Goal: Contribute content: Contribute content

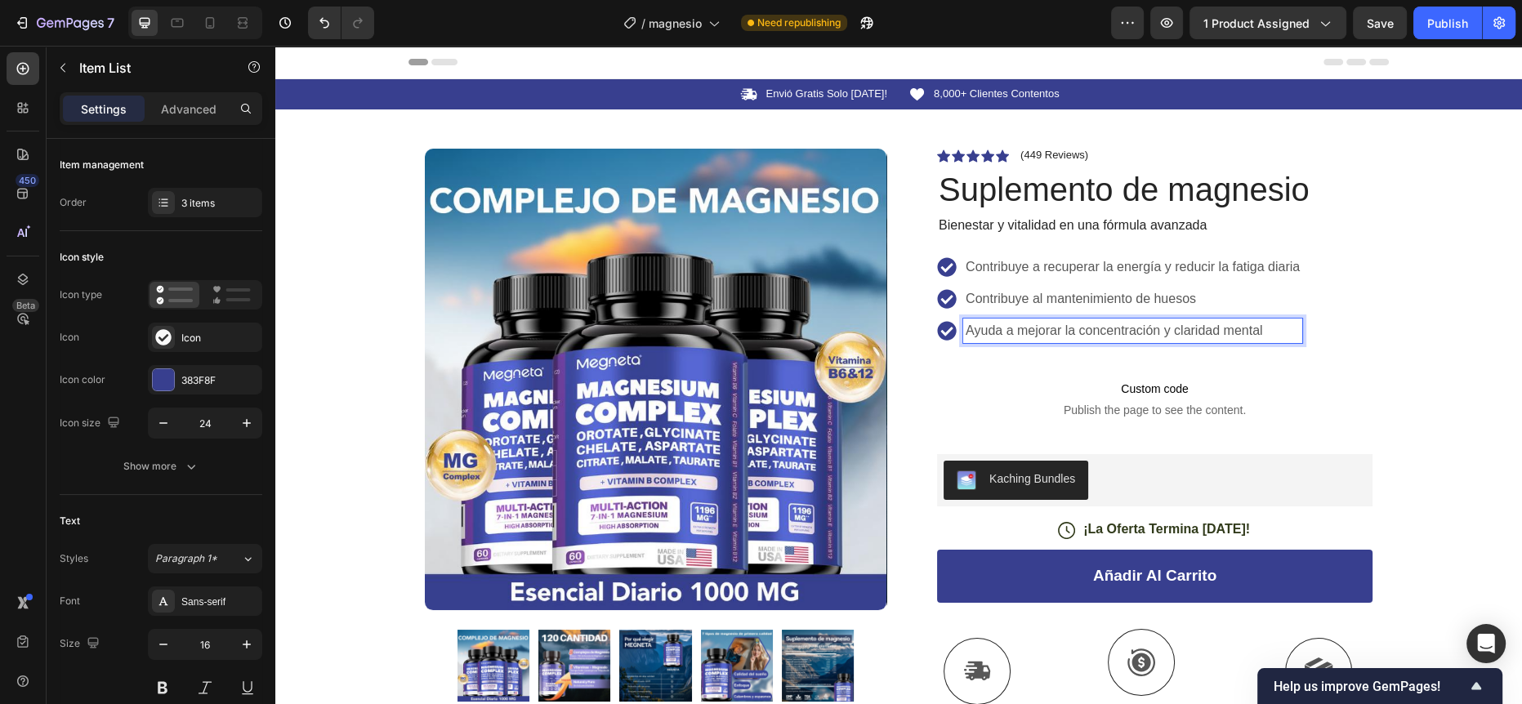
scroll to position [55, 0]
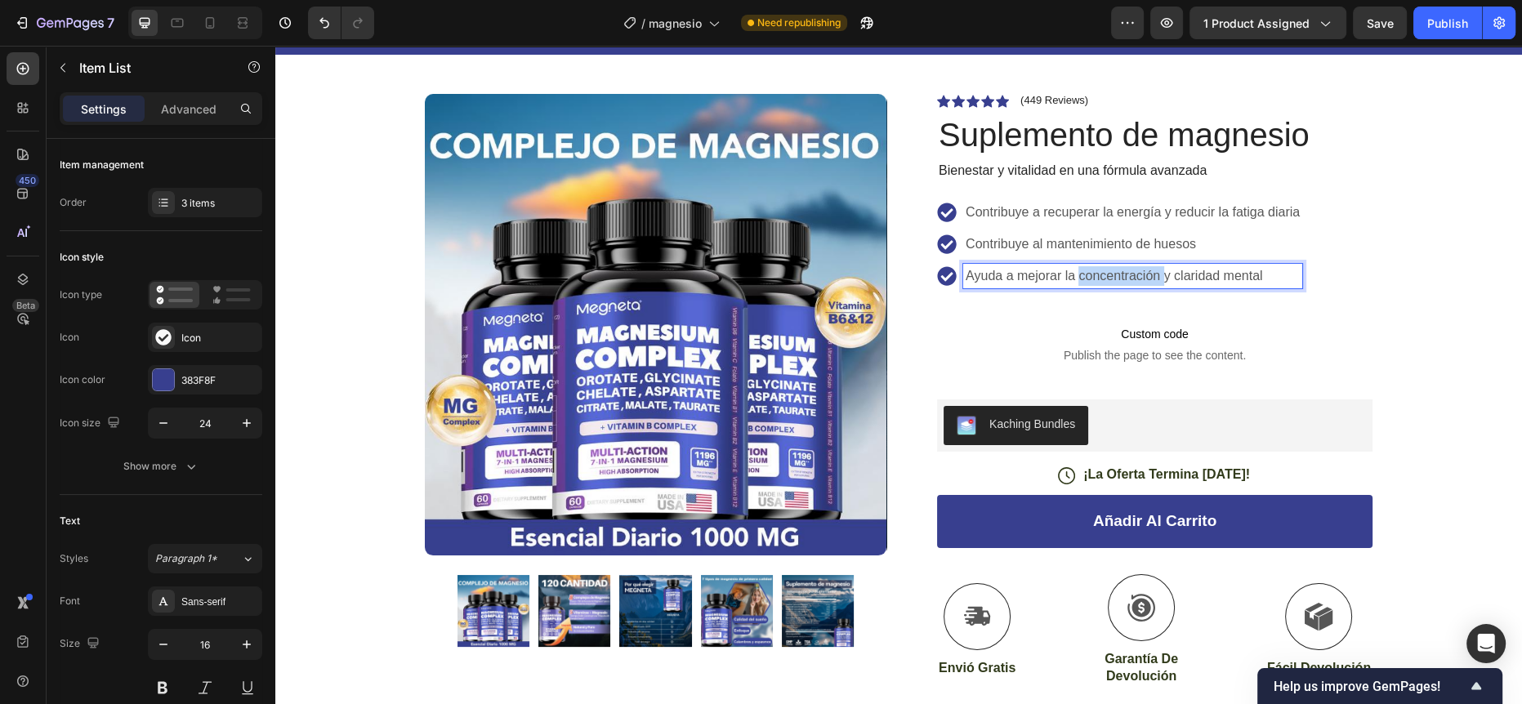
click at [1090, 273] on p "Ayuda a mejorar la concentración y claridad mental" at bounding box center [1132, 276] width 334 height 20
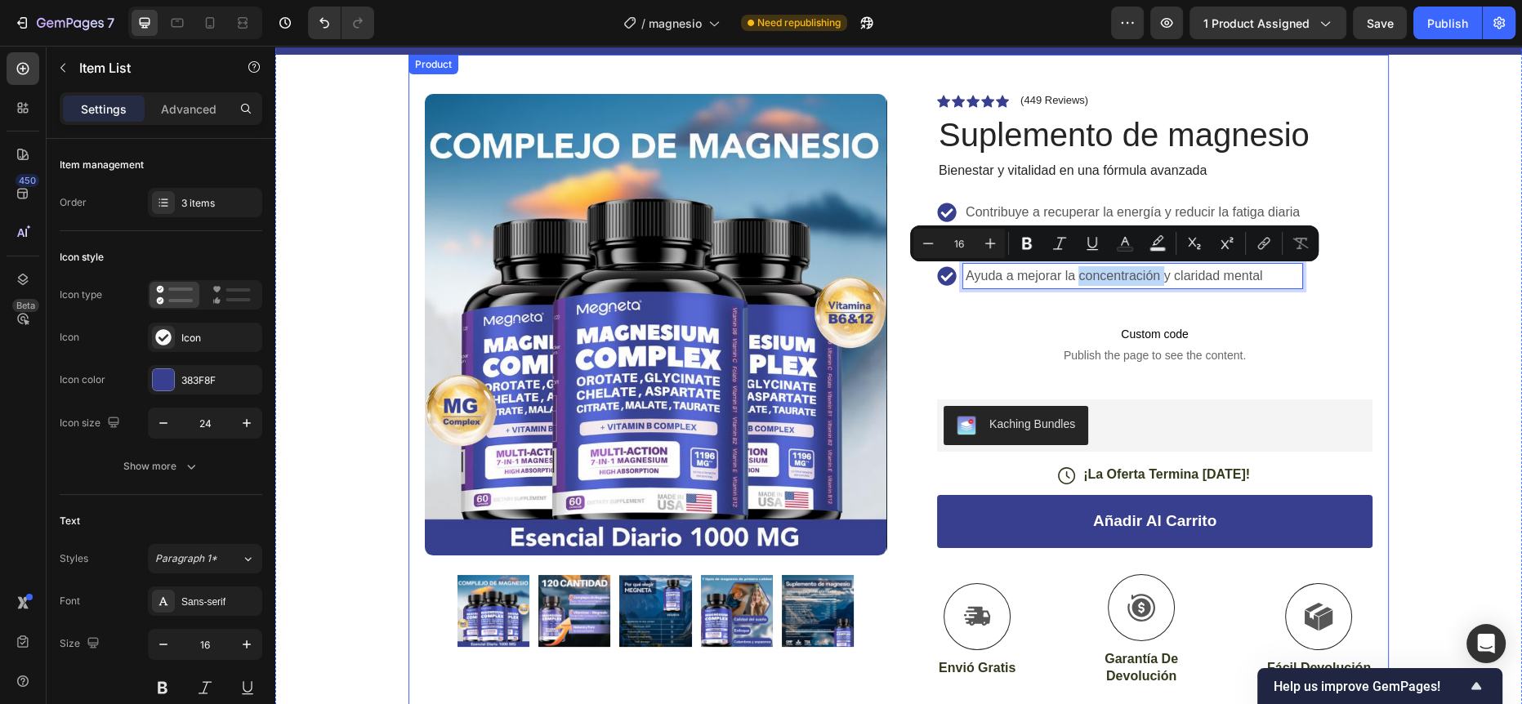
click at [1369, 166] on div "Product Images Row Icon Icon Icon Icon Icon Icon List (449 Reviews) Text Block …" at bounding box center [898, 457] width 980 height 805
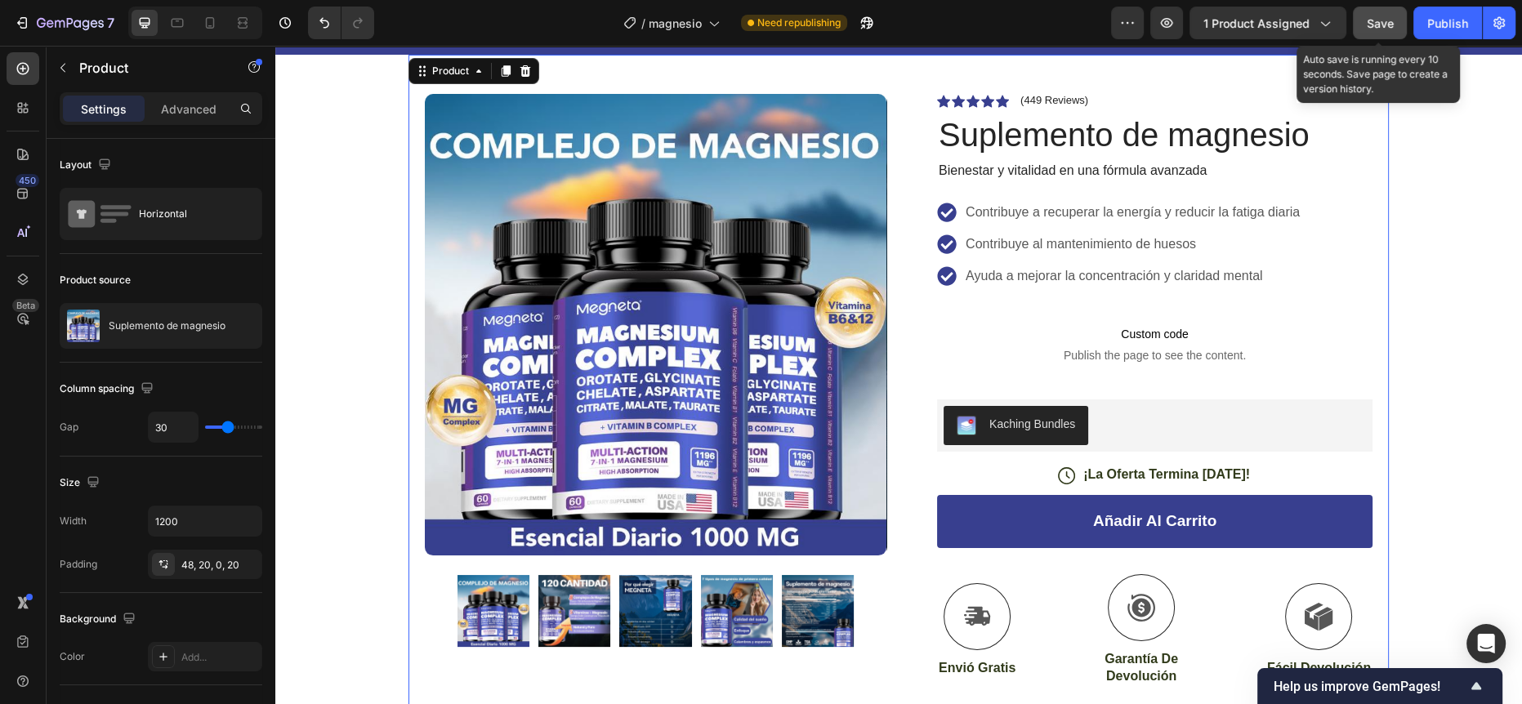
click at [1375, 27] on span "Save" at bounding box center [1379, 23] width 27 height 14
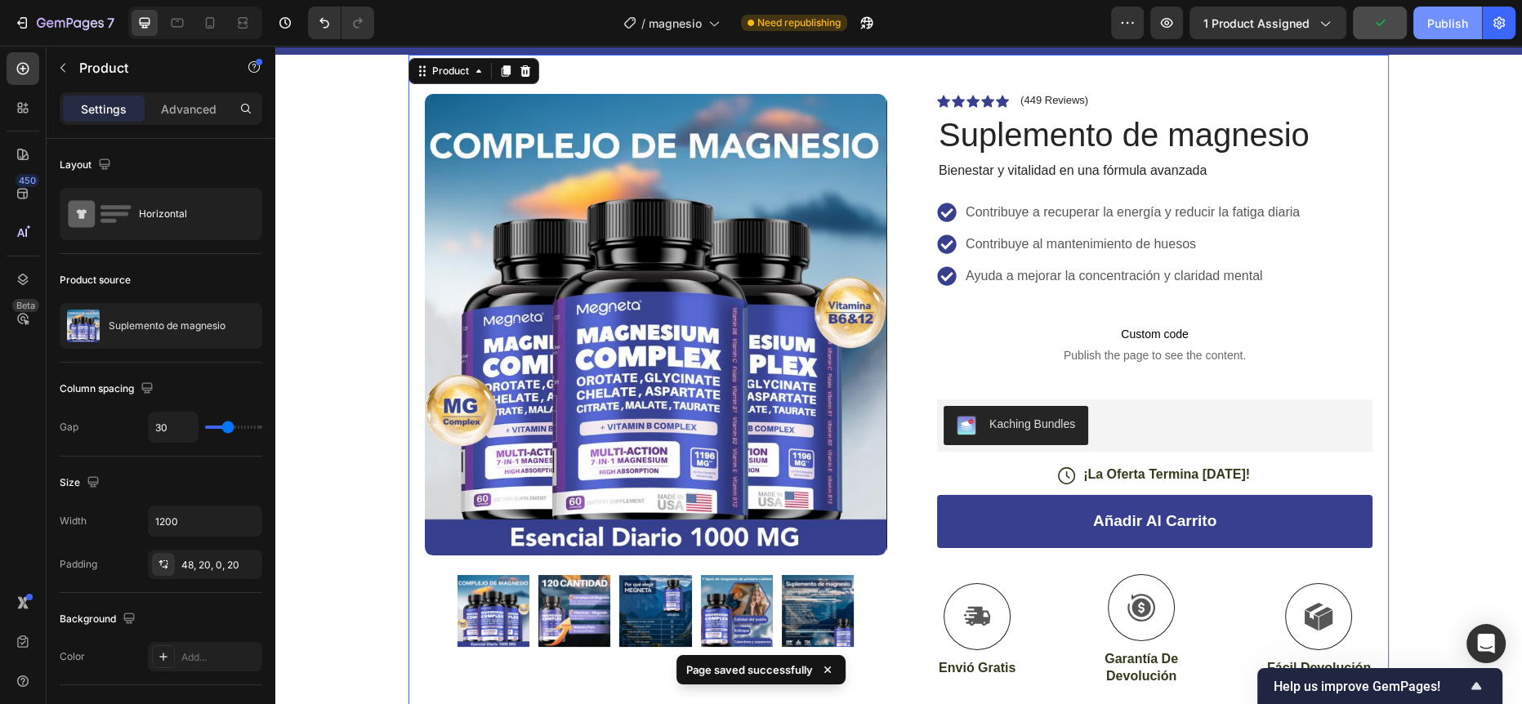
click at [1455, 17] on div "Publish" at bounding box center [1447, 23] width 41 height 17
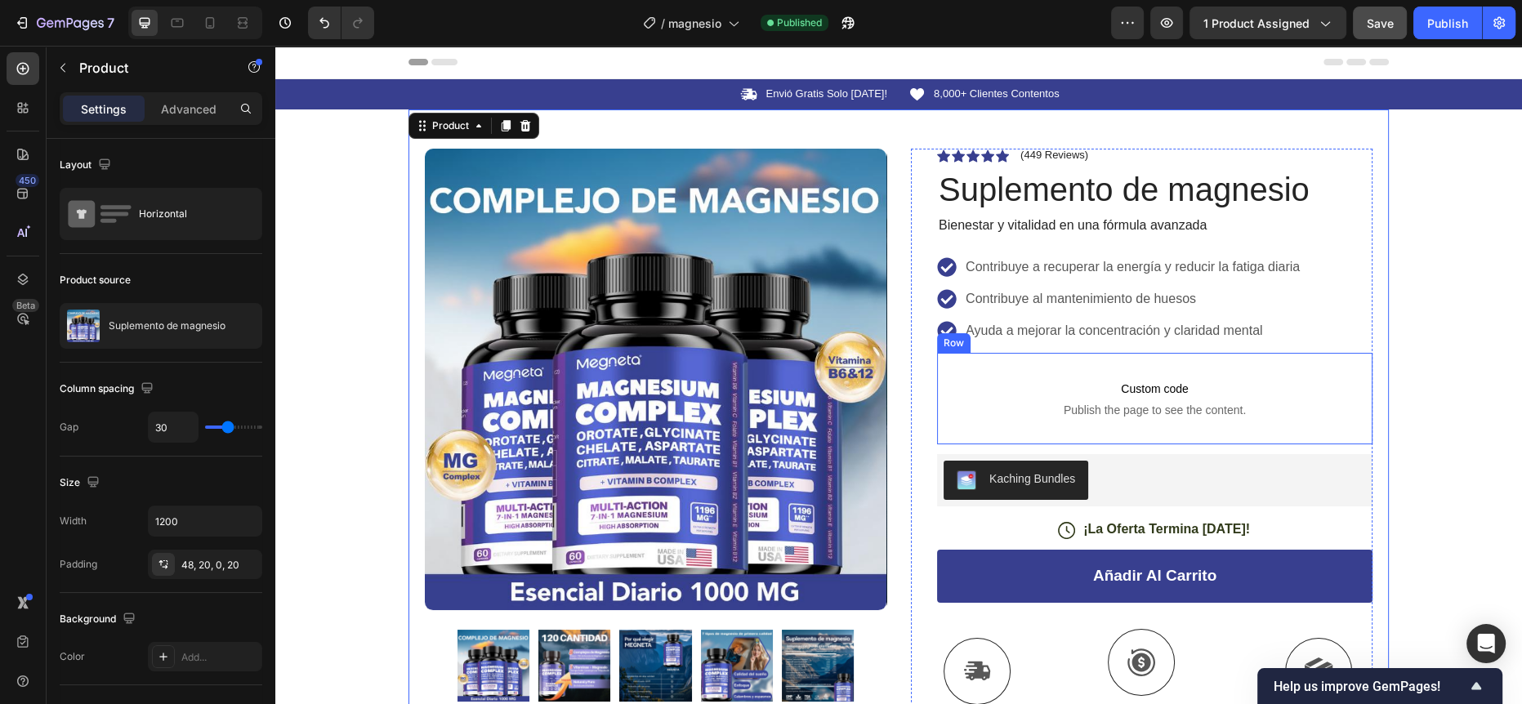
scroll to position [429, 0]
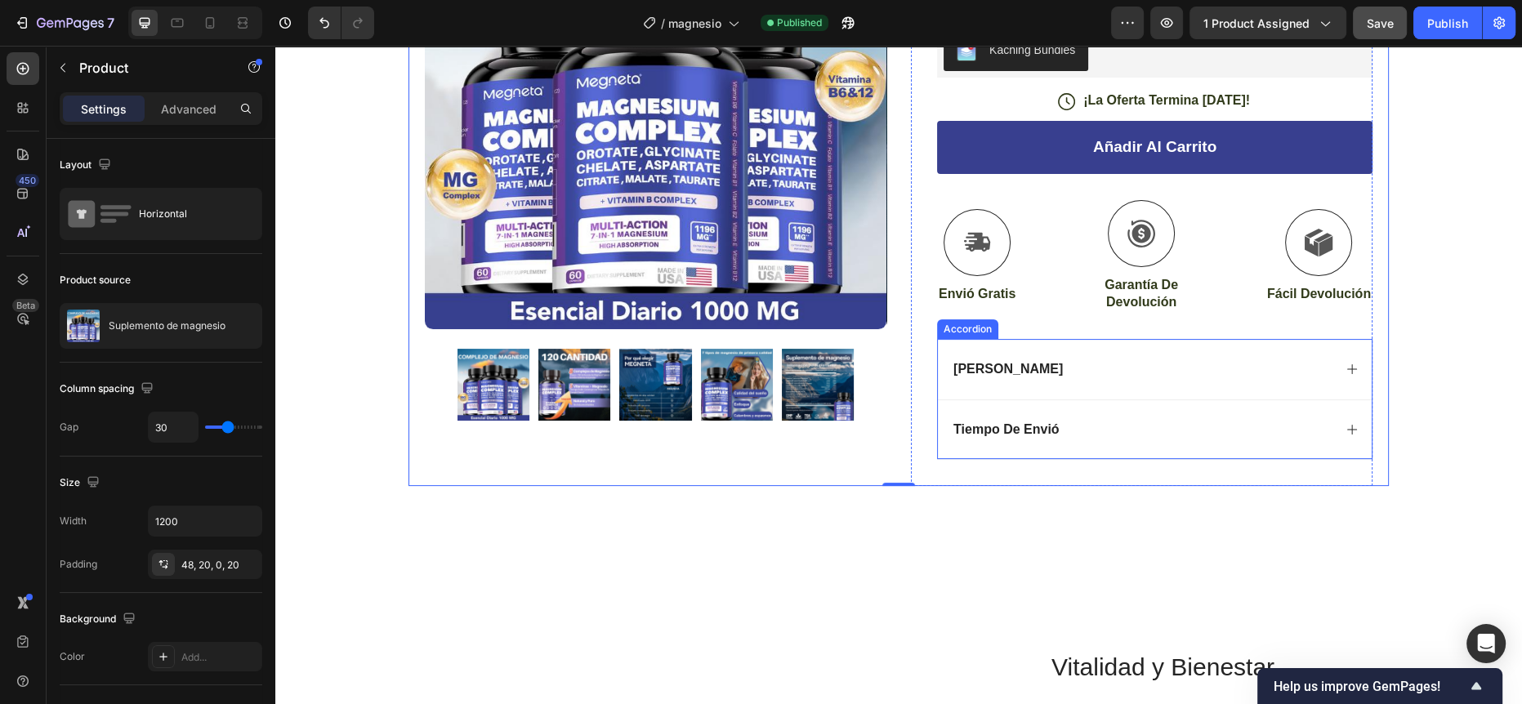
click at [1045, 365] on div "Guia De Tallas" at bounding box center [1141, 370] width 381 height 22
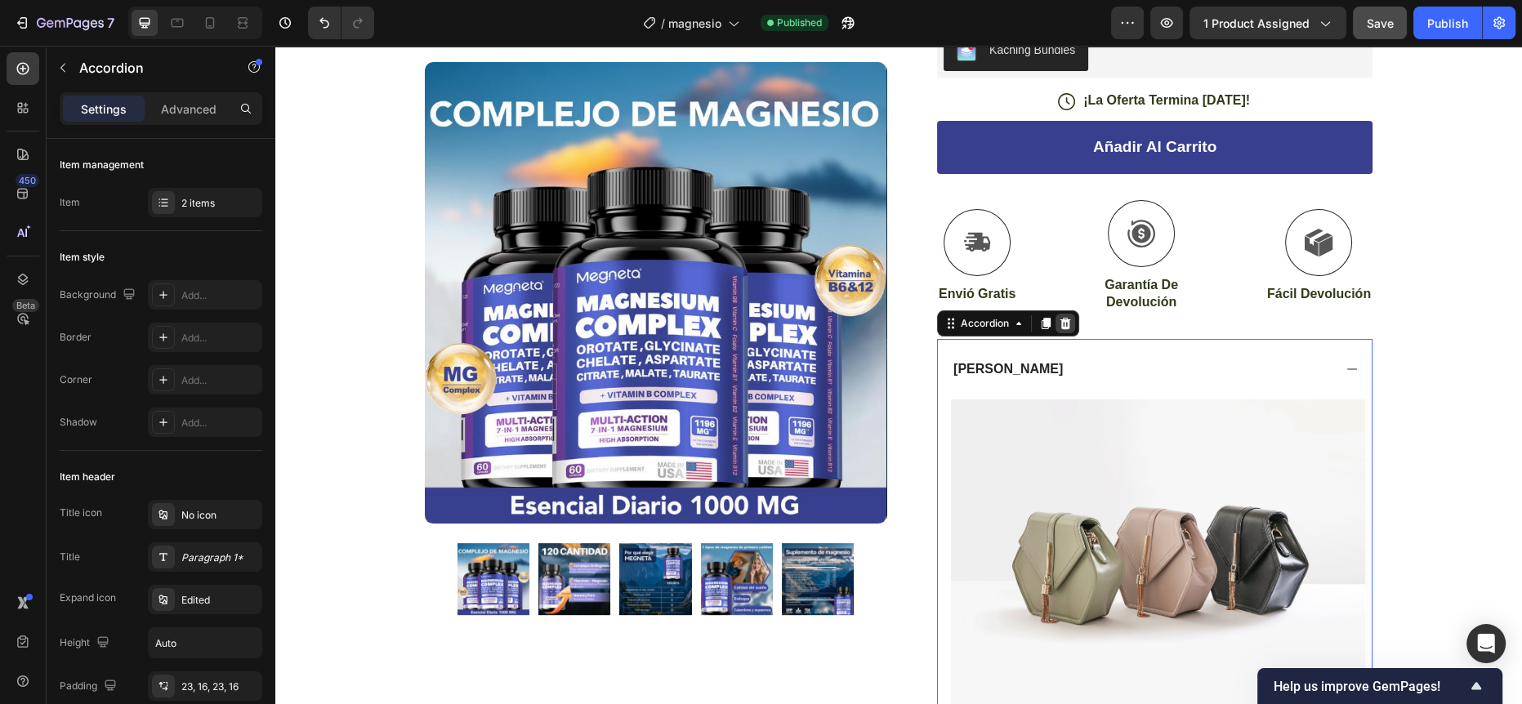
click at [1059, 318] on icon at bounding box center [1065, 323] width 13 height 13
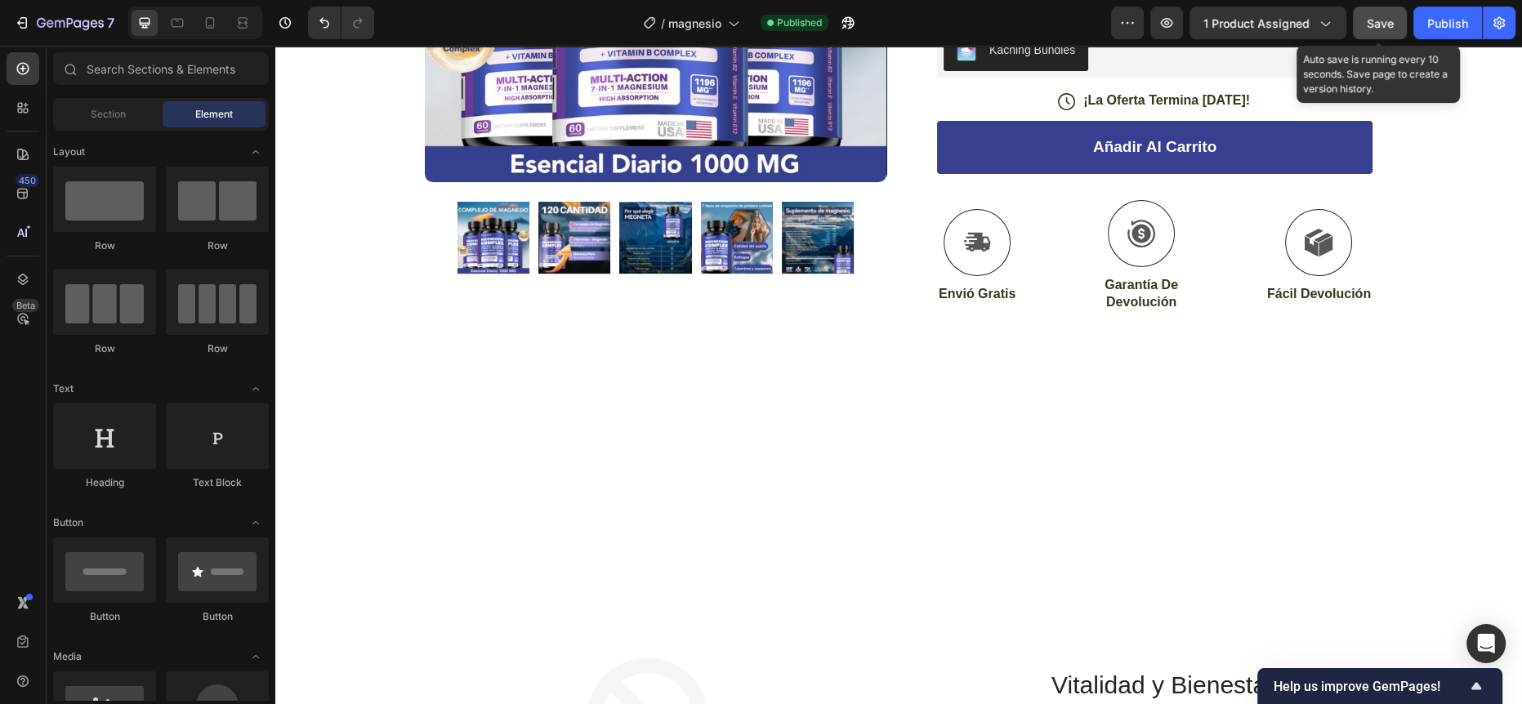
click at [1366, 25] on span "Save" at bounding box center [1379, 23] width 27 height 14
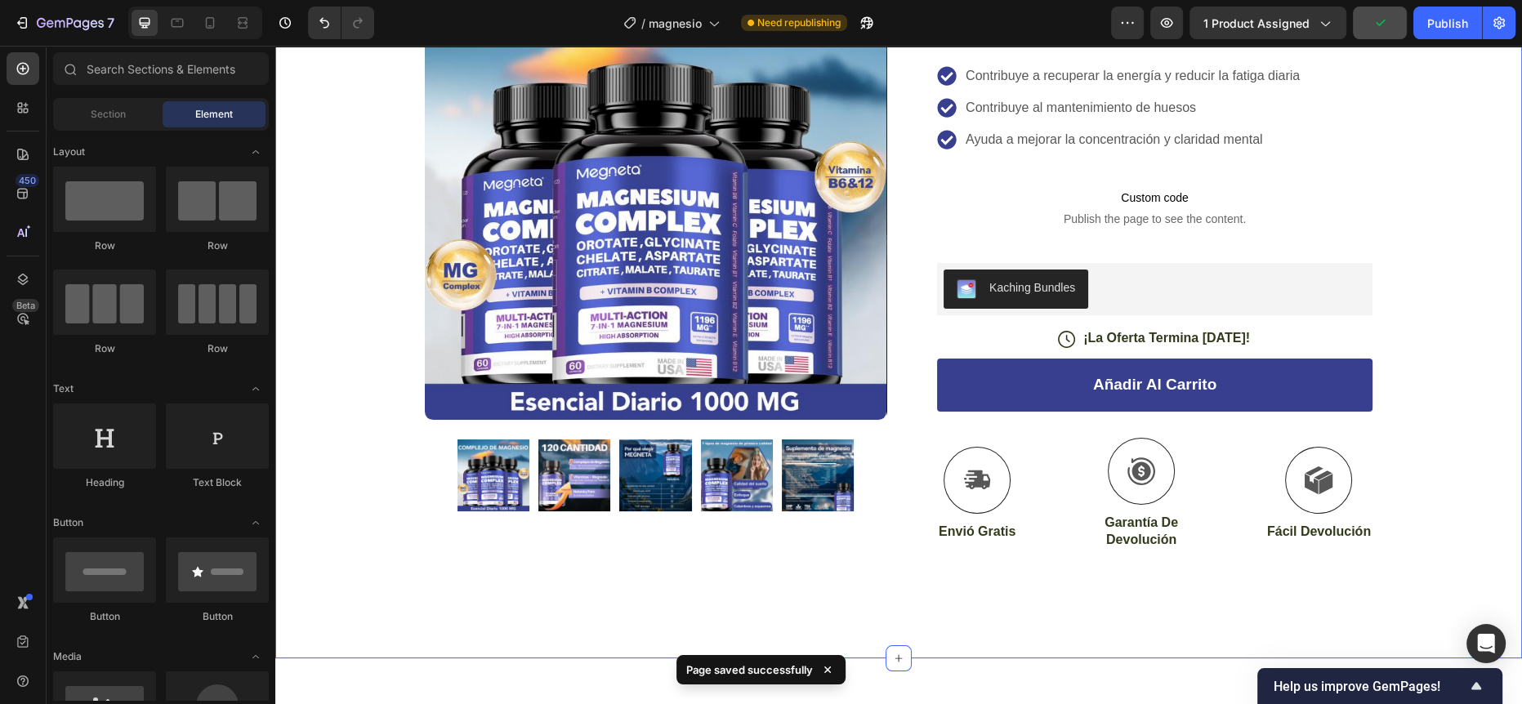
scroll to position [0, 0]
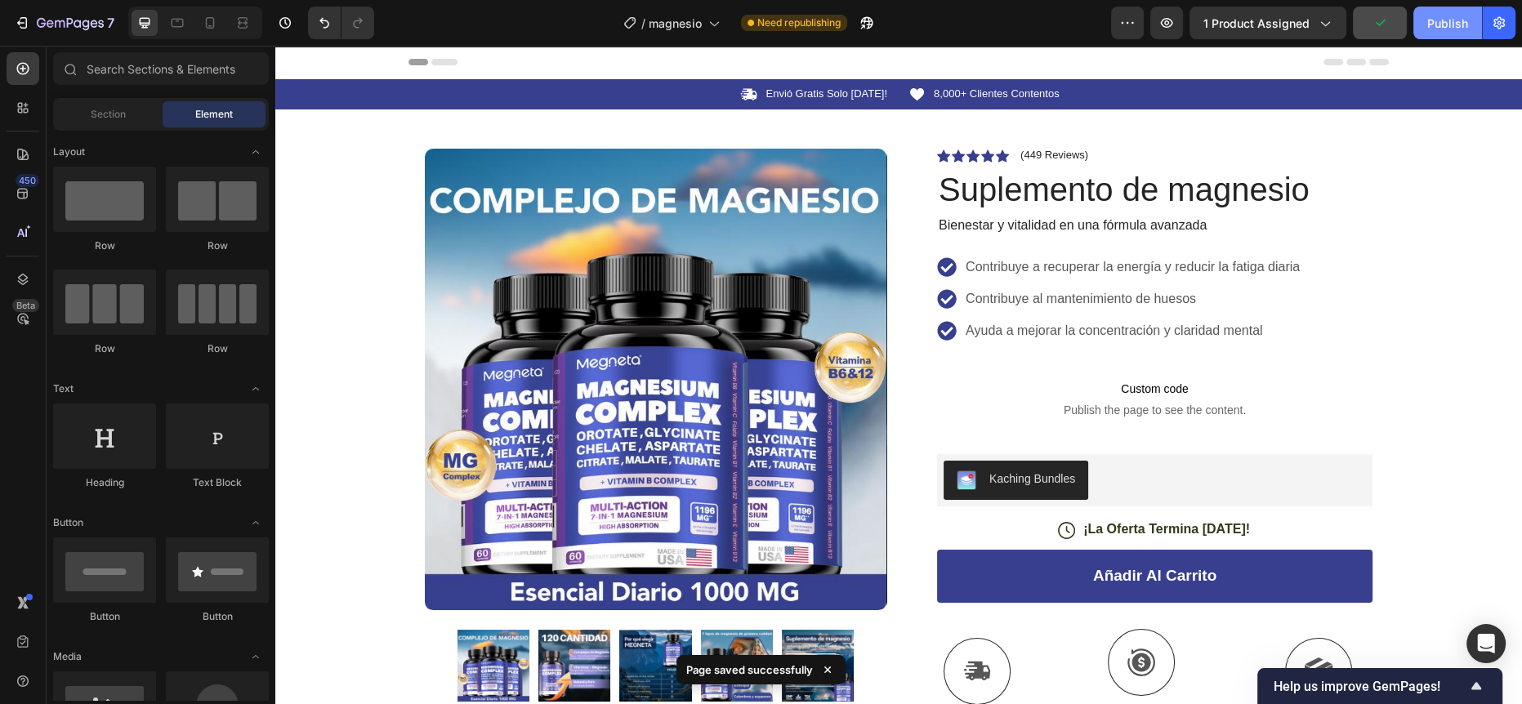
click at [1446, 26] on div "Publish" at bounding box center [1447, 23] width 41 height 17
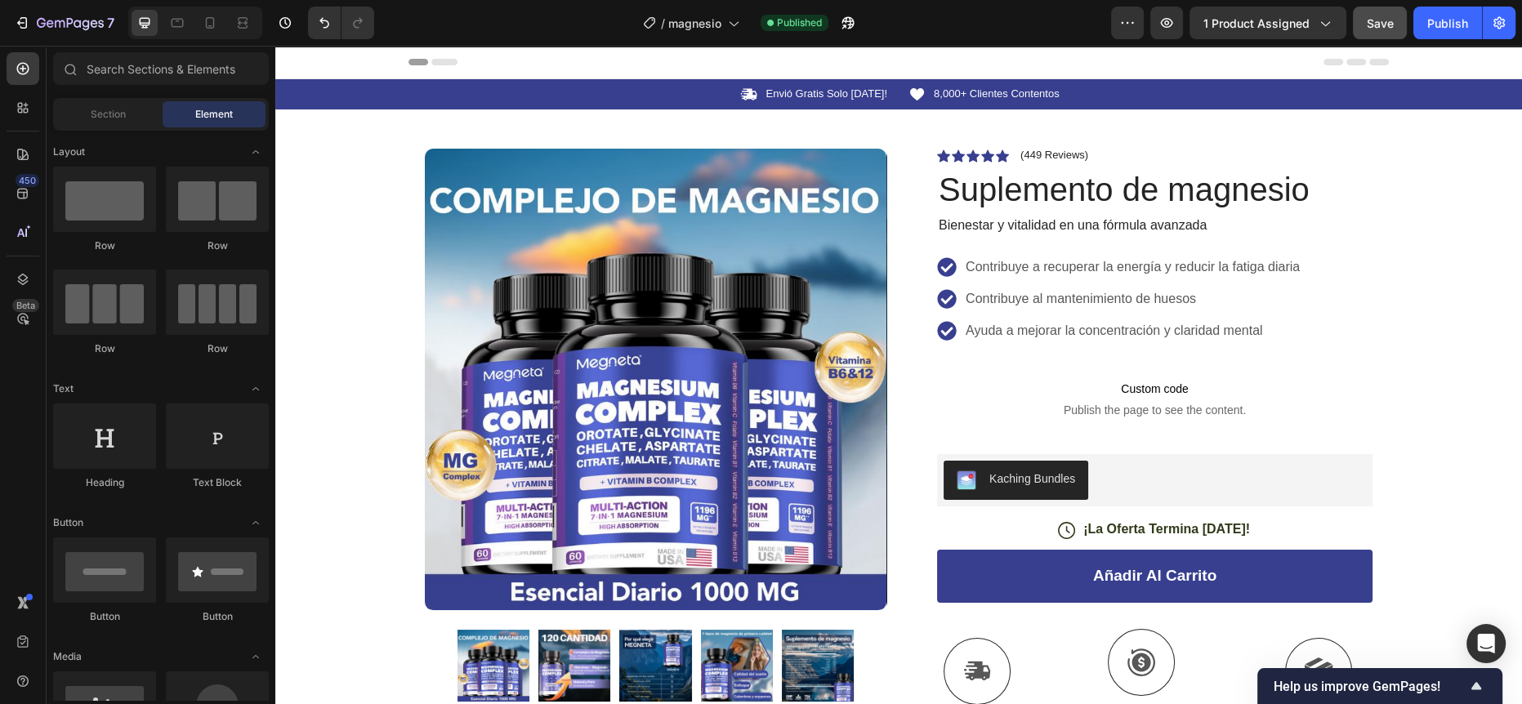
click at [1443, 25] on div "Publish" at bounding box center [1447, 23] width 41 height 17
click at [1442, 25] on icon "button" at bounding box center [1447, 23] width 16 height 16
click at [1438, 37] on button "Publish" at bounding box center [1447, 23] width 69 height 33
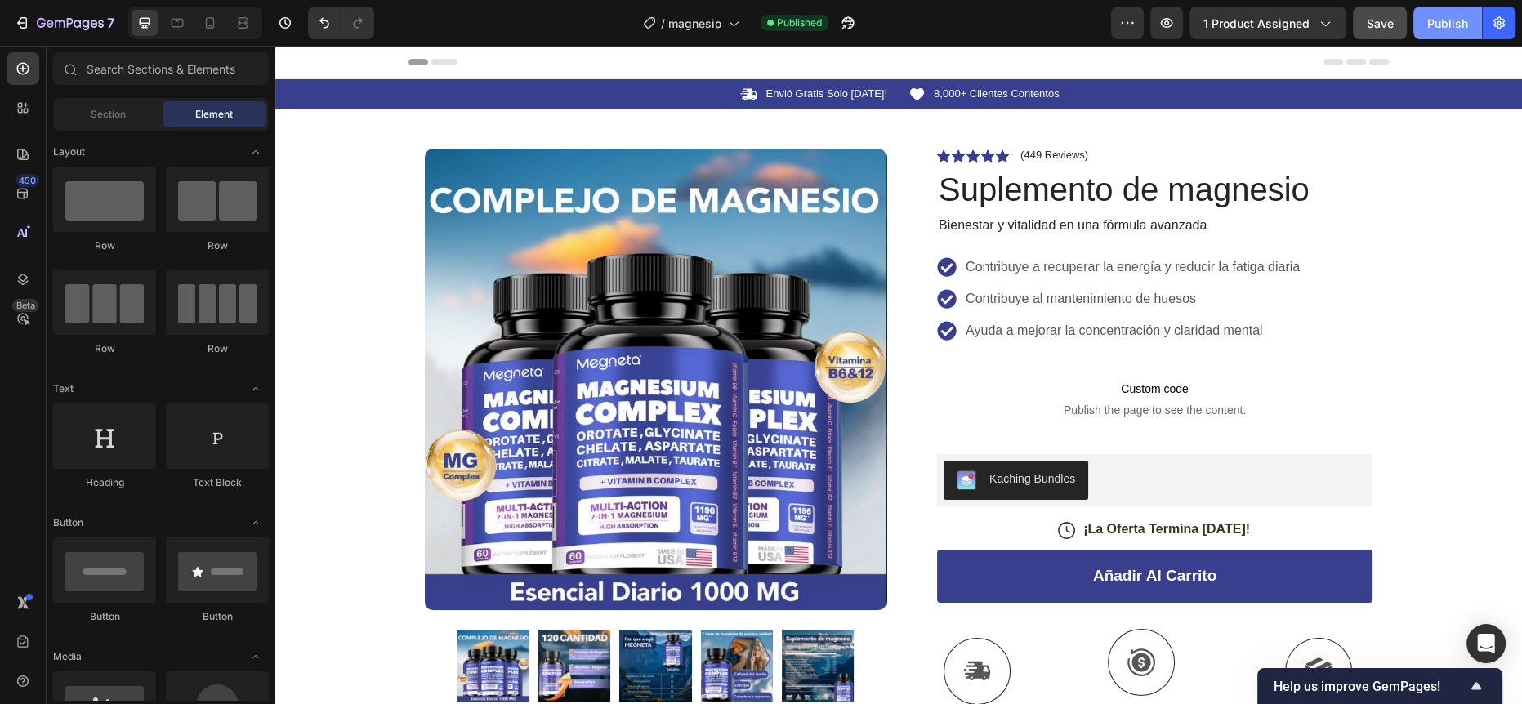
click at [1431, 37] on button "Publish" at bounding box center [1447, 23] width 69 height 33
click at [1431, 25] on button "Publish" at bounding box center [1447, 23] width 69 height 33
click at [1423, 26] on button "Publish" at bounding box center [1447, 23] width 69 height 33
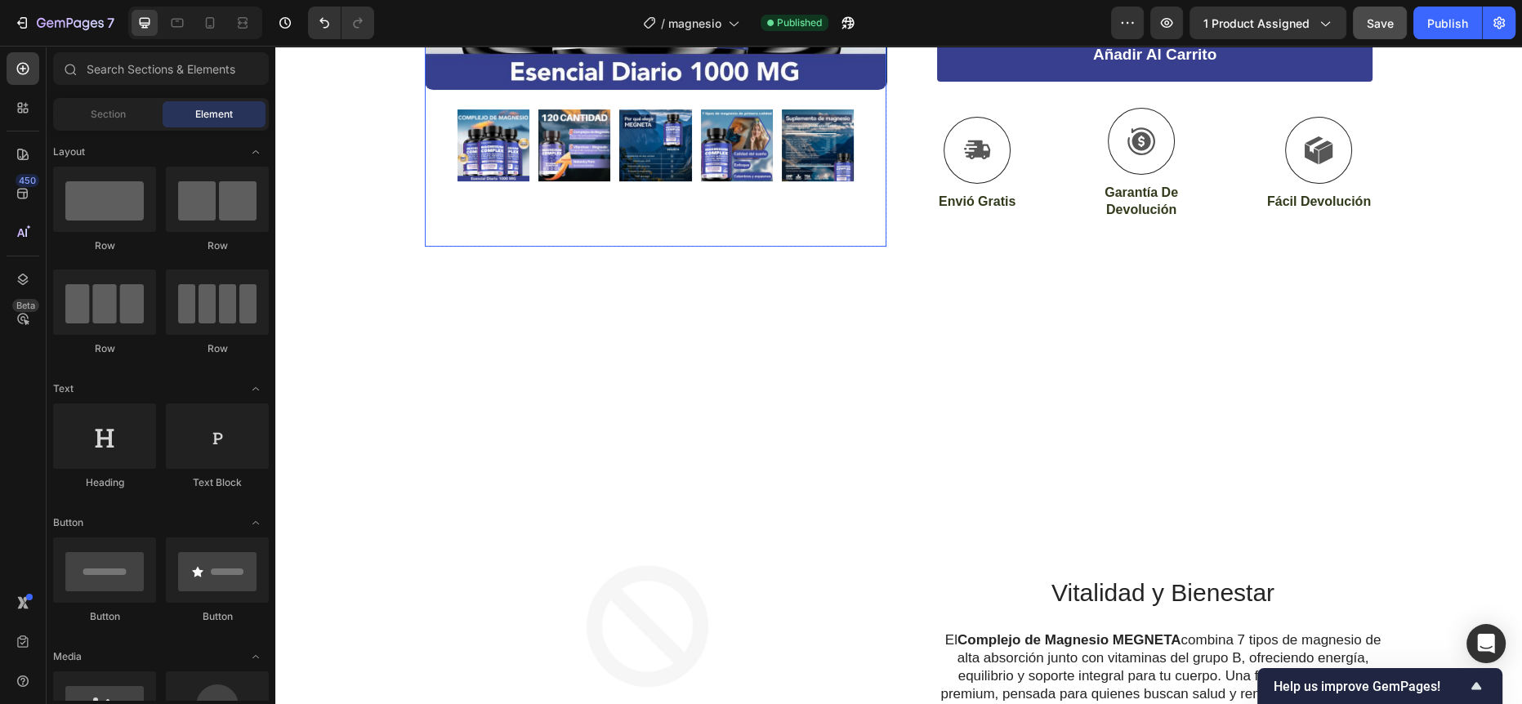
scroll to position [562, 0]
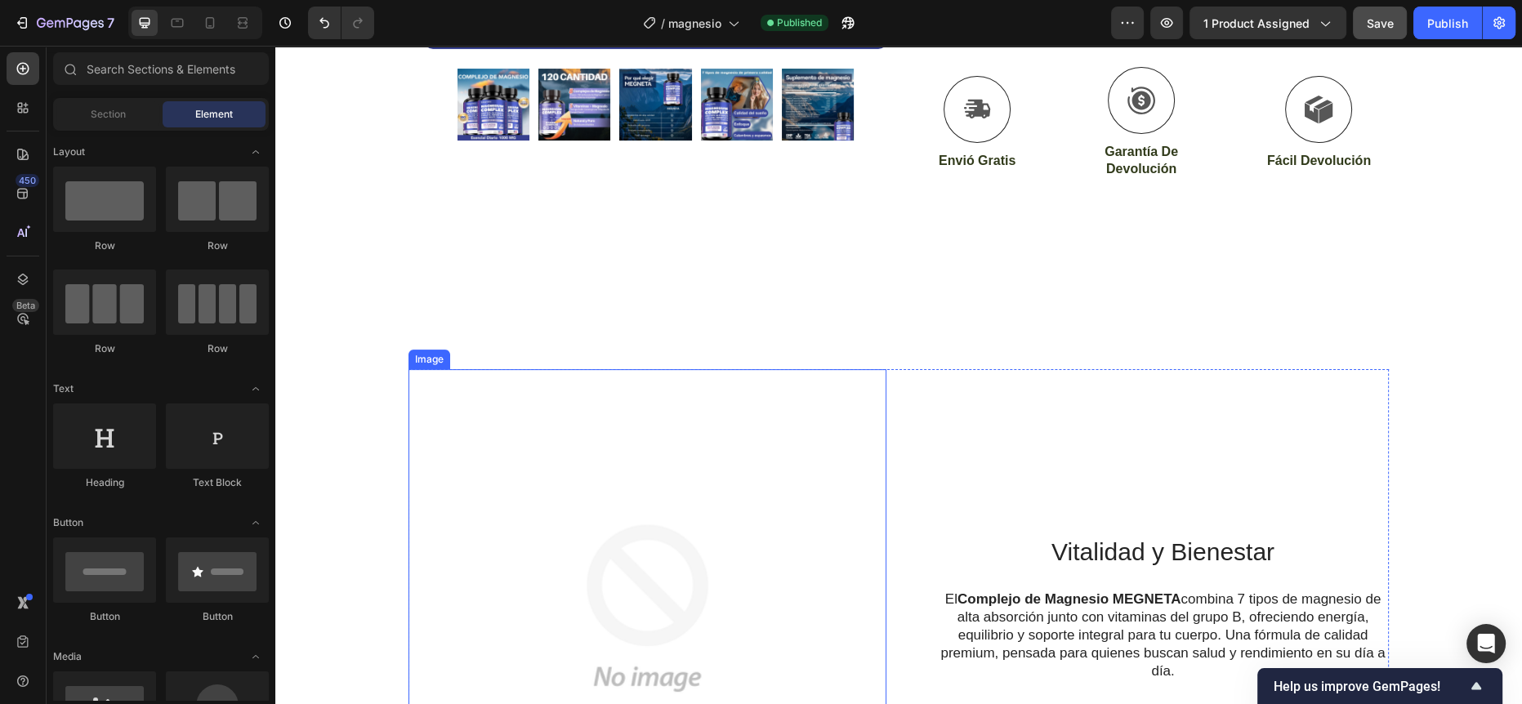
click at [662, 500] on img at bounding box center [647, 608] width 478 height 478
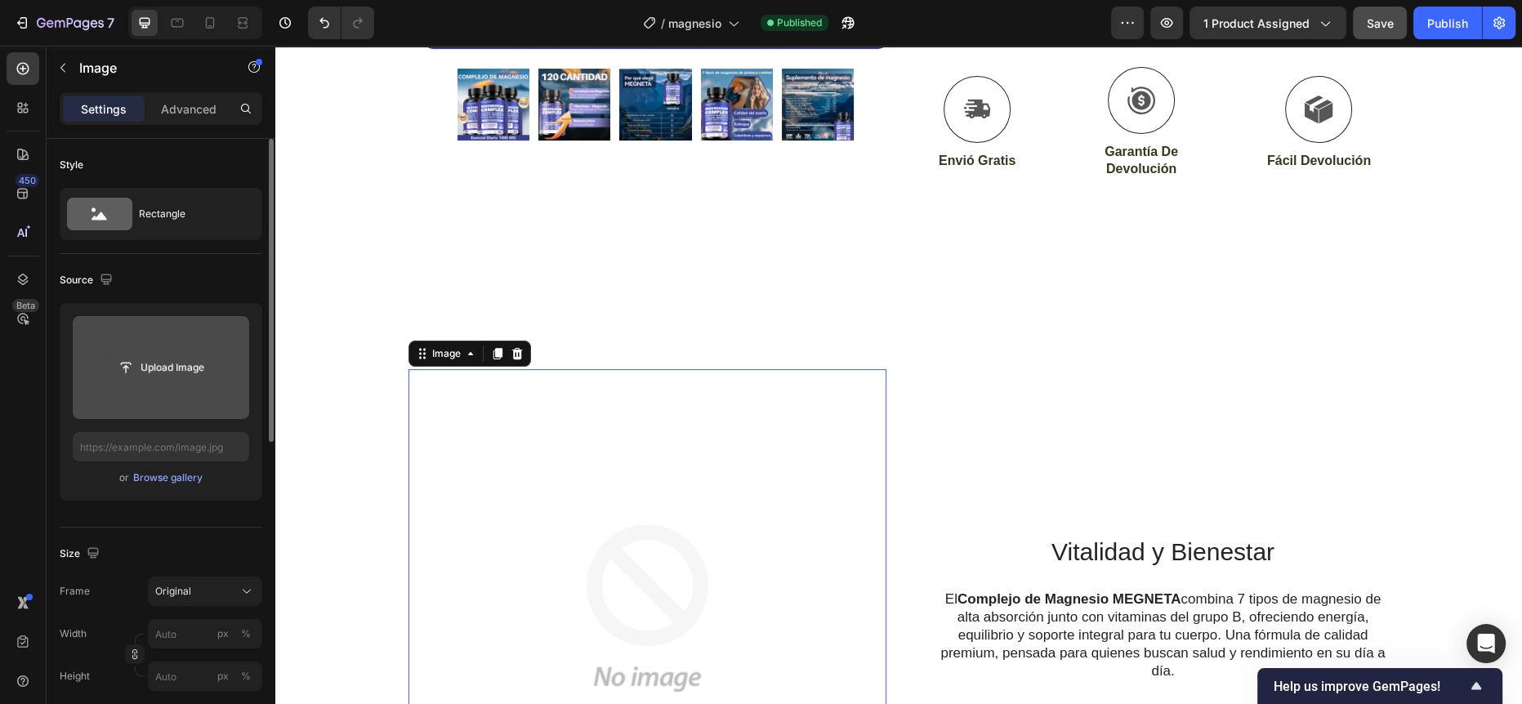
click at [179, 370] on input "file" at bounding box center [161, 368] width 113 height 28
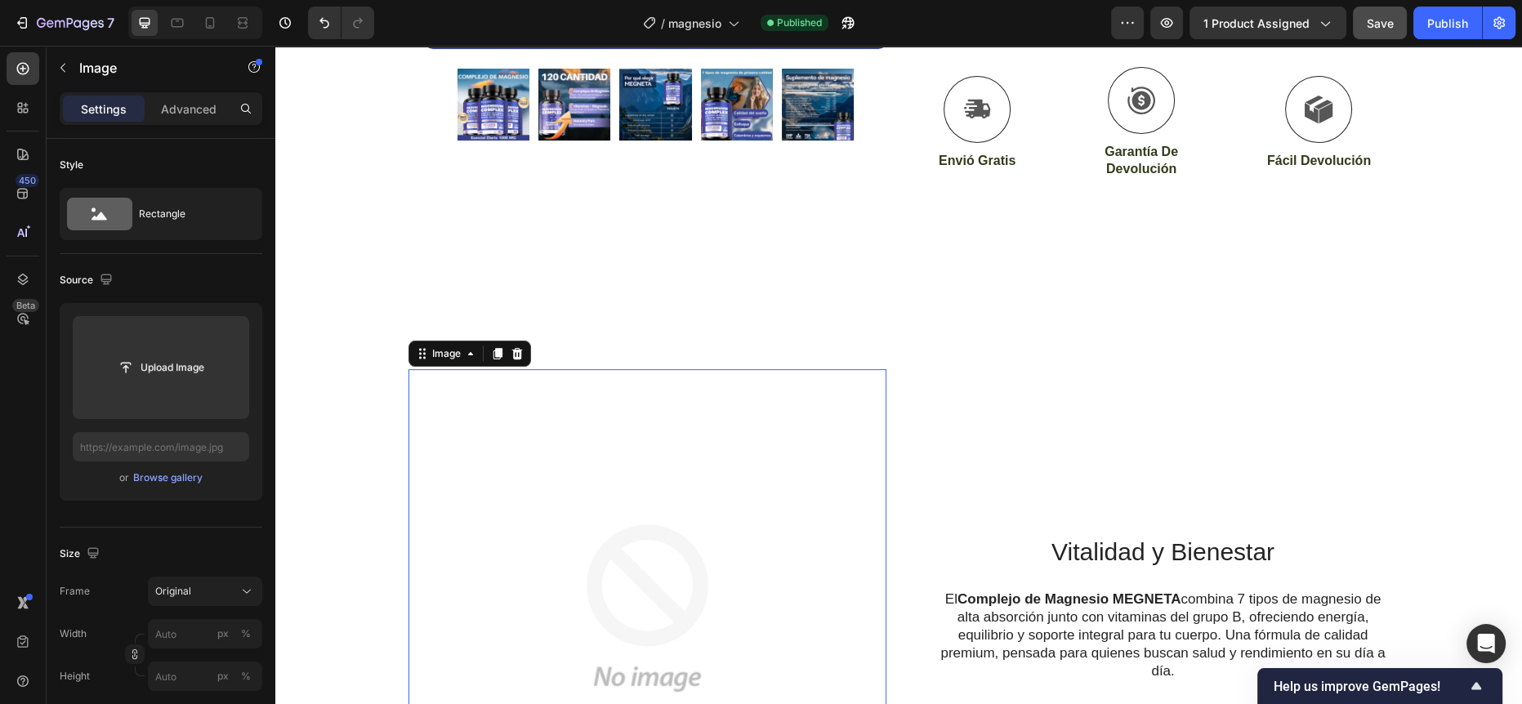
scroll to position [710, 0]
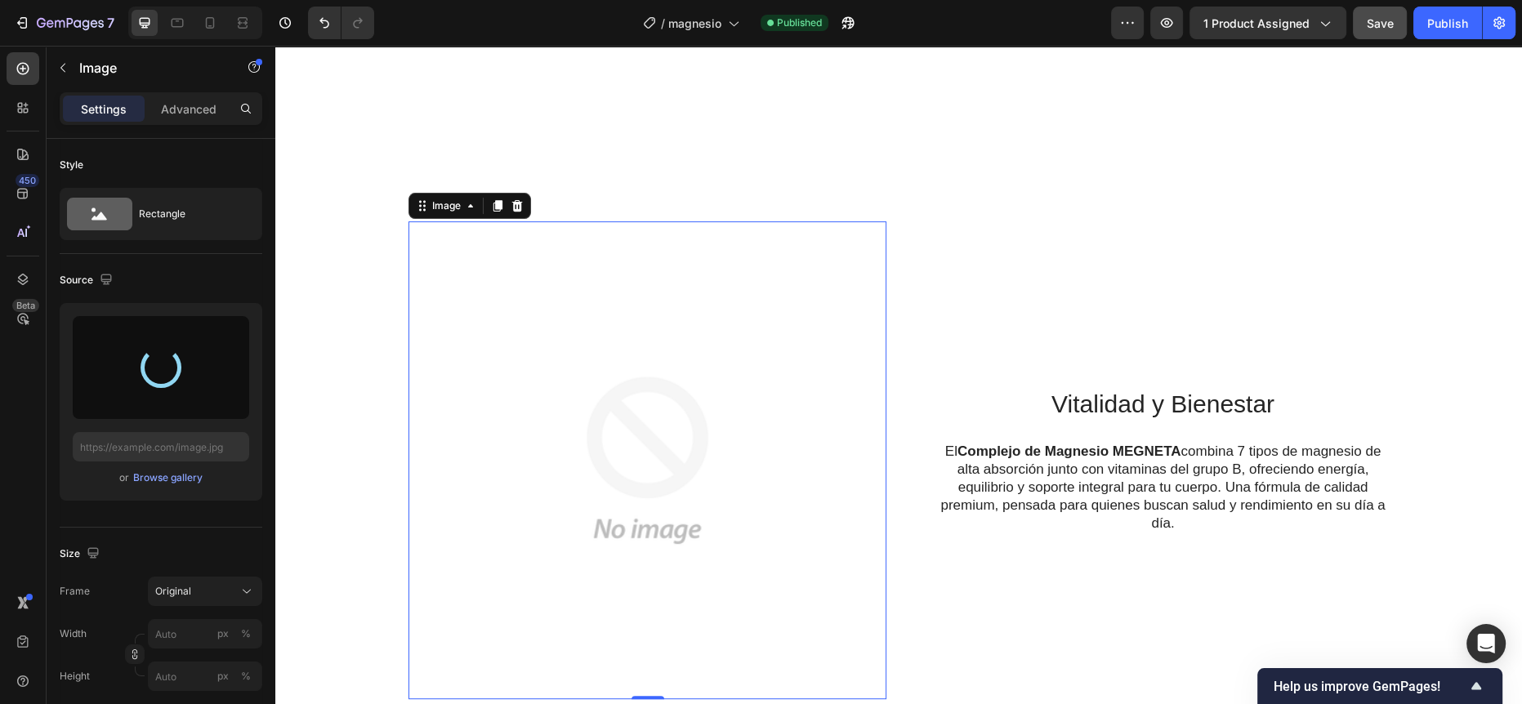
click at [0, 426] on div "450 Beta" at bounding box center [23, 375] width 47 height 658
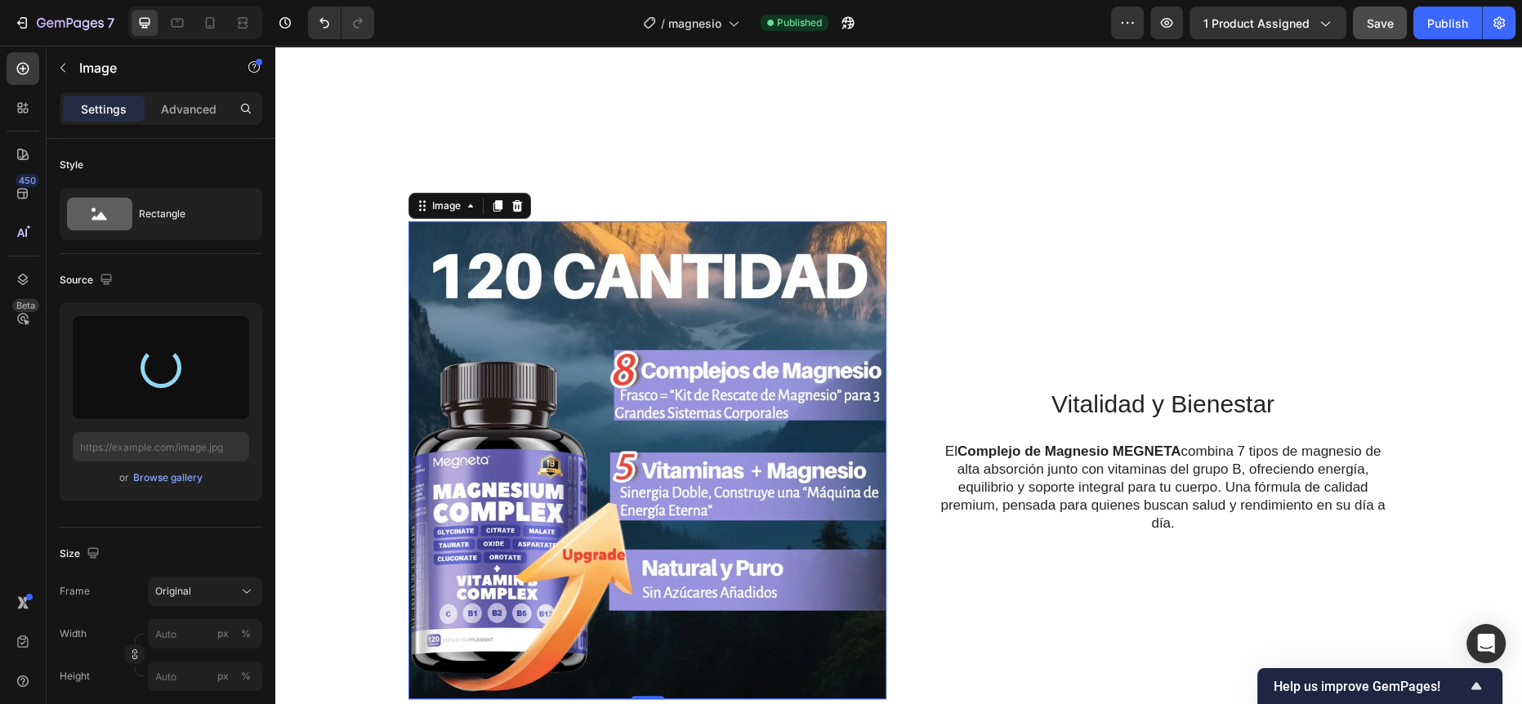
type input "https://cdn.shopify.com/s/files/1/0792/3882/4176/files/gempages_585715329611596…"
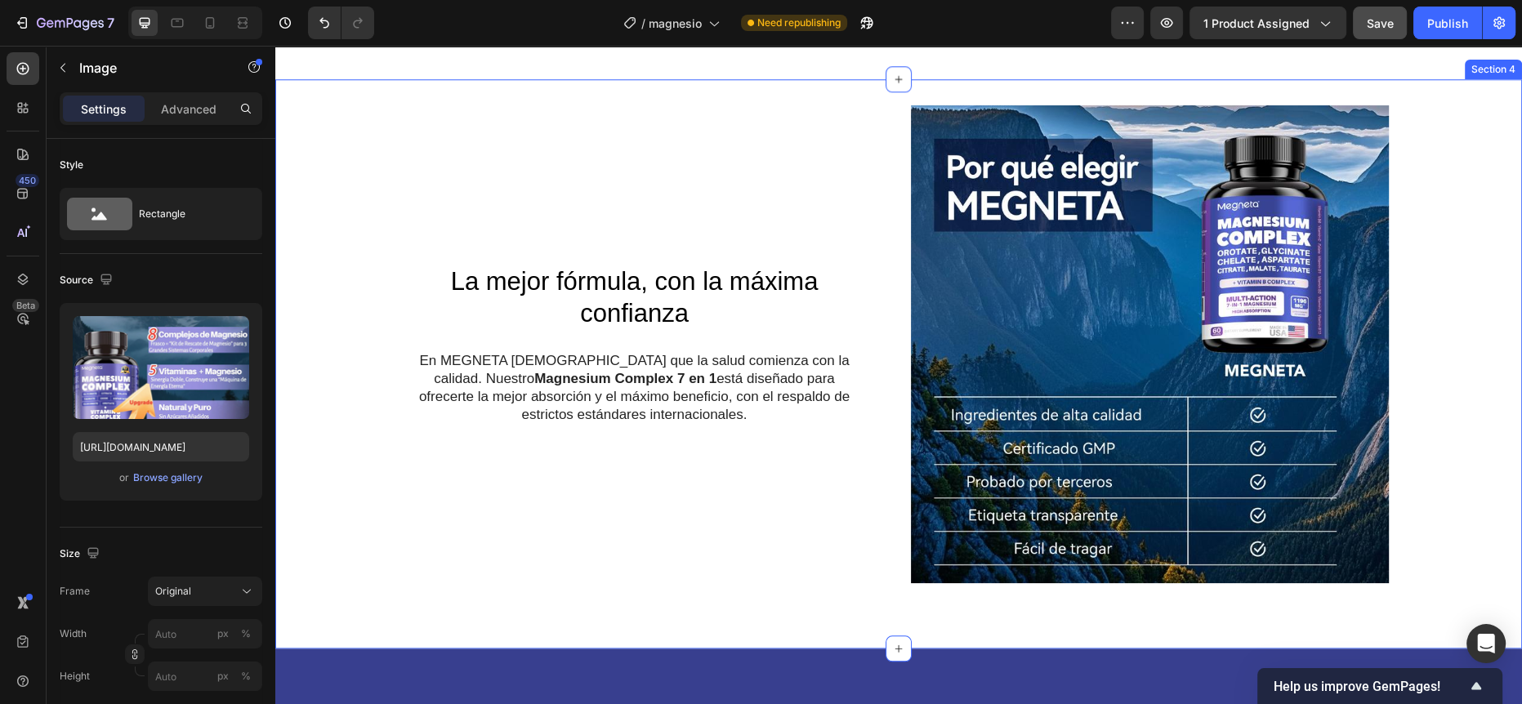
scroll to position [1935, 0]
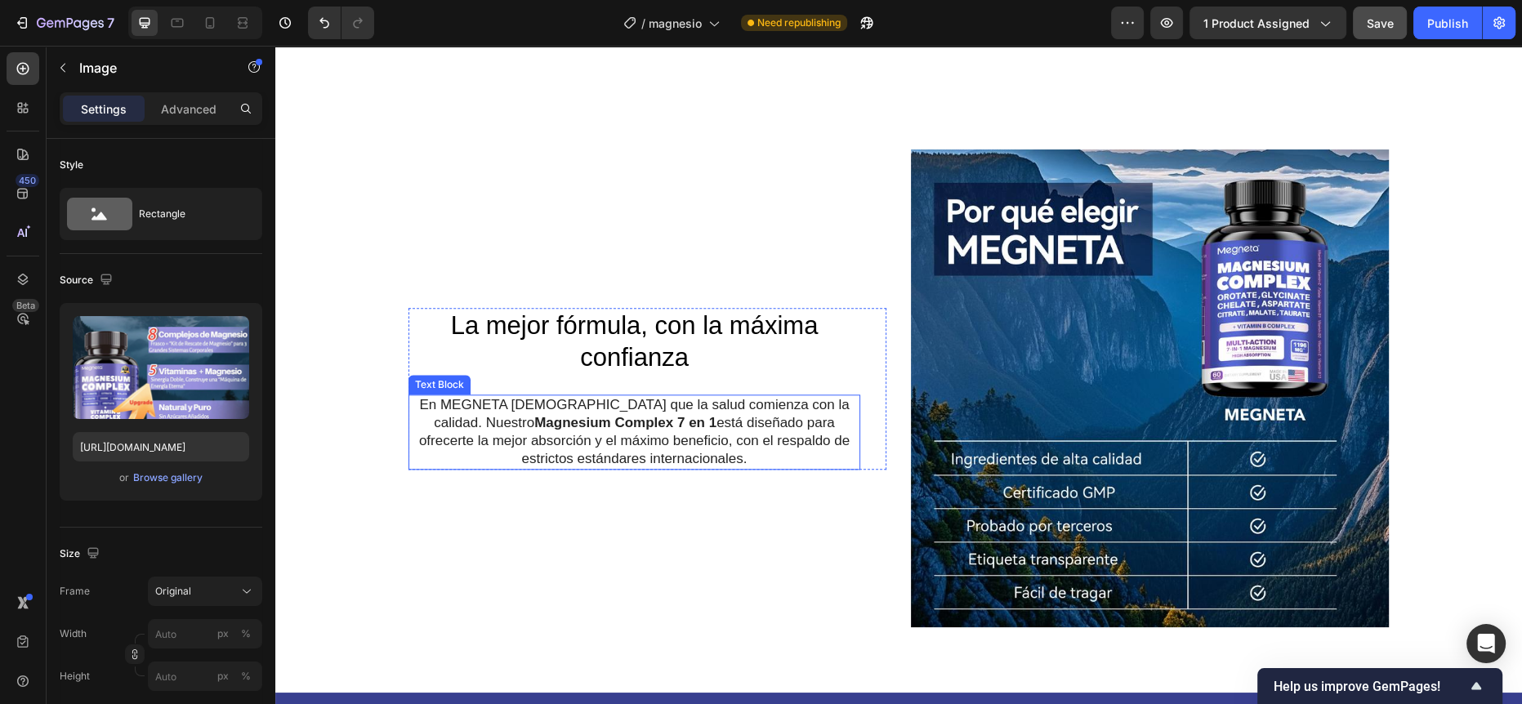
click at [456, 423] on p "En MEGNETA creemos que la salud comienza con la calidad. Nuestro Magnesium Comp…" at bounding box center [634, 432] width 448 height 72
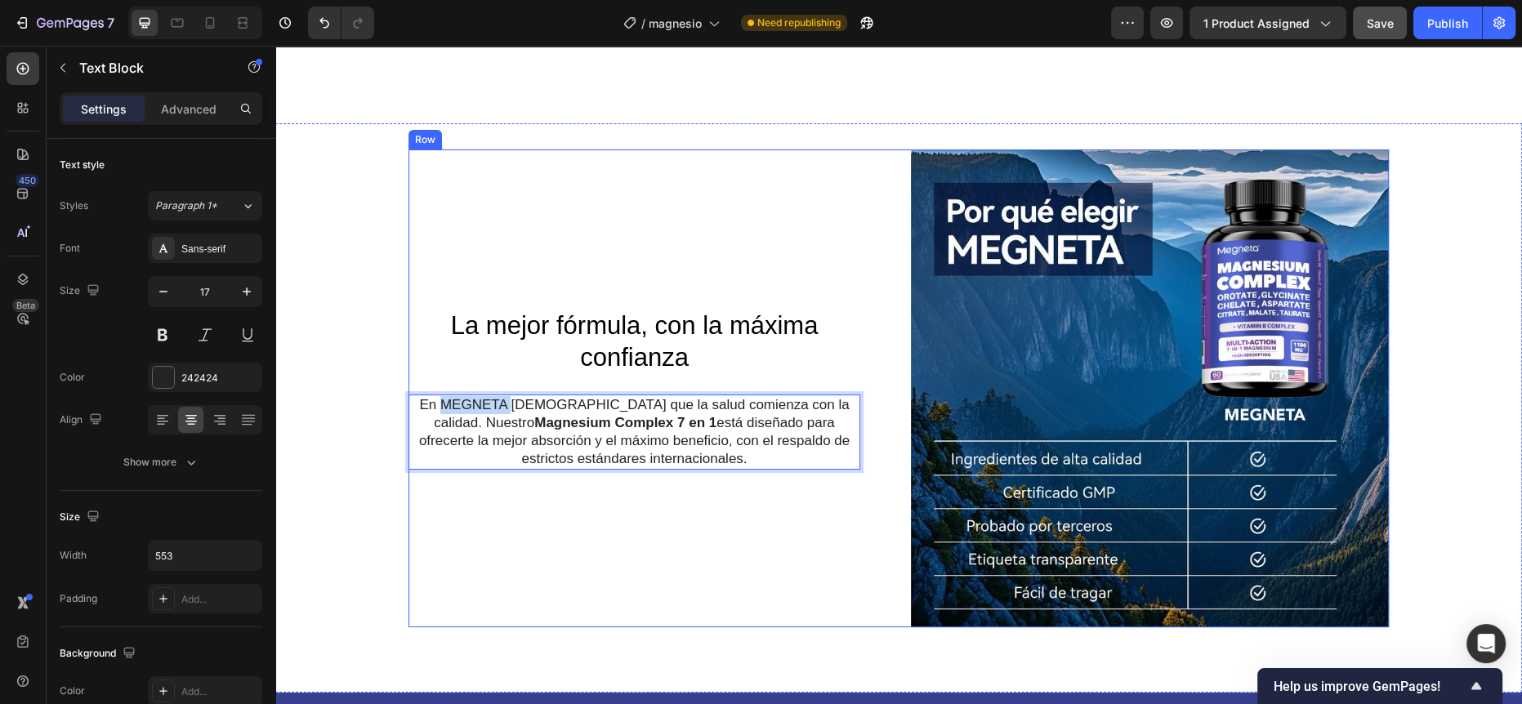
type input "16"
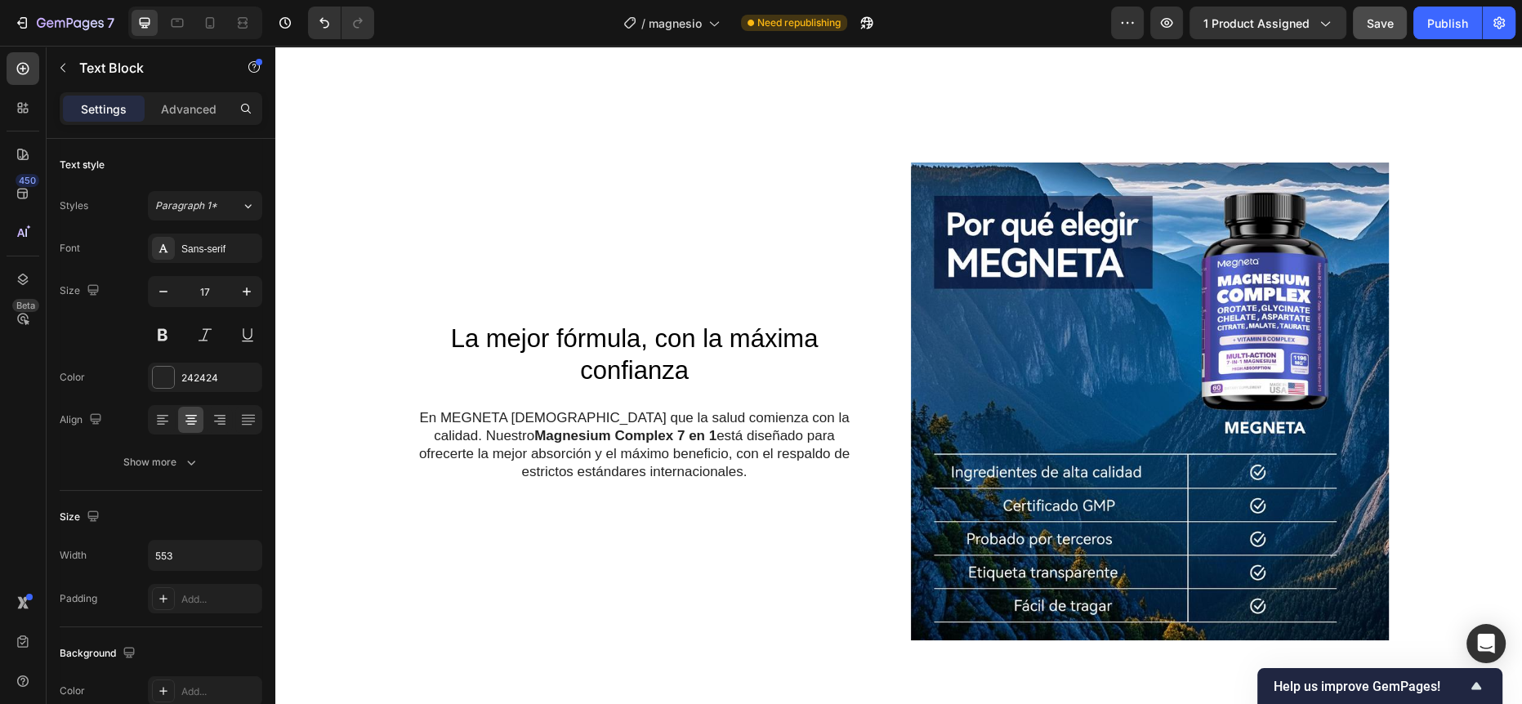
scroll to position [2039, 0]
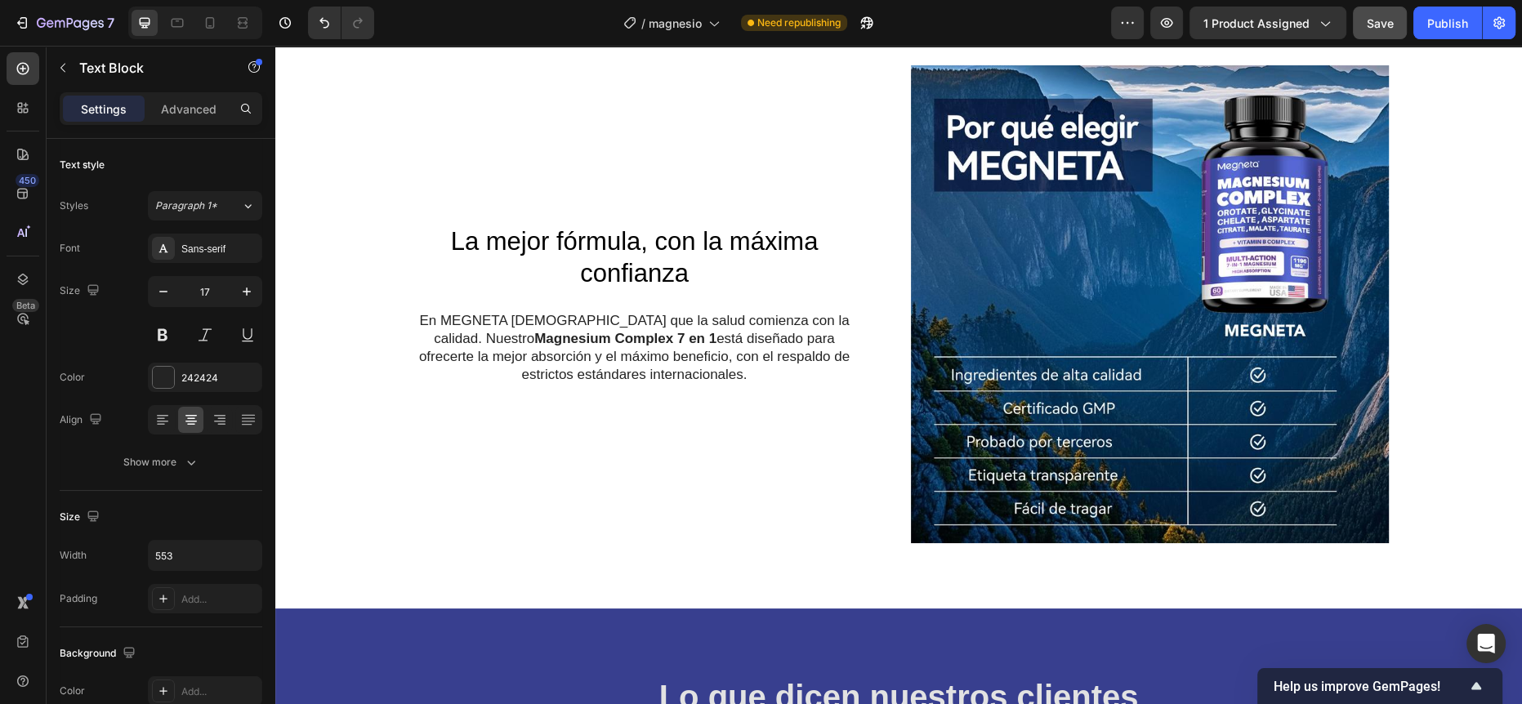
click at [472, 318] on p "En MEGNETA creemos que la salud comienza con la calidad. Nuestro Magnesium Comp…" at bounding box center [634, 348] width 448 height 72
click at [382, 198] on div "La mejor fórmula, con la máxima confianza Heading En Nuwelia creemos que la sal…" at bounding box center [898, 323] width 1246 height 517
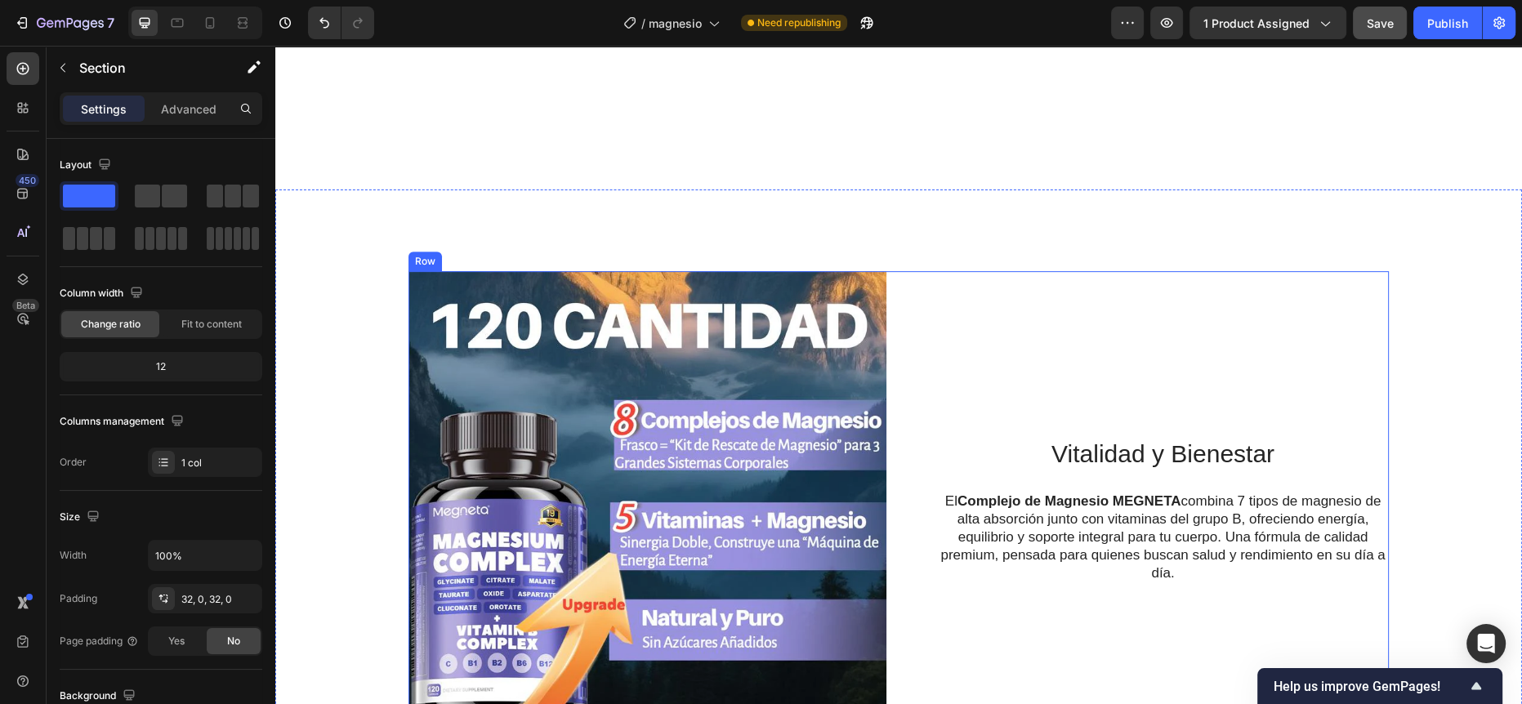
scroll to position [160, 0]
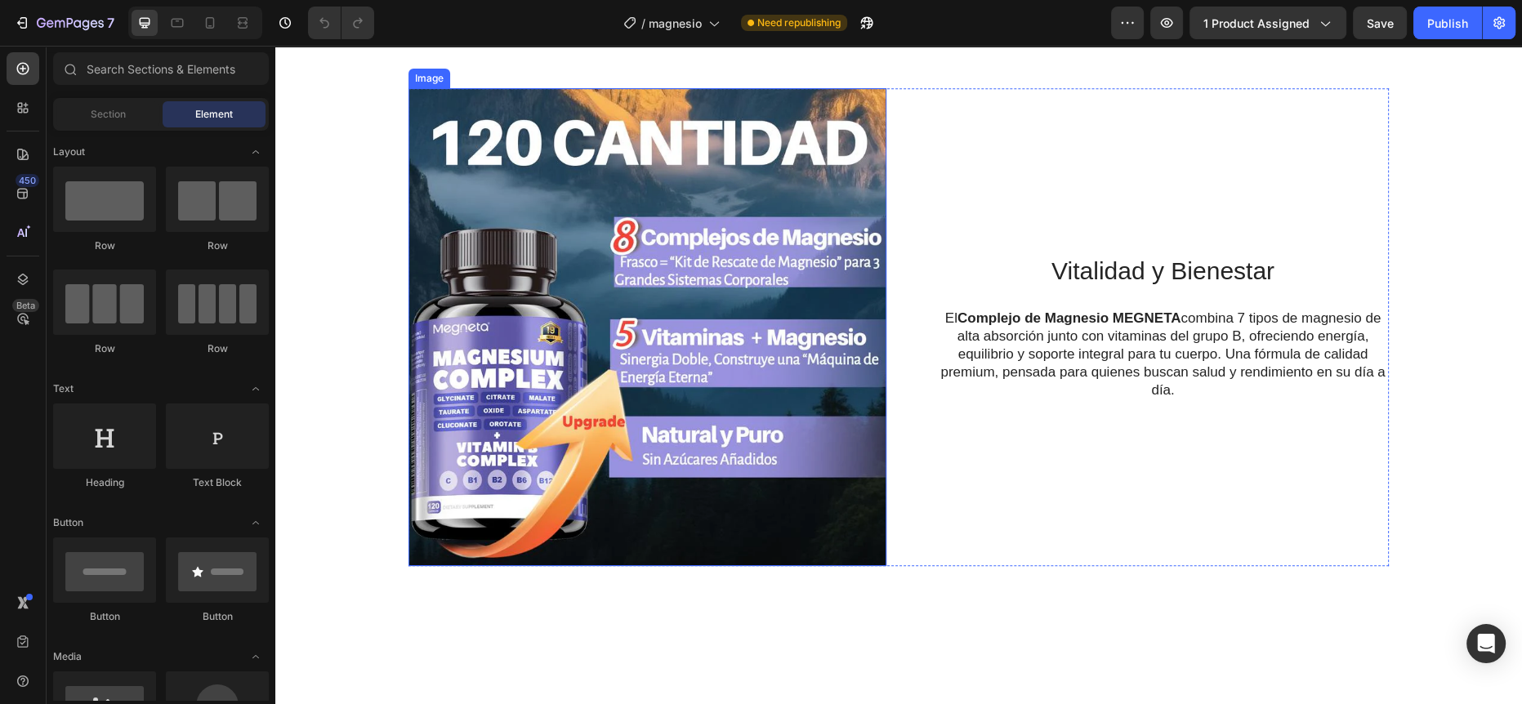
scroll to position [889, 0]
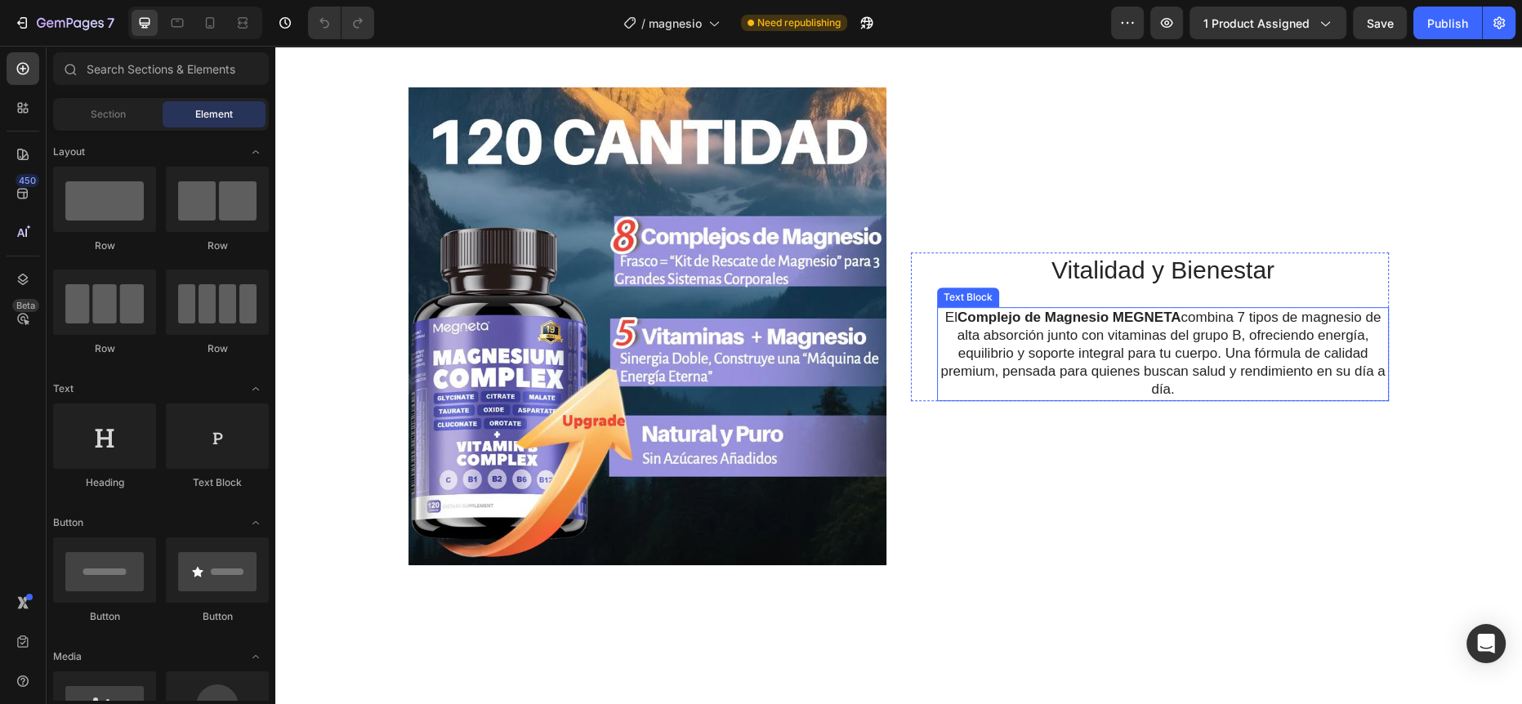
click at [1050, 329] on p "El Complejo de Magnesio MEGNETA combina 7 tipos de magnesio de alta absorción j…" at bounding box center [1162, 354] width 448 height 90
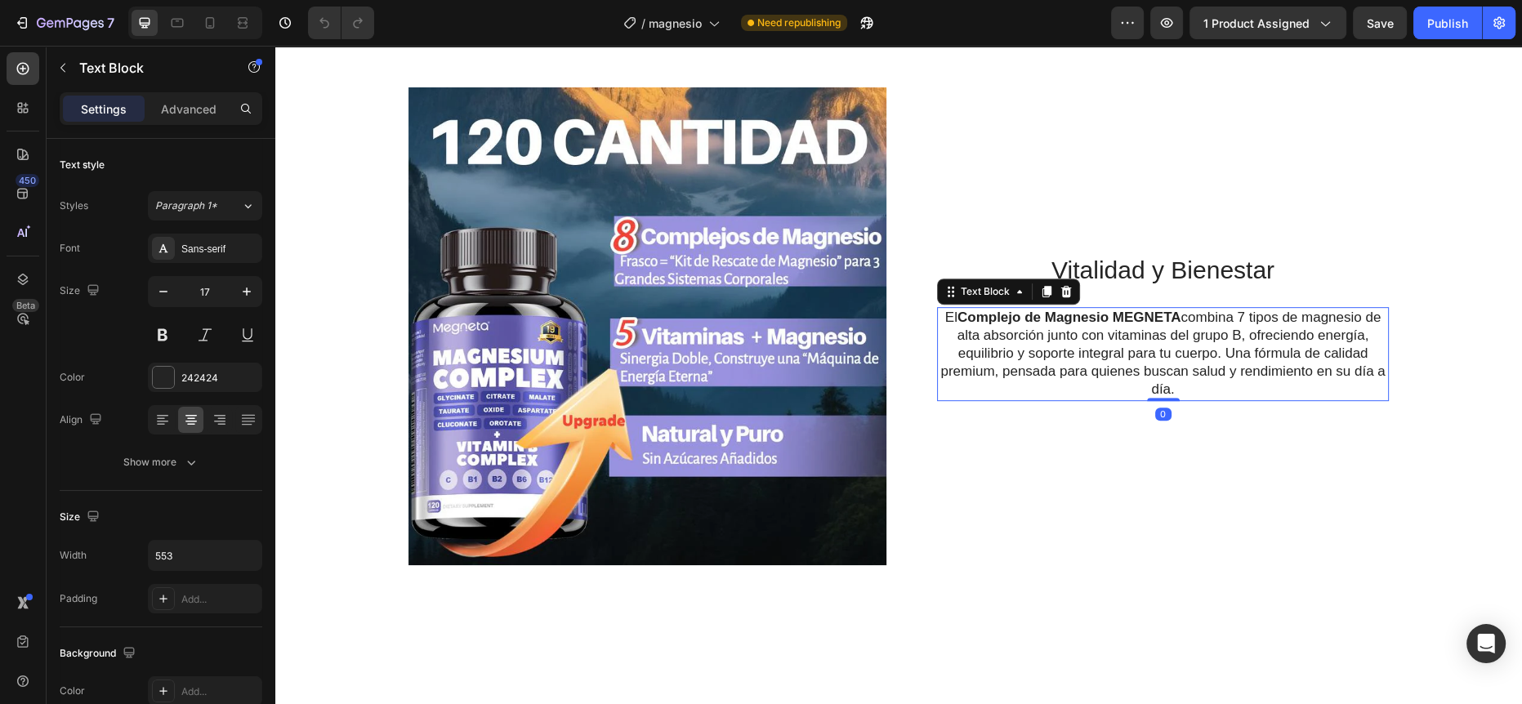
click at [1006, 347] on p "El Complejo de Magnesio MEGNETA combina 7 tipos de magnesio de alta absorción j…" at bounding box center [1162, 354] width 448 height 90
click at [1076, 359] on p "El Complejo de Magnesio MEGNETA combina 7 tipos de magnesio de alta absorción j…" at bounding box center [1162, 354] width 448 height 90
click at [1126, 359] on p "El Complejo de Magnesio MEGNETA combina 7 tipos de magnesio de alta absorción j…" at bounding box center [1162, 354] width 448 height 90
click at [1191, 358] on p "El Complejo de Magnesio MEGNETA combina 7 tipos de magnesio de alta absorción j…" at bounding box center [1162, 354] width 448 height 90
click at [1210, 354] on p "El Complejo de Magnesio MEGNETA combina 7 tipos de magnesio de alta absorción j…" at bounding box center [1162, 354] width 448 height 90
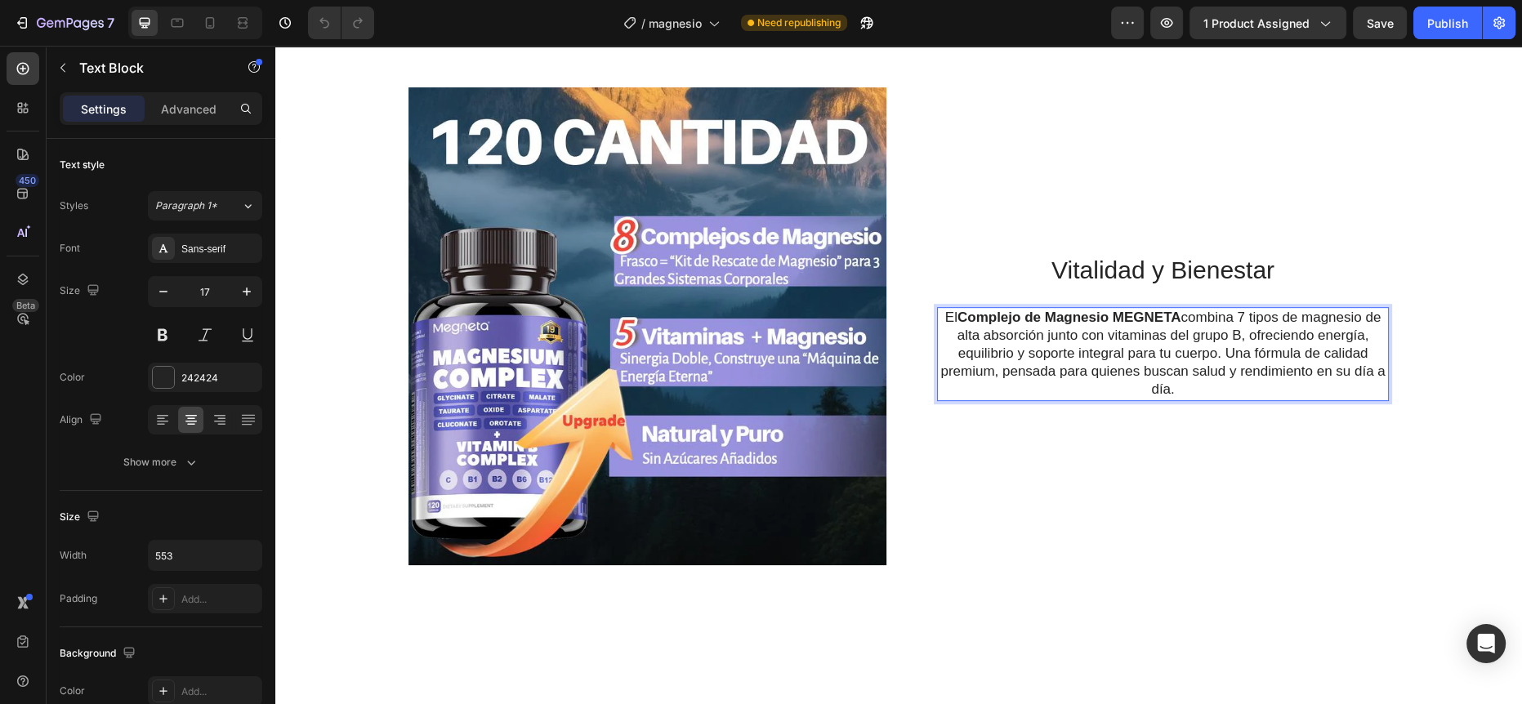
click at [1243, 358] on p "El Complejo de Magnesio MEGNETA combina 7 tipos de magnesio de alta absorción j…" at bounding box center [1162, 354] width 448 height 90
click at [1321, 359] on p "El Complejo de Magnesio MEGNETA combina 7 tipos de magnesio de alta absorción j…" at bounding box center [1162, 354] width 448 height 90
click at [1018, 359] on p "El Complejo de Magnesio MEGNETA combina 7 tipos de magnesio de alta absorción j…" at bounding box center [1162, 354] width 448 height 90
click at [1066, 366] on p "El Complejo de Magnesio MEGNETA combina 7 tipos de magnesio de alta absorción j…" at bounding box center [1162, 354] width 448 height 90
click at [1134, 368] on p "El Complejo de Magnesio MEGNETA combina 7 tipos de magnesio de alta absorción j…" at bounding box center [1162, 354] width 448 height 90
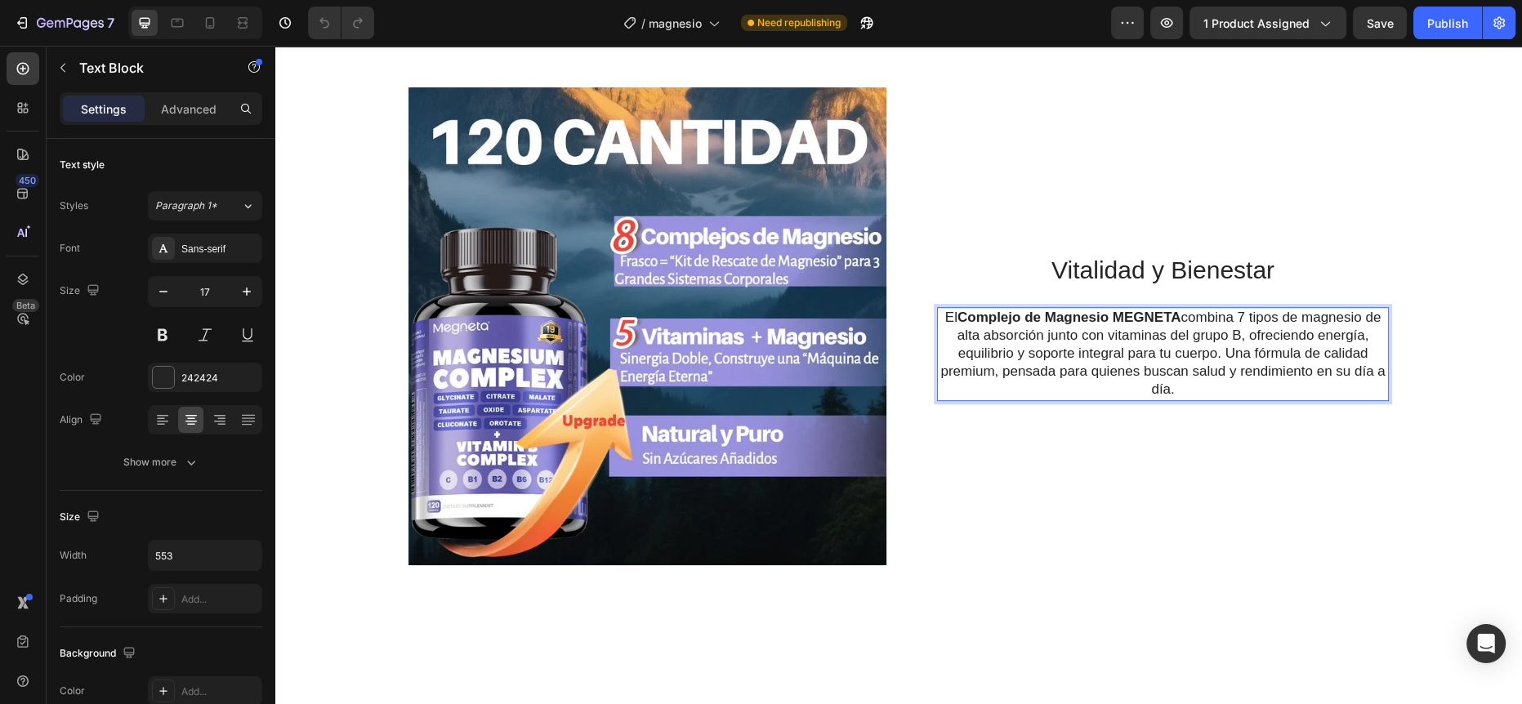
click at [1204, 371] on p "El Complejo de Magnesio MEGNETA combina 7 tipos de magnesio de alta absorción j…" at bounding box center [1162, 354] width 448 height 90
click at [1310, 364] on p "El Complejo de Magnesio MEGNETA combina 7 tipos de magnesio de alta absorción j…" at bounding box center [1162, 354] width 448 height 90
click at [1185, 381] on p "El Complejo de Magnesio MEGNETA combina 7 tipos de magnesio de alta absorción j…" at bounding box center [1162, 354] width 448 height 90
click at [1069, 274] on h2 "Vitalidad y Bienestar" at bounding box center [1163, 269] width 452 height 35
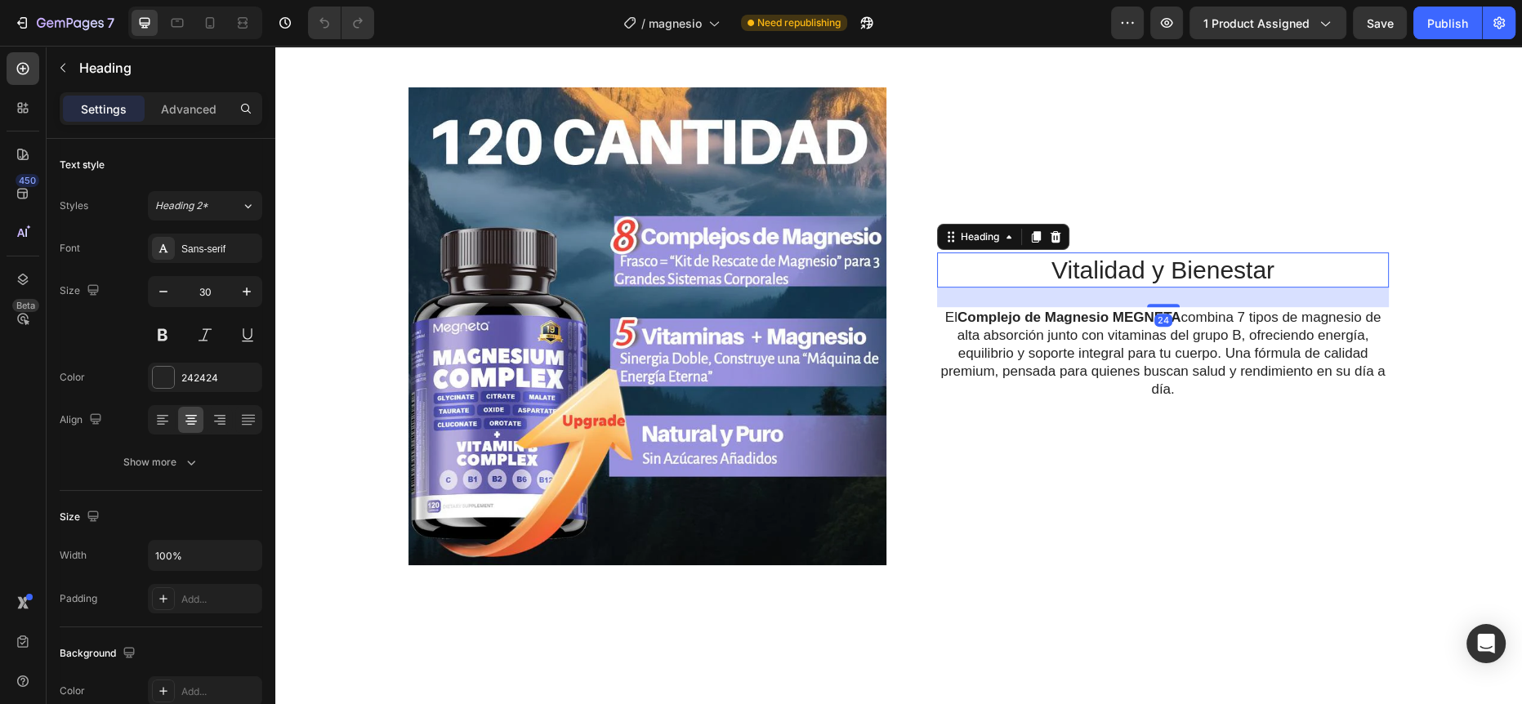
click at [1098, 272] on h2 "Vitalidad y Bienestar" at bounding box center [1163, 269] width 452 height 35
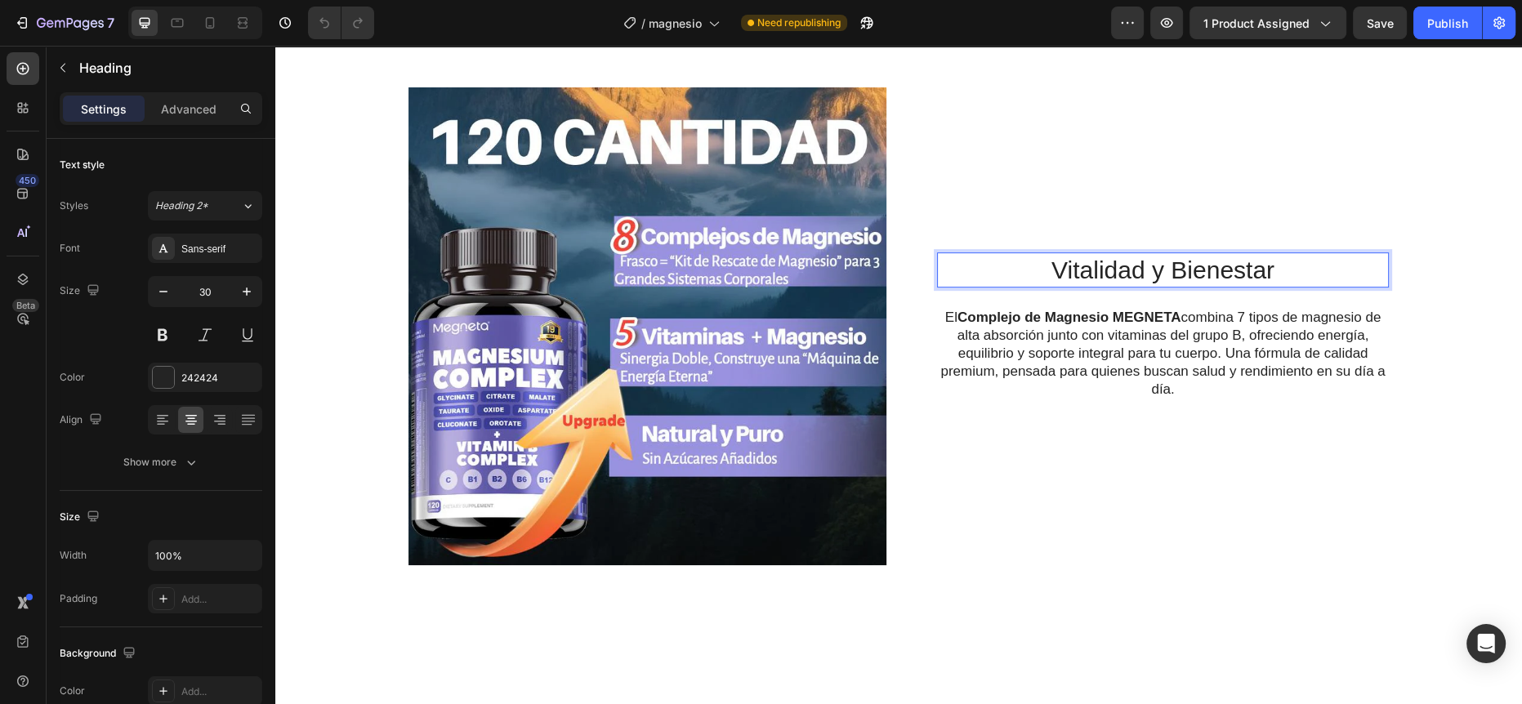
click at [1280, 271] on p "Vitalidad y Bienestar" at bounding box center [1162, 270] width 448 height 32
click at [1201, 345] on p "El Complejo de Magnesio MEGNETA combina 7 tipos de magnesio de alta absorción j…" at bounding box center [1162, 354] width 448 height 90
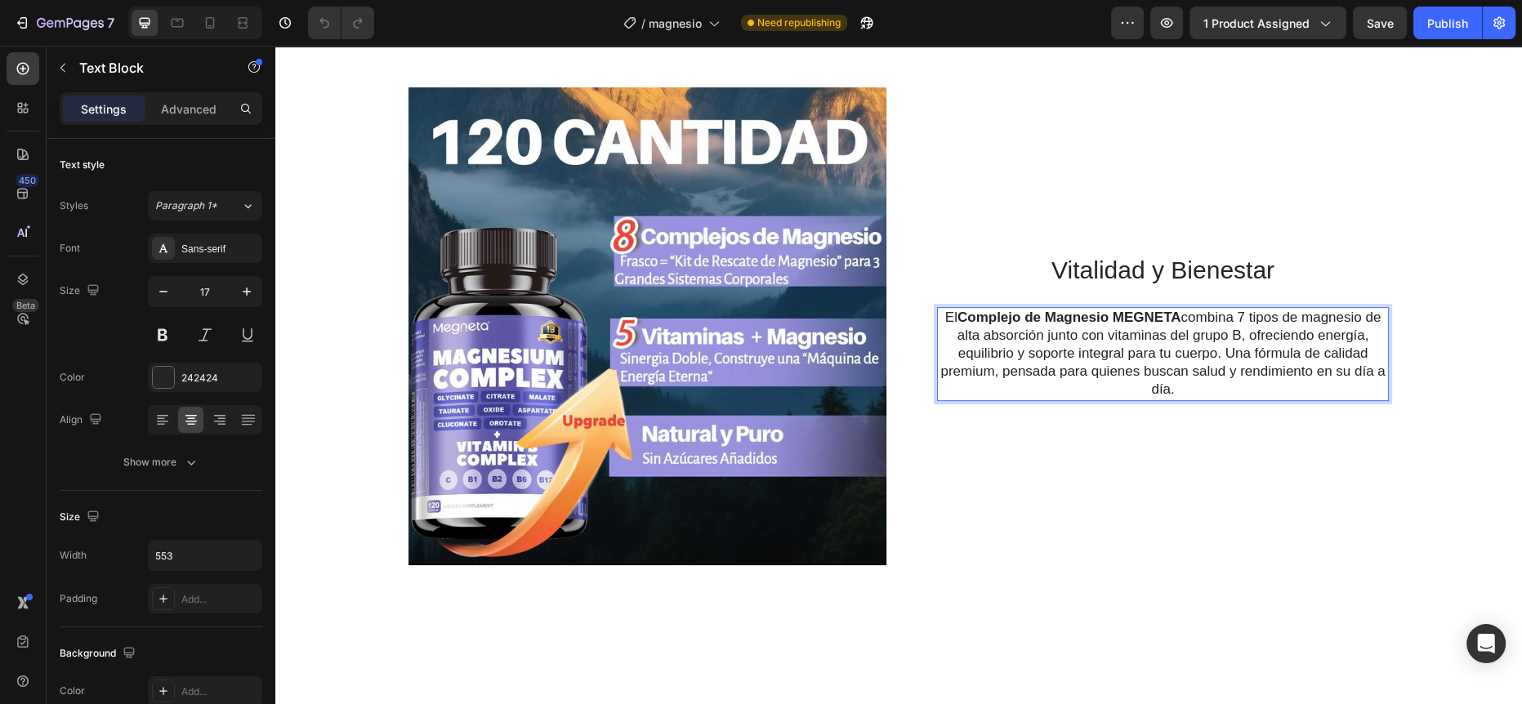
click at [1172, 402] on div "Vitalidad y Bienestar Heading El Complejo de Magnesio MEGNETA combina 7 tipos d…" at bounding box center [1150, 326] width 478 height 478
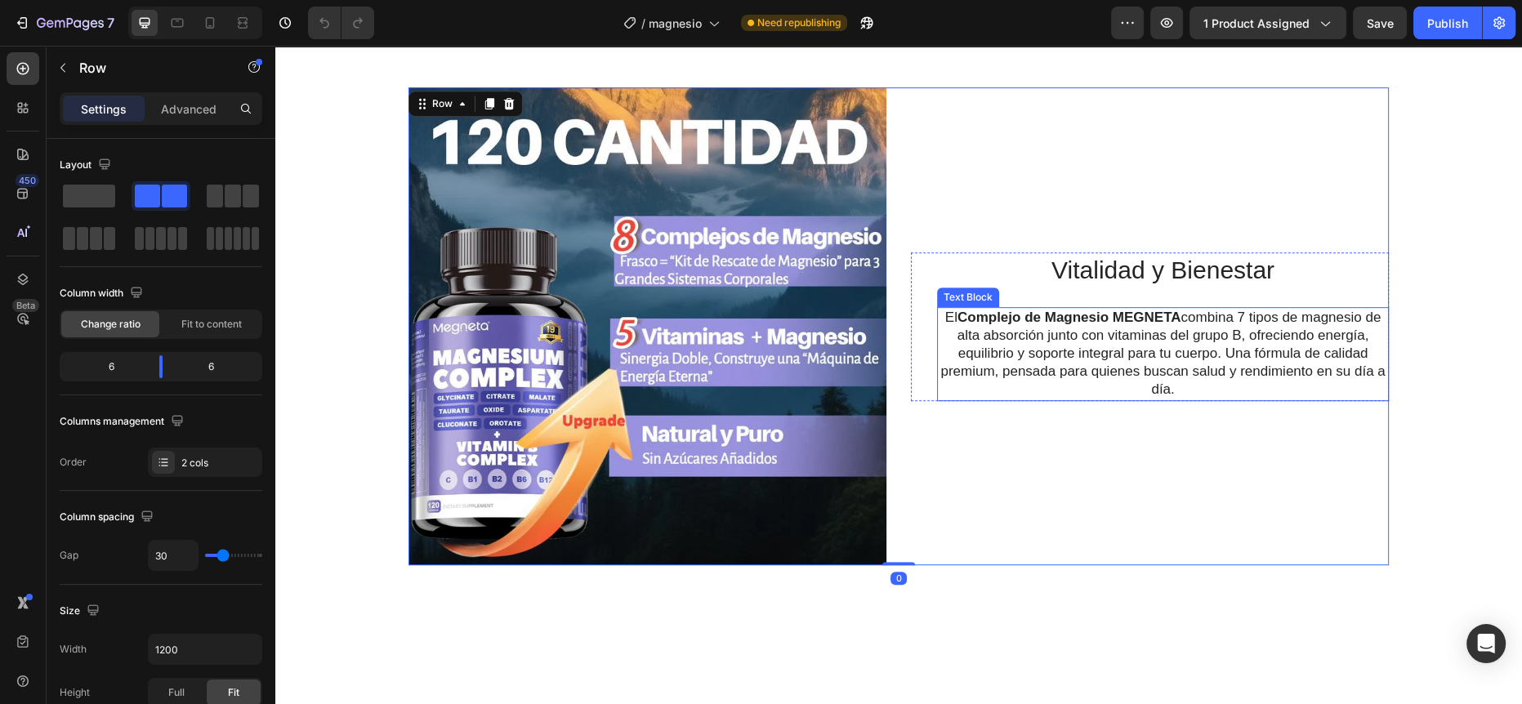
click at [1179, 386] on p "El Complejo de Magnesio MEGNETA combina 7 tipos de magnesio de alta absorción j…" at bounding box center [1162, 354] width 448 height 90
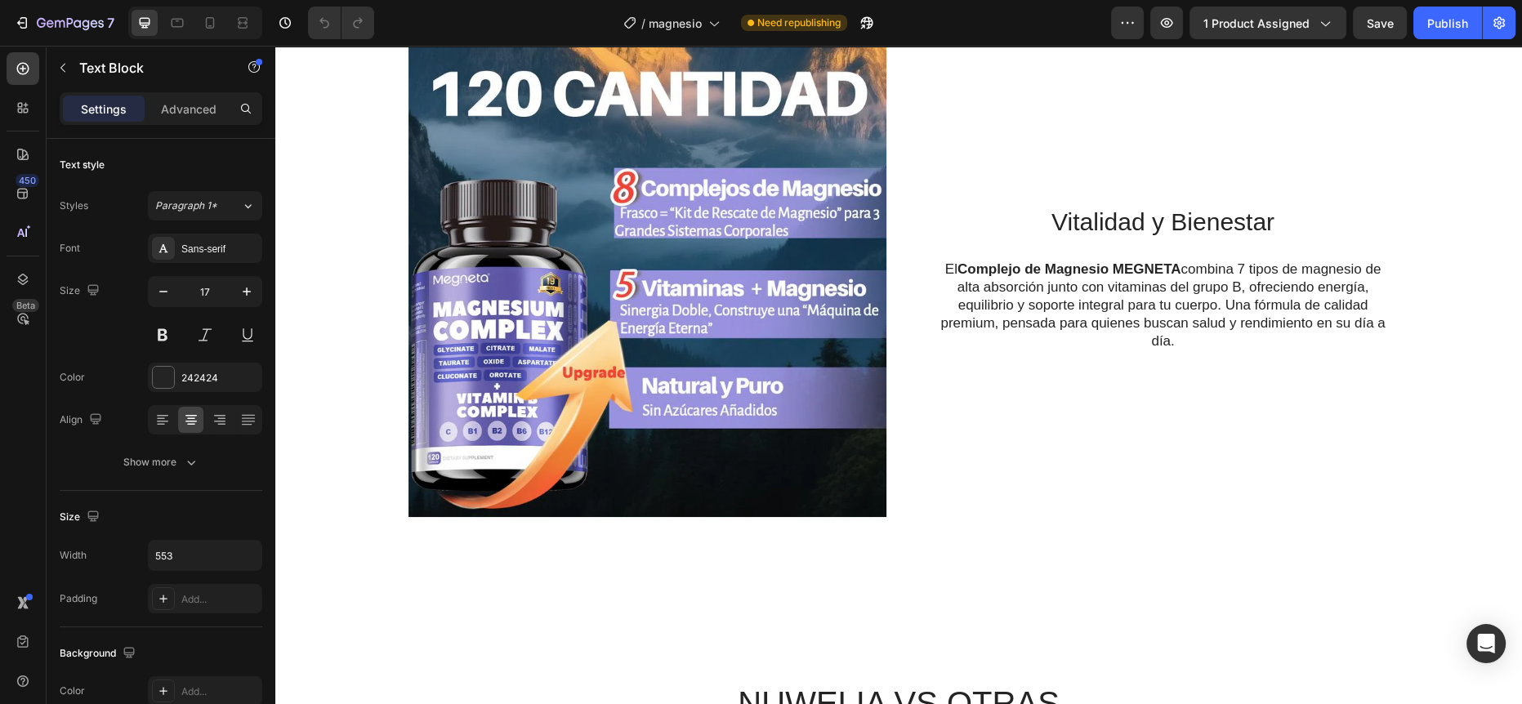
scroll to position [908, 0]
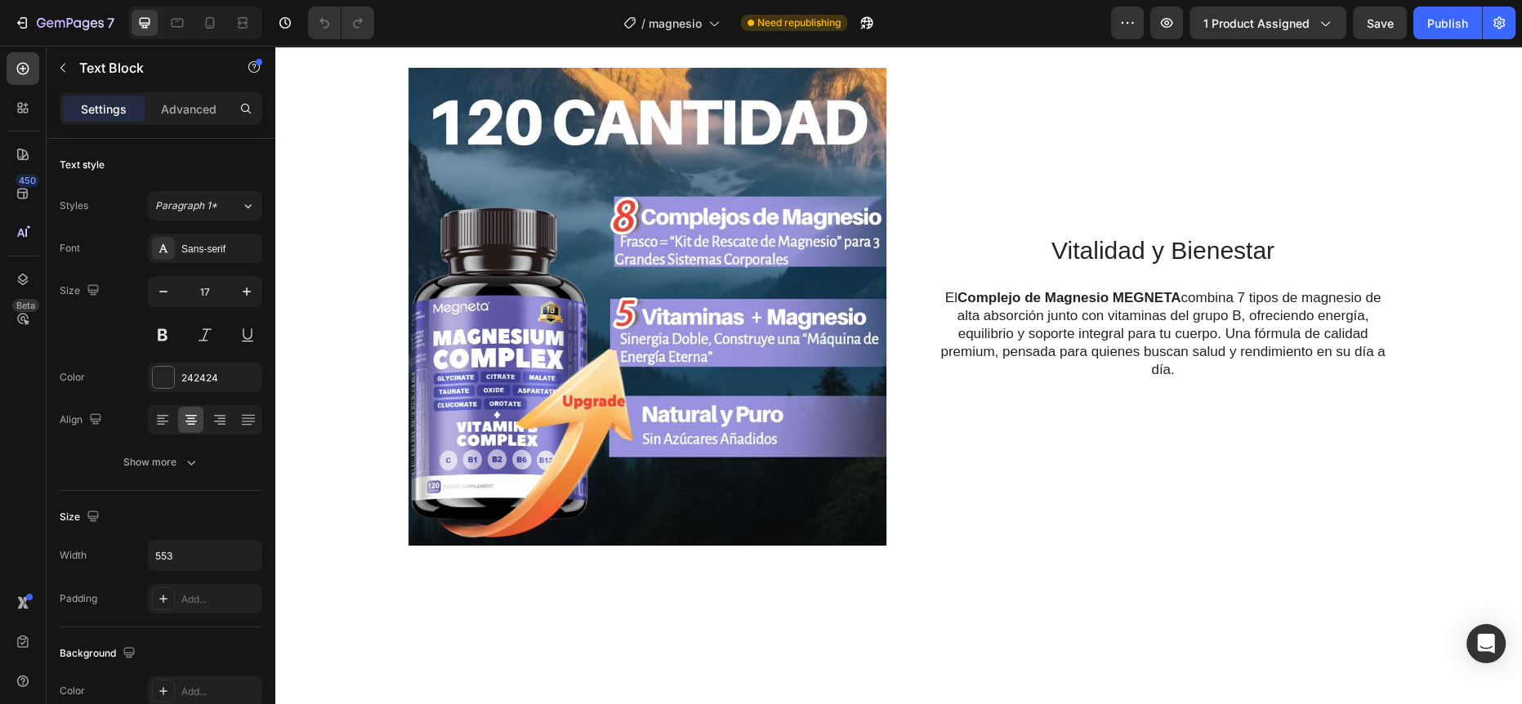
click at [1043, 283] on div "Vitalidad y Bienestar Heading El Complejo de Magnesio MEGNETA combina 7 tipos d…" at bounding box center [1163, 307] width 452 height 148
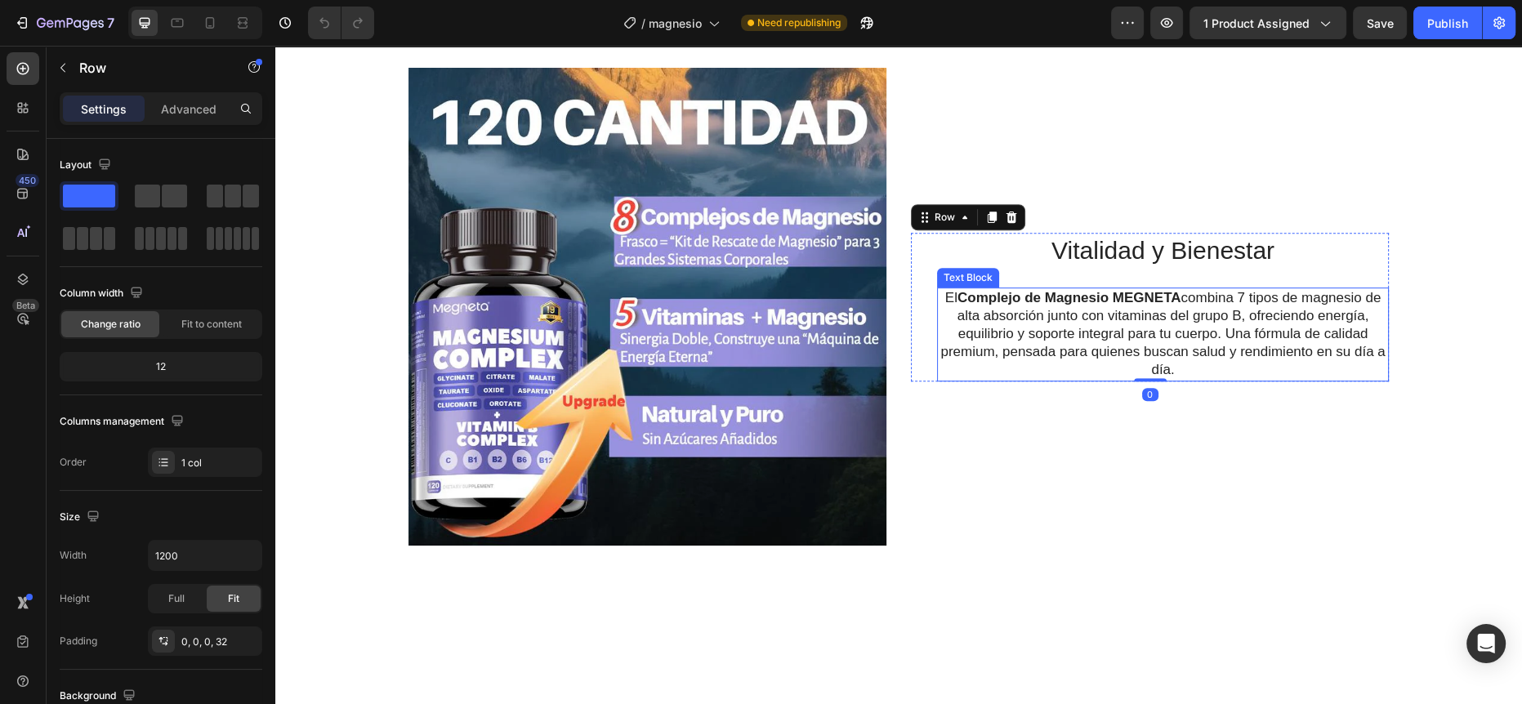
click at [1258, 292] on p "El Complejo de Magnesio MEGNETA combina 7 tipos de magnesio de alta absorción j…" at bounding box center [1162, 334] width 448 height 90
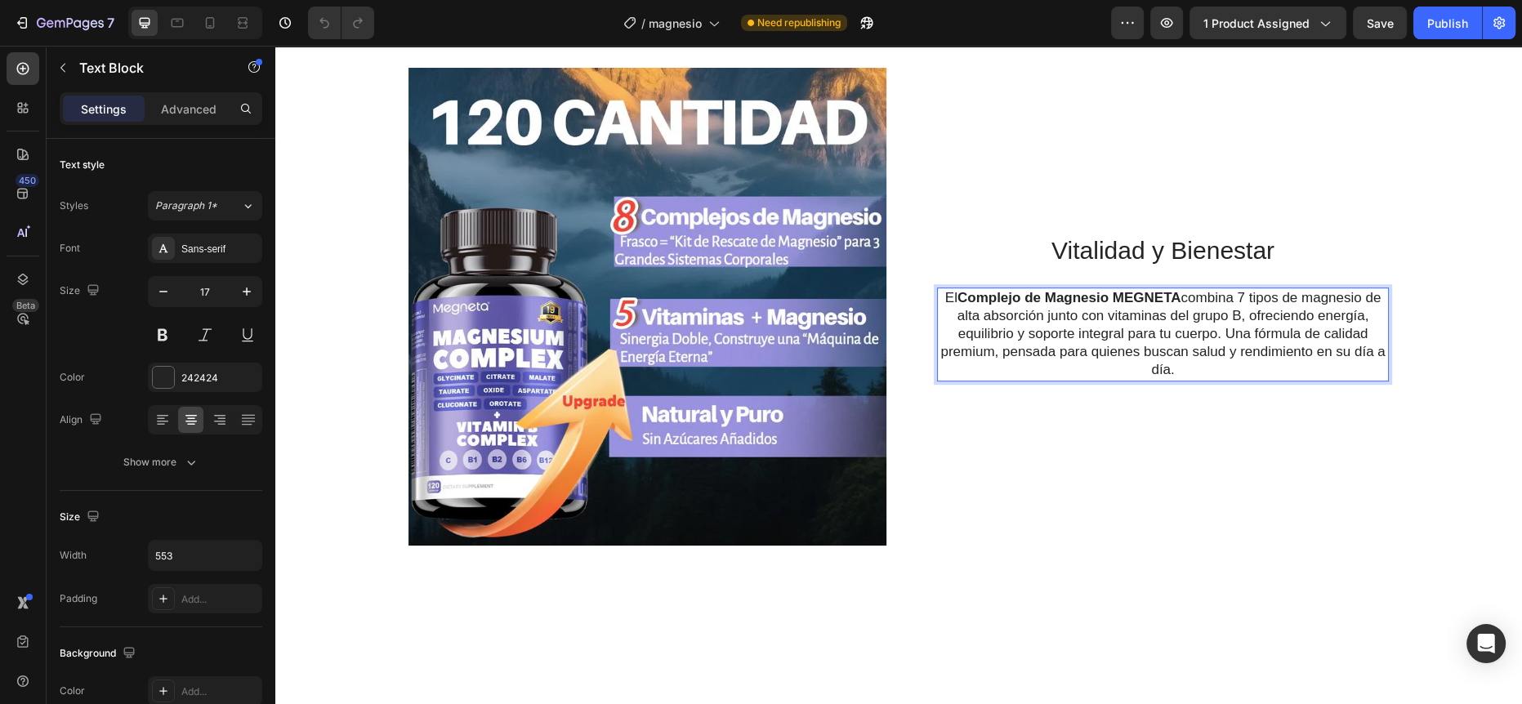
click at [1246, 296] on p "El Complejo de Magnesio MEGNETA combina 7 tipos de magnesio de alta absorción j…" at bounding box center [1162, 334] width 448 height 90
click at [1239, 297] on p "El Complejo de Magnesio MEGNETA combina 7 tipos de magnesio de alta absorción j…" at bounding box center [1162, 334] width 448 height 90
click at [1268, 359] on p "El Complejo de Magnesio MEGNETA combina 8 tipos de magnesio de alta absorción j…" at bounding box center [1162, 334] width 448 height 90
click at [1206, 367] on p "El Complejo de Magnesio MEGNETA combina 8 tipos de magnesio de alta absorción j…" at bounding box center [1162, 334] width 448 height 90
click at [1103, 314] on p "El Complejo de Magnesio MEGNETA combina 8 tipos de magnesio de alta absorción j…" at bounding box center [1162, 334] width 448 height 90
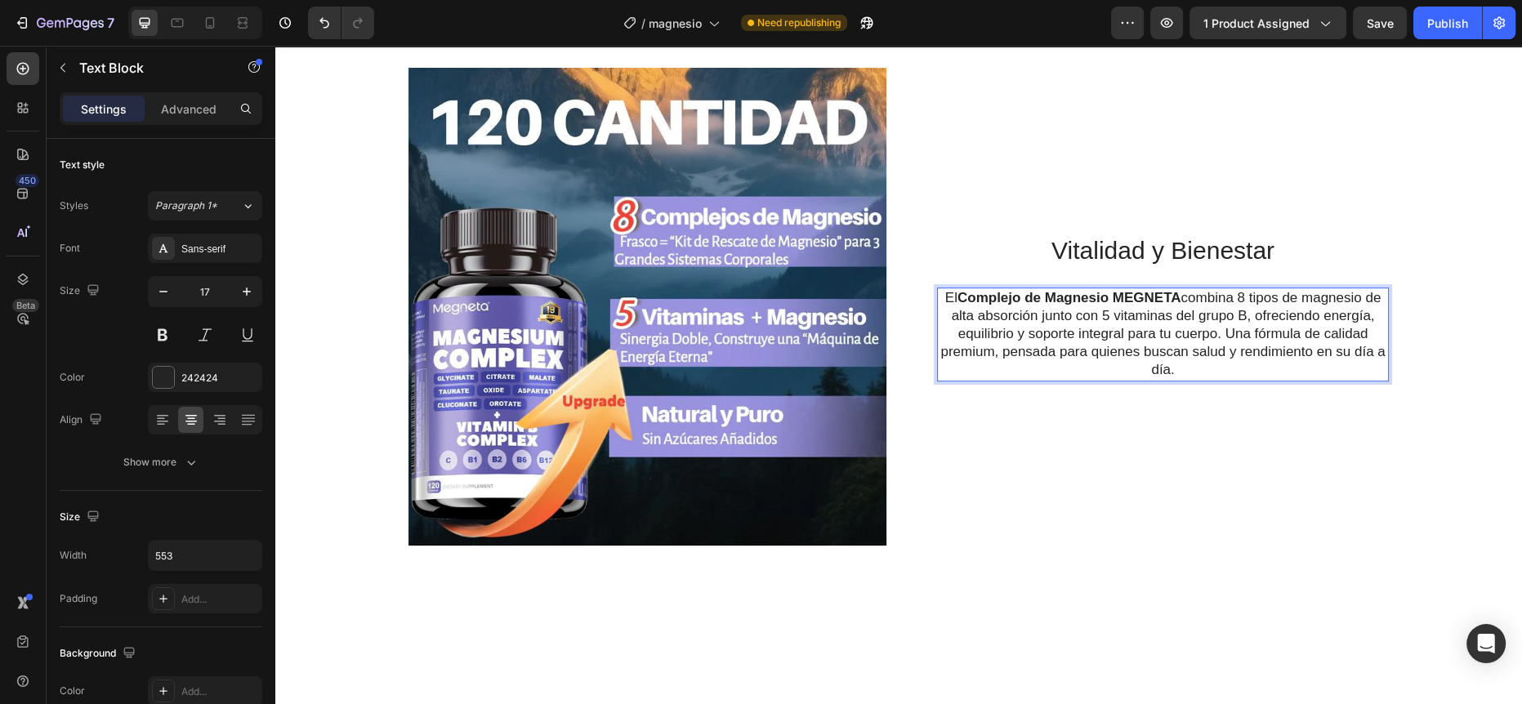
click at [1218, 368] on p "El Complejo de Magnesio MEGNETA combina 8 tipos de magnesio de alta absorción j…" at bounding box center [1162, 334] width 448 height 90
click at [1143, 242] on h2 "Vitalidad y Bienestar" at bounding box center [1163, 250] width 452 height 35
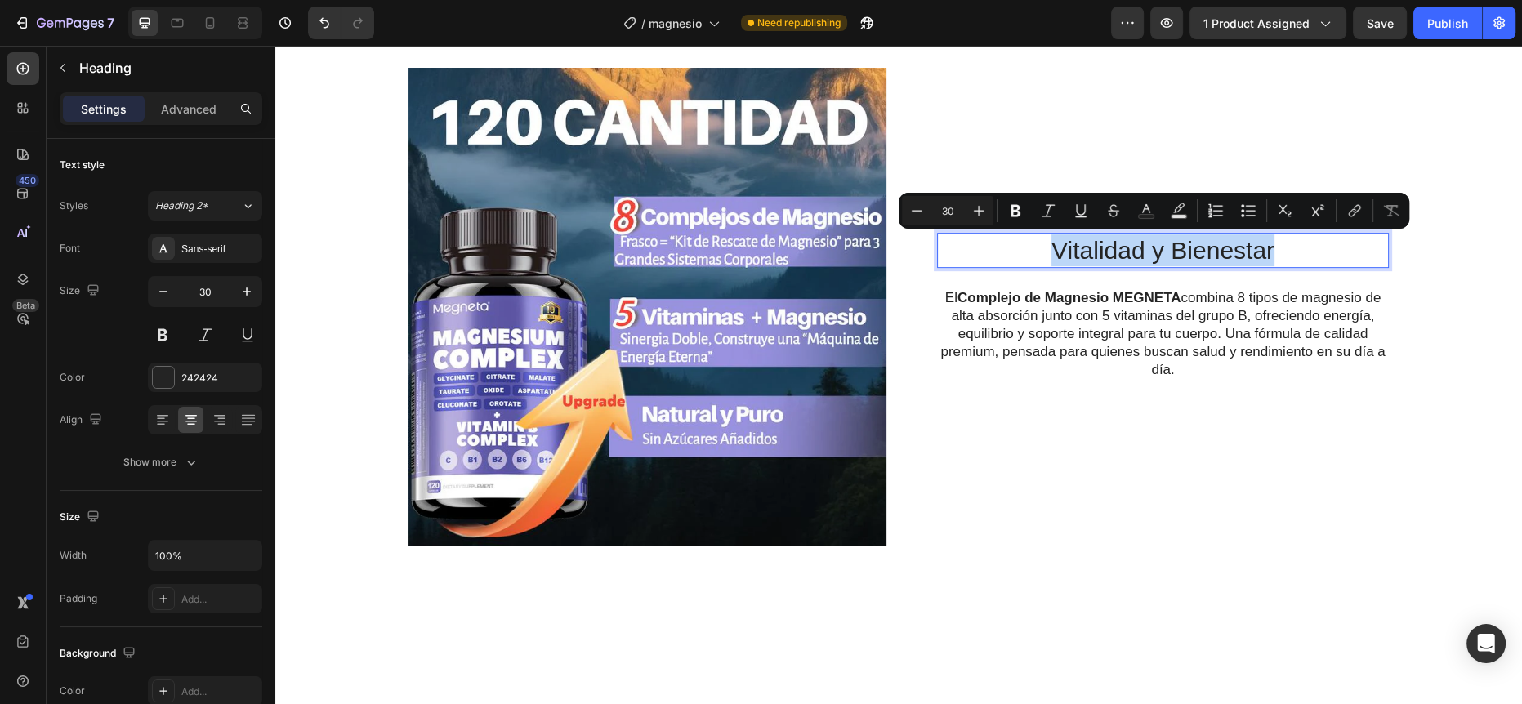
click at [1143, 242] on p "Vitalidad y Bienestar" at bounding box center [1162, 250] width 448 height 32
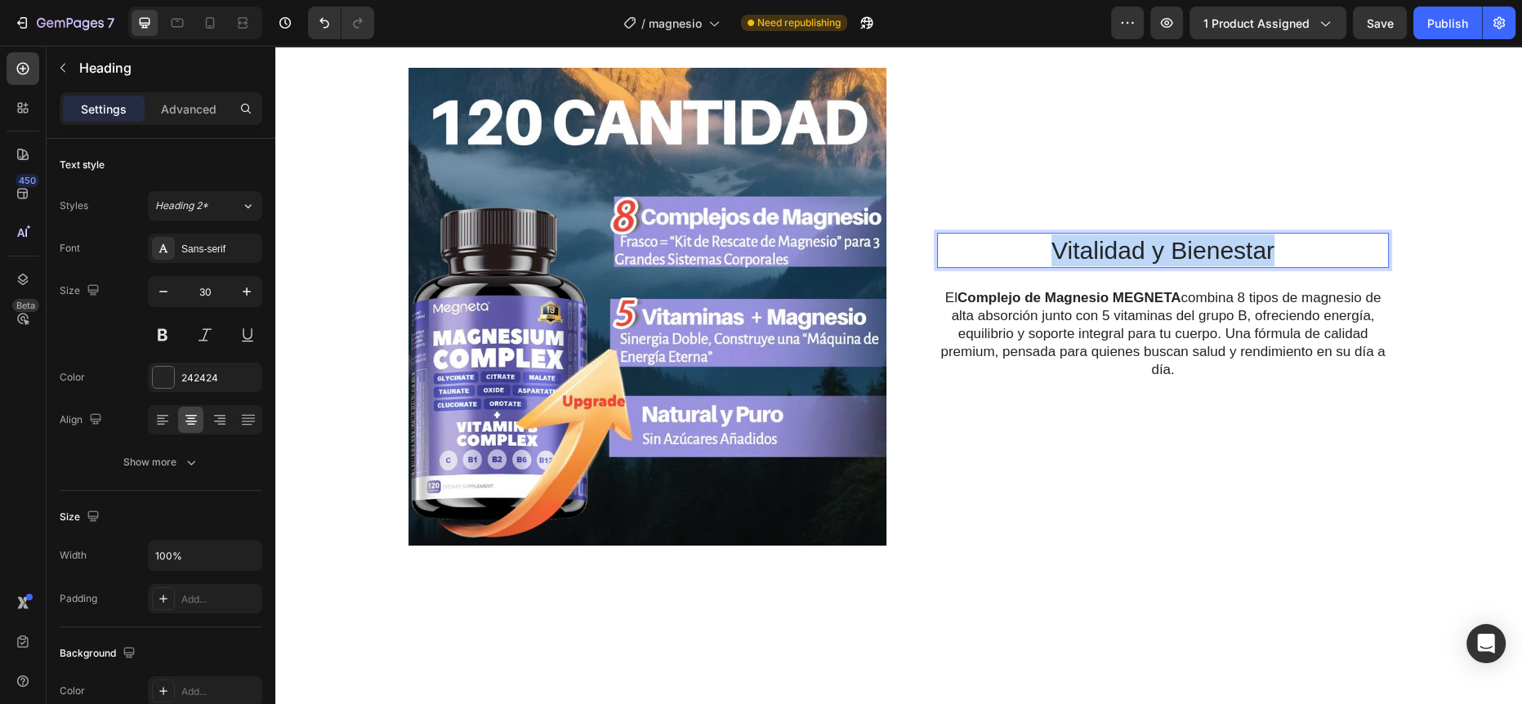
click at [1143, 242] on p "Vitalidad y Bienestar" at bounding box center [1162, 250] width 448 height 32
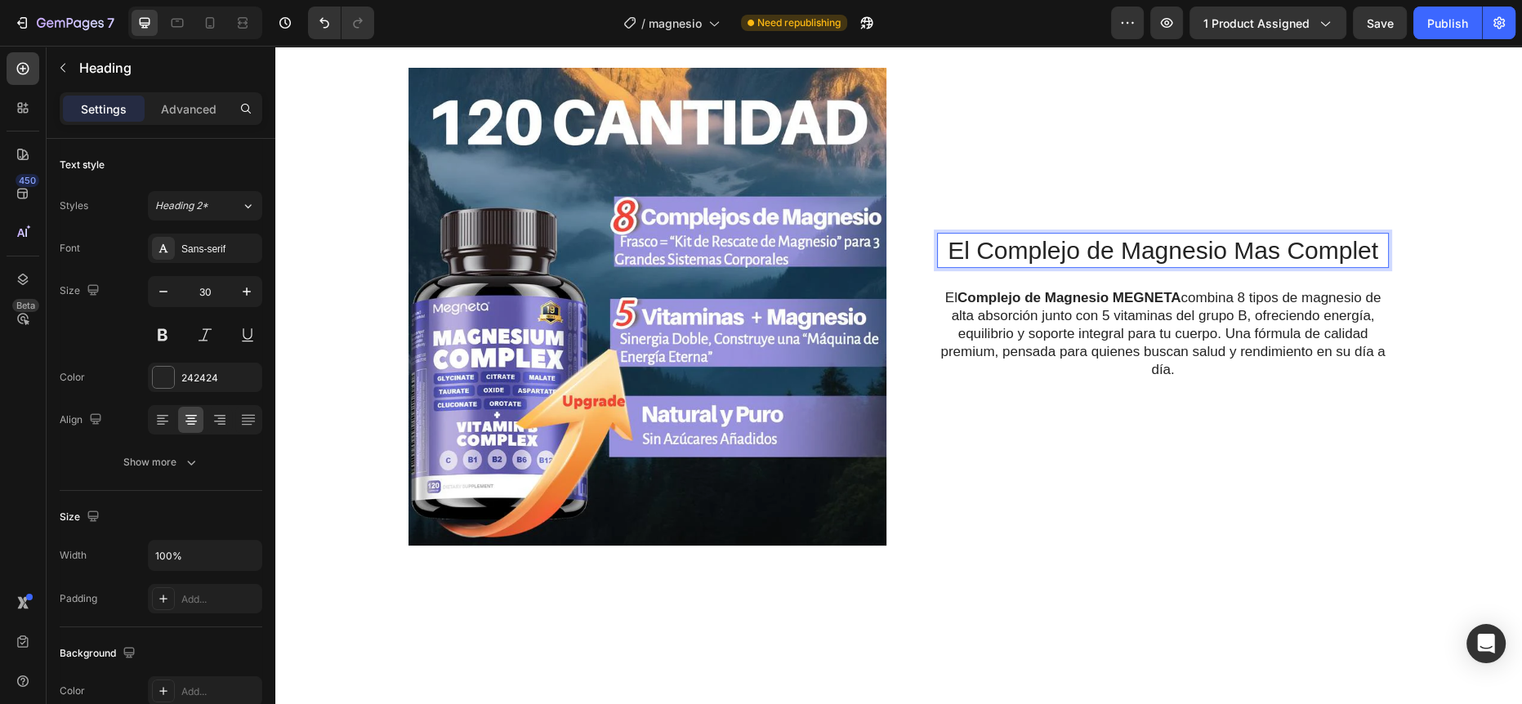
scroll to position [892, 0]
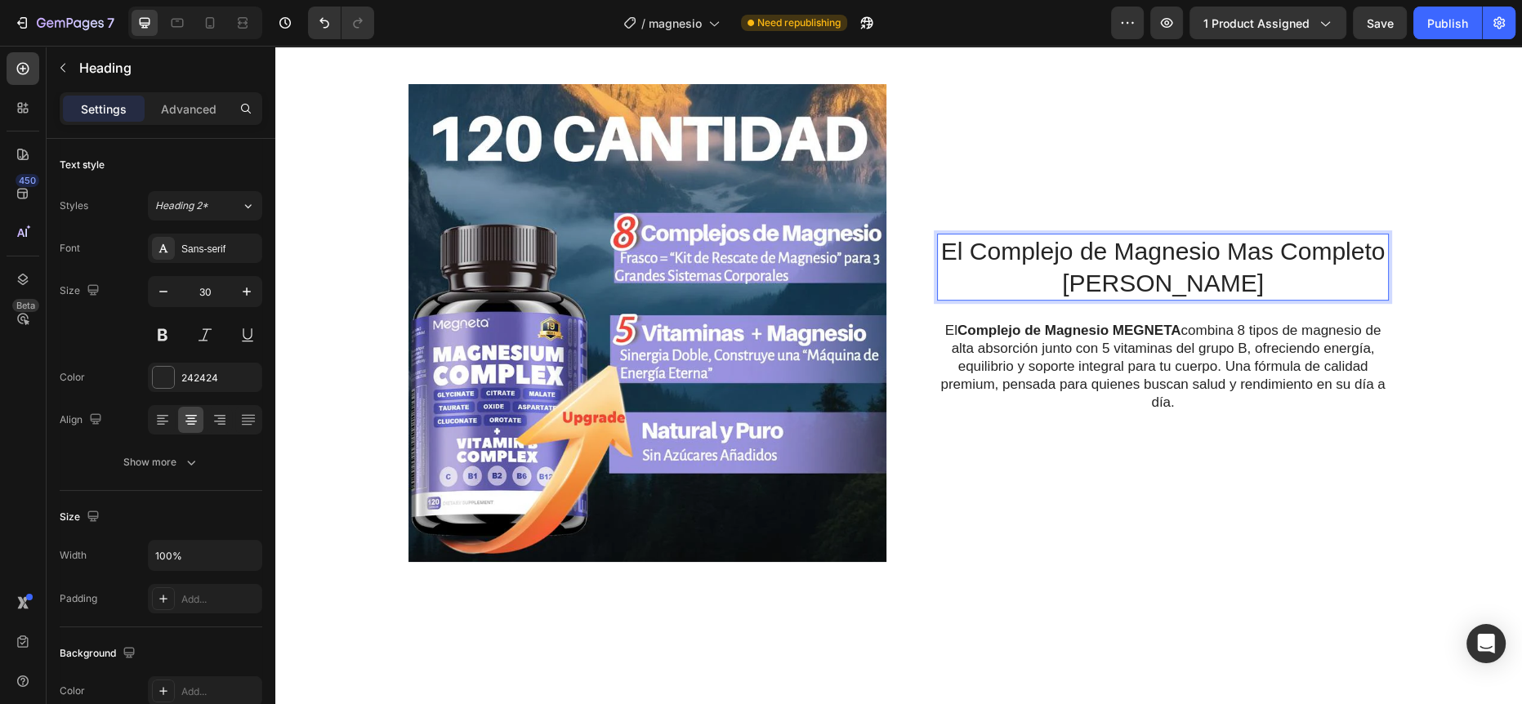
click at [1471, 335] on div "El Complejo de Magnesio Mas Completo [PERSON_NAME] Heading 24 El Complejo de Ma…" at bounding box center [899, 323] width 1214 height 478
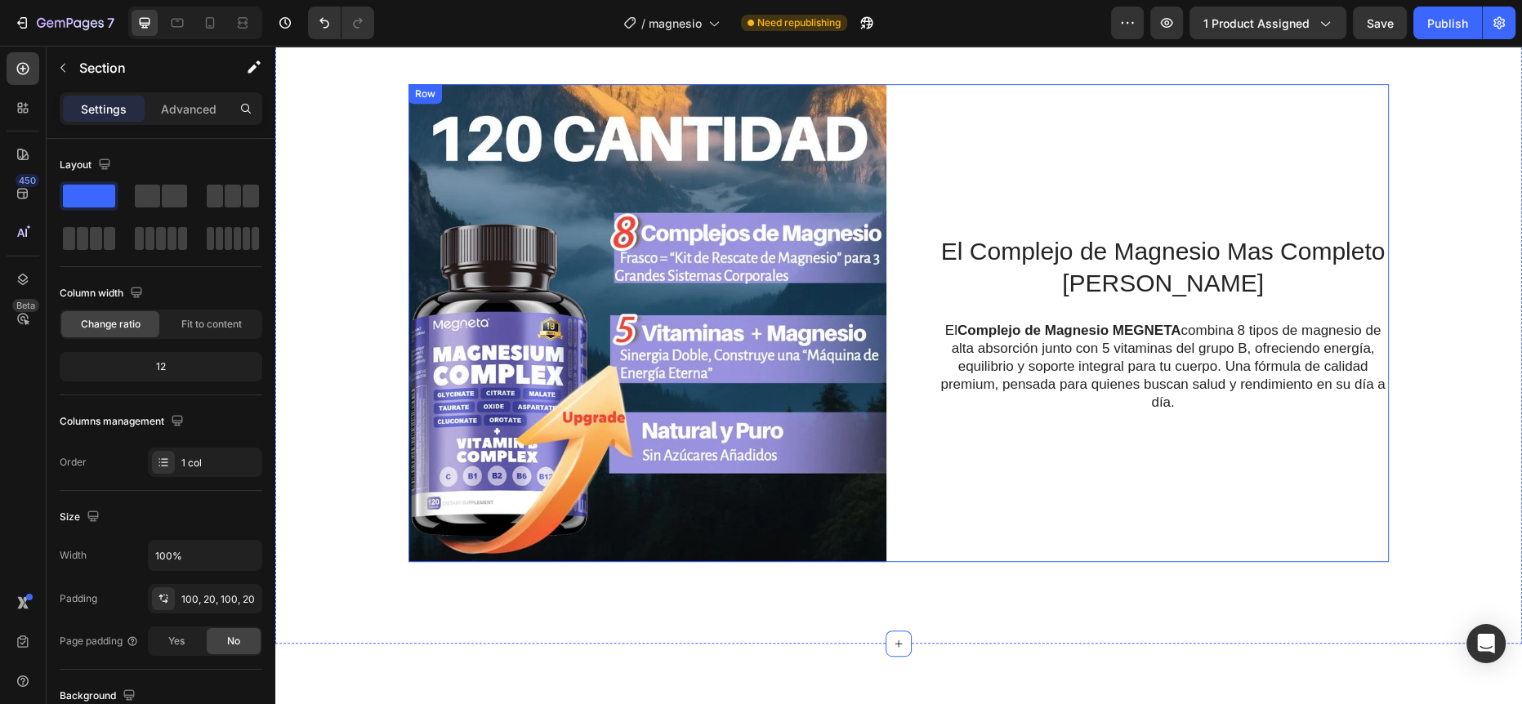
click at [1143, 372] on p "El Complejo de Magnesio MEGNETA combina 8 tipos de magnesio de alta absorción j…" at bounding box center [1162, 367] width 448 height 90
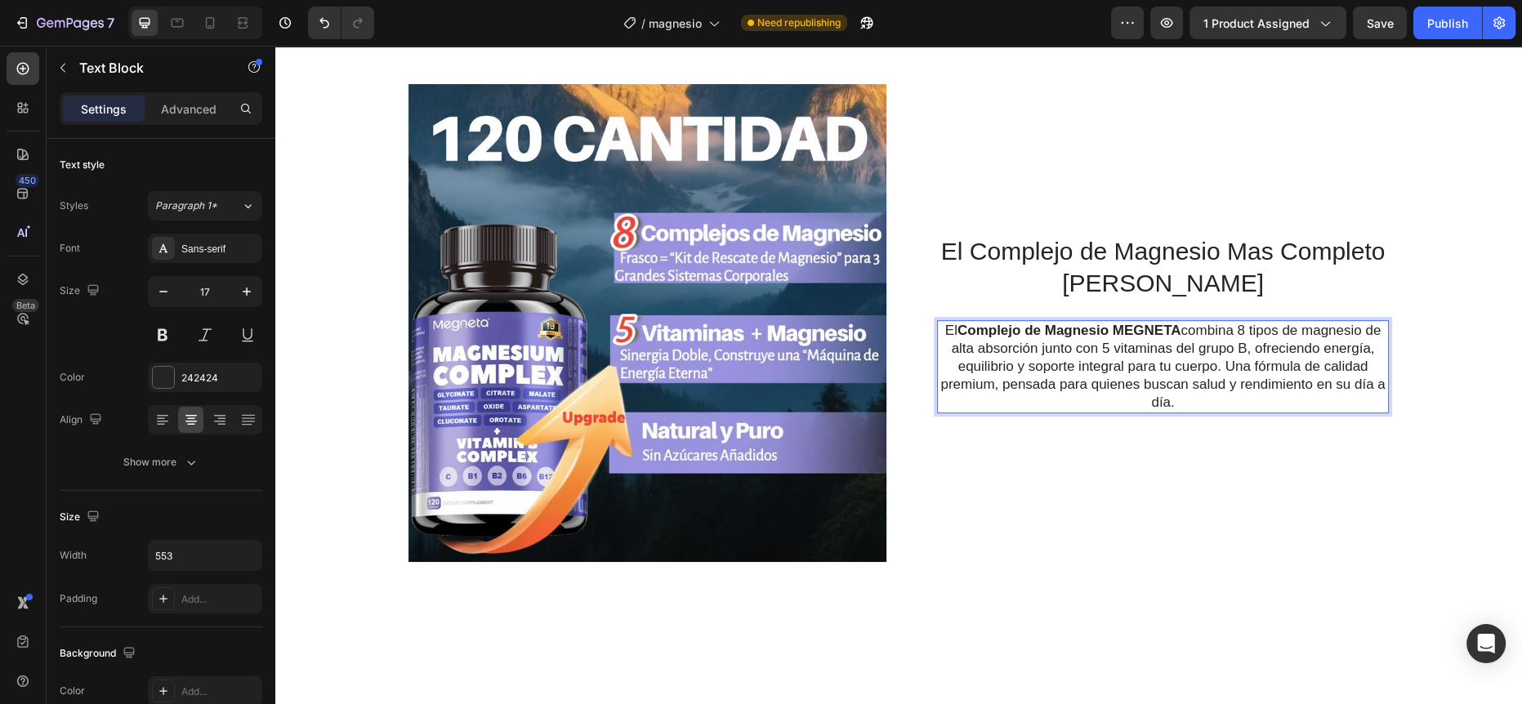
click at [1063, 338] on p "El Complejo de Magnesio MEGNETA combina 8 tipos de magnesio de alta absorción j…" at bounding box center [1162, 367] width 448 height 90
click at [938, 328] on p "El Complejo de Magnesio MEGNETA combina 8 tipos de magnesio de alta absorción j…" at bounding box center [1162, 367] width 448 height 90
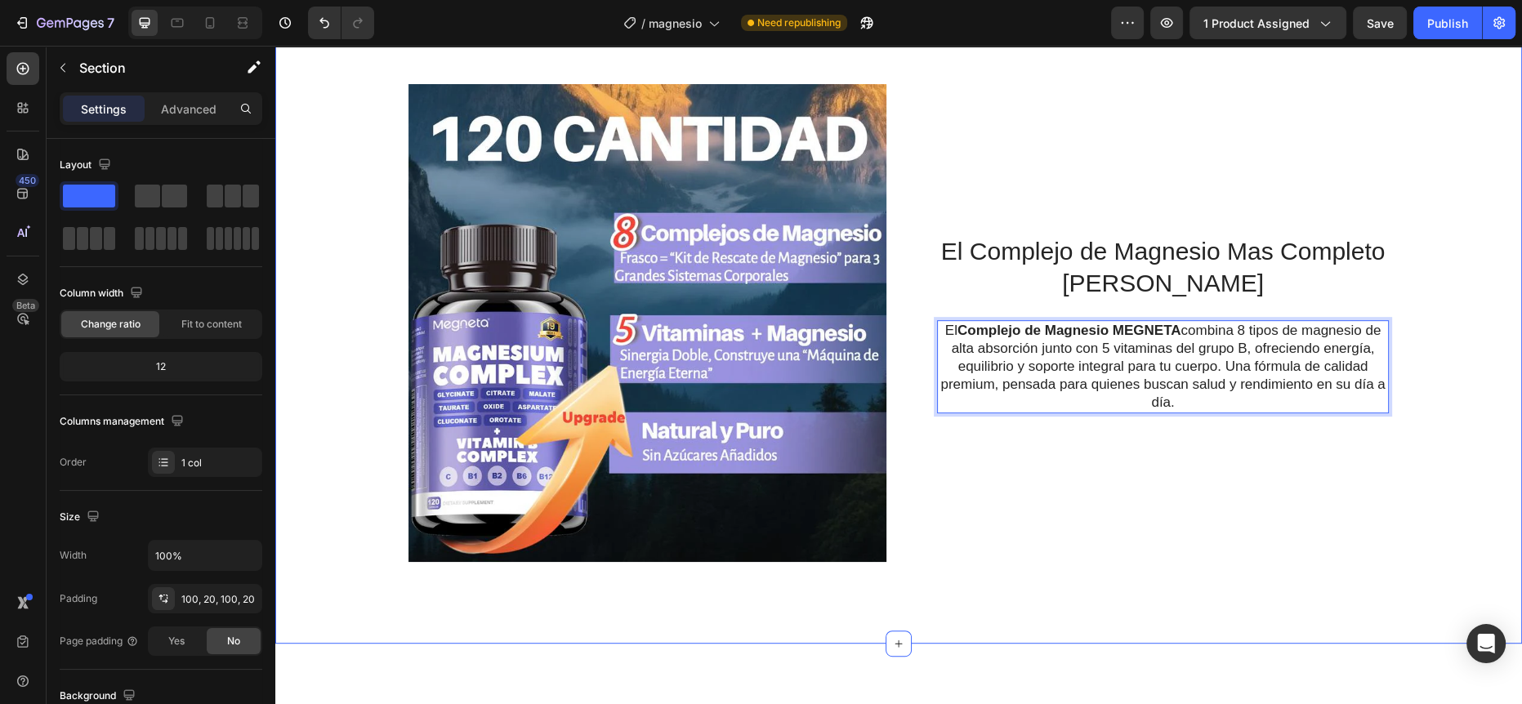
click at [1438, 345] on div "El Complejo de Magnesio Mas Completo [PERSON_NAME] Heading El Complejo de Magne…" at bounding box center [899, 323] width 1214 height 478
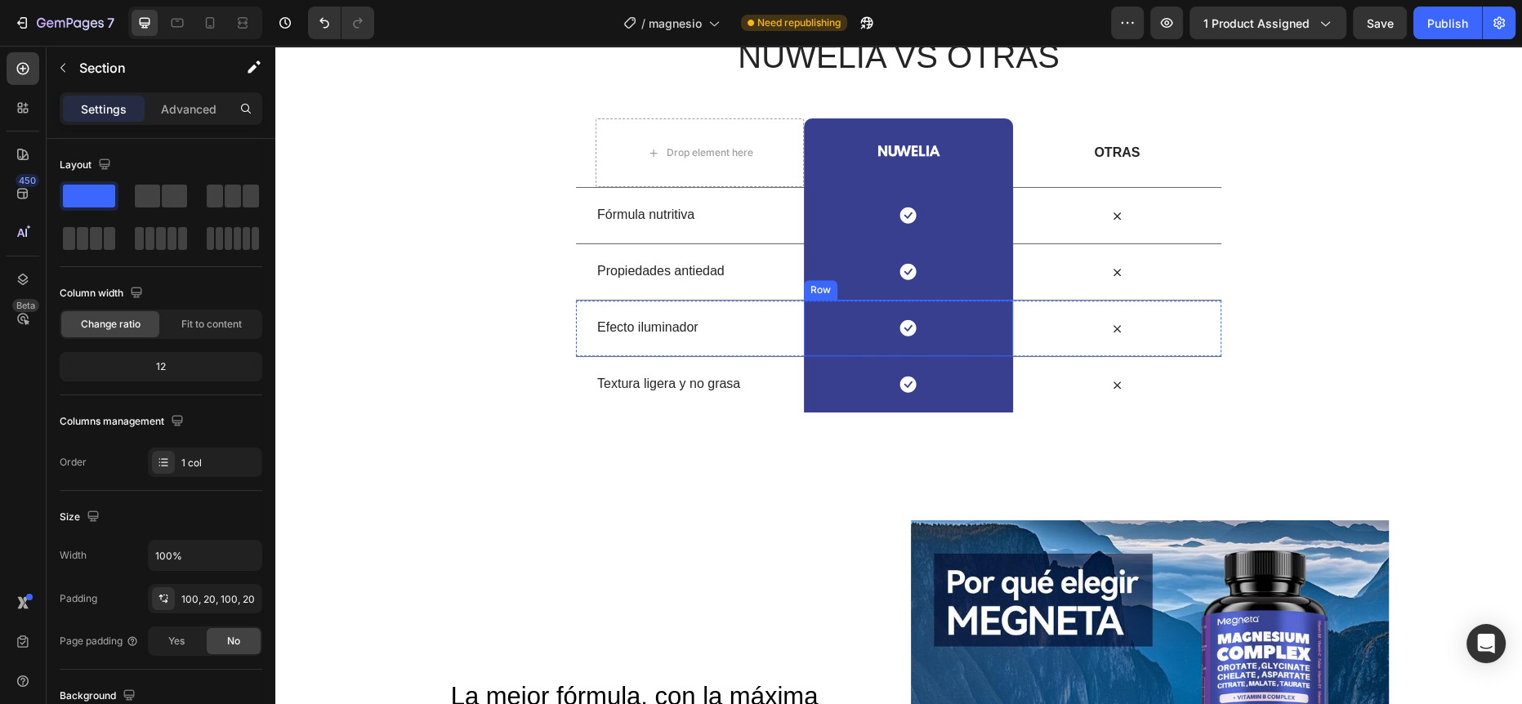
scroll to position [1452, 0]
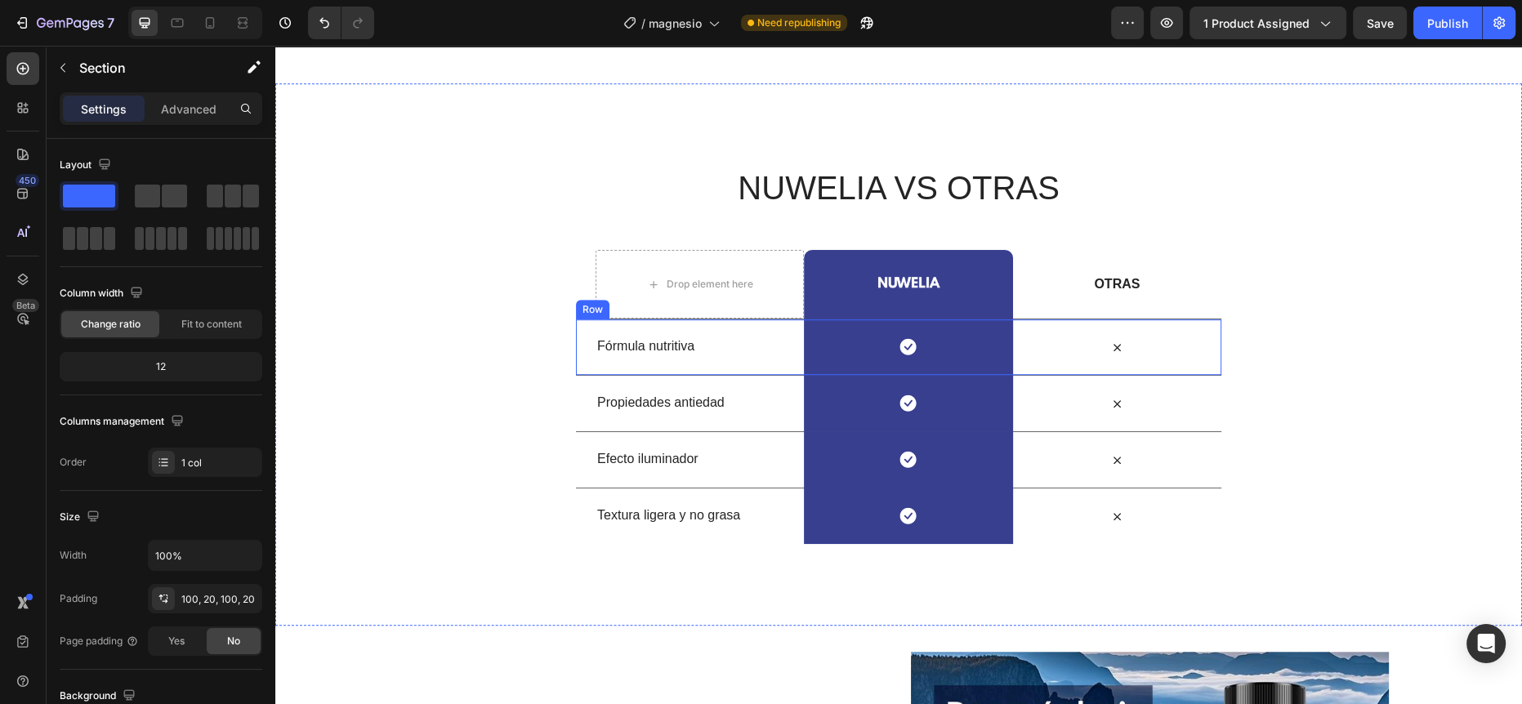
click at [670, 349] on p "Fórmula nutritiva" at bounding box center [699, 346] width 205 height 17
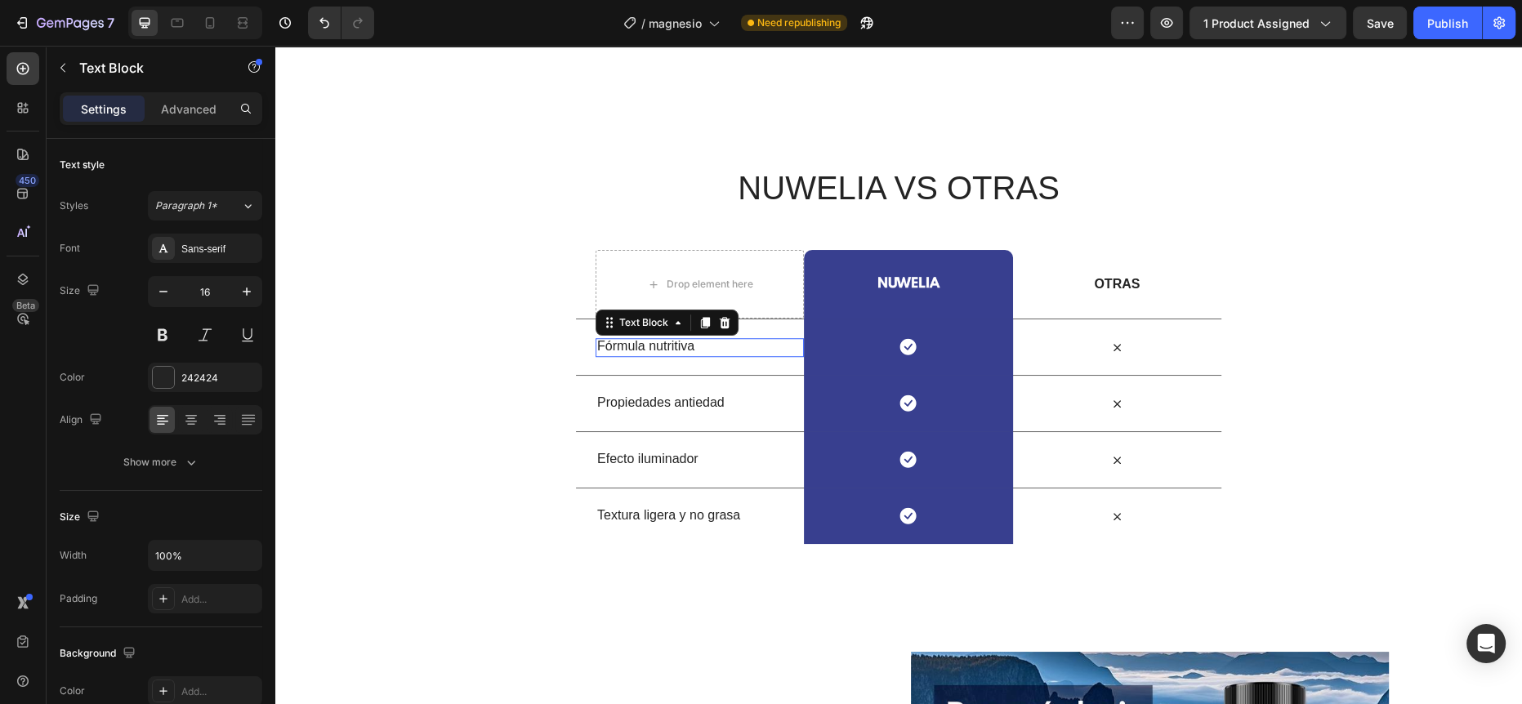
click at [670, 349] on p "Fórmula nutritiva" at bounding box center [699, 346] width 205 height 17
click at [670, 349] on p "Suplementos de [GEOGRAPHIC_DATA]" at bounding box center [699, 347] width 205 height 34
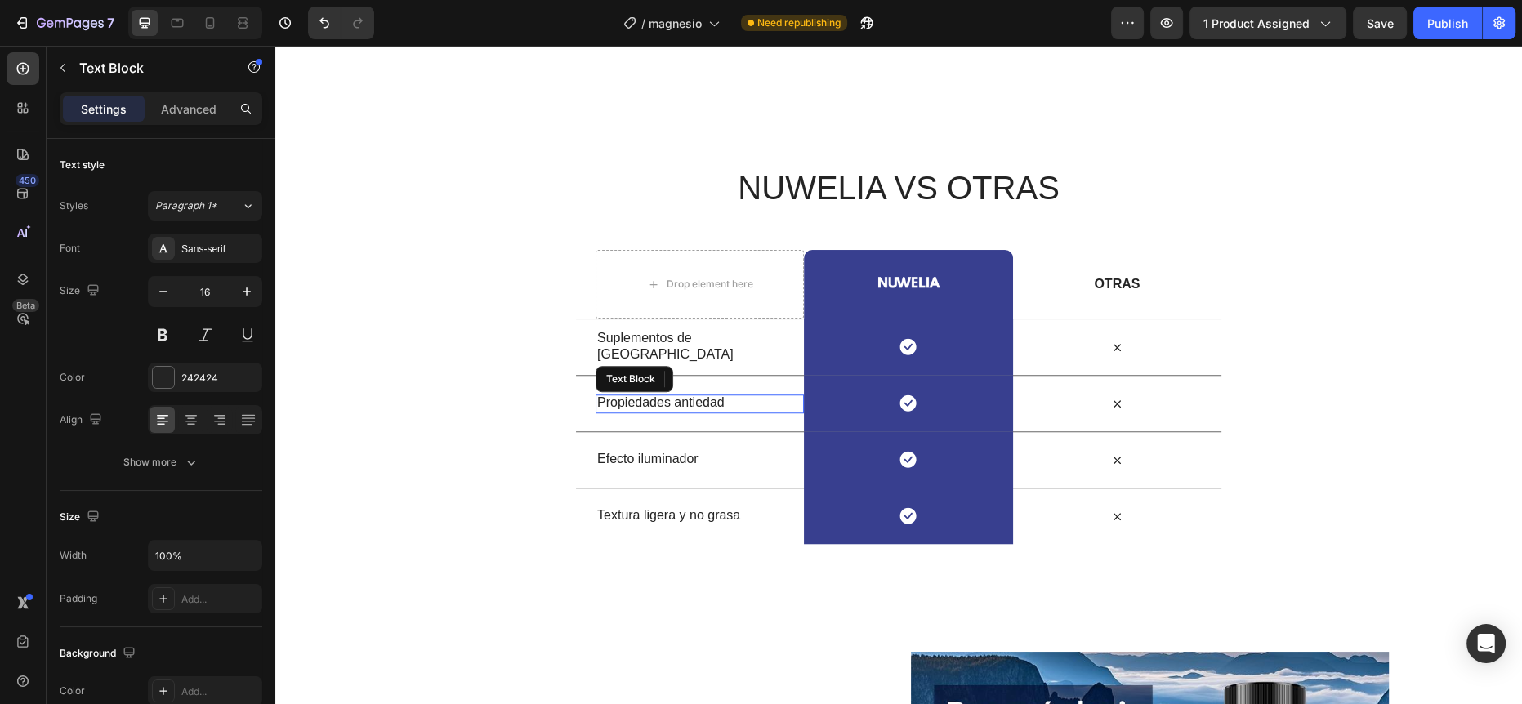
click at [676, 398] on p "Propiedades antiedad" at bounding box center [699, 402] width 205 height 17
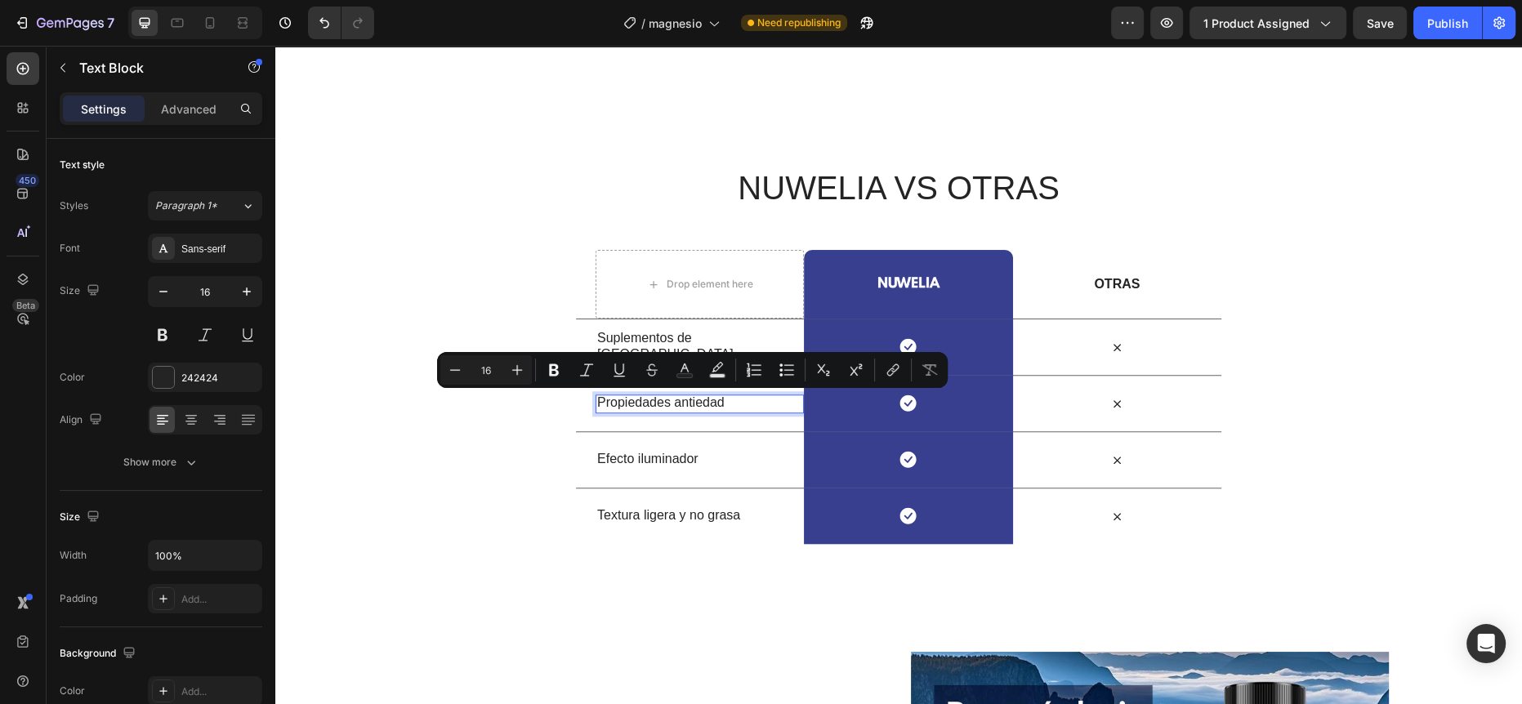
click at [661, 401] on p "Propiedades antiedad" at bounding box center [699, 402] width 205 height 17
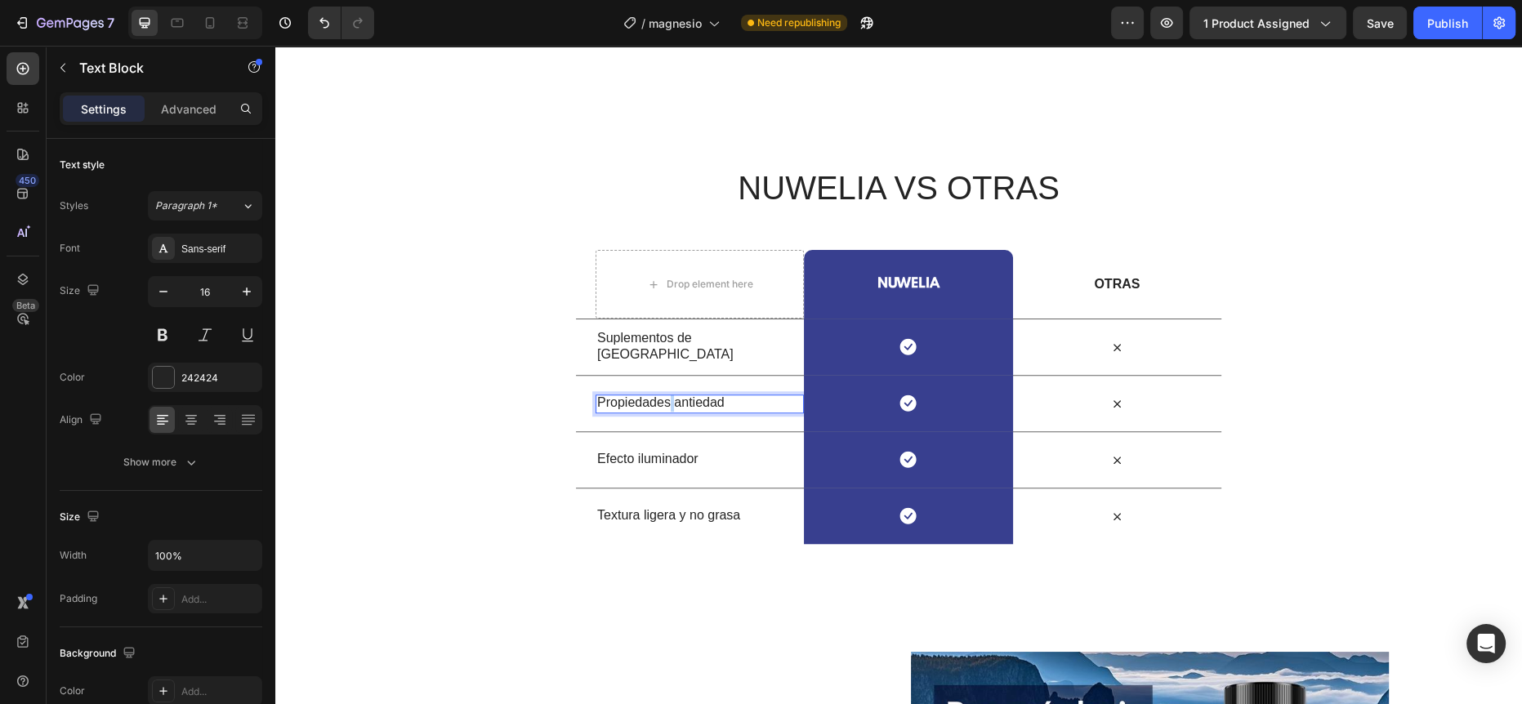
click at [661, 401] on p "Propiedades antiedad" at bounding box center [699, 402] width 205 height 17
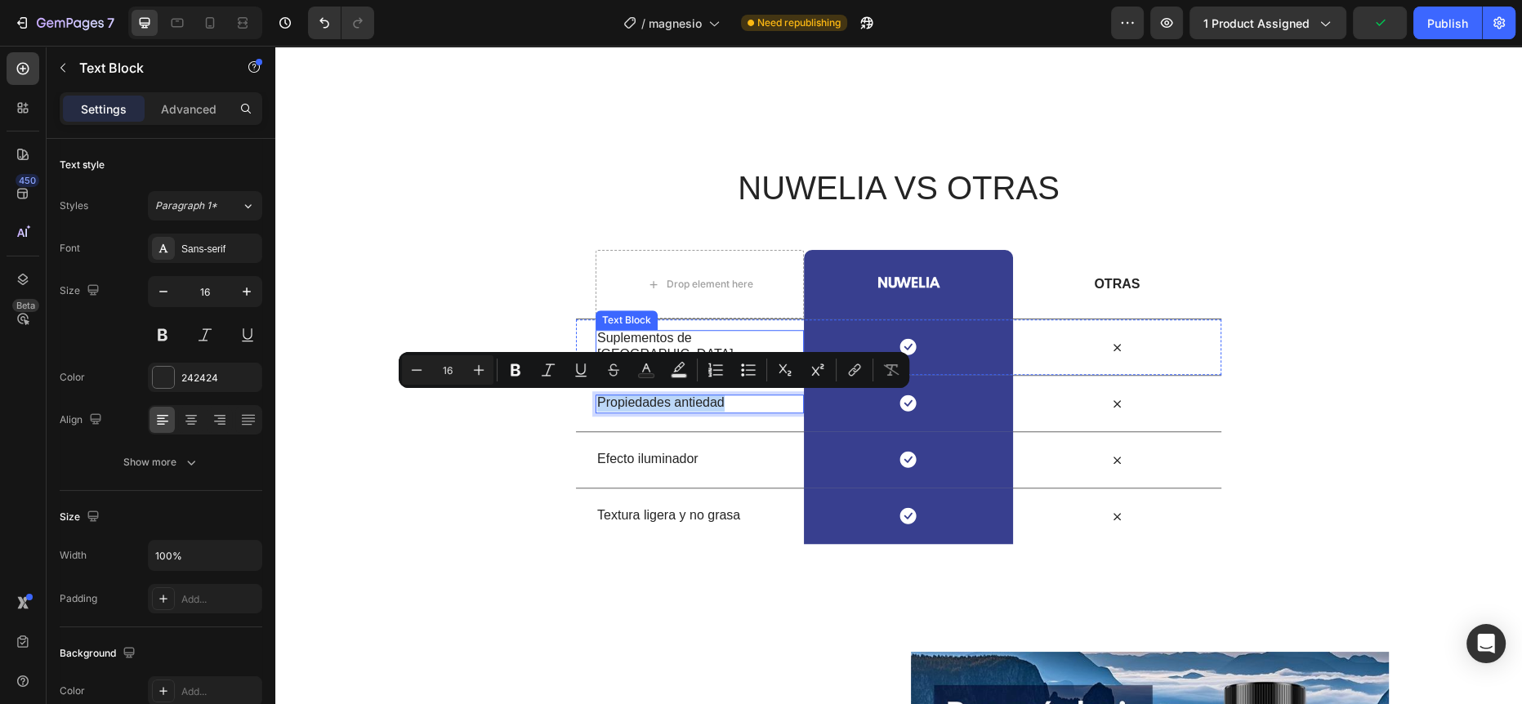
click at [694, 340] on p "Suplementos de [GEOGRAPHIC_DATA]" at bounding box center [699, 347] width 205 height 34
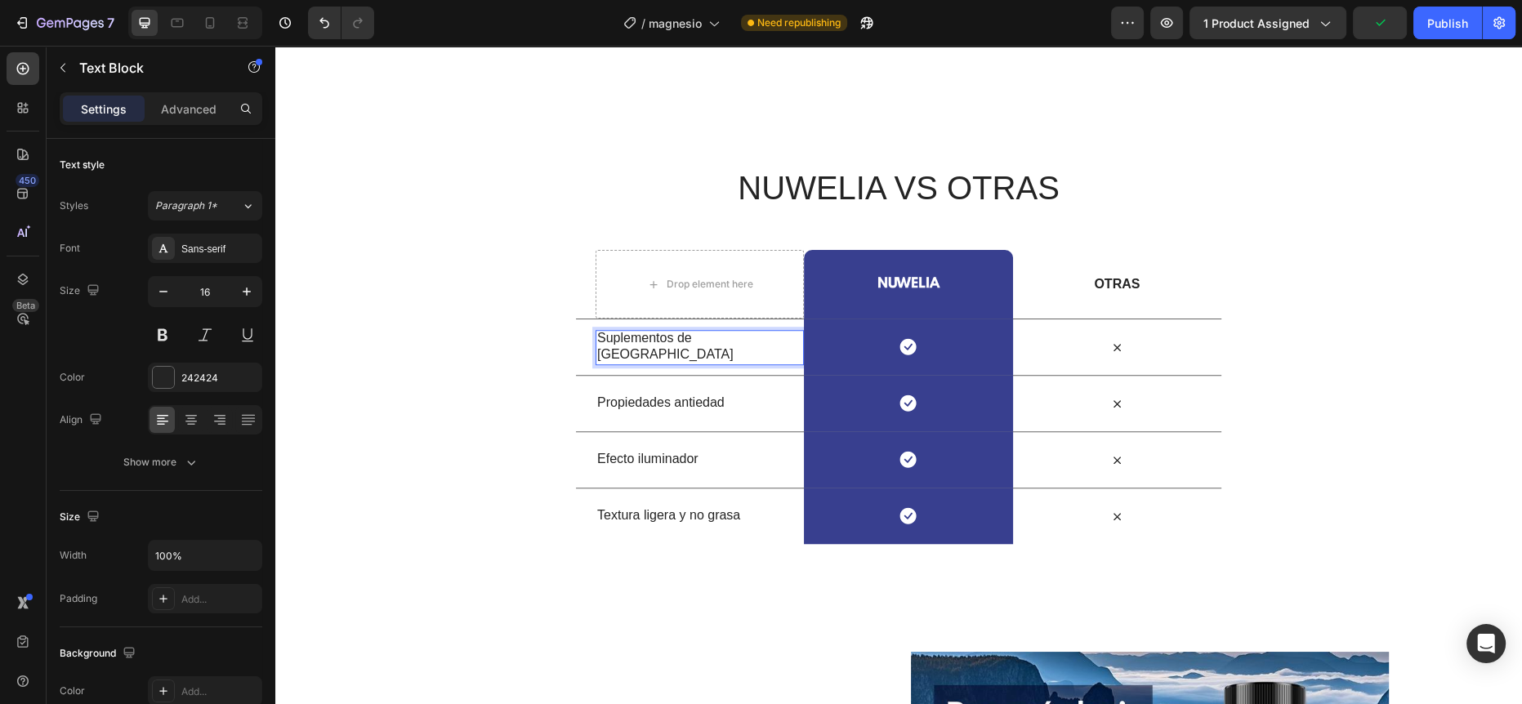
click at [708, 347] on p "Suplementos de [GEOGRAPHIC_DATA]" at bounding box center [699, 347] width 205 height 34
click at [683, 402] on p "Propiedades antiedad" at bounding box center [699, 402] width 205 height 17
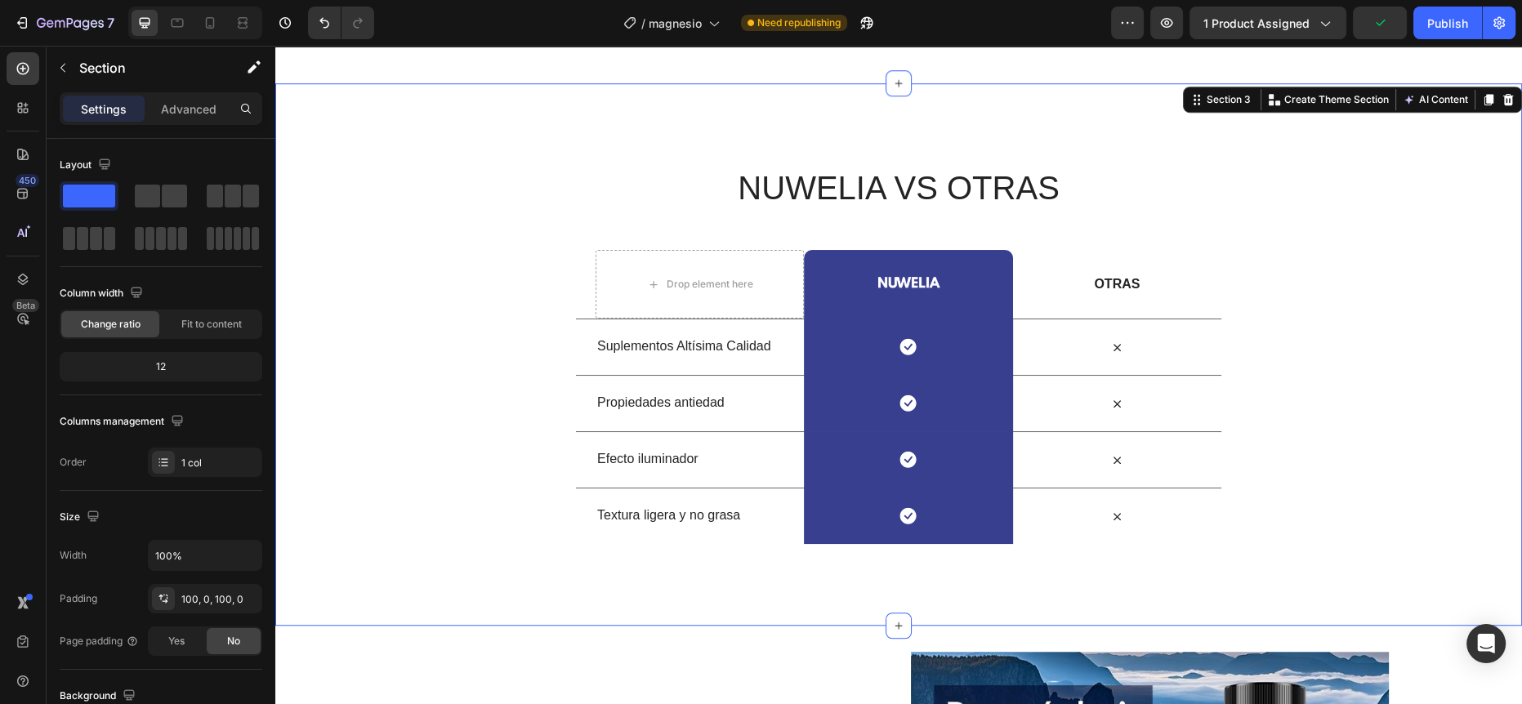
click at [507, 388] on div "NUWELIA VS OTRAS Heading Row Drop element here Image Row OTRAS Text Block Row S…" at bounding box center [898, 354] width 1246 height 379
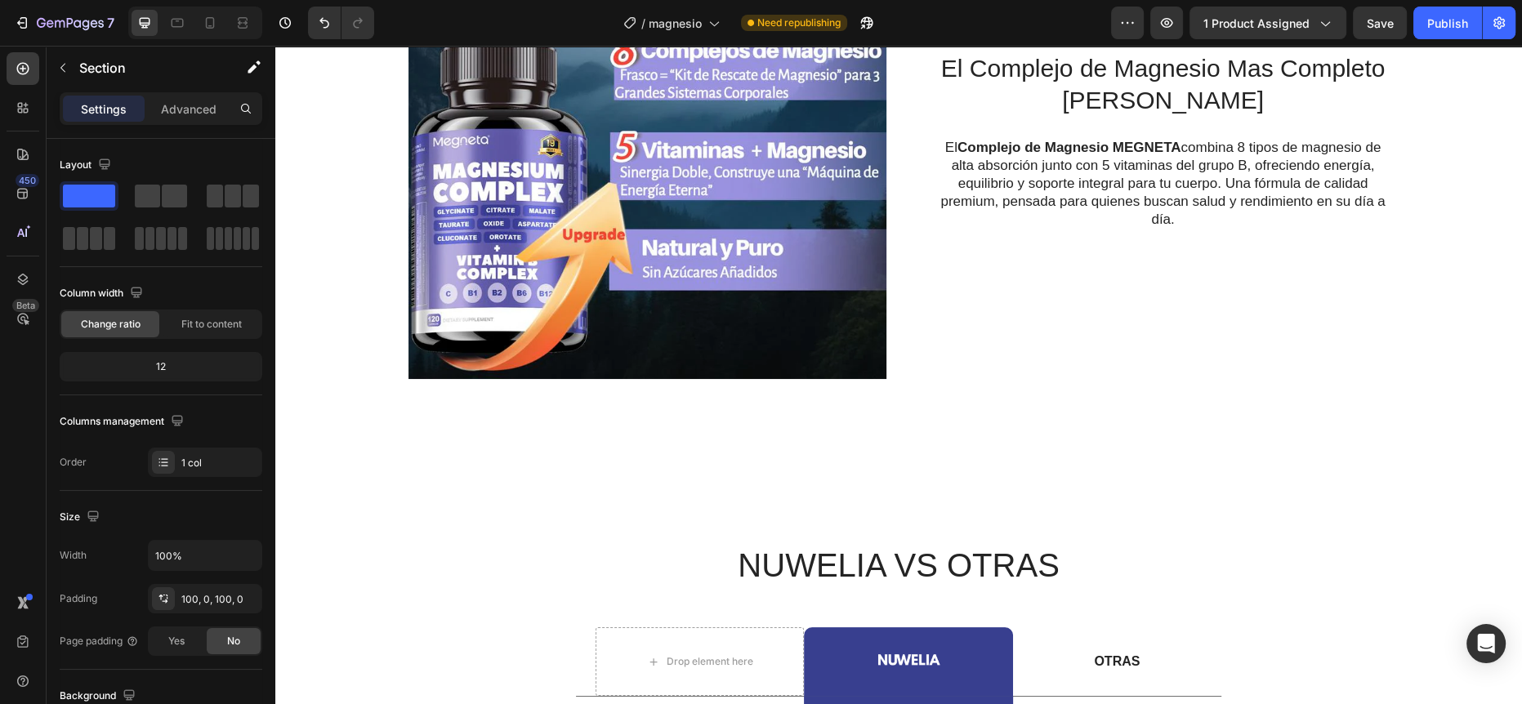
scroll to position [979, 0]
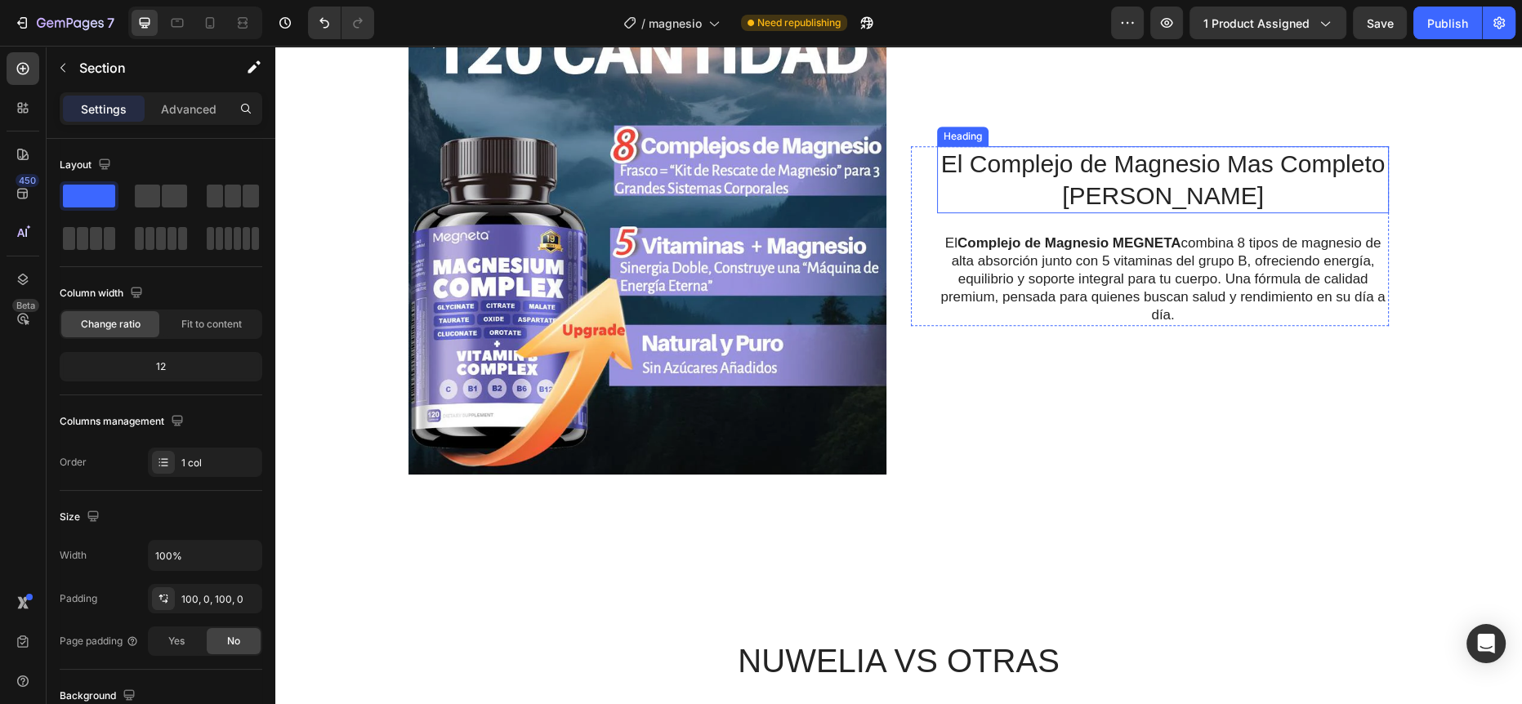
click at [1198, 185] on h2 "El Complejo de Magnesio Mas Completo [PERSON_NAME]" at bounding box center [1163, 179] width 452 height 67
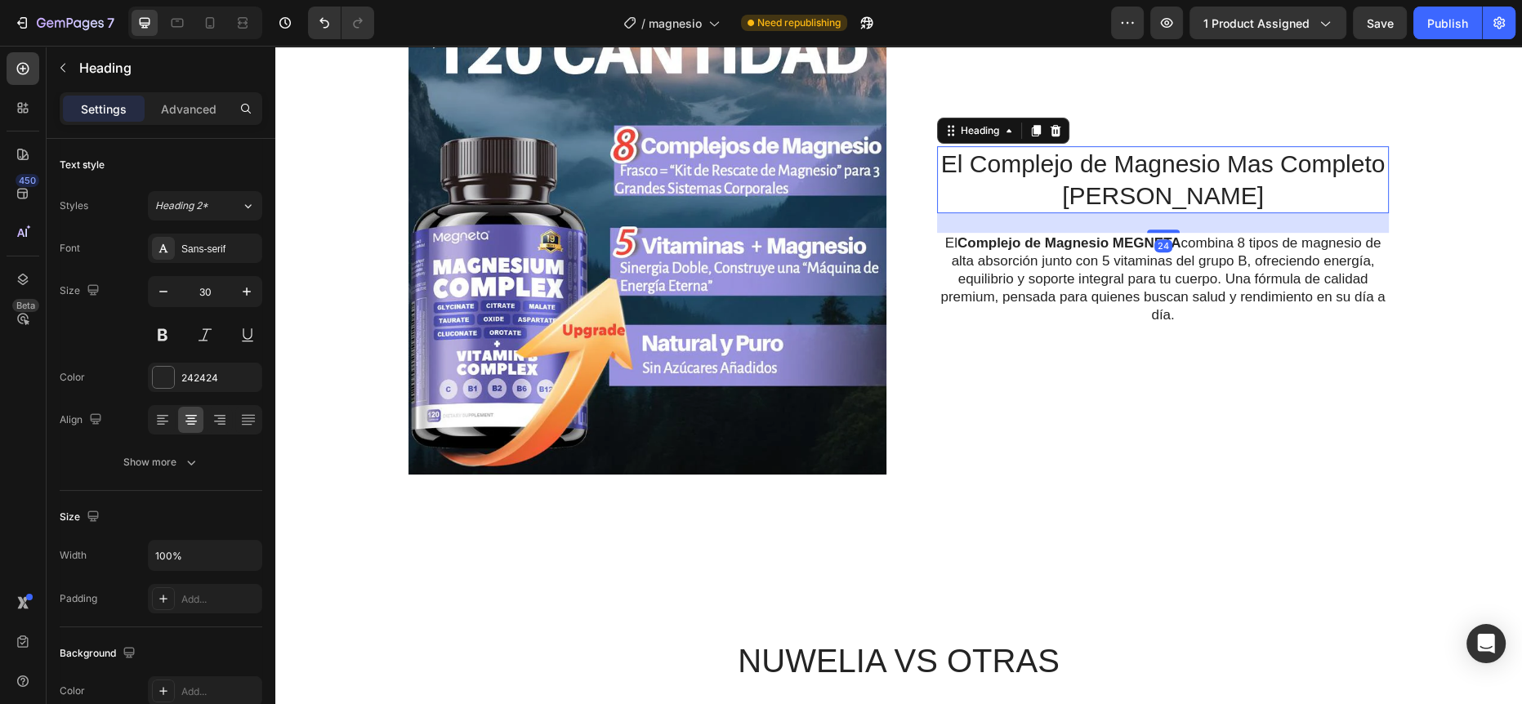
click at [1164, 191] on h2 "El Complejo de Magnesio Mas Completo [PERSON_NAME]" at bounding box center [1163, 179] width 452 height 67
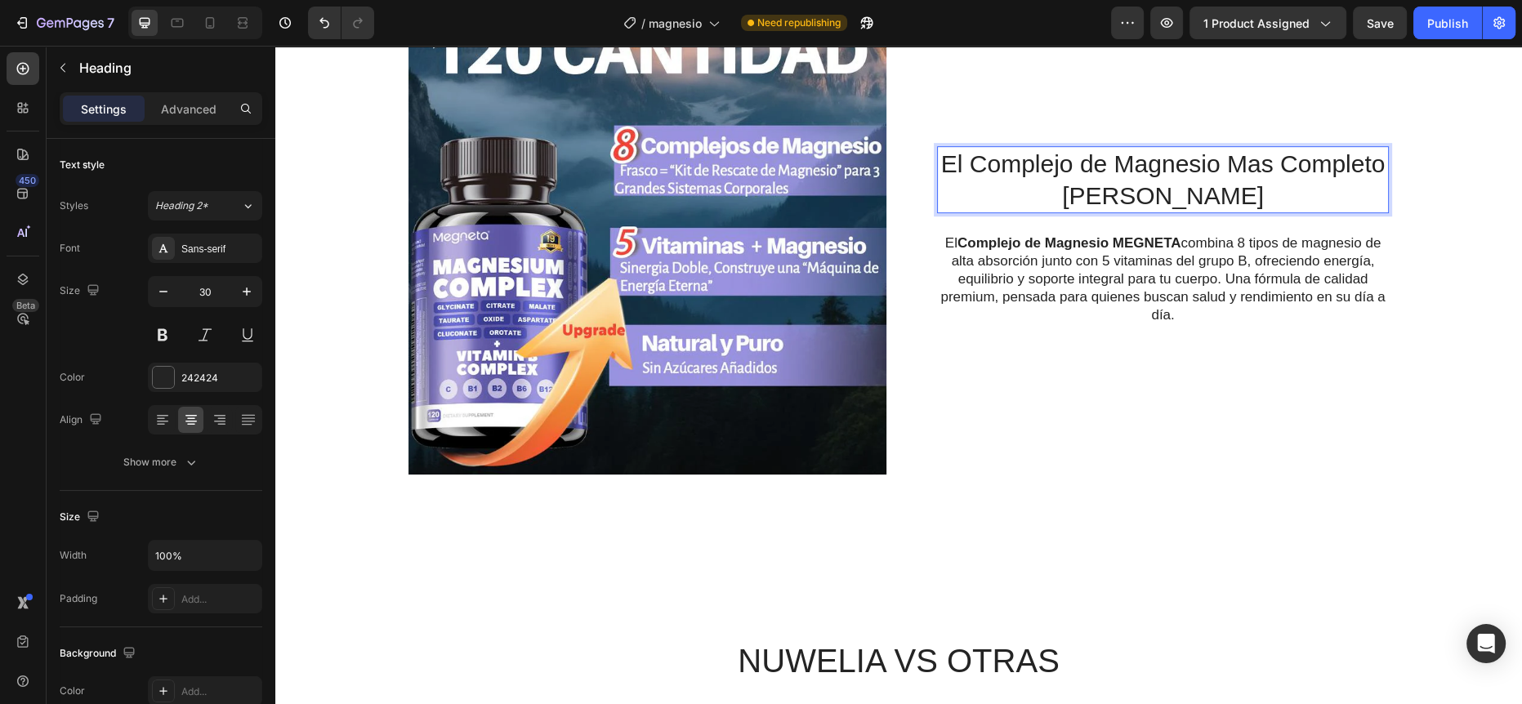
click at [1144, 197] on p "El Complejo de Magnesio Mas Completo [PERSON_NAME]" at bounding box center [1162, 180] width 448 height 64
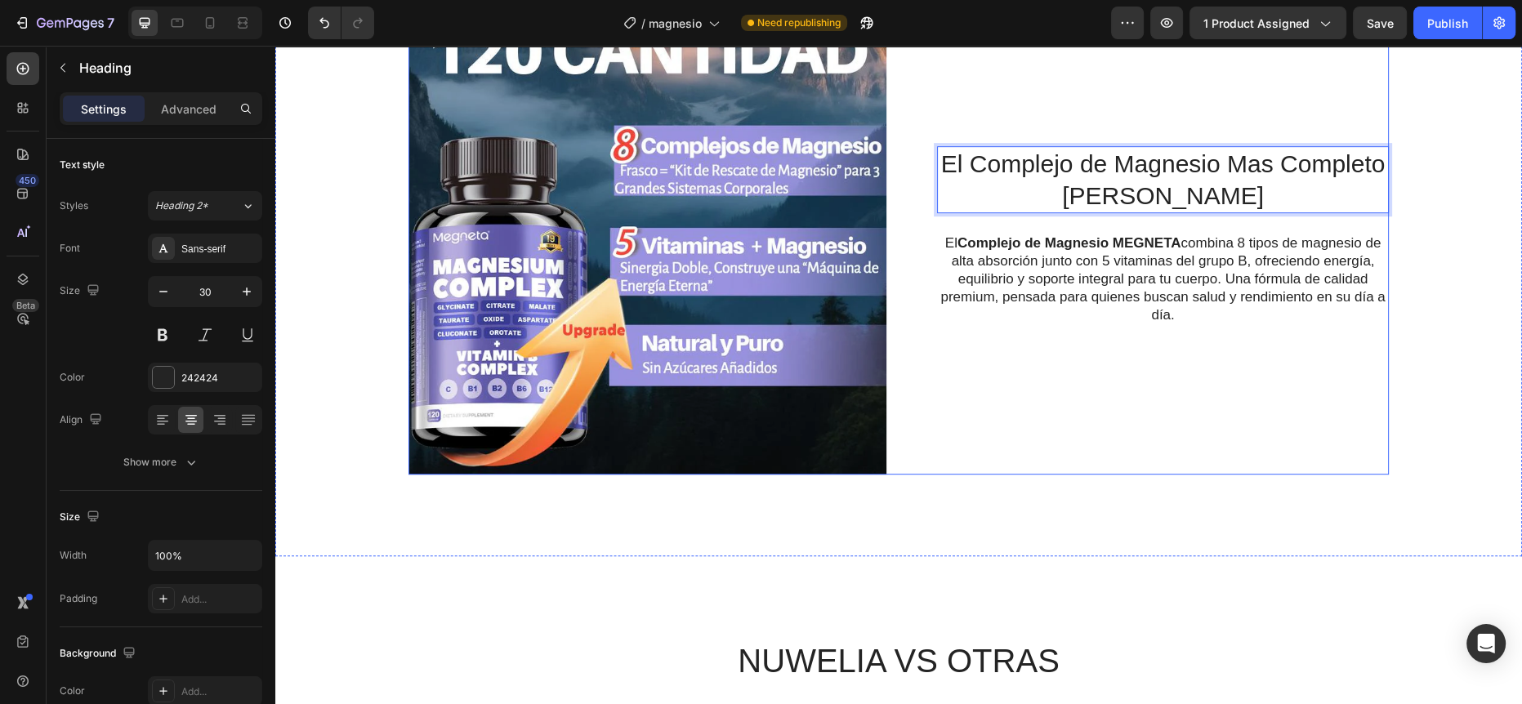
click at [1039, 440] on div "El Complejo de Magnesio Mas Completo [PERSON_NAME] Heading 24 El Complejo de Ma…" at bounding box center [1150, 236] width 478 height 478
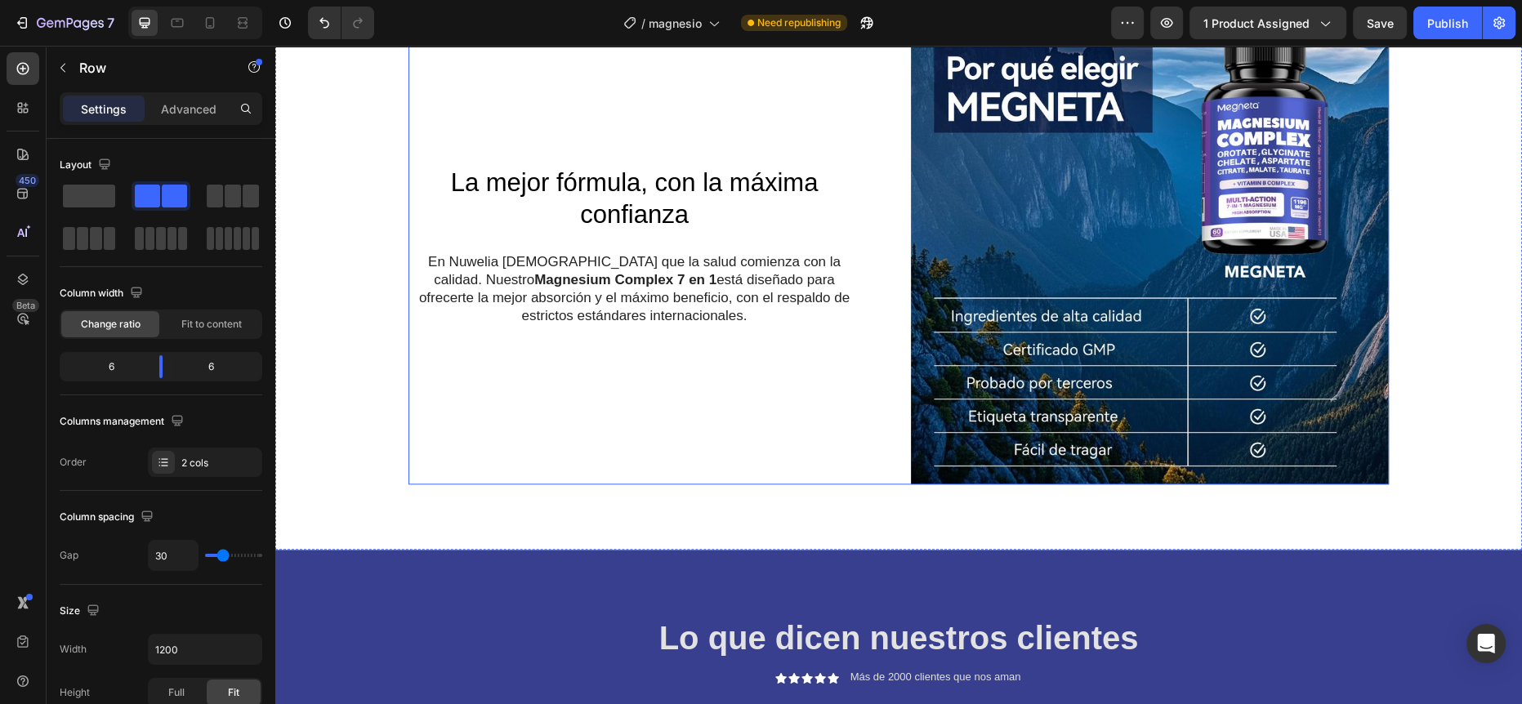
scroll to position [1998, 0]
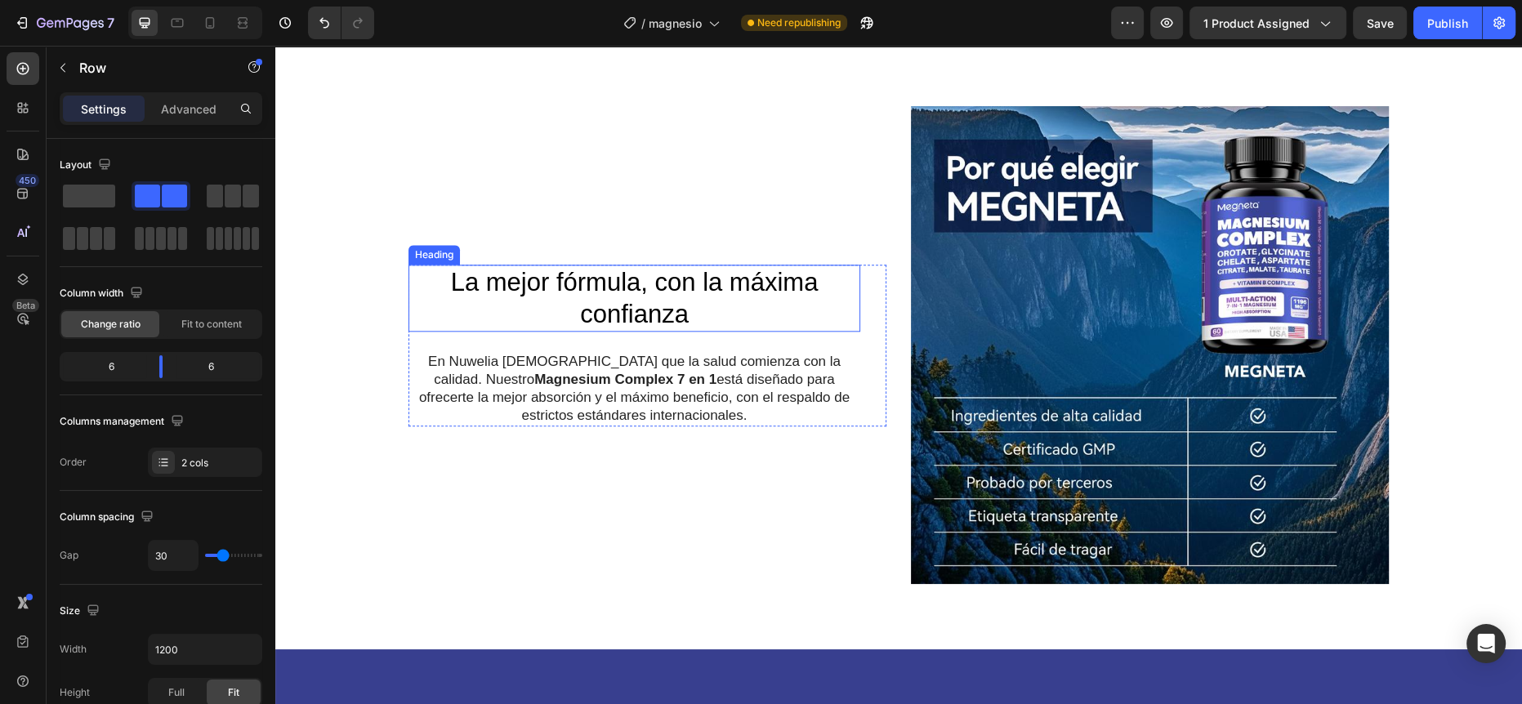
click at [627, 296] on h2 "La mejor fórmula, con la máxima confianza" at bounding box center [634, 298] width 452 height 67
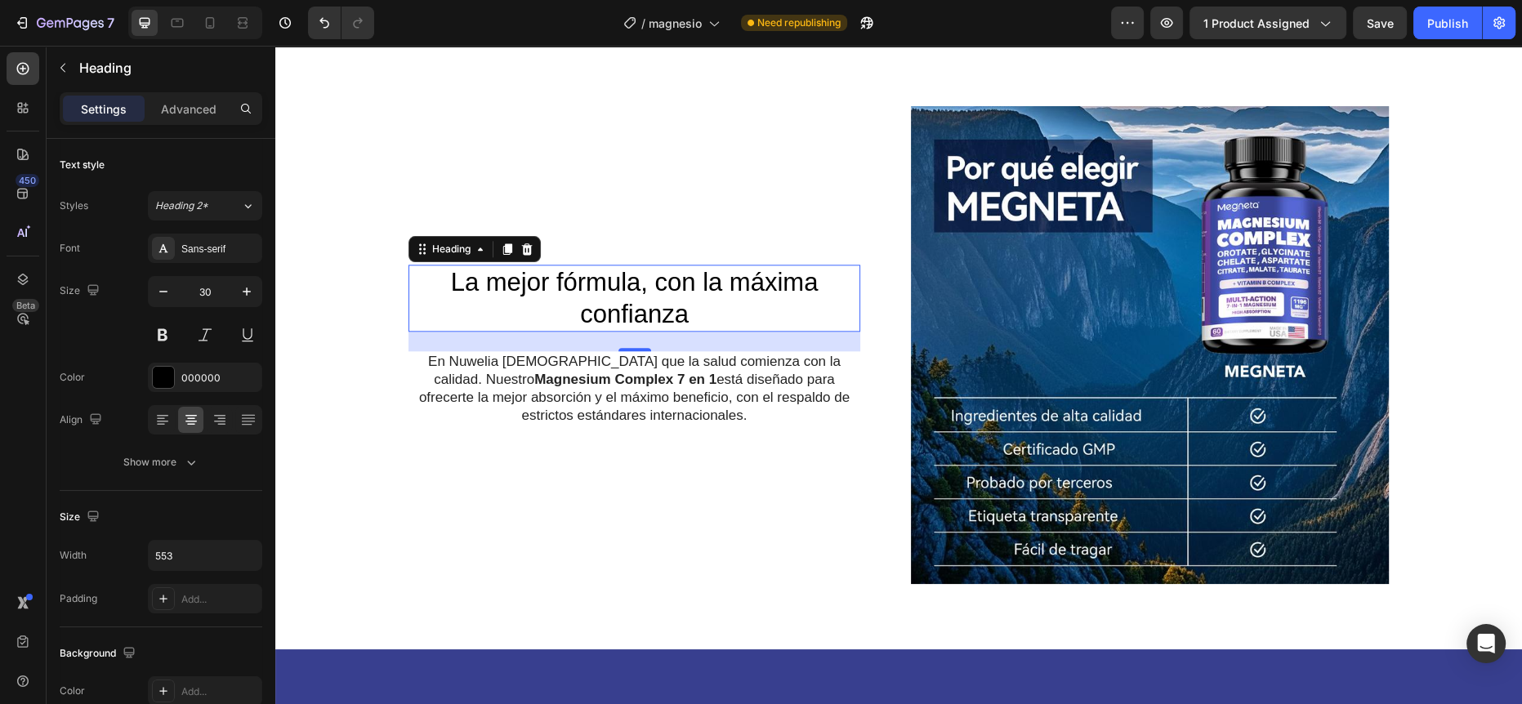
click at [627, 296] on h2 "La mejor fórmula, con la máxima confianza" at bounding box center [634, 298] width 452 height 67
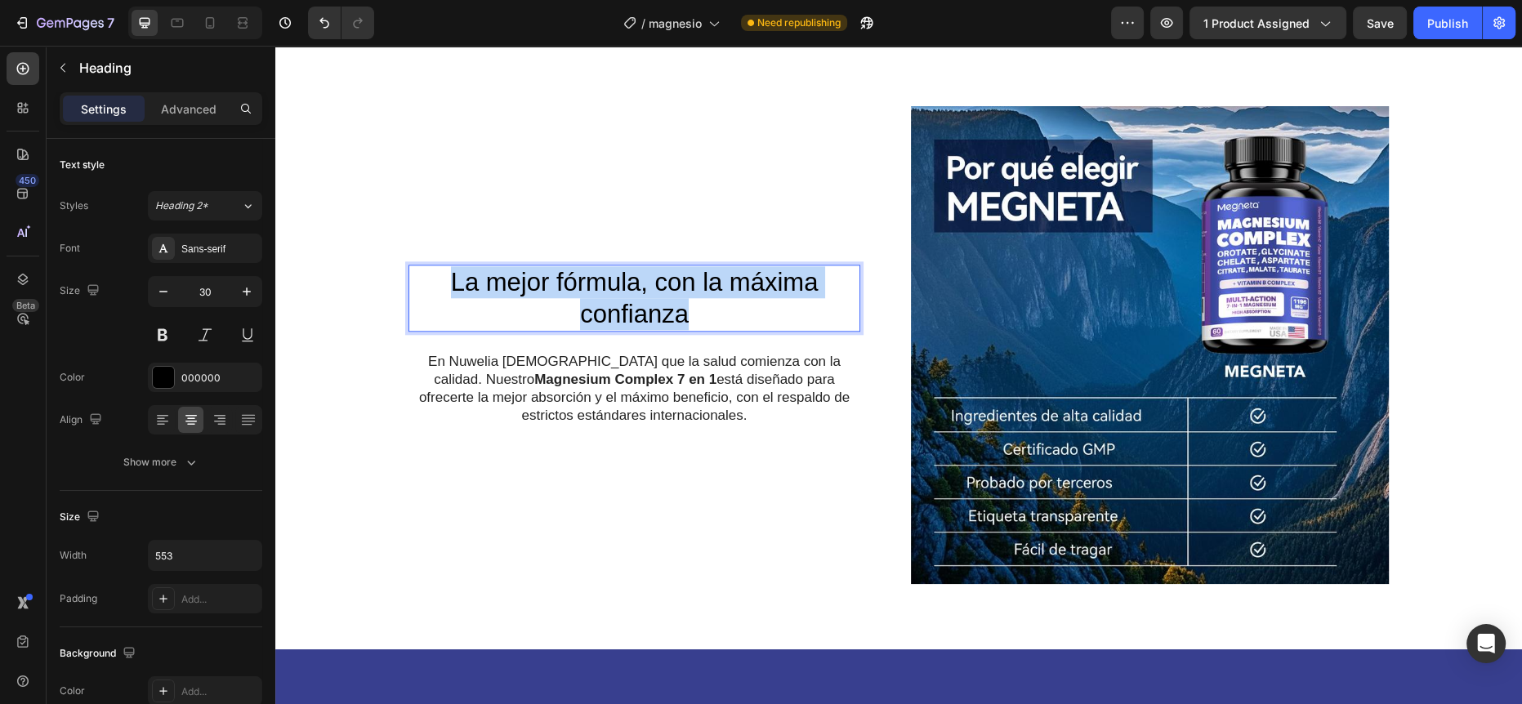
click at [627, 296] on p "La mejor fórmula, con la máxima confianza" at bounding box center [634, 298] width 448 height 64
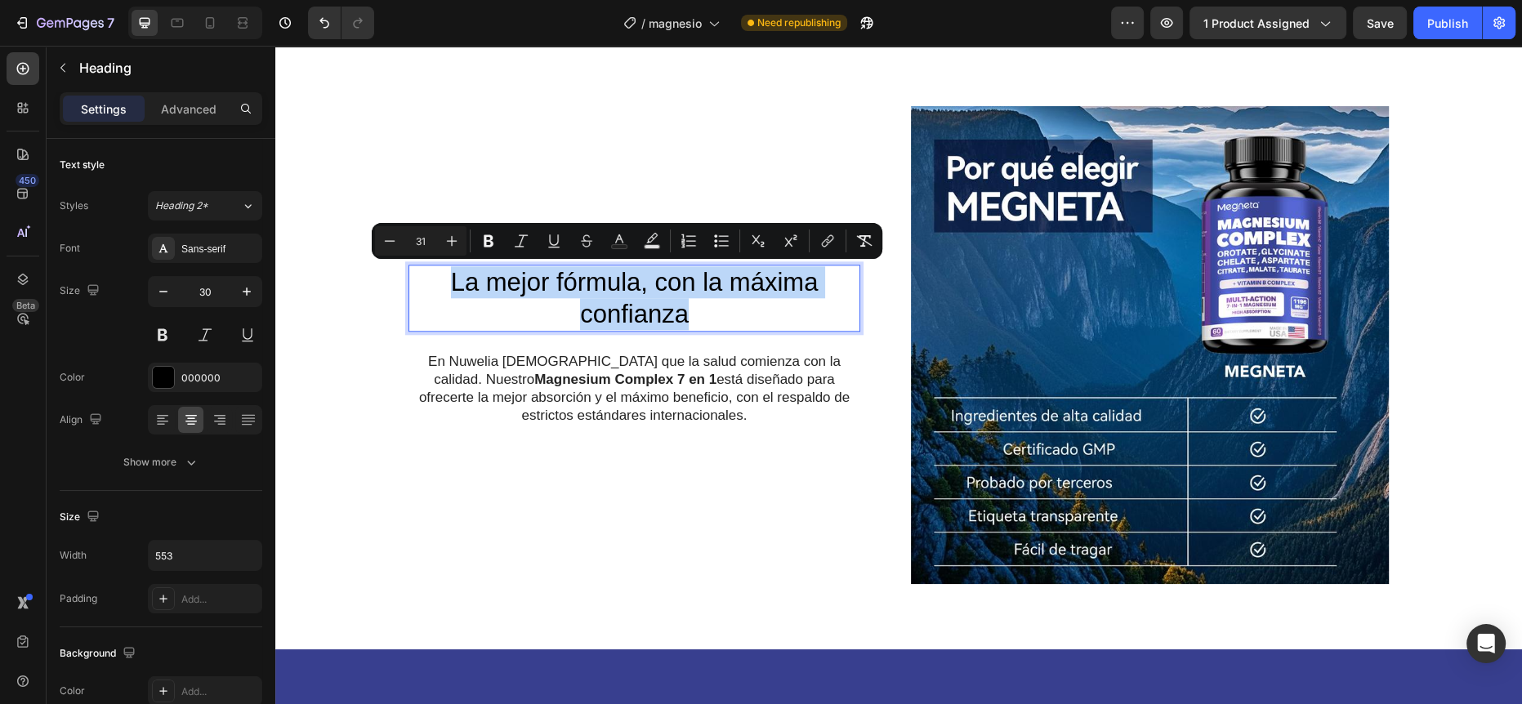
click at [513, 275] on span "La mejor fórmula, con la máxima confianza" at bounding box center [635, 298] width 368 height 60
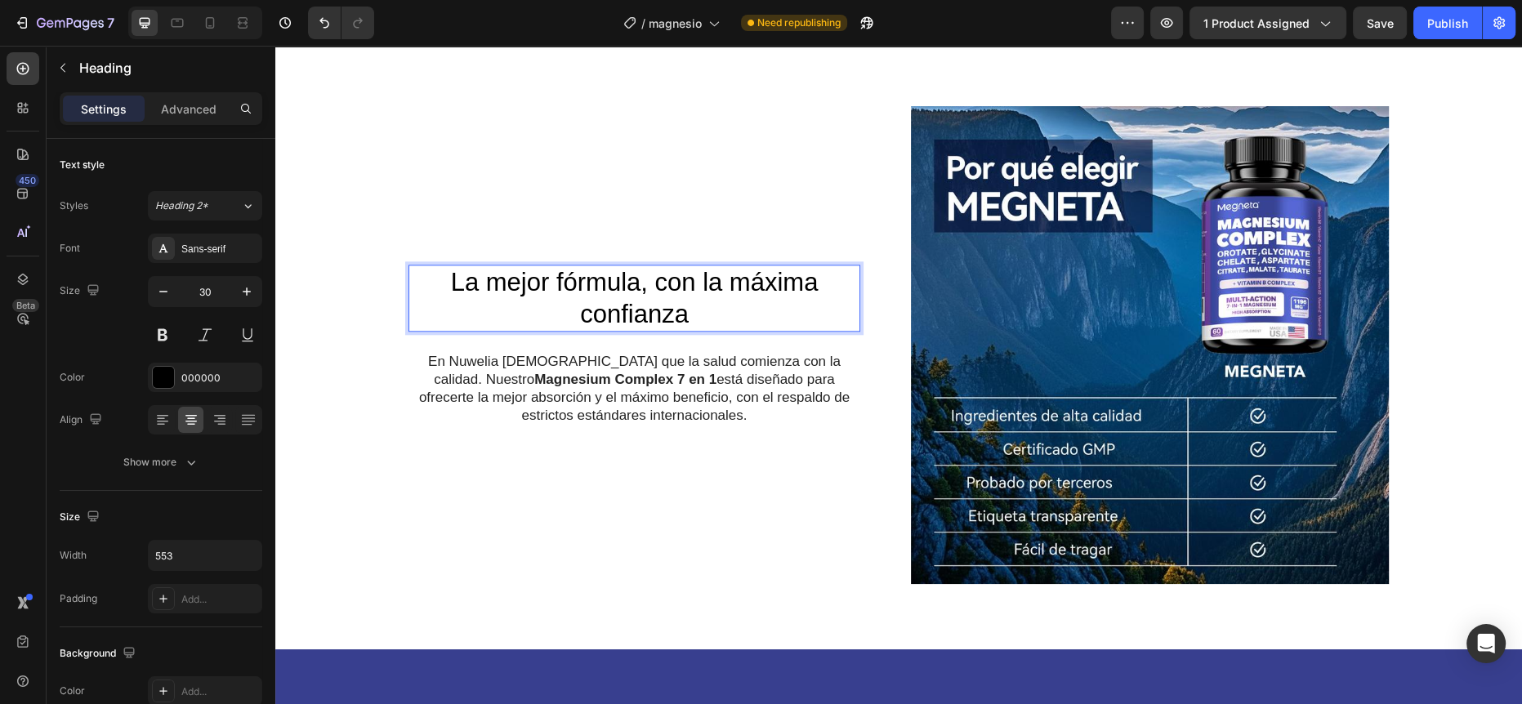
click at [507, 284] on span "La mejor fórmula, con la máxima confianza" at bounding box center [635, 298] width 368 height 60
click at [500, 279] on span "La mejor fórmula, con la máxima confianza" at bounding box center [635, 298] width 368 height 60
click at [556, 277] on span "La Mejor fórmula, con la máxima confianza" at bounding box center [635, 298] width 368 height 60
click at [661, 275] on span "La Mejor Fórmula, con la máxima confianza" at bounding box center [635, 298] width 376 height 60
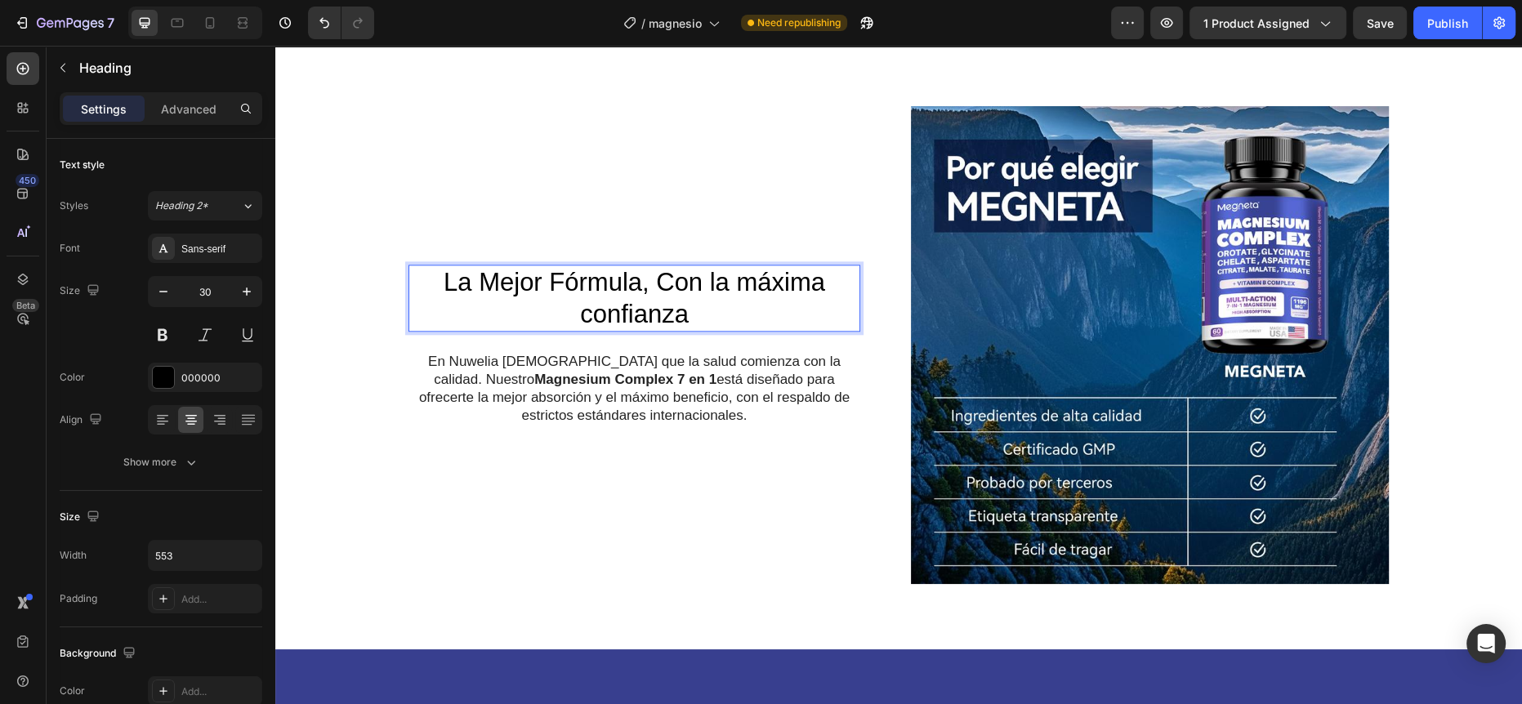
click at [709, 285] on span "La Mejor Fórmula, Con la máxima confianza" at bounding box center [634, 298] width 381 height 60
click at [749, 282] on span "La Mejor Fórmula, Con La máxima confianza" at bounding box center [634, 298] width 390 height 60
click at [586, 311] on span "La Mejor Fórmula, Con La Máxima confianza" at bounding box center [634, 298] width 390 height 60
click at [583, 388] on p "En Nuwelia [DEMOGRAPHIC_DATA] que la salud comienza con la calidad. Nuestro Mag…" at bounding box center [634, 389] width 448 height 72
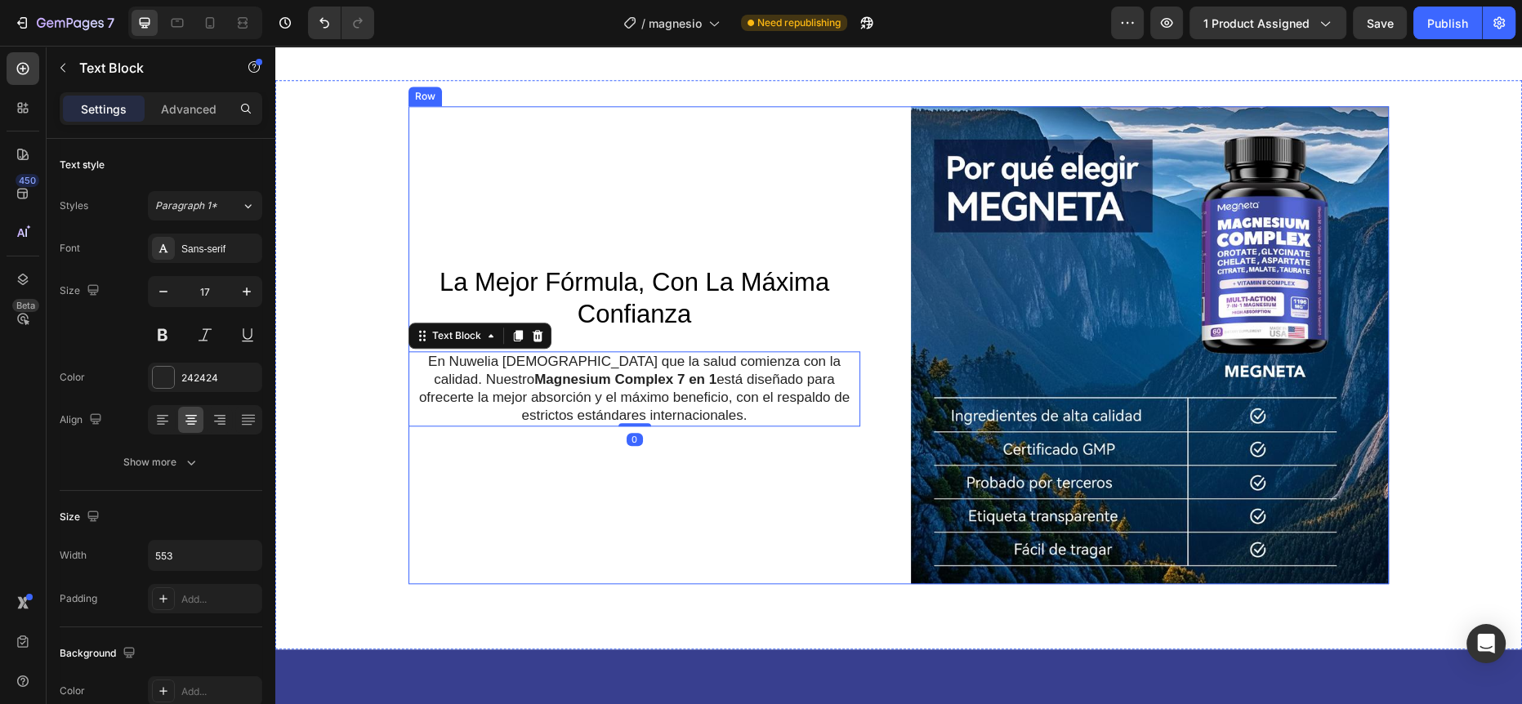
click at [425, 452] on div "⁠⁠⁠⁠⁠⁠⁠ La Mejor Fórmula, Con La Máxima Confianza Heading En Nuwelia [DEMOGRAPH…" at bounding box center [647, 345] width 478 height 478
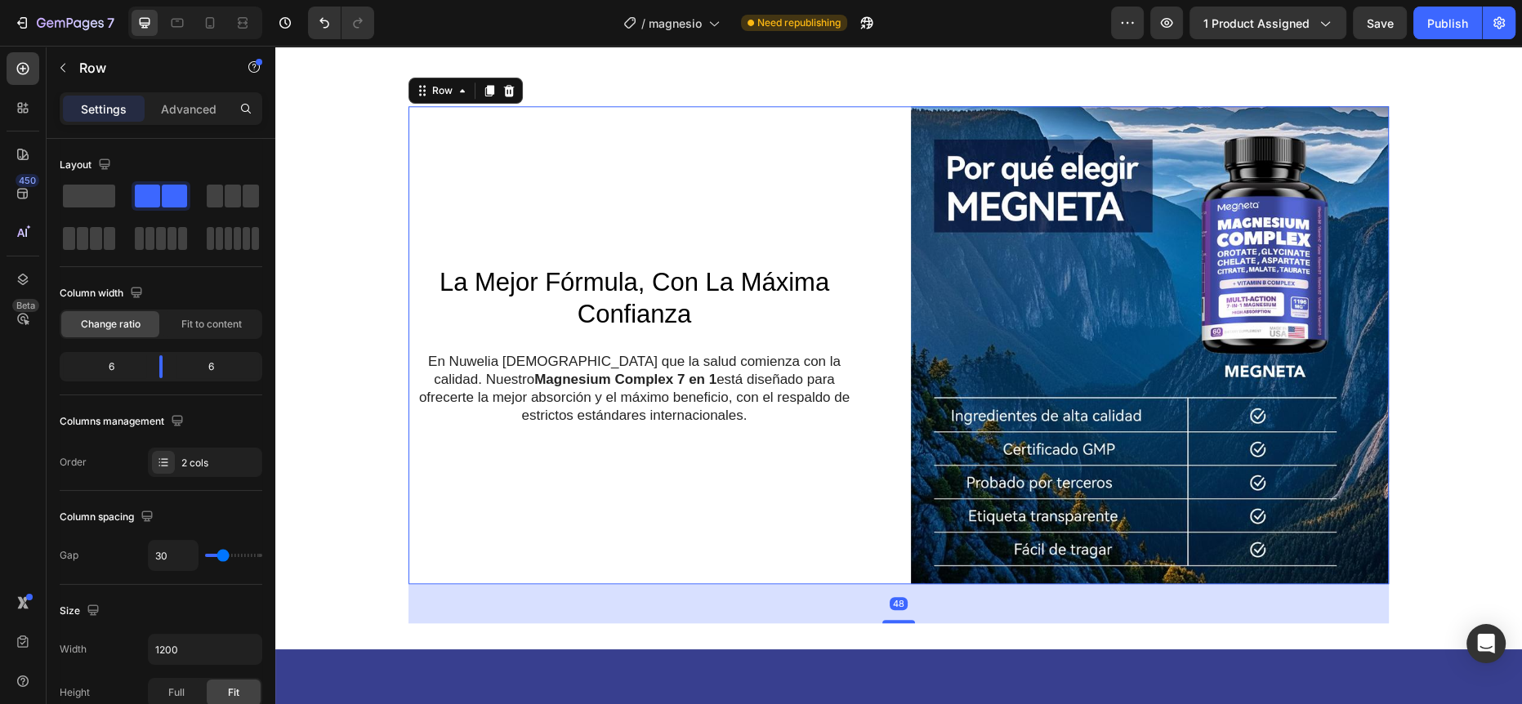
click at [388, 471] on div "⁠⁠⁠⁠⁠⁠⁠ La Mejor Fórmula, Con La Máxima Confianza Heading En Nuwelia [DEMOGRAPH…" at bounding box center [898, 364] width 1246 height 517
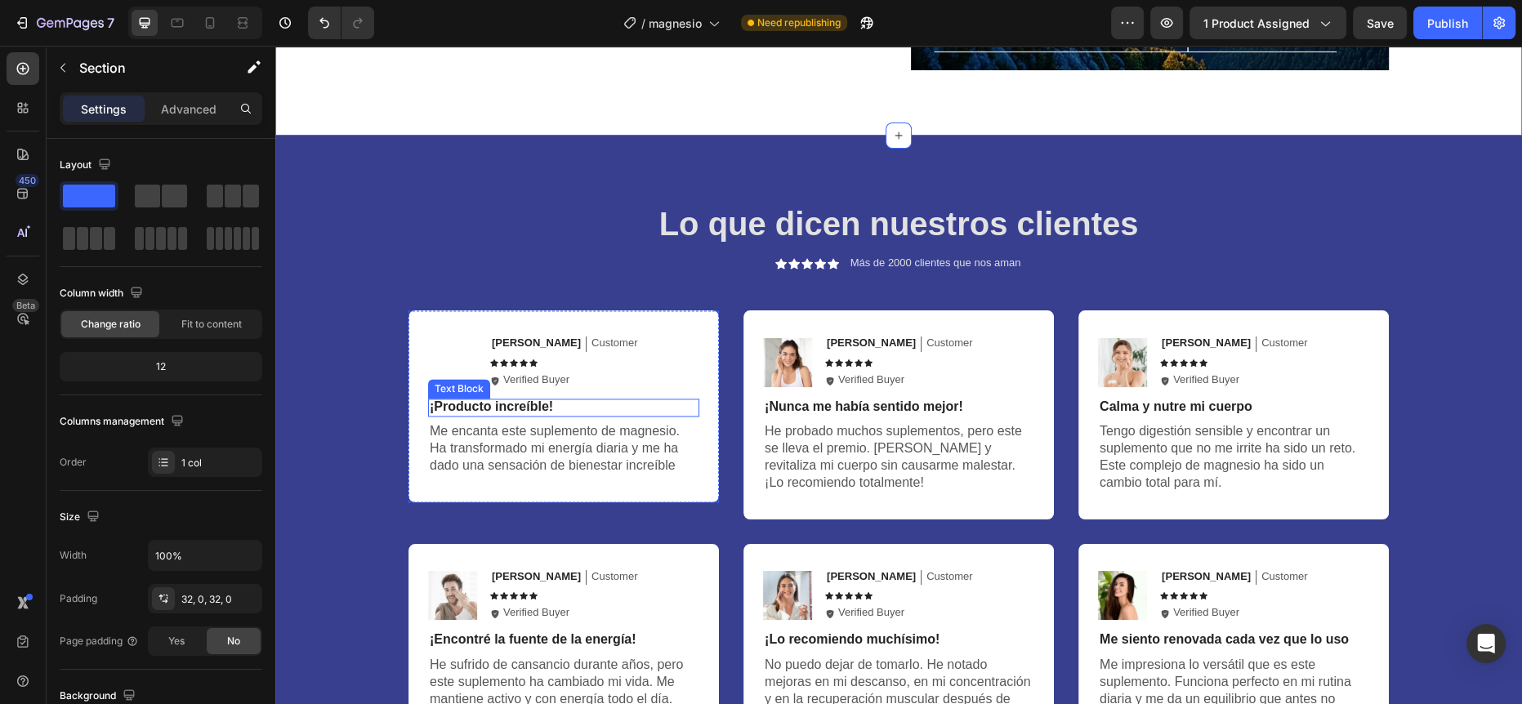
scroll to position [2400, 0]
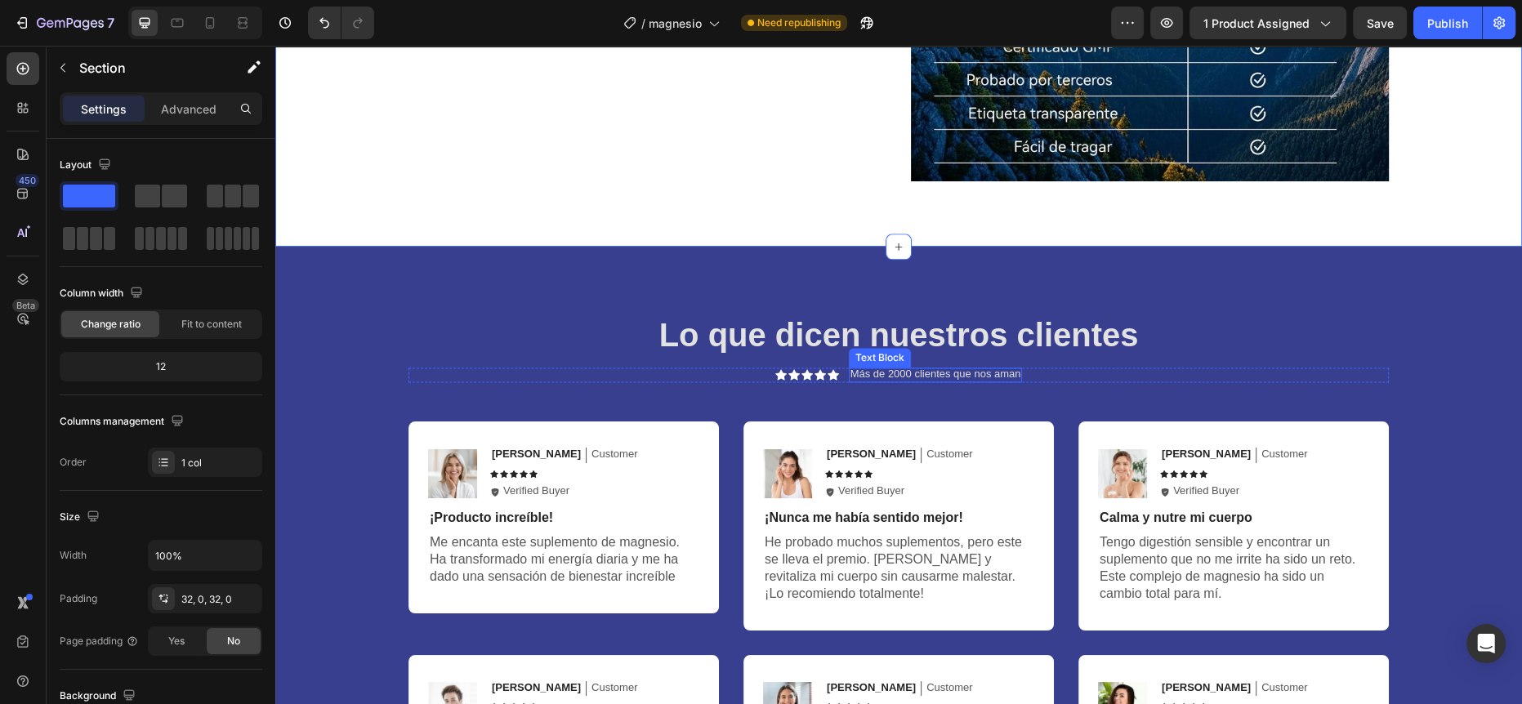
click at [947, 368] on p "Más de 2000 clientes que nos aman" at bounding box center [935, 374] width 171 height 13
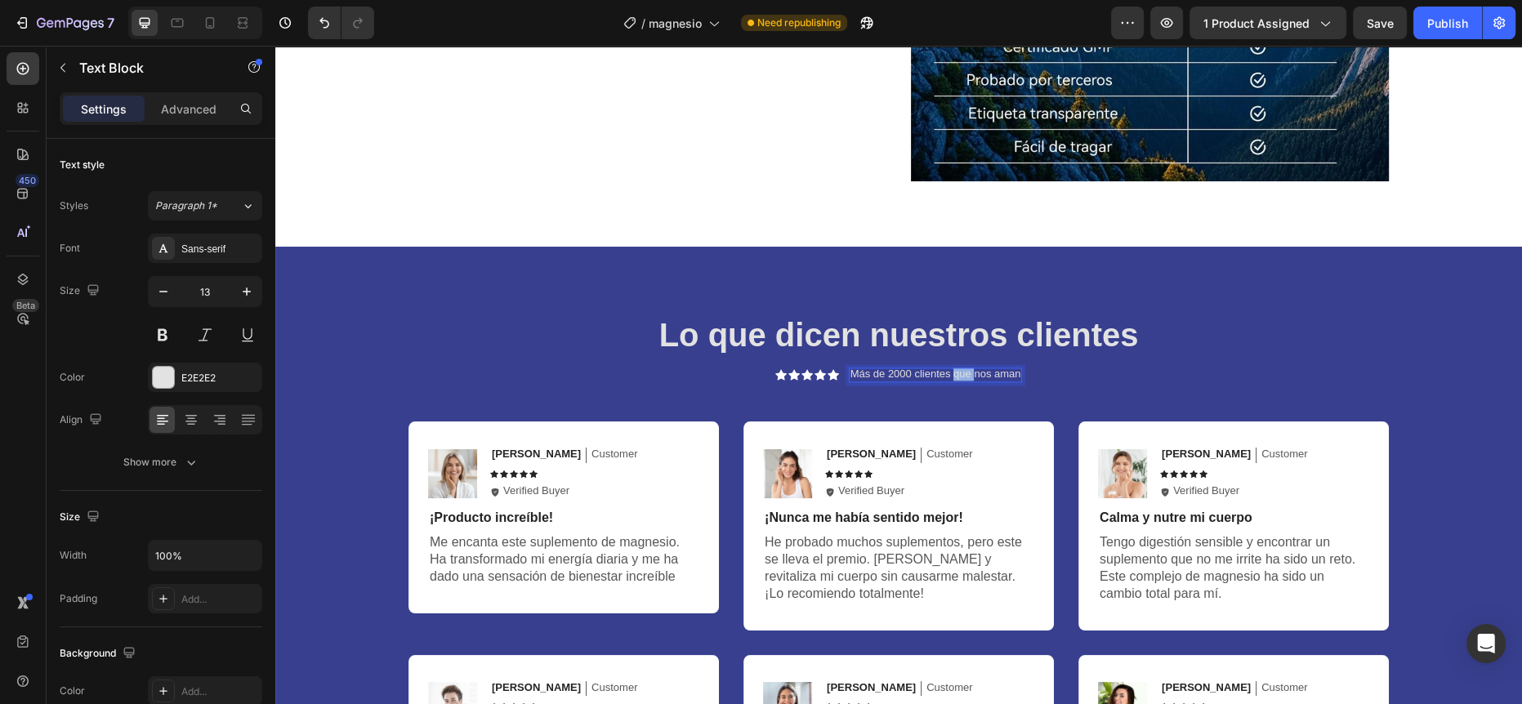
click at [947, 368] on p "Más de 2000 clientes que nos aman" at bounding box center [935, 374] width 171 height 13
click at [918, 374] on p "Más de 2000 clientes que nos aman" at bounding box center [935, 374] width 171 height 13
click at [915, 374] on p "Más de 2000 clientes que nos aman" at bounding box center [935, 374] width 171 height 13
click at [912, 375] on p "Más de 2000 clientes que nos aman" at bounding box center [935, 374] width 171 height 13
click at [952, 375] on p "Más de 2000 Clientes que nos aman" at bounding box center [935, 374] width 173 height 13
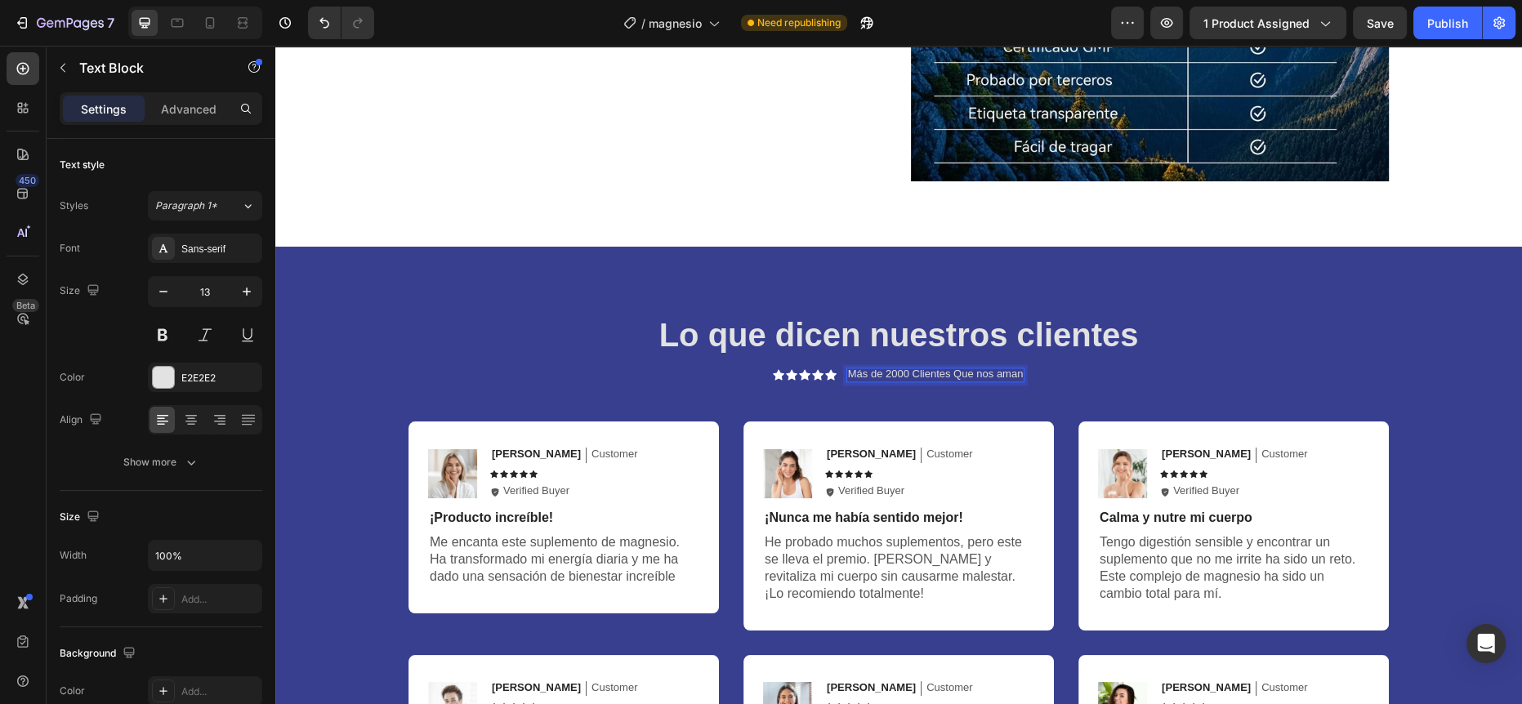
click at [977, 372] on p "Más de 2000 Clientes Que nos aman" at bounding box center [936, 374] width 176 height 13
click at [998, 373] on p "Más de 2000 Clientes Que Nos aman" at bounding box center [935, 374] width 177 height 13
click at [1201, 384] on div "Lo que dicen nuestros clientes Heading Icon Icon Icon Icon Icon Icon List Más d…" at bounding box center [898, 587] width 980 height 551
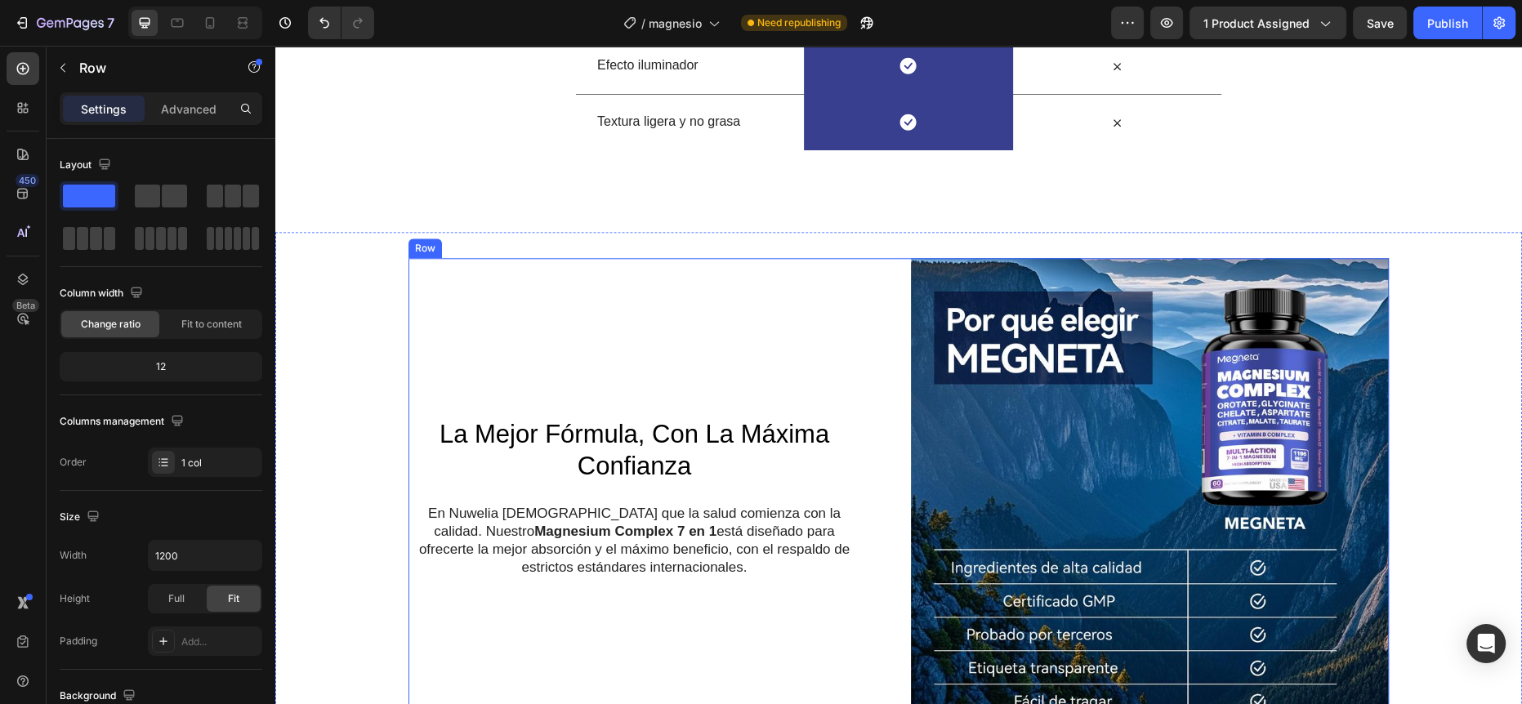
scroll to position [1828, 0]
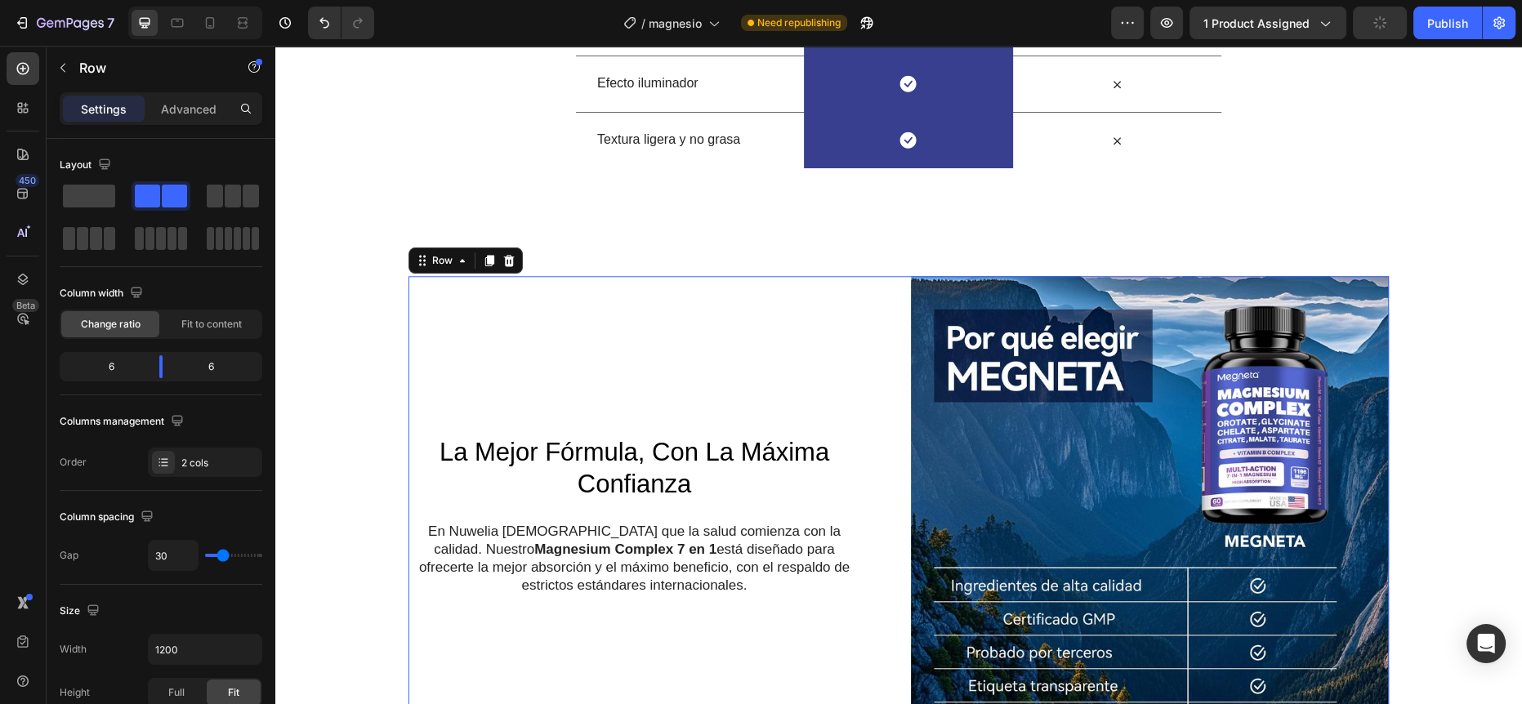
click at [417, 428] on div "La Mejor Fórmula, Con La Máxima Confianza Heading En Nuwelia [DEMOGRAPHIC_DATA]…" at bounding box center [647, 515] width 478 height 478
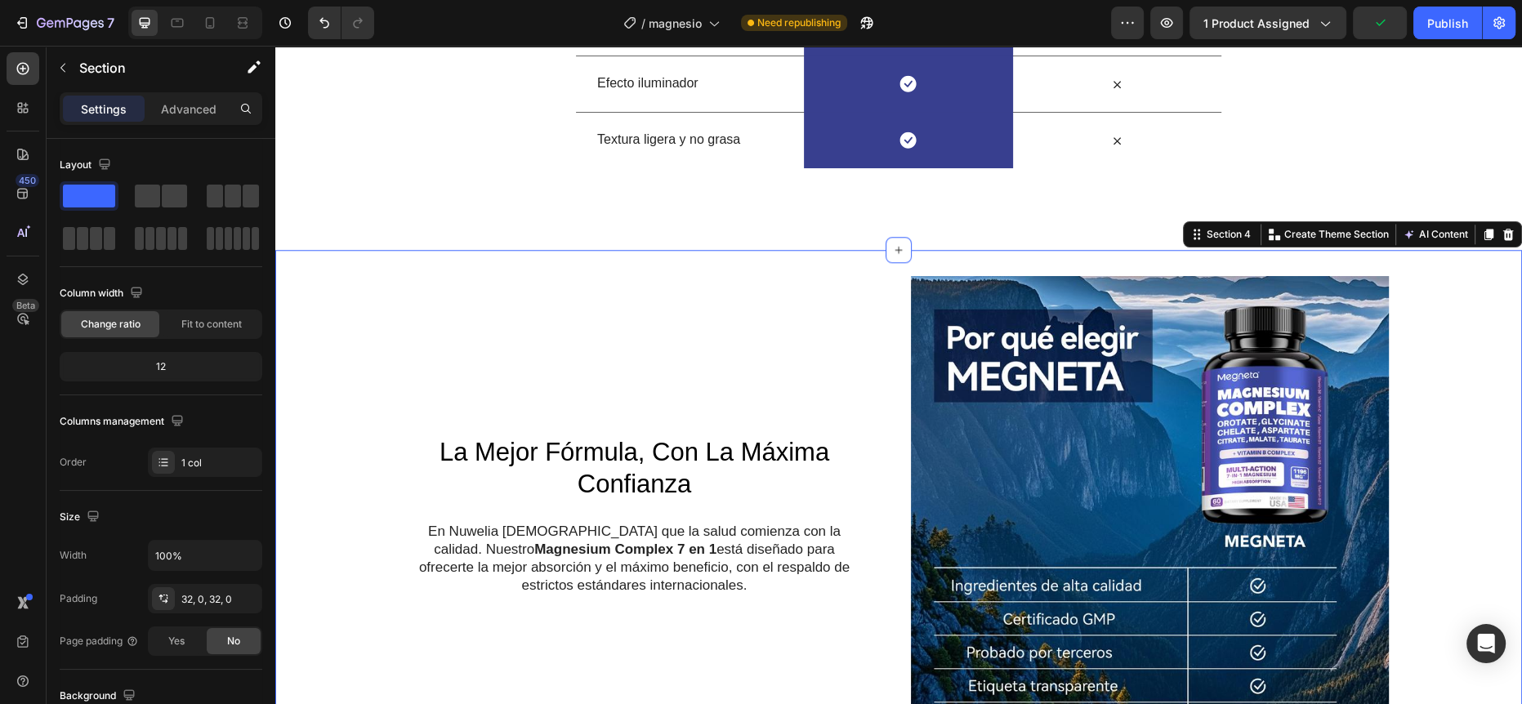
click at [365, 464] on div "La Mejor Fórmula, Con La Máxima Confianza Heading En Nuwelia [DEMOGRAPHIC_DATA]…" at bounding box center [898, 534] width 1246 height 517
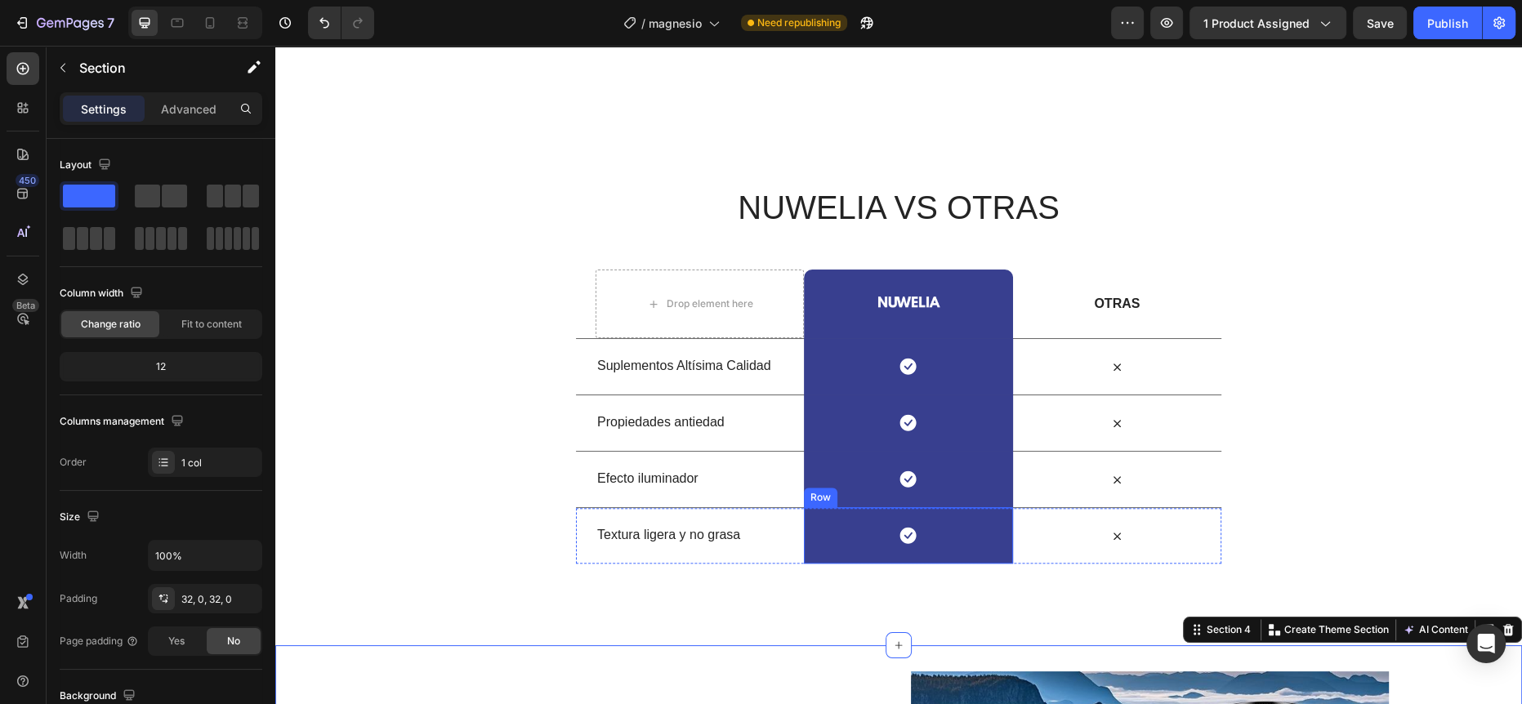
scroll to position [1465, 0]
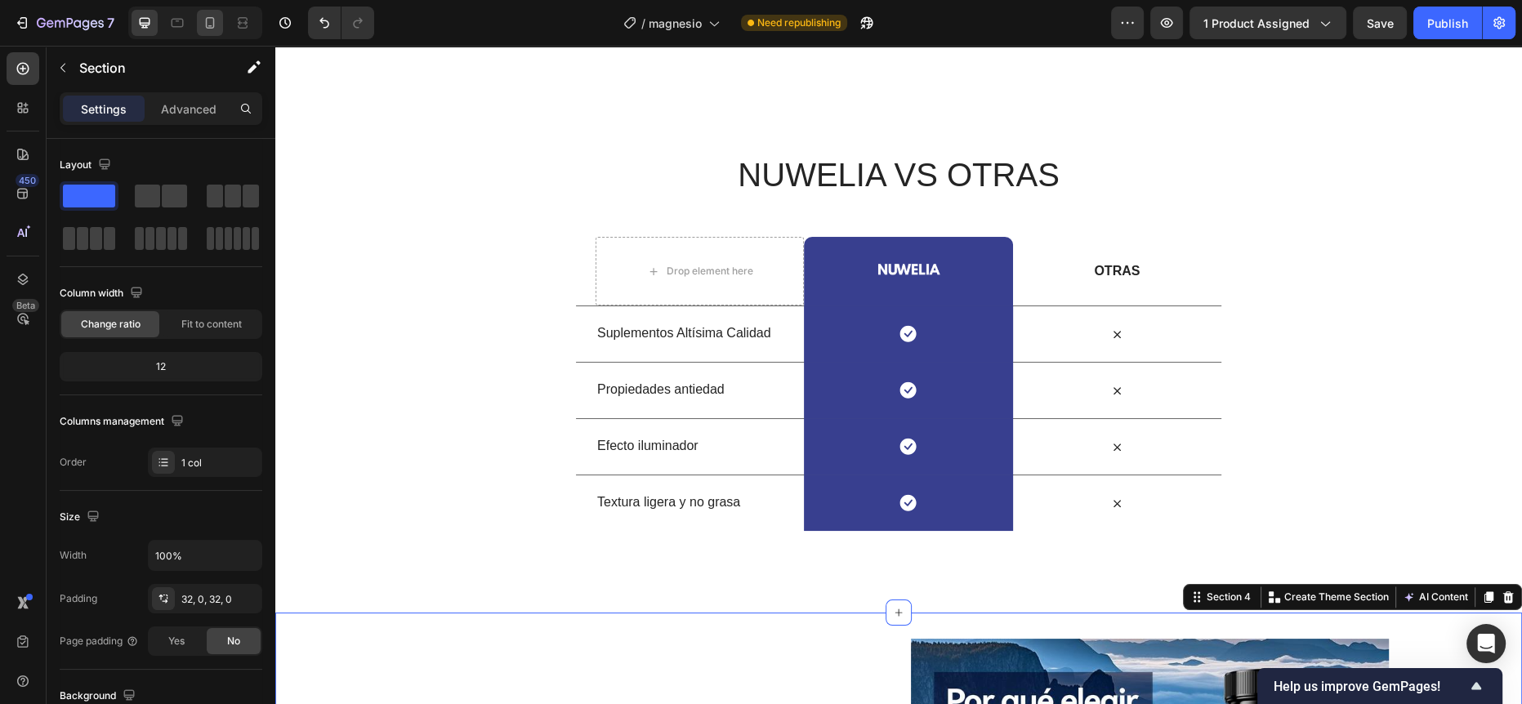
click at [218, 29] on div at bounding box center [210, 23] width 26 height 26
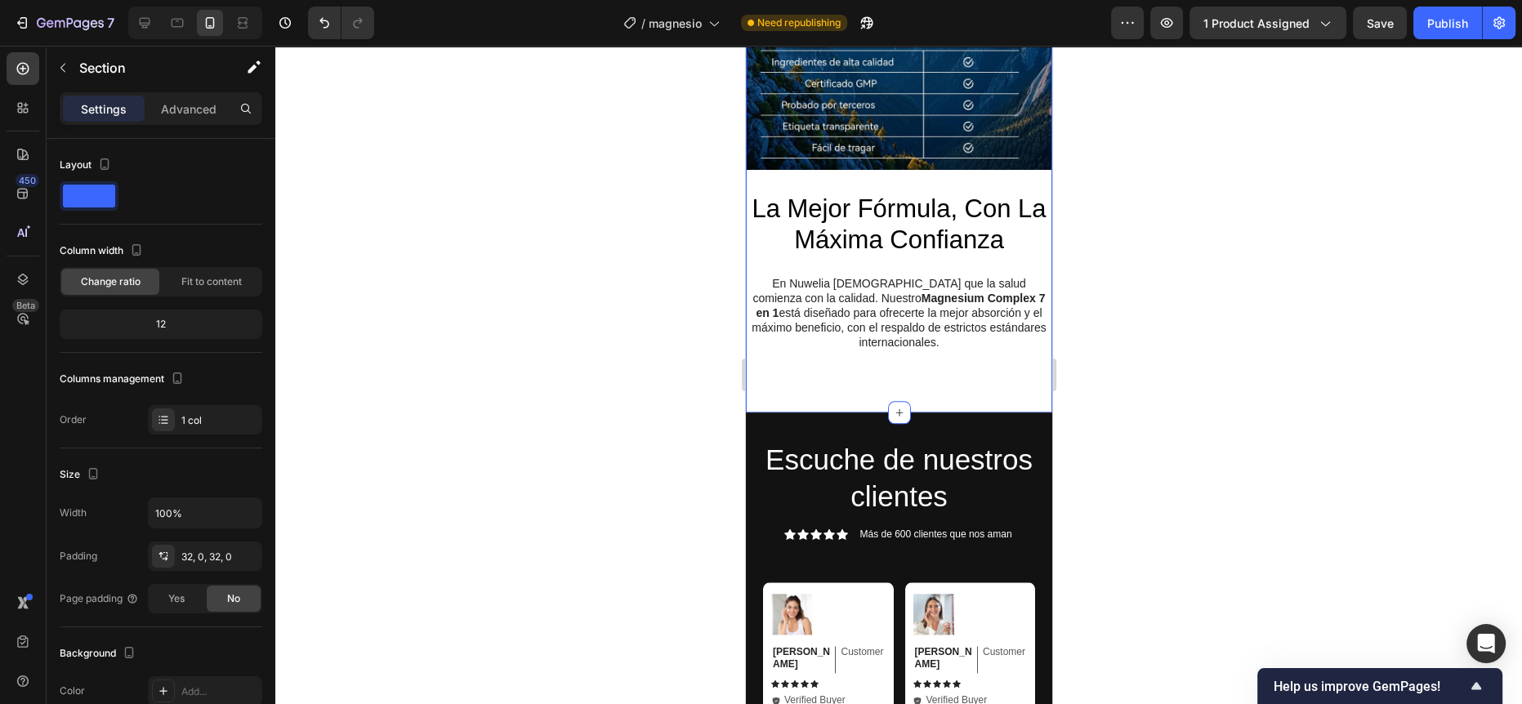
scroll to position [2225, 0]
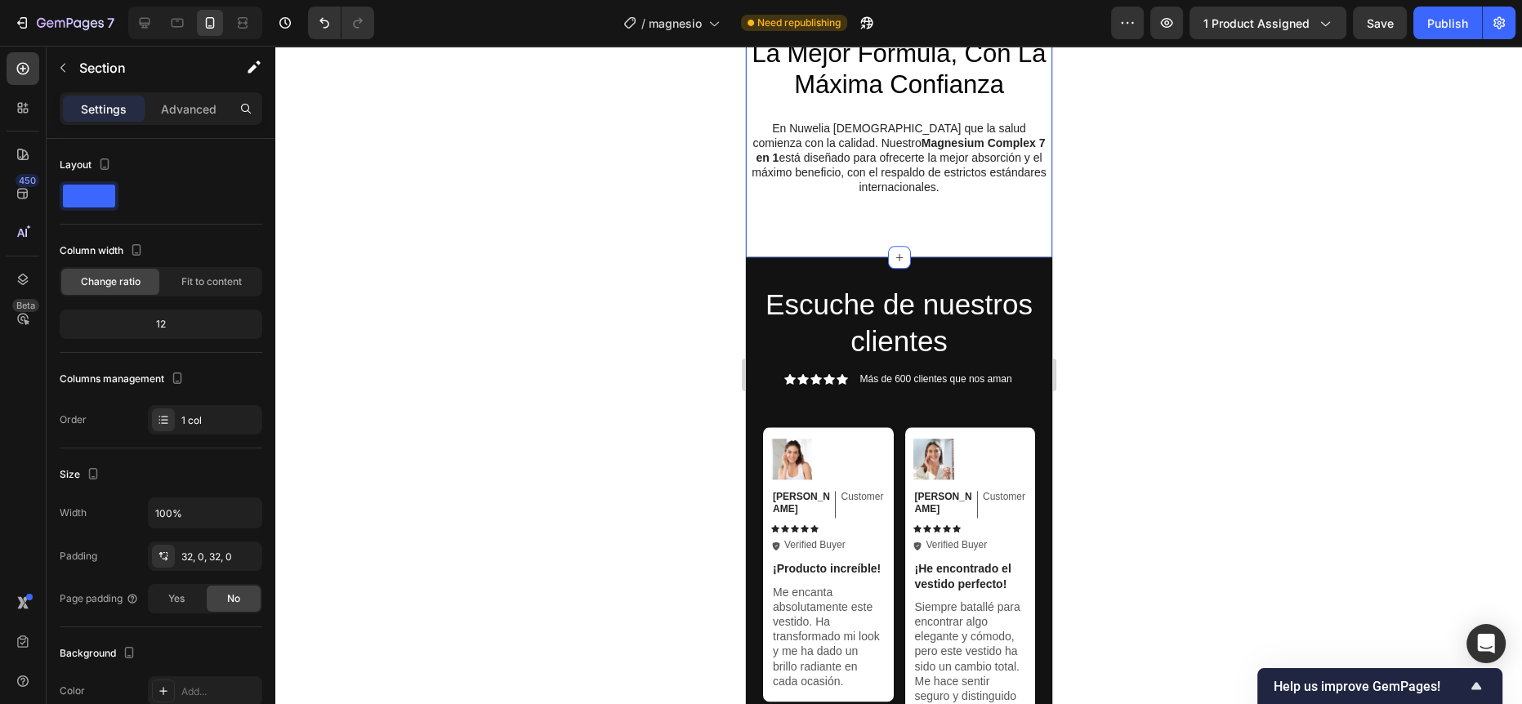
click at [975, 260] on div "Escuche de nuestros clientes Heading Icon Icon Icon Icon Icon Icon List Más de …" at bounding box center [898, 653] width 306 height 793
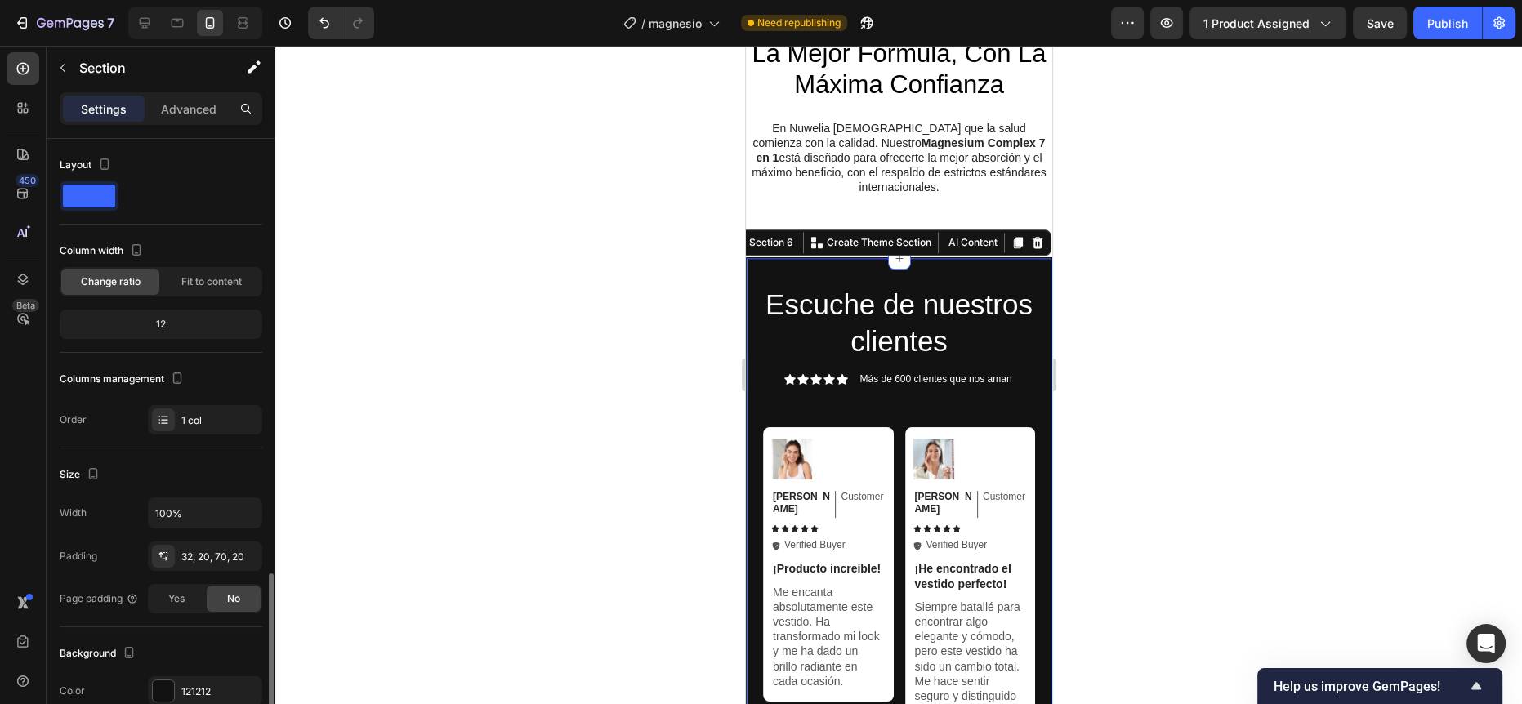
scroll to position [341, 0]
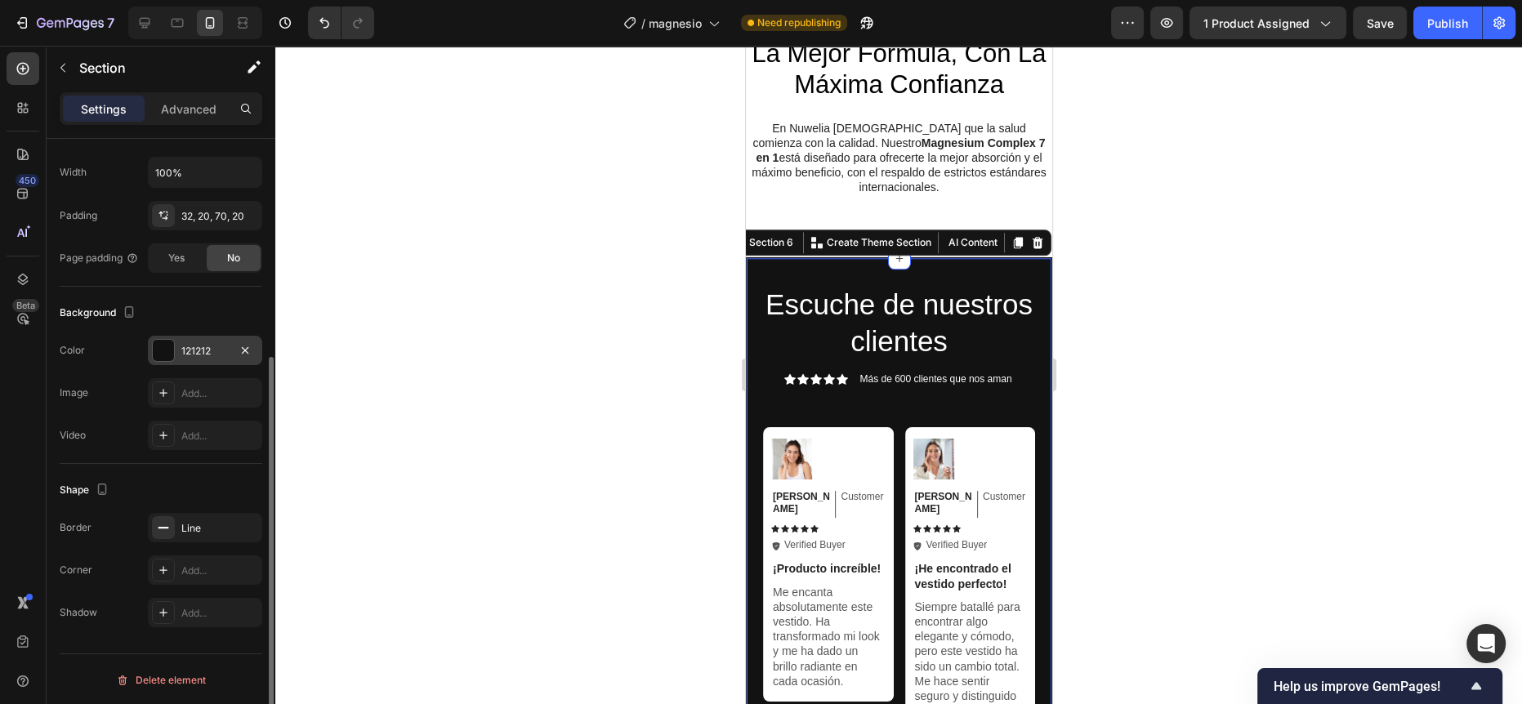
click at [194, 347] on div "121212" at bounding box center [204, 351] width 47 height 15
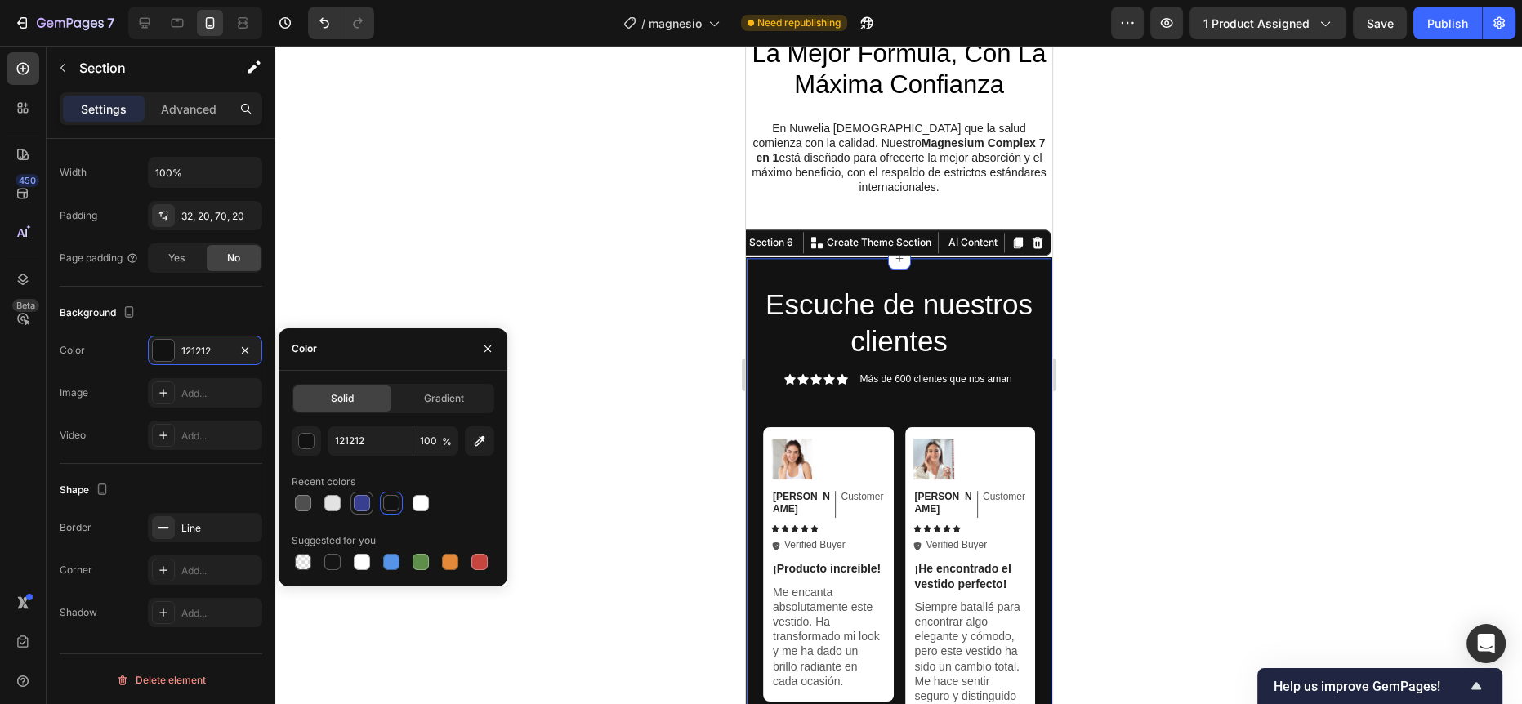
click at [361, 492] on div at bounding box center [361, 503] width 23 height 23
type input "383F8F"
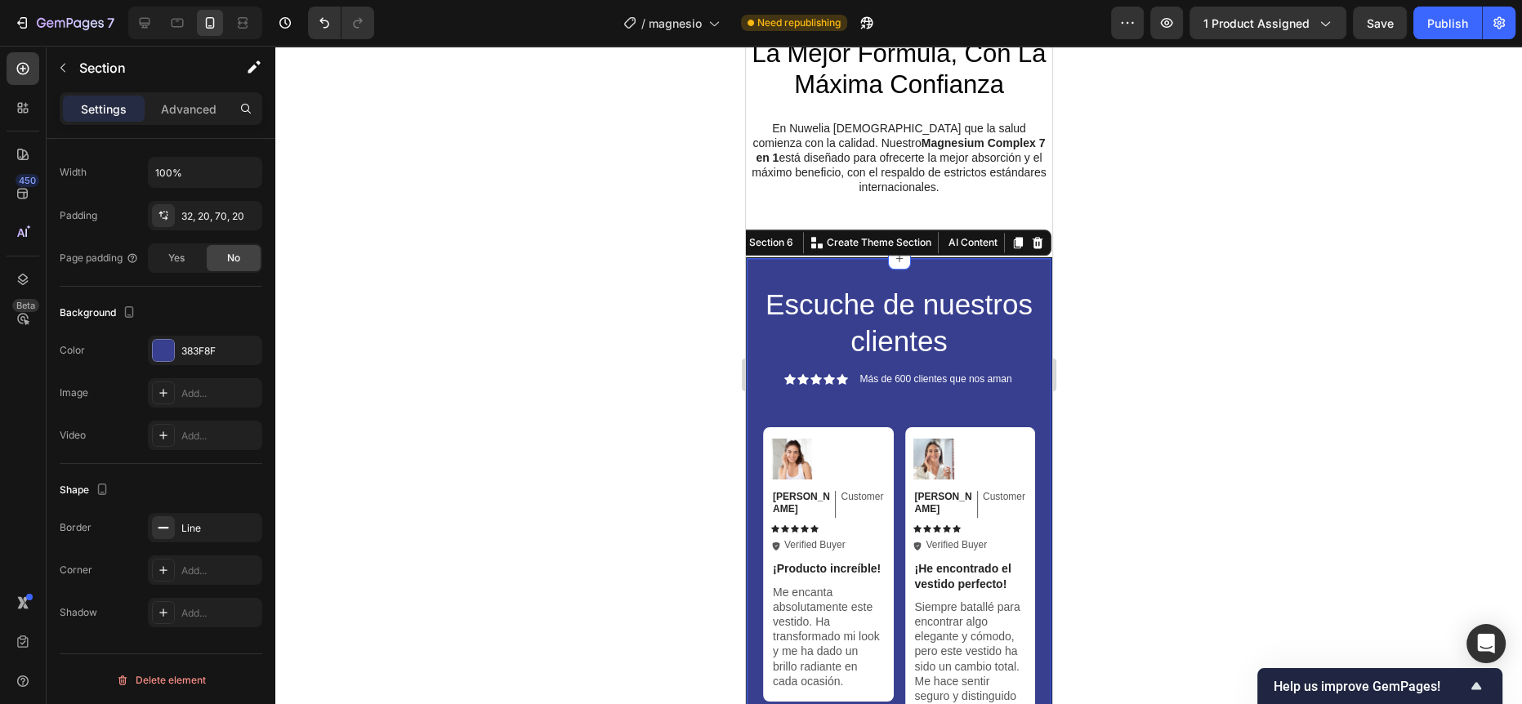
click at [580, 204] on div at bounding box center [898, 375] width 1246 height 658
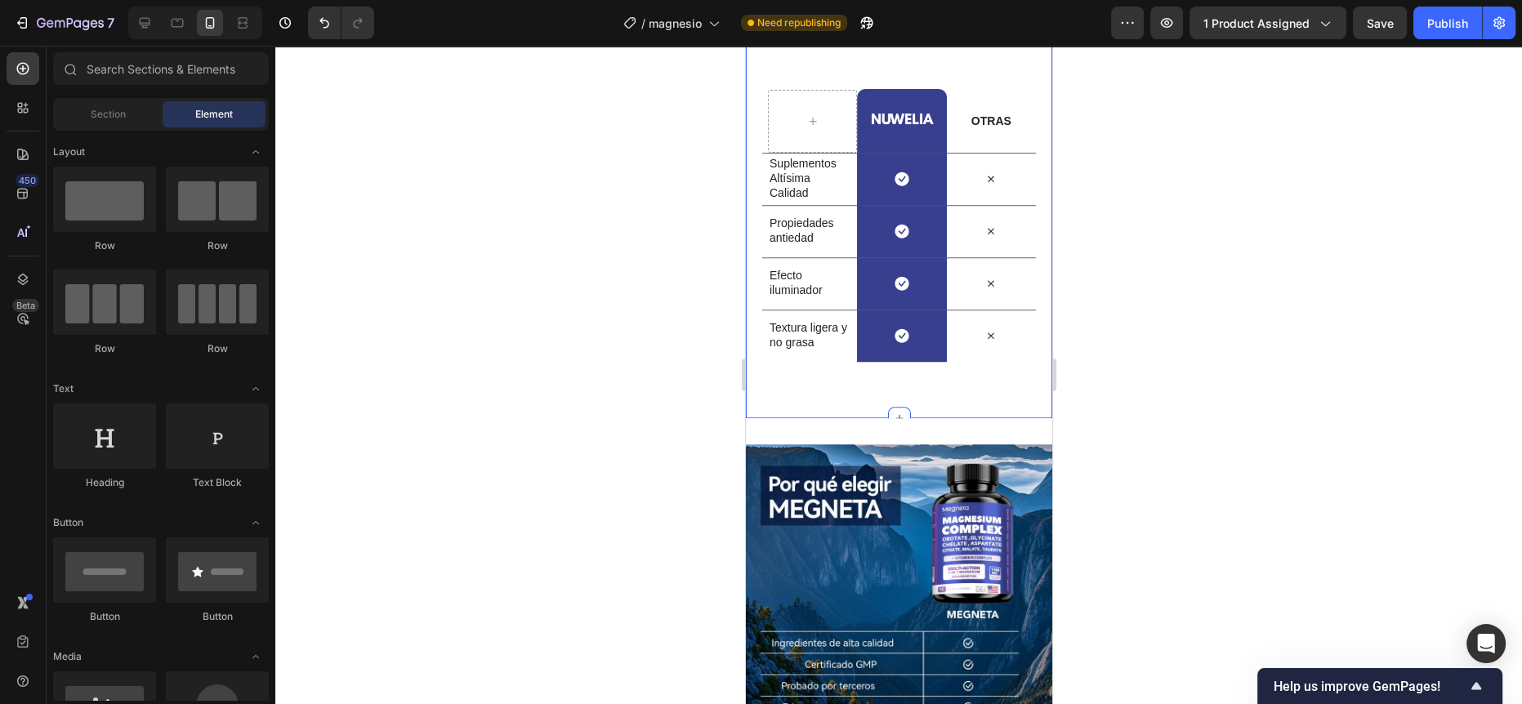
scroll to position [1488, 0]
click at [665, 257] on div at bounding box center [898, 375] width 1246 height 658
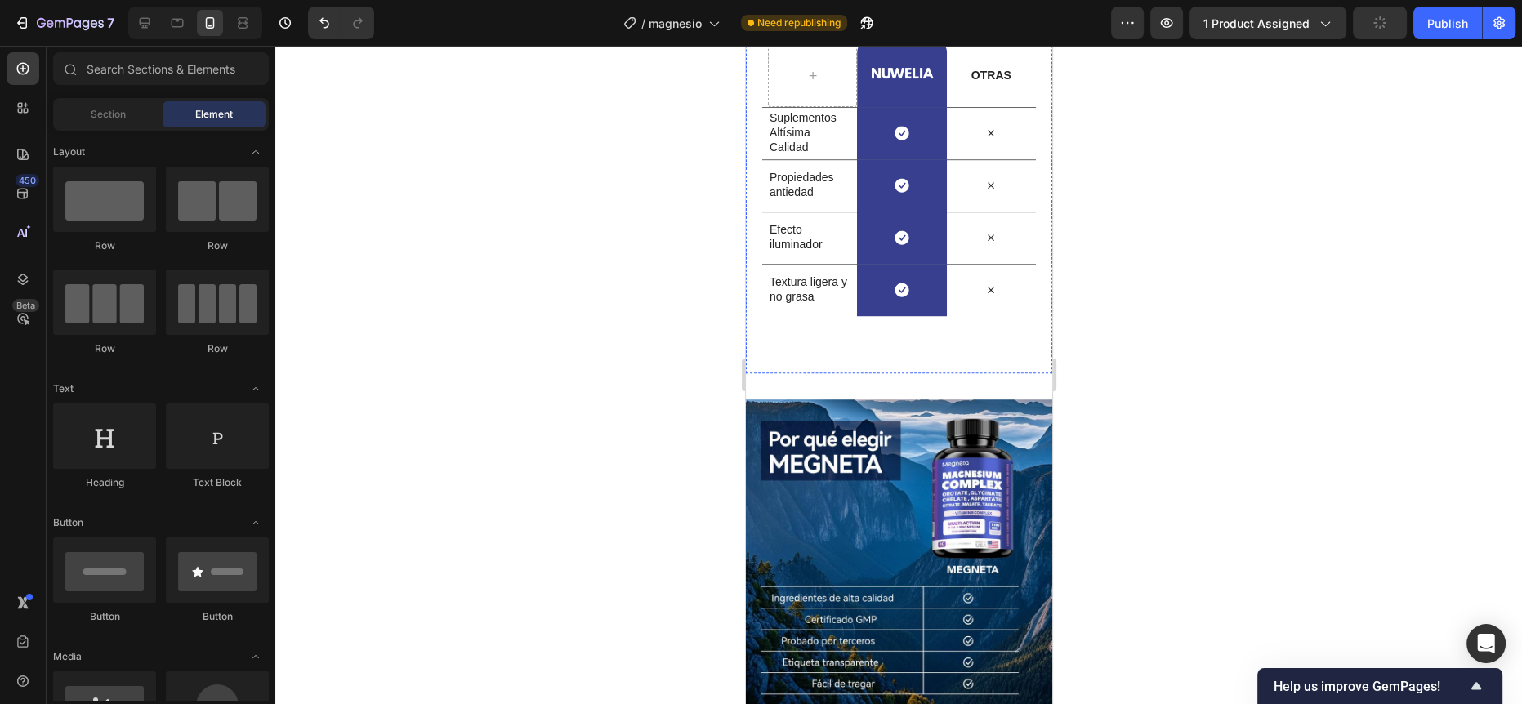
scroll to position [1406, 0]
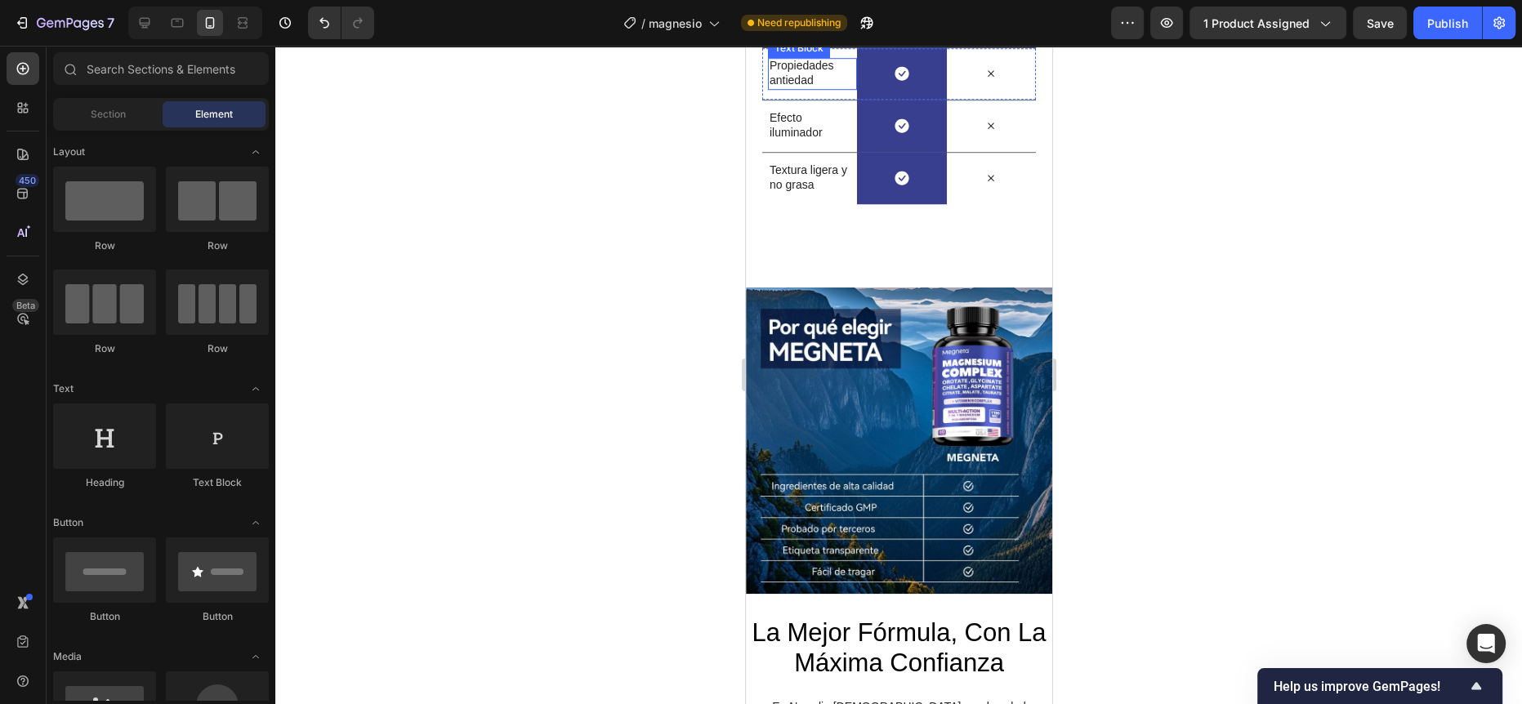
click at [782, 87] on p "Propiedades antiedad" at bounding box center [809, 72] width 80 height 29
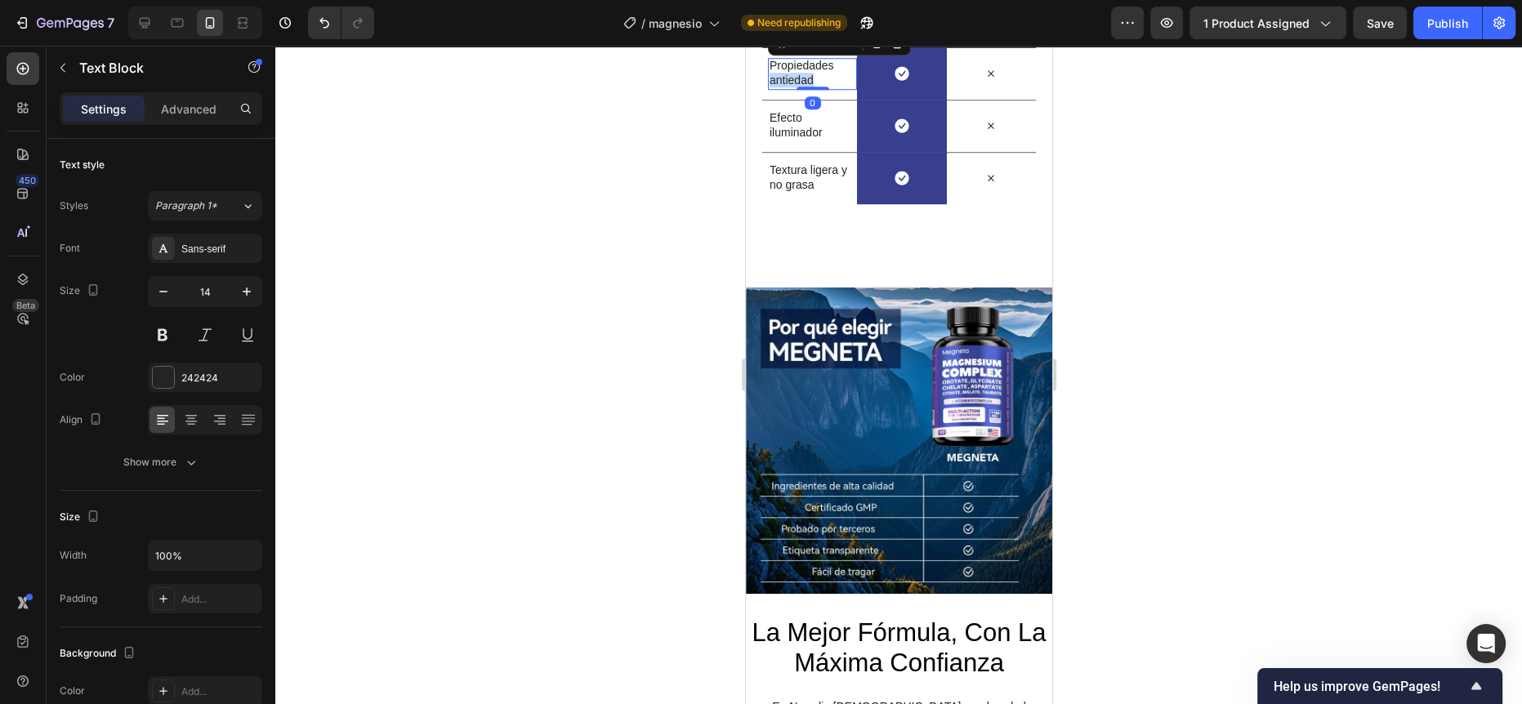
click at [782, 87] on p "Propiedades antiedad" at bounding box center [809, 72] width 80 height 29
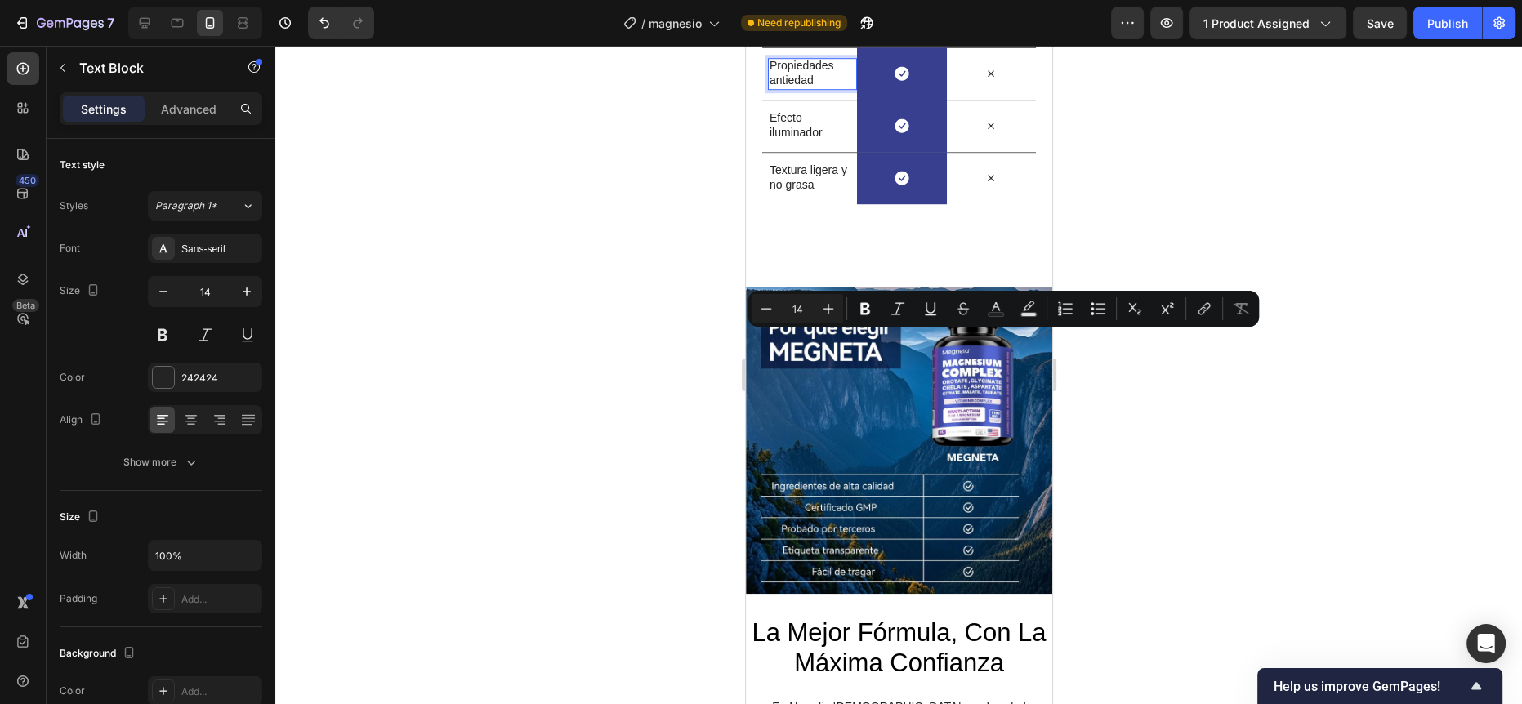
scroll to position [1397, 0]
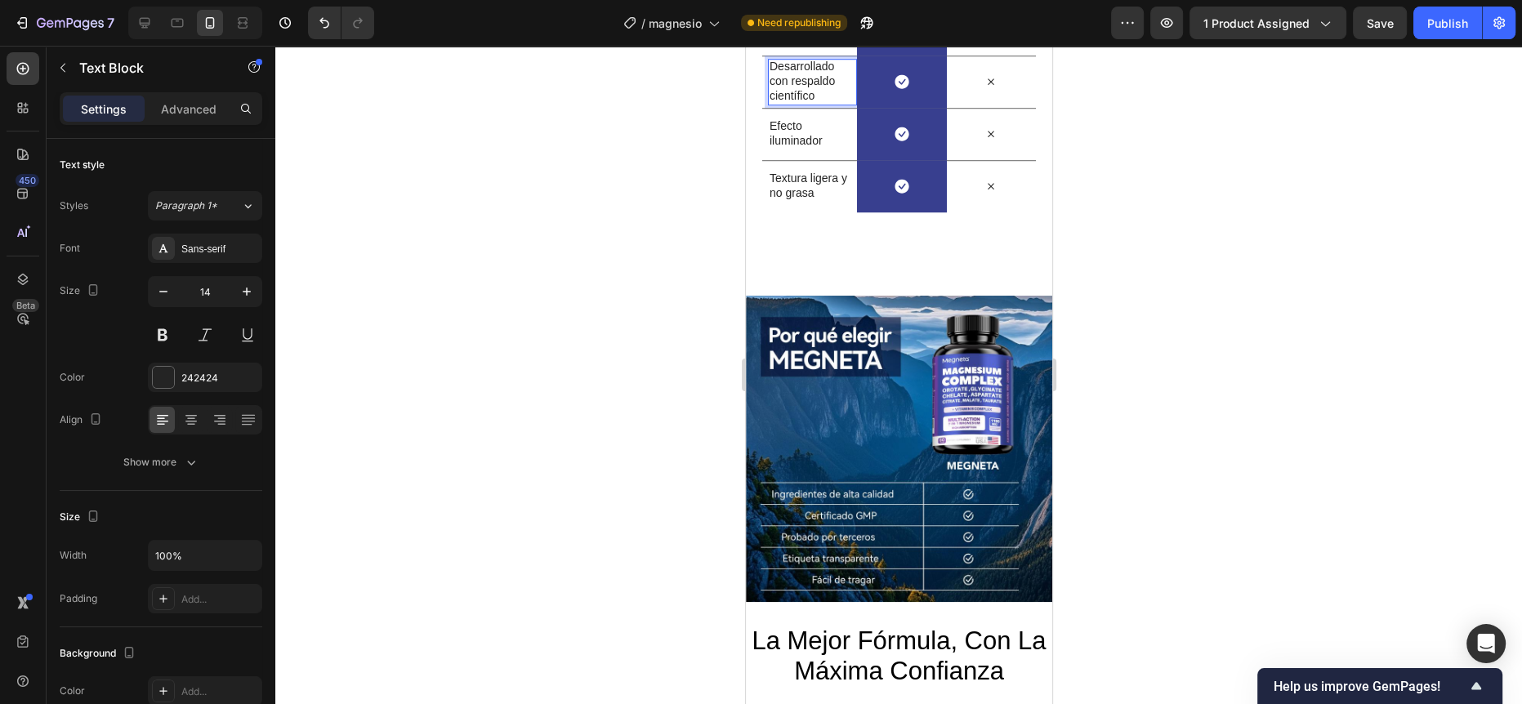
click at [630, 318] on div at bounding box center [898, 375] width 1246 height 658
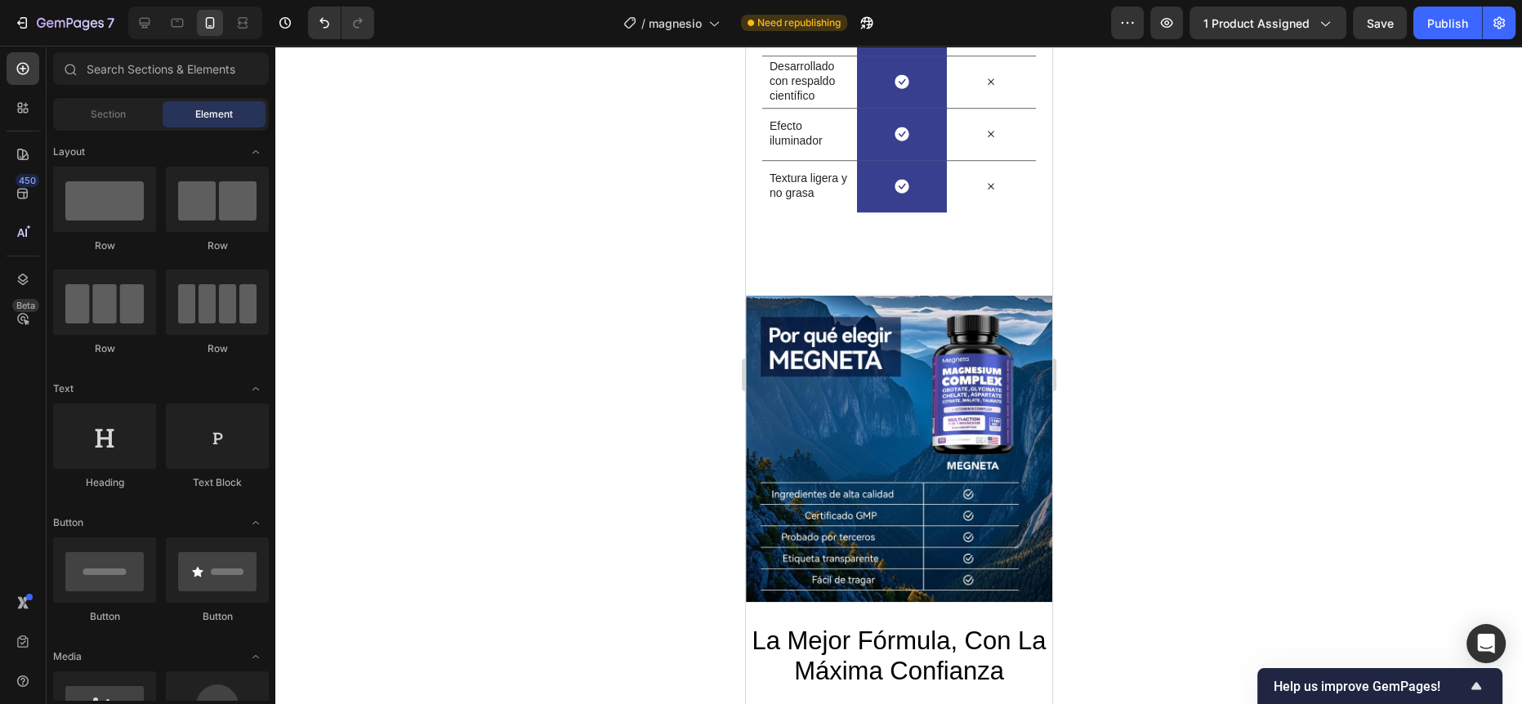
click at [805, 104] on p "Desarrollado con respaldo científico" at bounding box center [809, 81] width 80 height 45
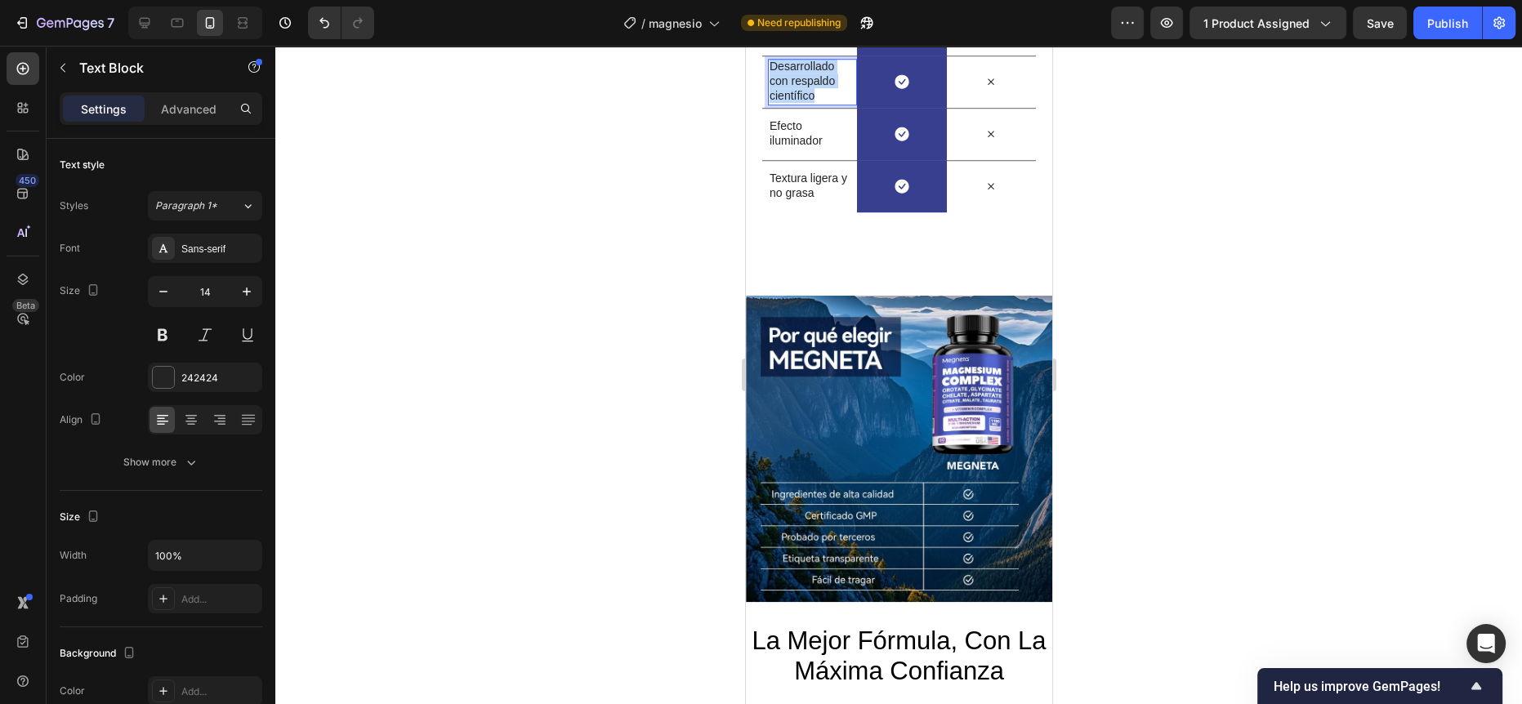
click at [805, 104] on p "Desarrollado con respaldo científico" at bounding box center [809, 81] width 80 height 45
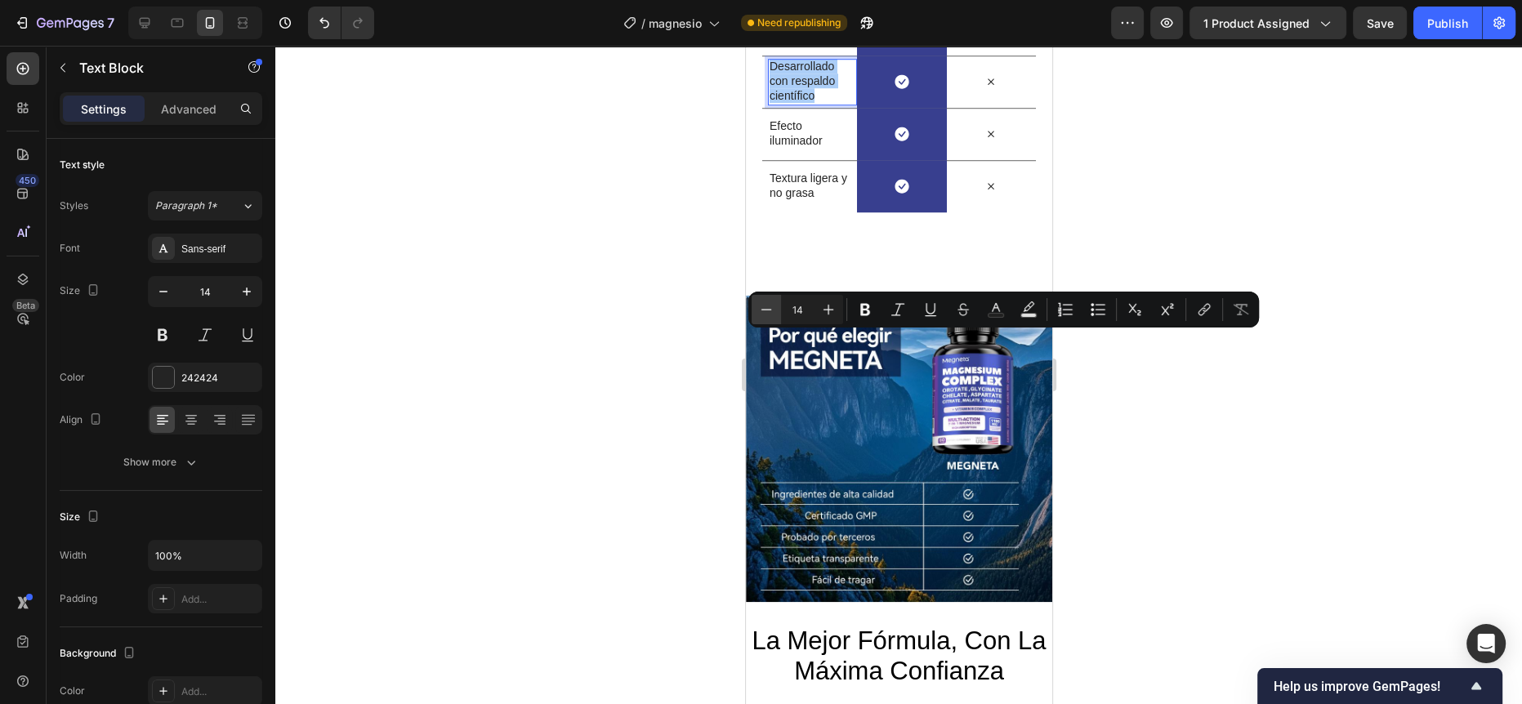
click at [769, 304] on icon "Editor contextual toolbar" at bounding box center [766, 309] width 16 height 16
click at [770, 304] on icon "Editor contextual toolbar" at bounding box center [766, 309] width 16 height 16
click at [836, 305] on icon "Editor contextual toolbar" at bounding box center [828, 309] width 16 height 16
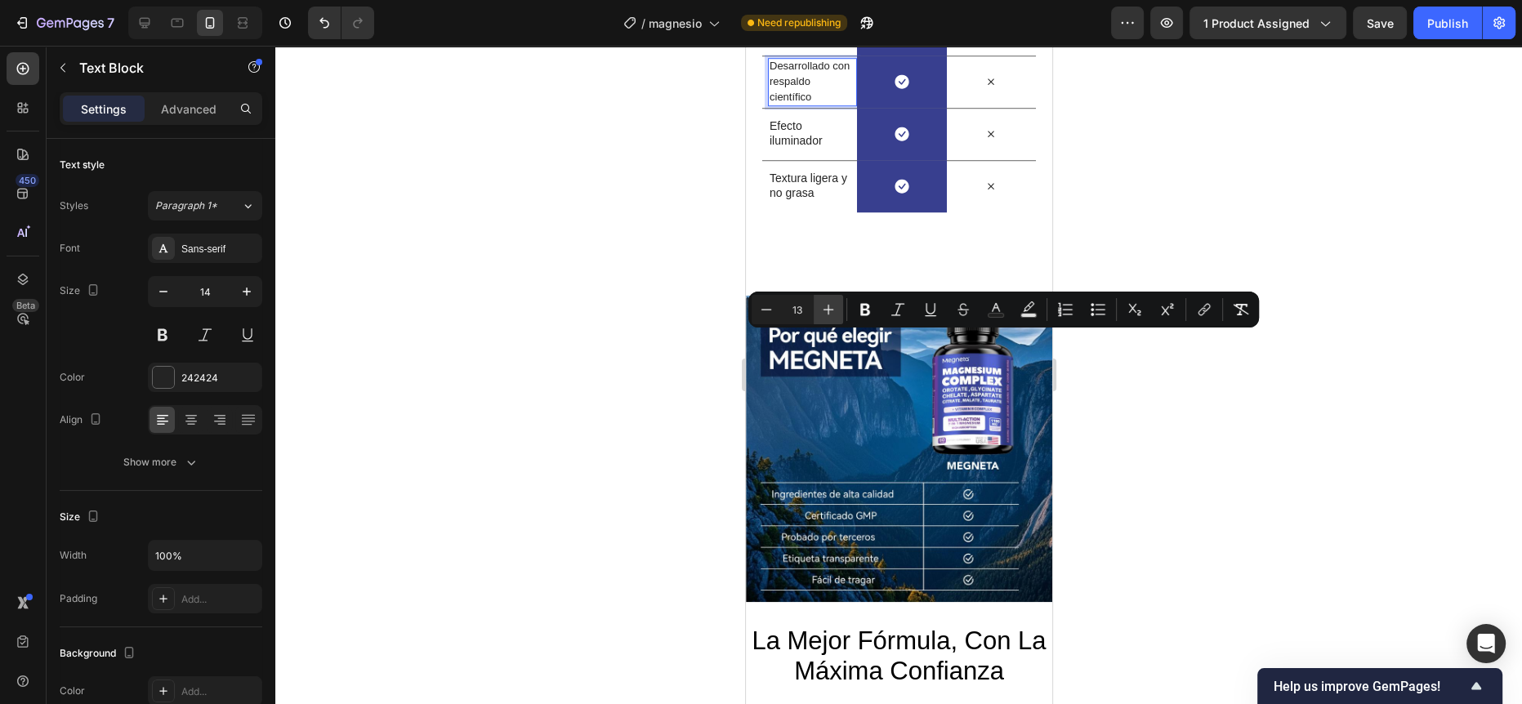
click at [836, 305] on icon "Editor contextual toolbar" at bounding box center [828, 309] width 16 height 16
click at [835, 308] on icon "Editor contextual toolbar" at bounding box center [828, 309] width 16 height 16
click at [762, 314] on icon "Editor contextual toolbar" at bounding box center [766, 309] width 16 height 16
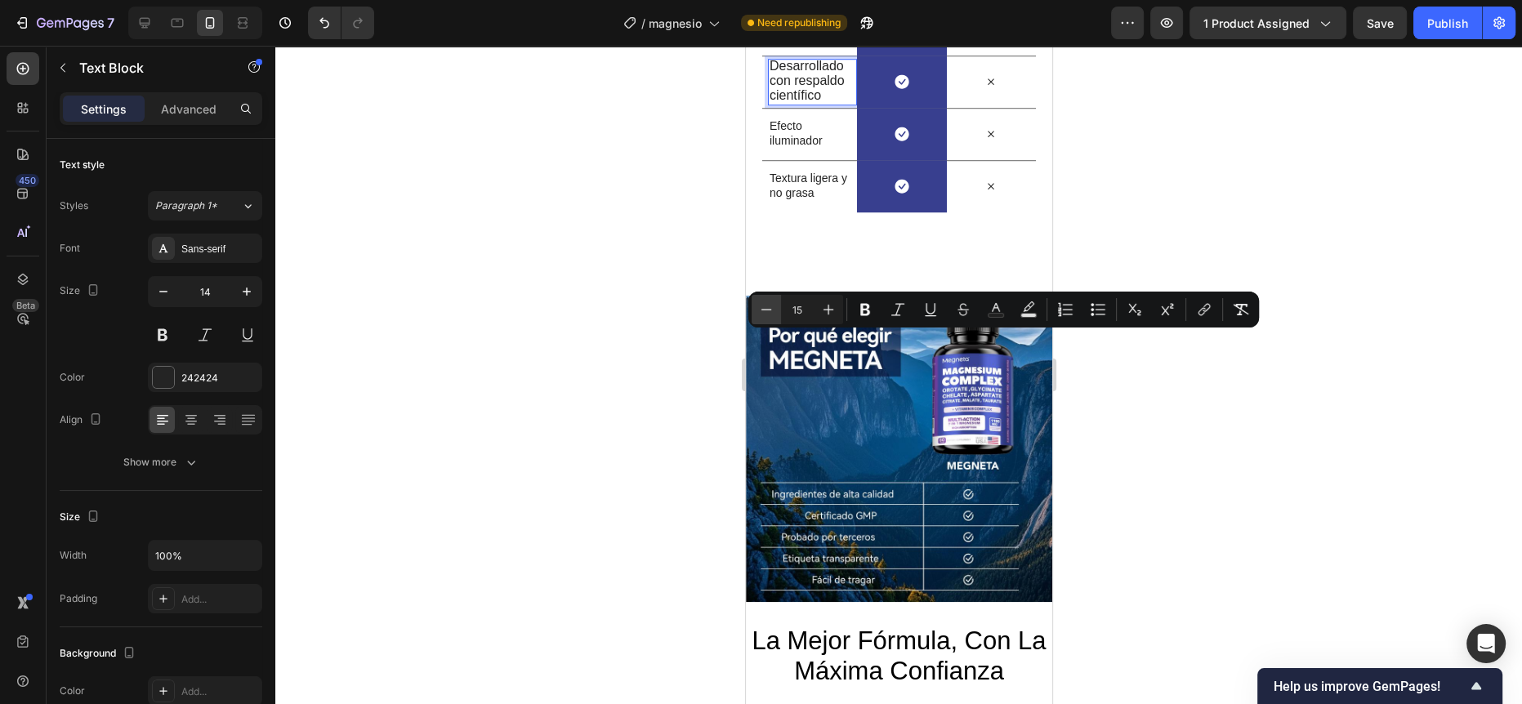
type input "14"
click at [684, 353] on div at bounding box center [898, 375] width 1246 height 658
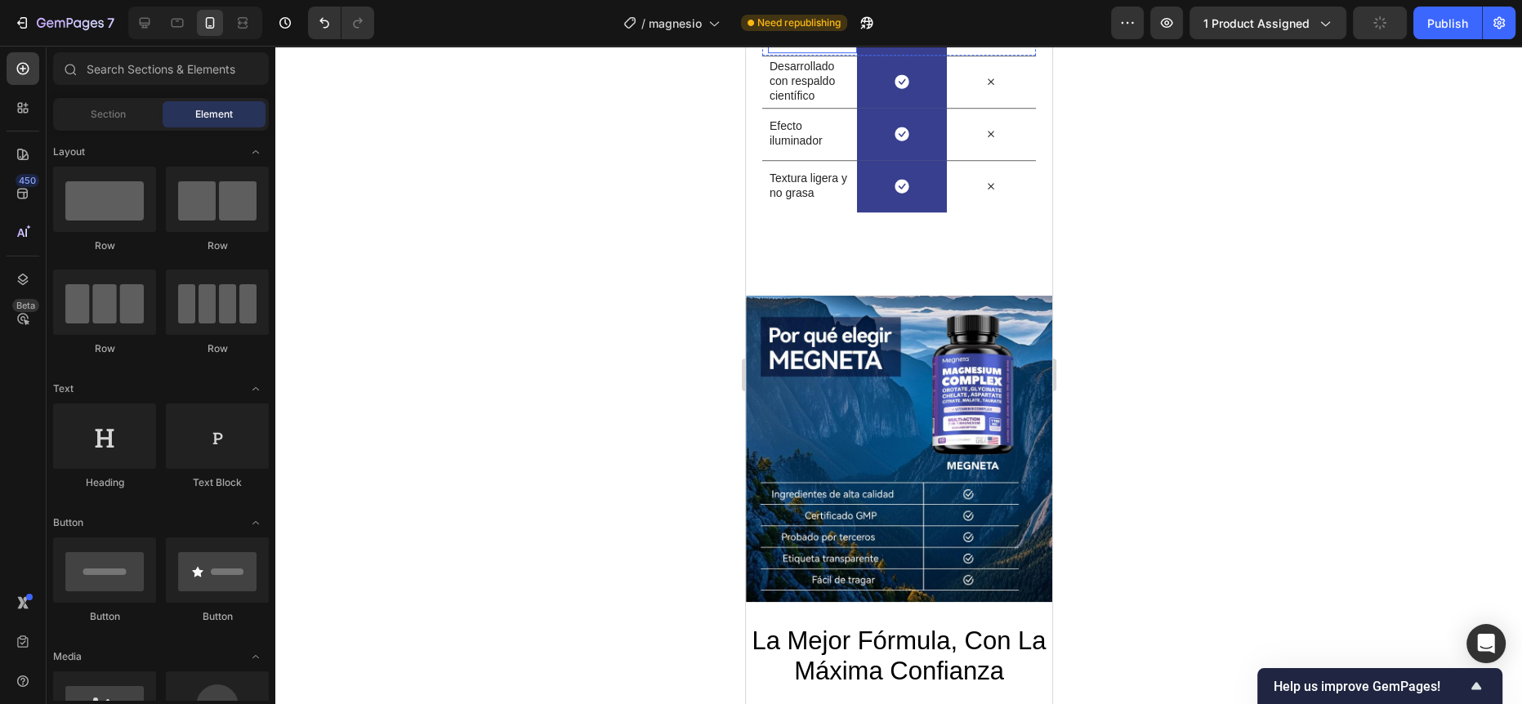
click at [793, 51] on p "Suplementos Altísima Calidad" at bounding box center [809, 29] width 80 height 45
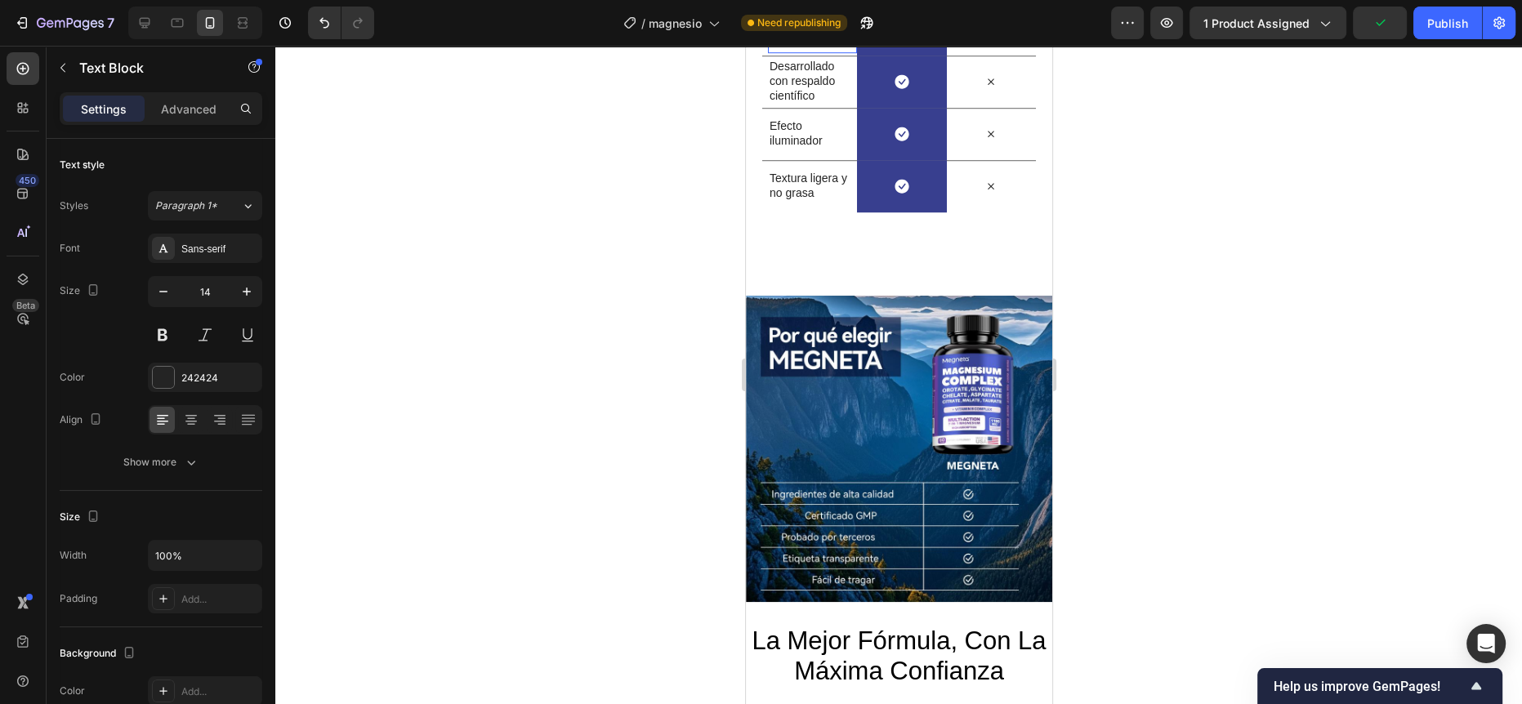
click at [793, 51] on p "Suplementos Altísima Calidad" at bounding box center [809, 29] width 80 height 45
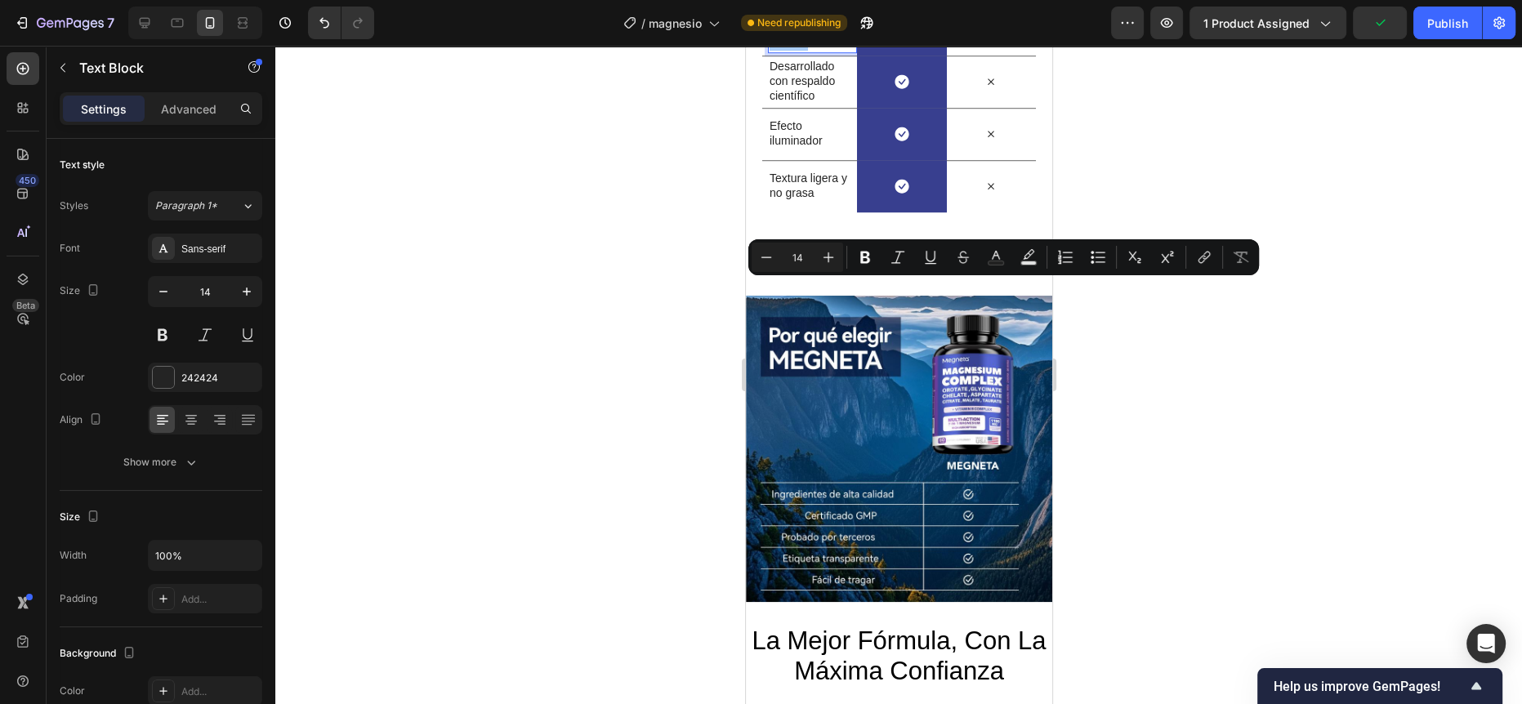
click at [625, 381] on div at bounding box center [898, 375] width 1246 height 658
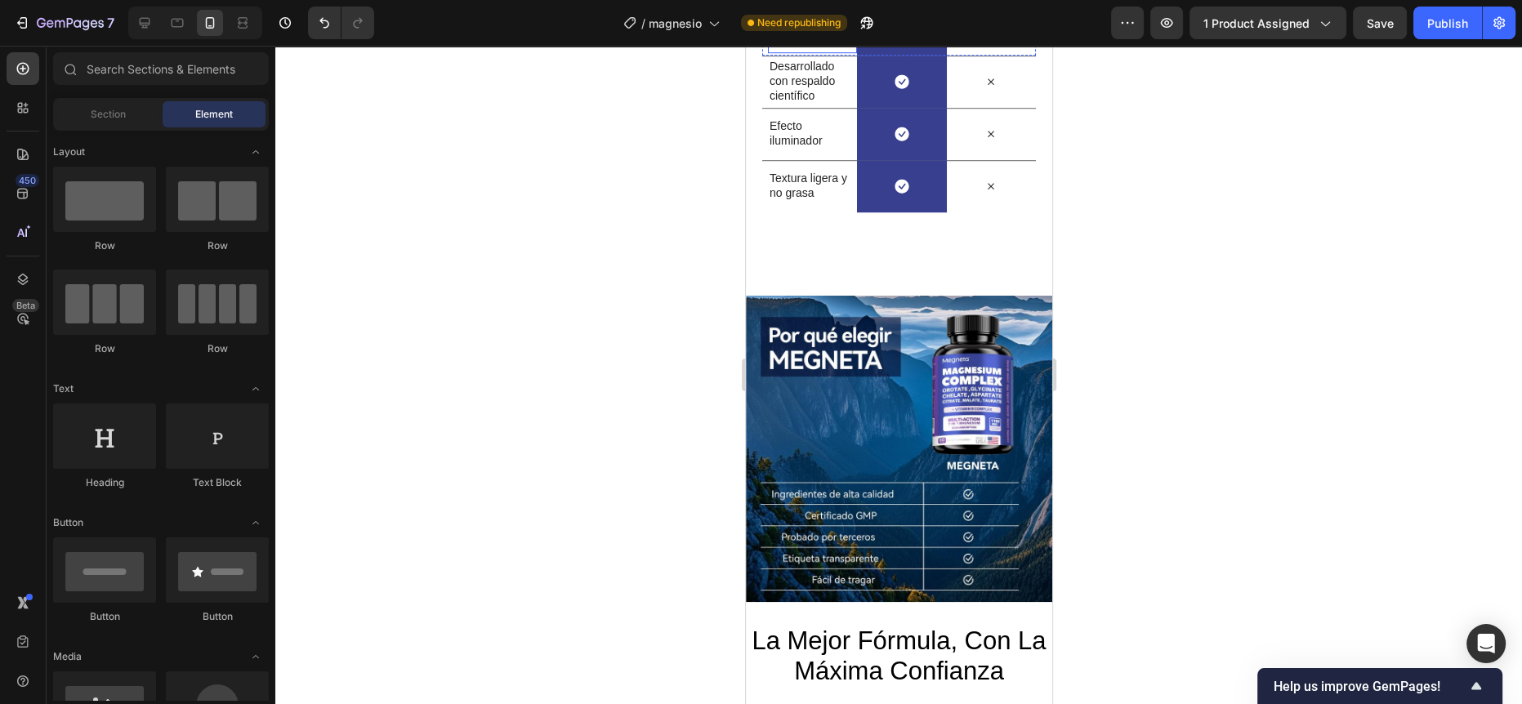
click at [836, 51] on p "Suplementos Altísima Calidad" at bounding box center [809, 29] width 80 height 45
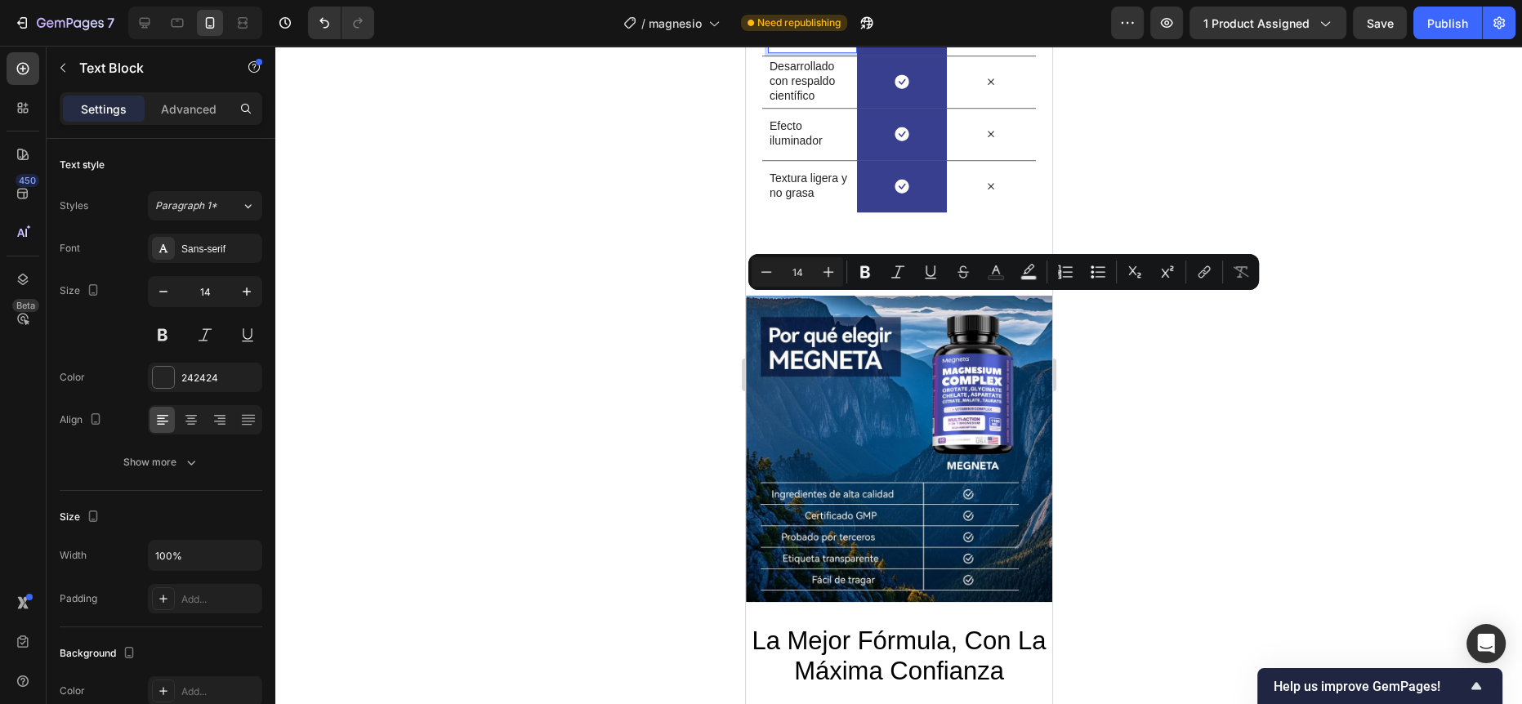
click at [833, 51] on p "Suplementos Altísima Calidad" at bounding box center [809, 29] width 80 height 45
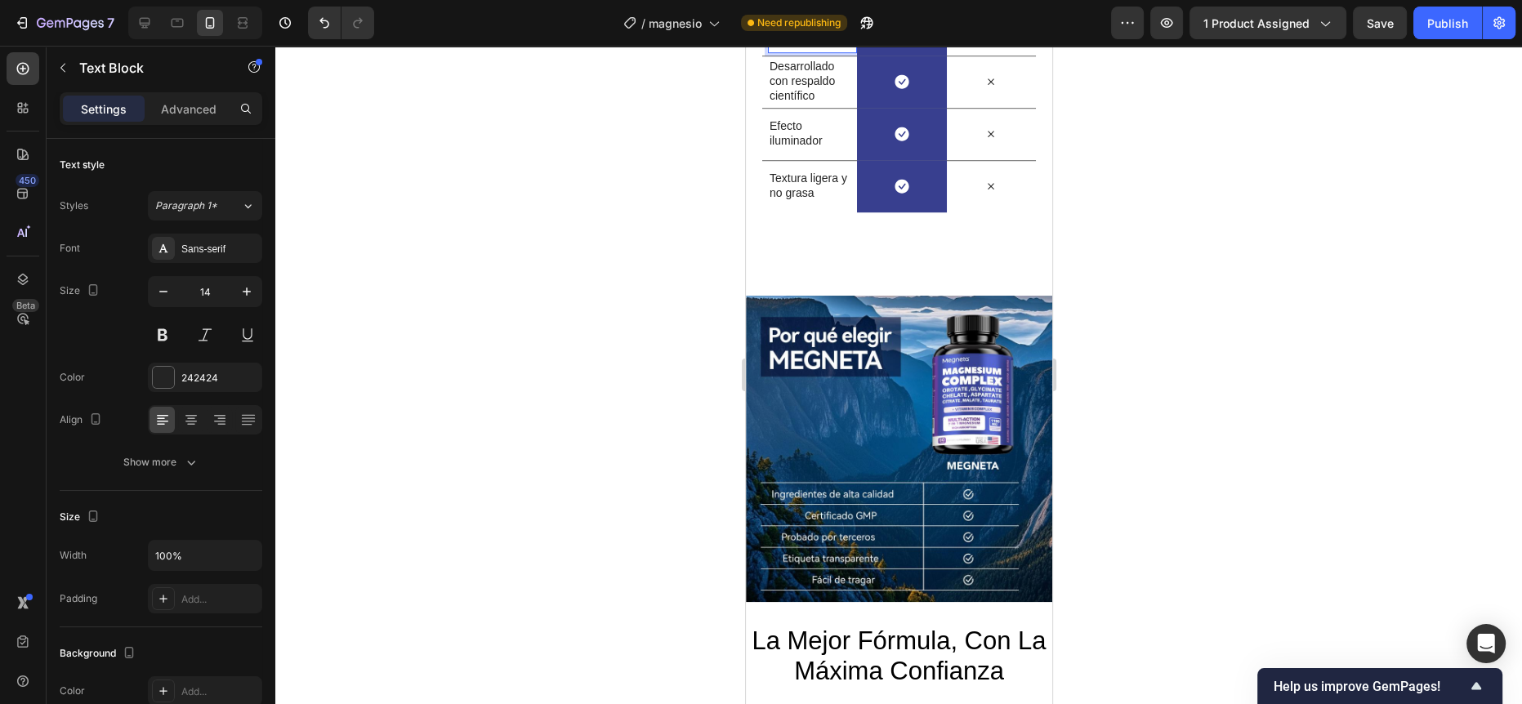
click at [671, 304] on div at bounding box center [898, 375] width 1246 height 658
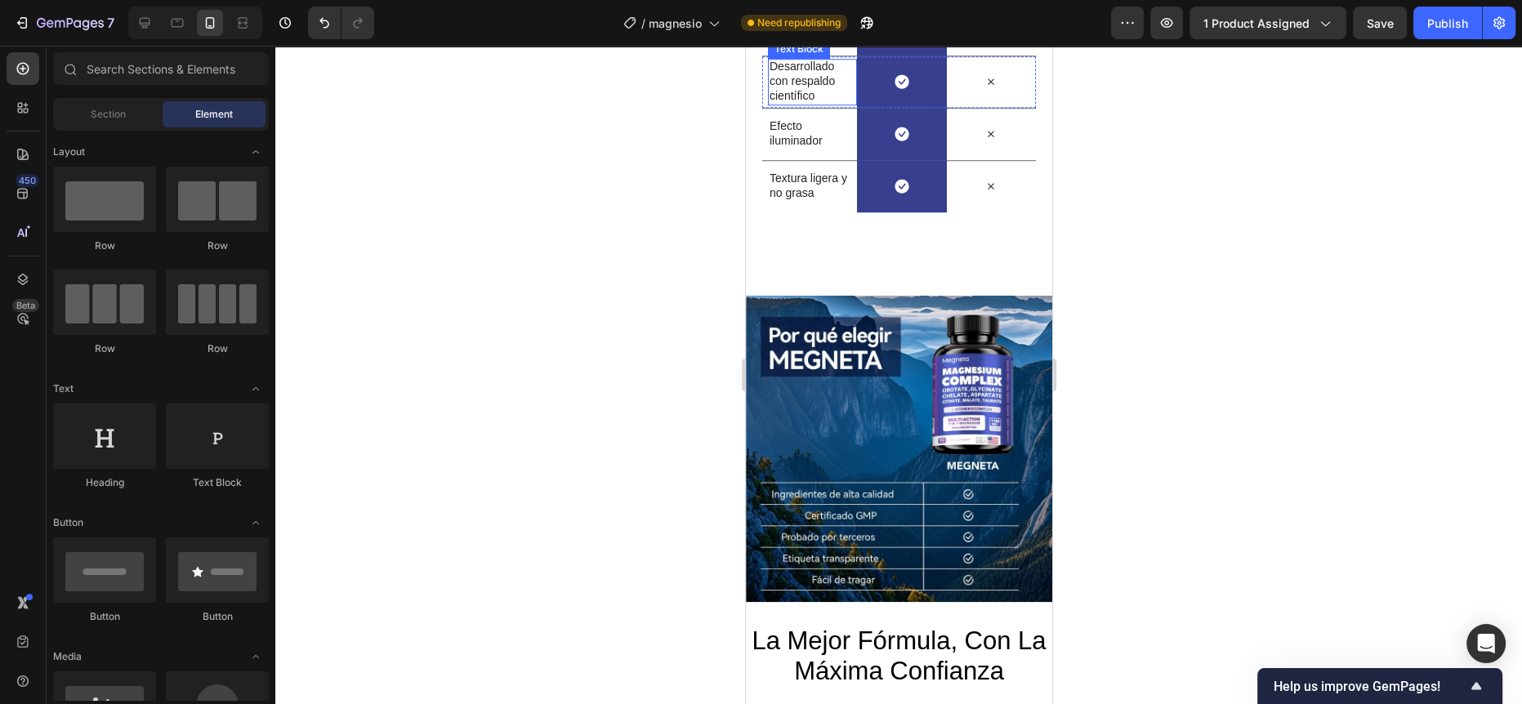
click at [812, 102] on span "Desarrollado con respaldo científico" at bounding box center [801, 81] width 65 height 42
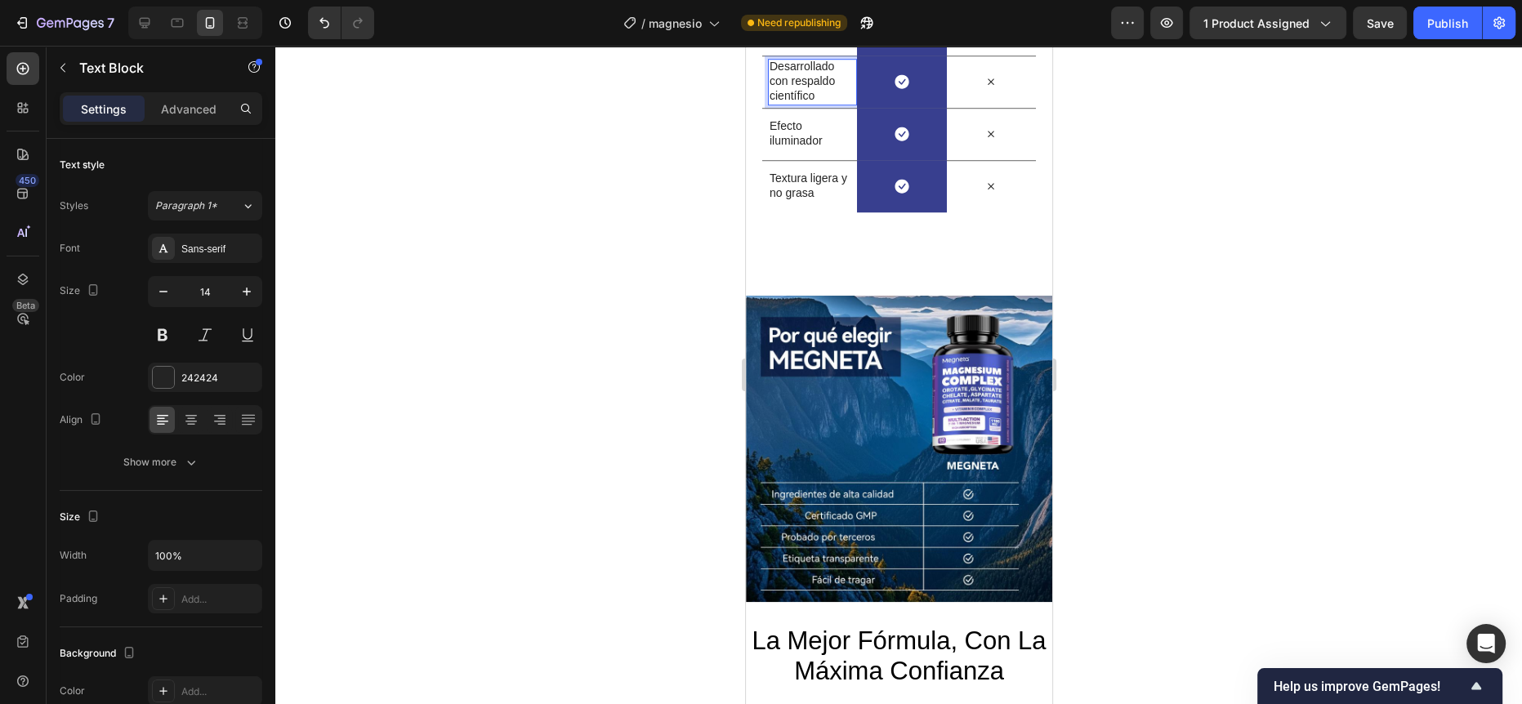
click at [773, 102] on span "Desarrollado con respaldo científico" at bounding box center [801, 81] width 65 height 42
click at [799, 102] on span "Desarrollado Con respaldo científico" at bounding box center [803, 81] width 68 height 42
click at [772, 102] on span "Desarrollado Con Respaldo científico" at bounding box center [805, 81] width 73 height 42
click at [796, 148] on p "Efecto iluminador" at bounding box center [809, 132] width 80 height 29
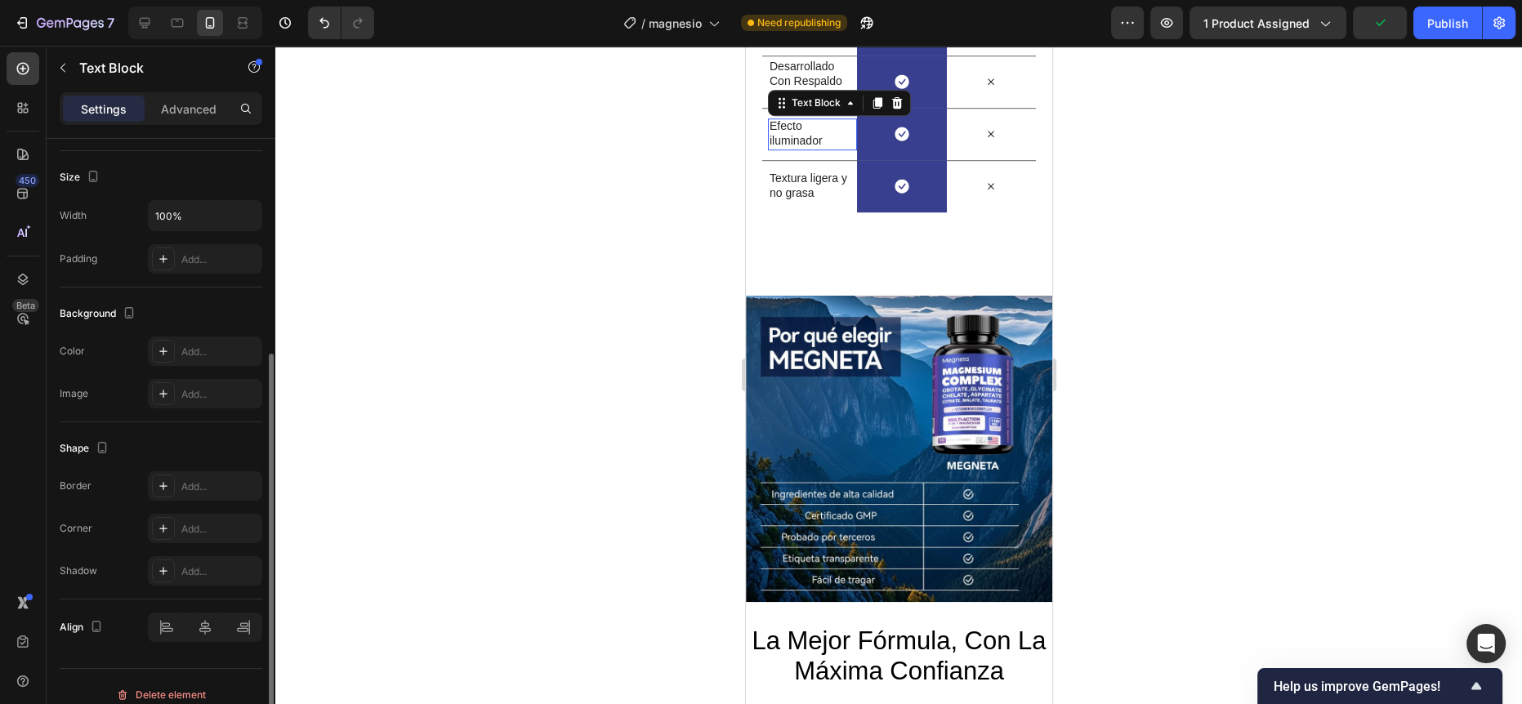
click at [796, 148] on p "Efecto iluminador" at bounding box center [809, 132] width 80 height 29
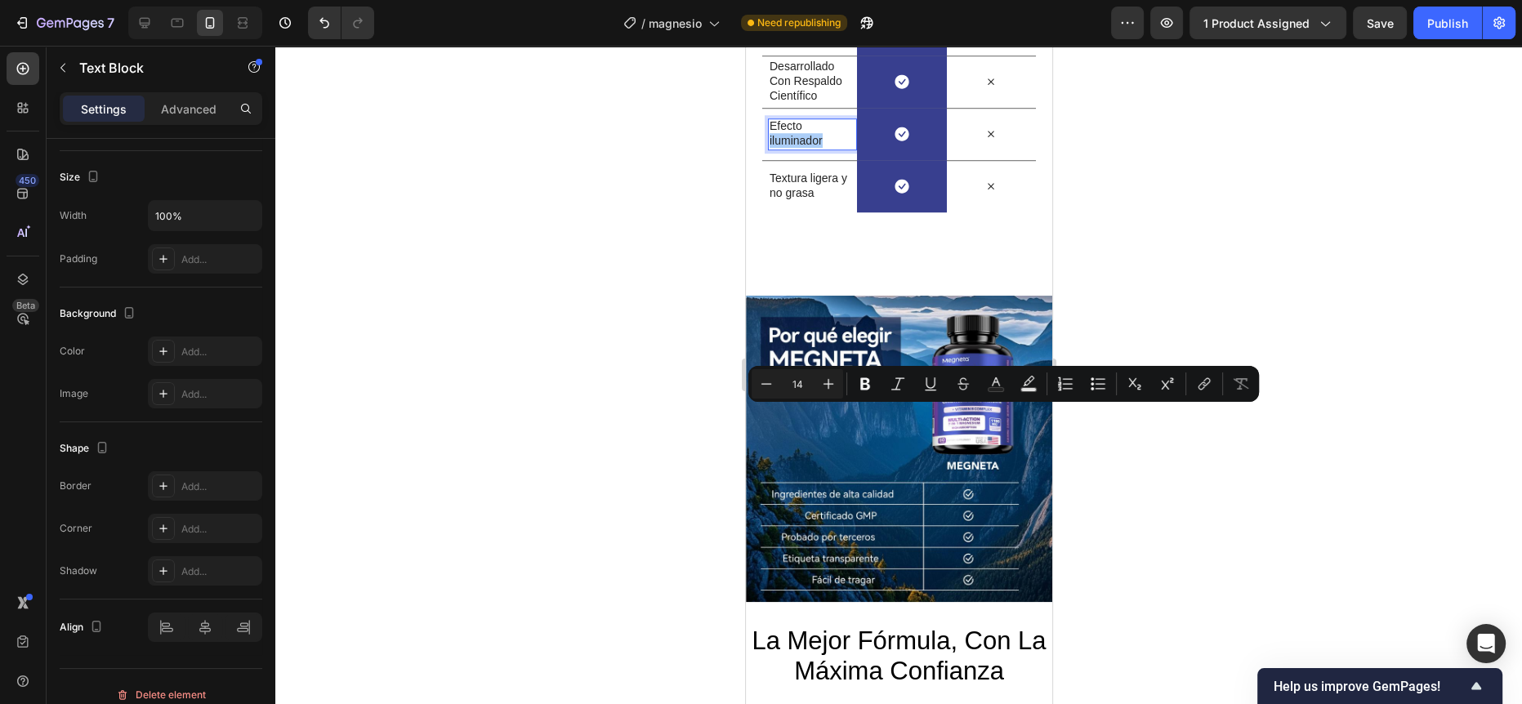
click at [669, 387] on div at bounding box center [898, 375] width 1246 height 658
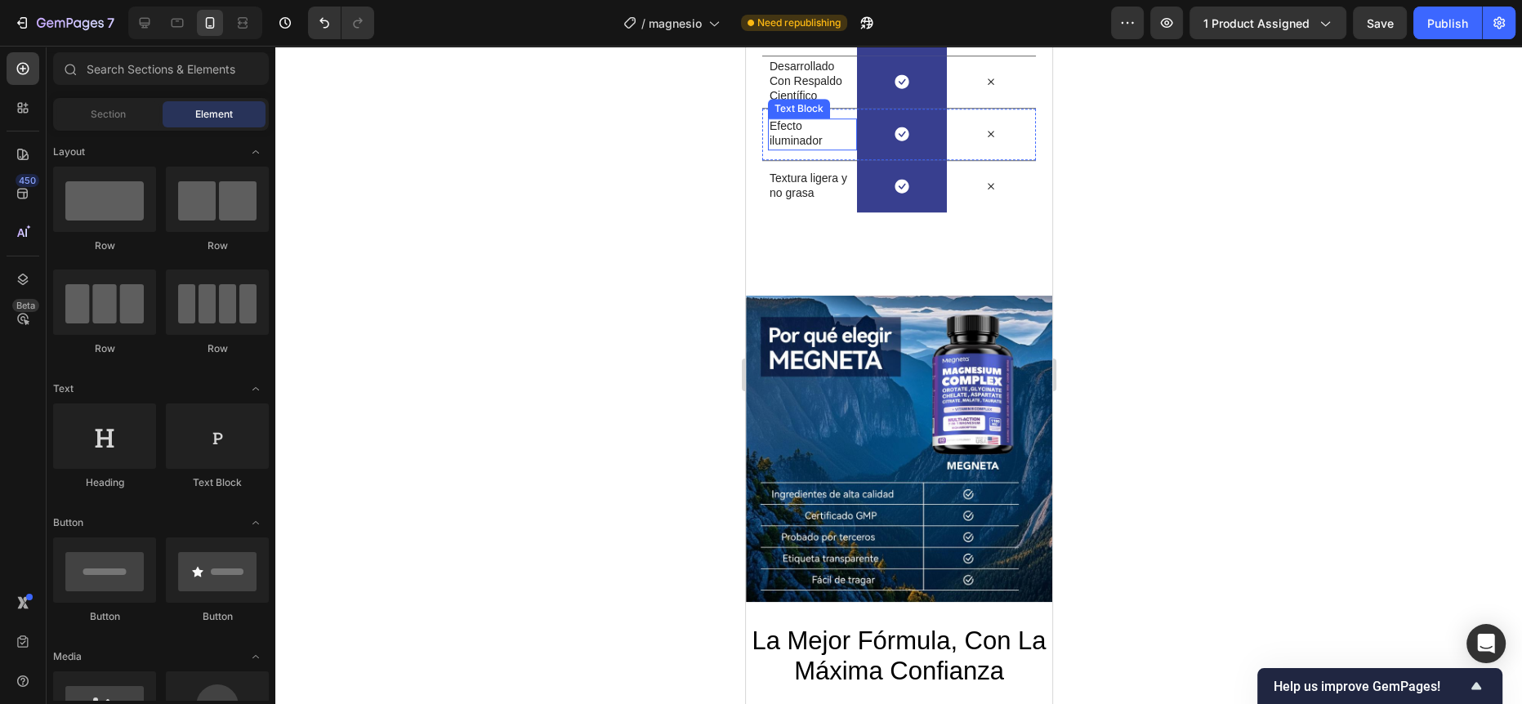
click at [788, 148] on p "Efecto iluminador" at bounding box center [809, 132] width 80 height 29
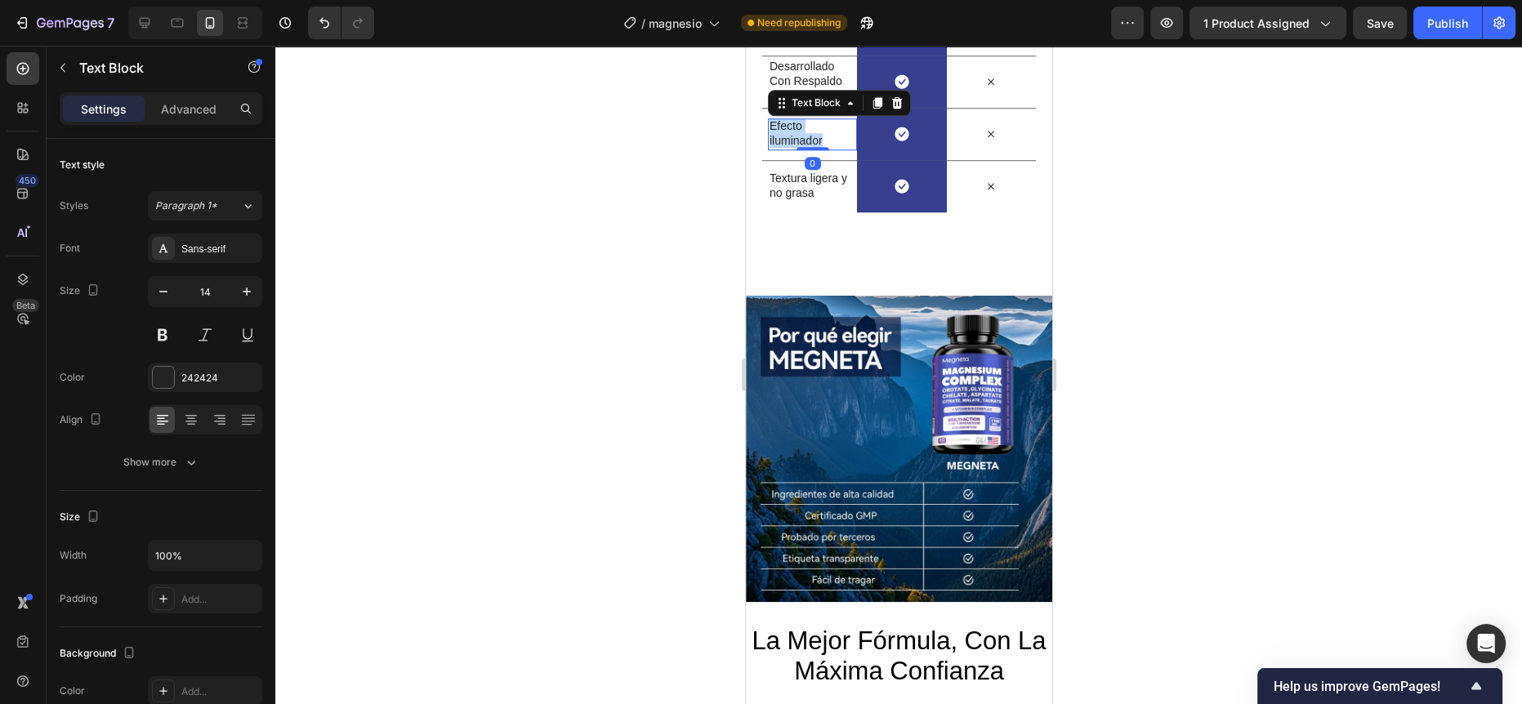
click at [788, 148] on p "Efecto iluminador" at bounding box center [809, 132] width 80 height 29
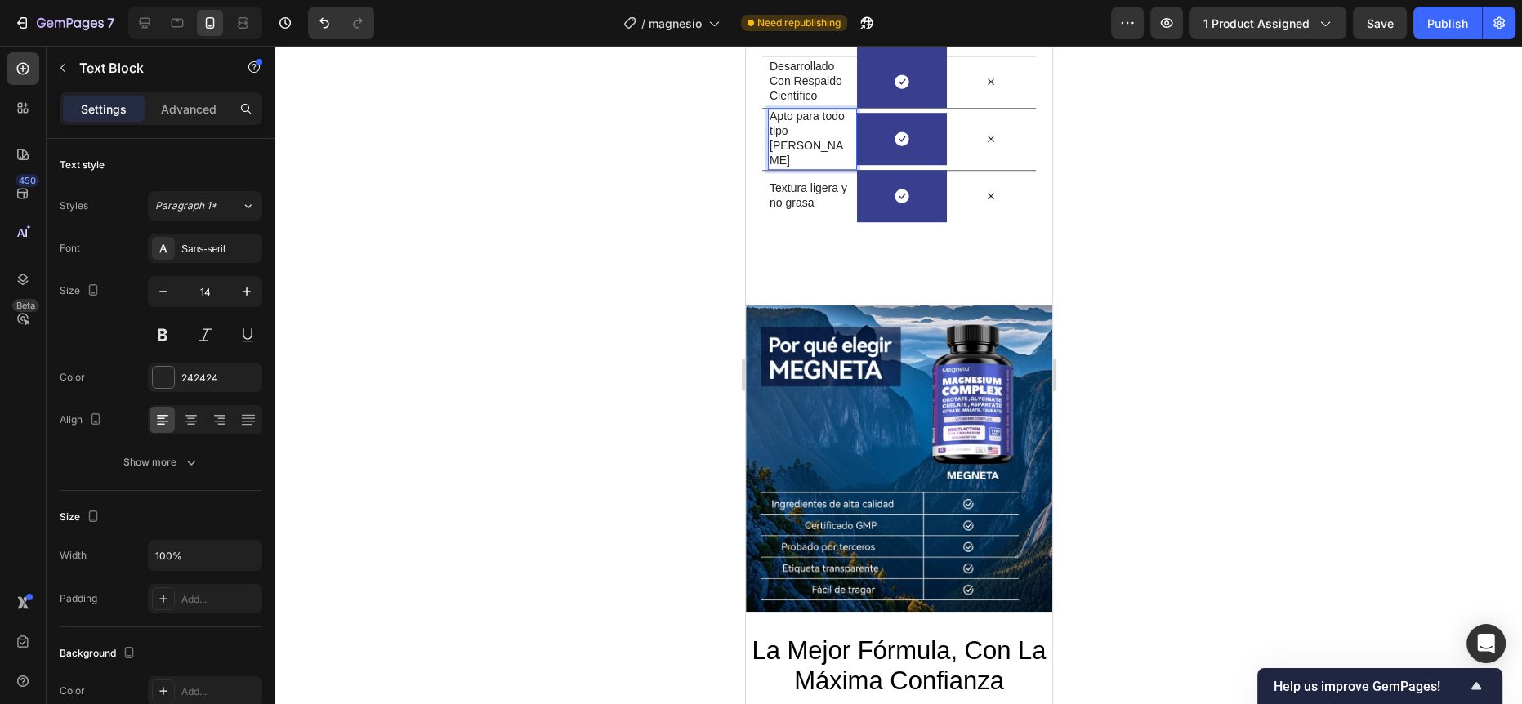
click at [801, 168] on p "Apto para todo tipo [PERSON_NAME]" at bounding box center [809, 139] width 80 height 60
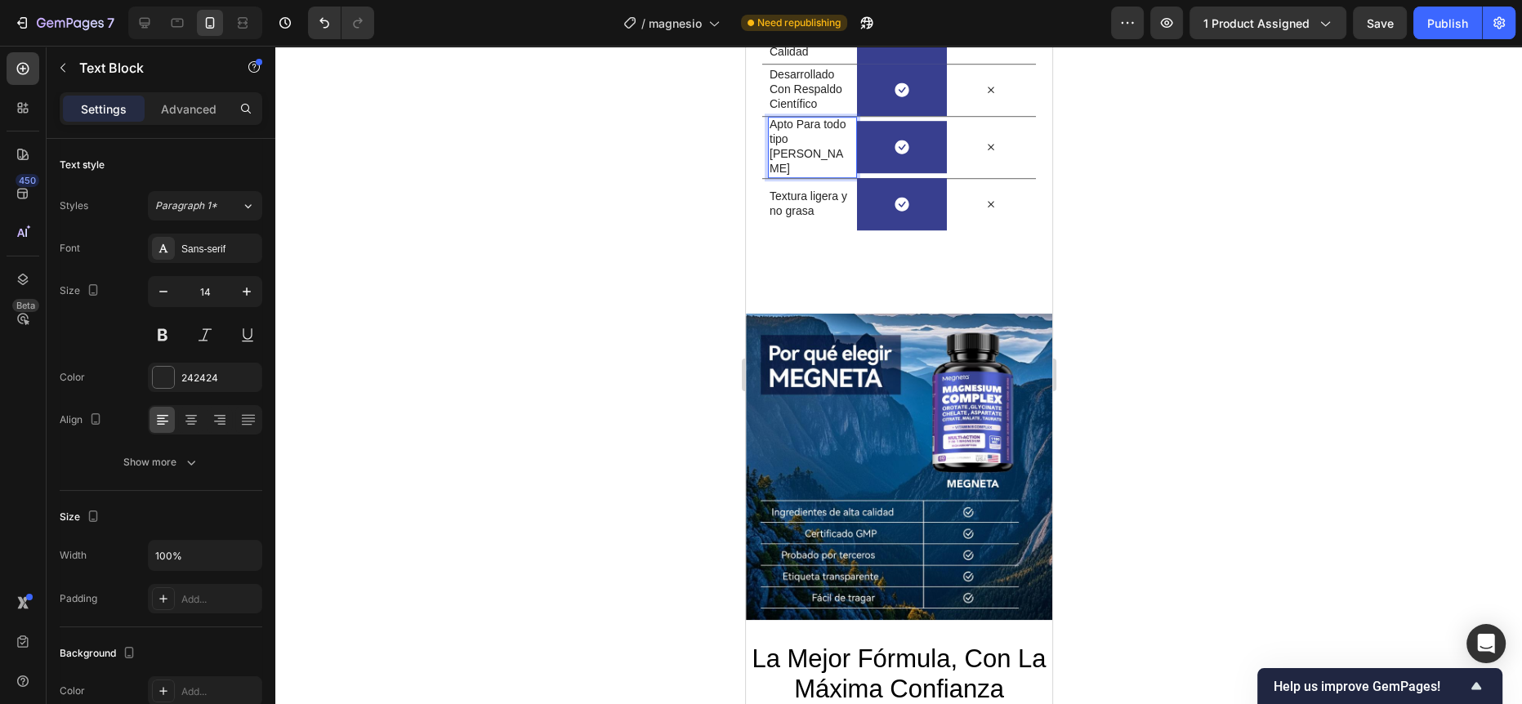
click at [771, 176] on p "Apto Para todo tipo [PERSON_NAME]" at bounding box center [809, 147] width 80 height 60
click at [805, 176] on p "Apto Para Todo tipo [PERSON_NAME]" at bounding box center [809, 147] width 80 height 60
click at [800, 176] on p "Apto Para Todo tipo [PERSON_NAME]" at bounding box center [809, 147] width 80 height 60
drag, startPoint x: 800, startPoint y: 429, endPoint x: 772, endPoint y: 402, distance: 39.3
click at [772, 176] on p "Apto Para Todo tipo [PERSON_NAME]" at bounding box center [809, 147] width 80 height 60
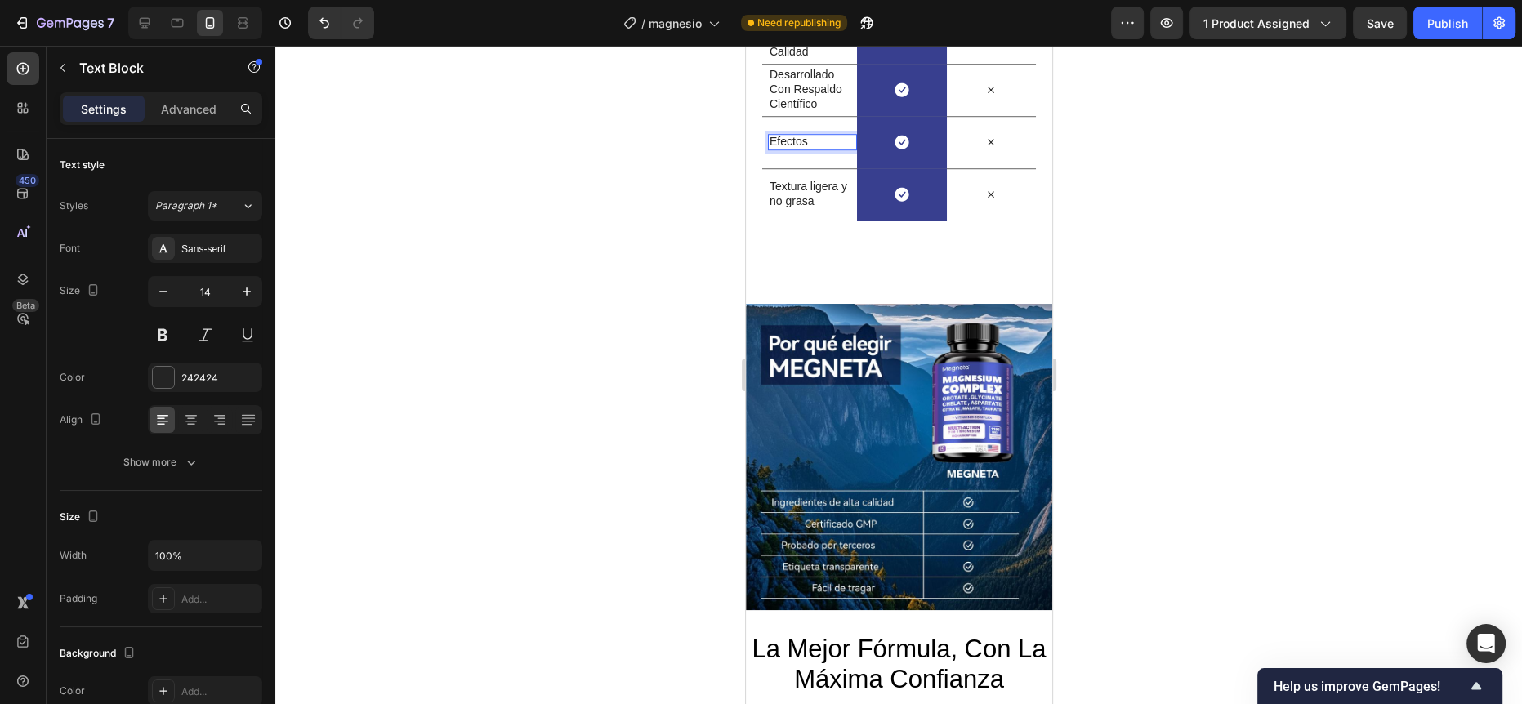
click at [784, 149] on p "Efectos" at bounding box center [809, 141] width 80 height 15
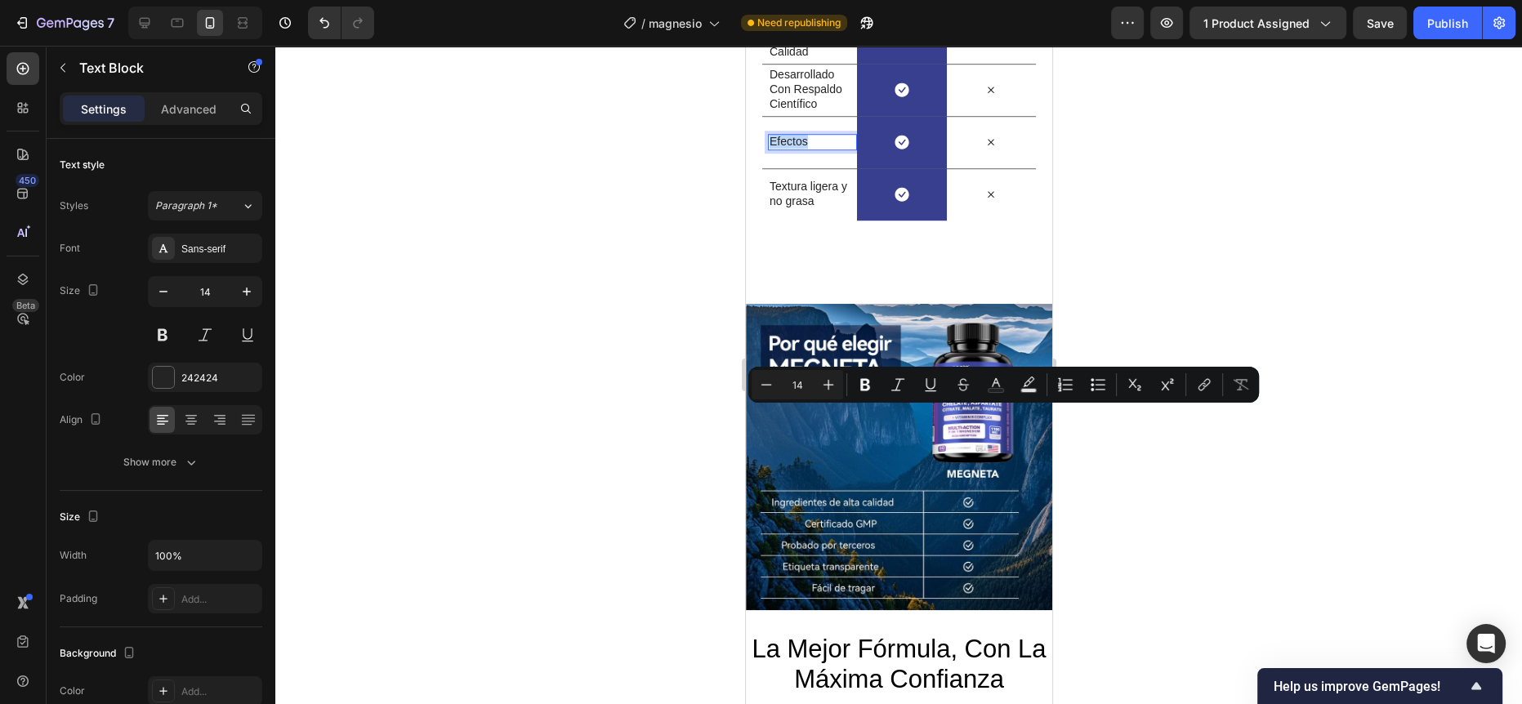
click at [784, 149] on p "Efectos" at bounding box center [809, 141] width 80 height 15
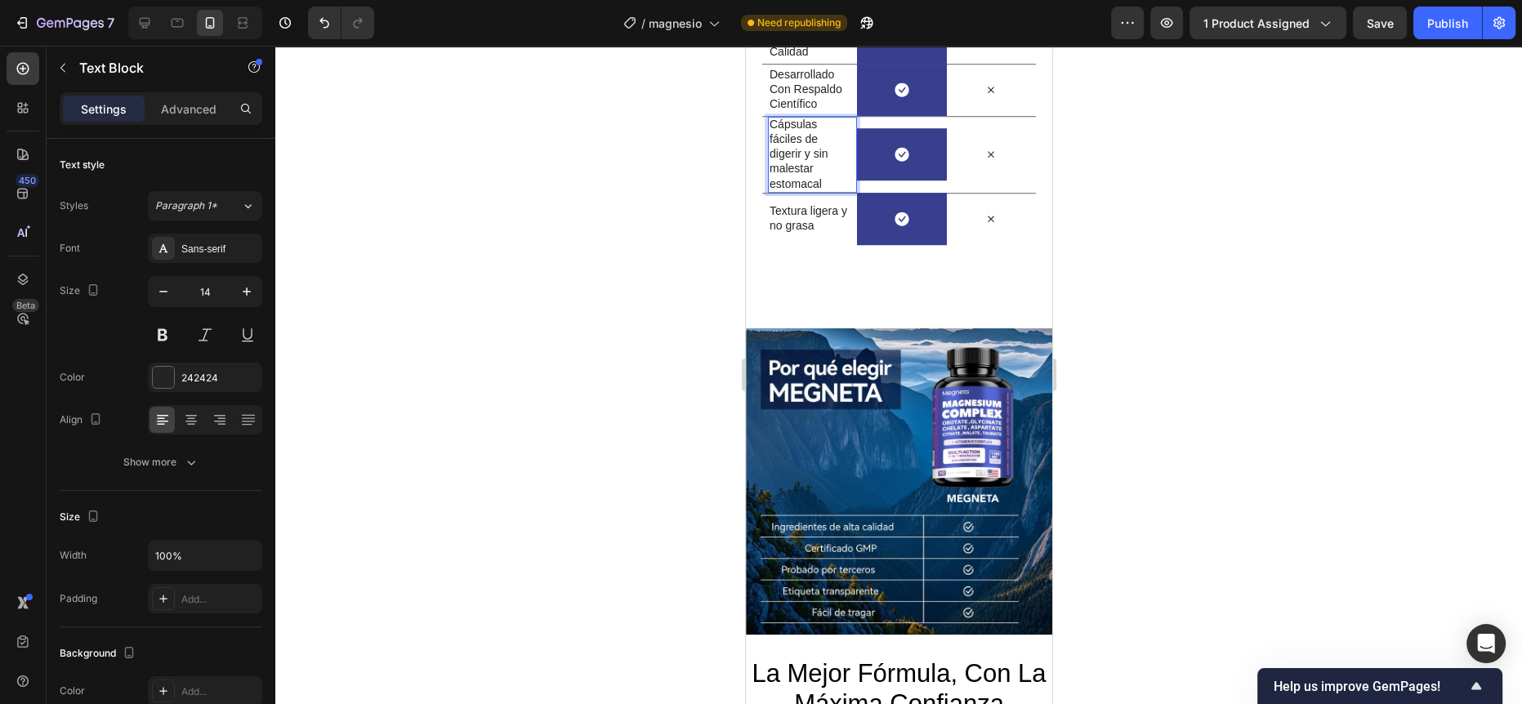
scroll to position [1372, 0]
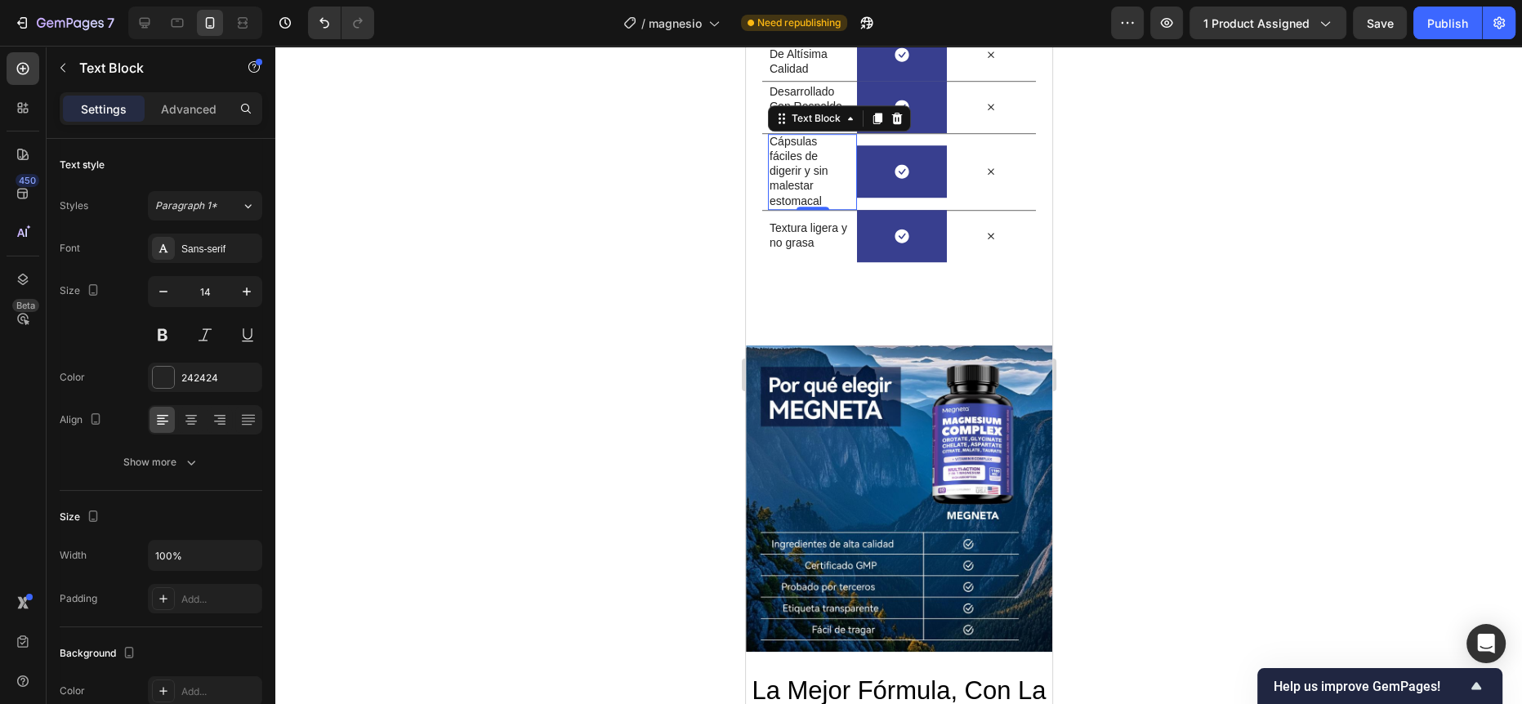
click at [653, 397] on div at bounding box center [898, 375] width 1246 height 658
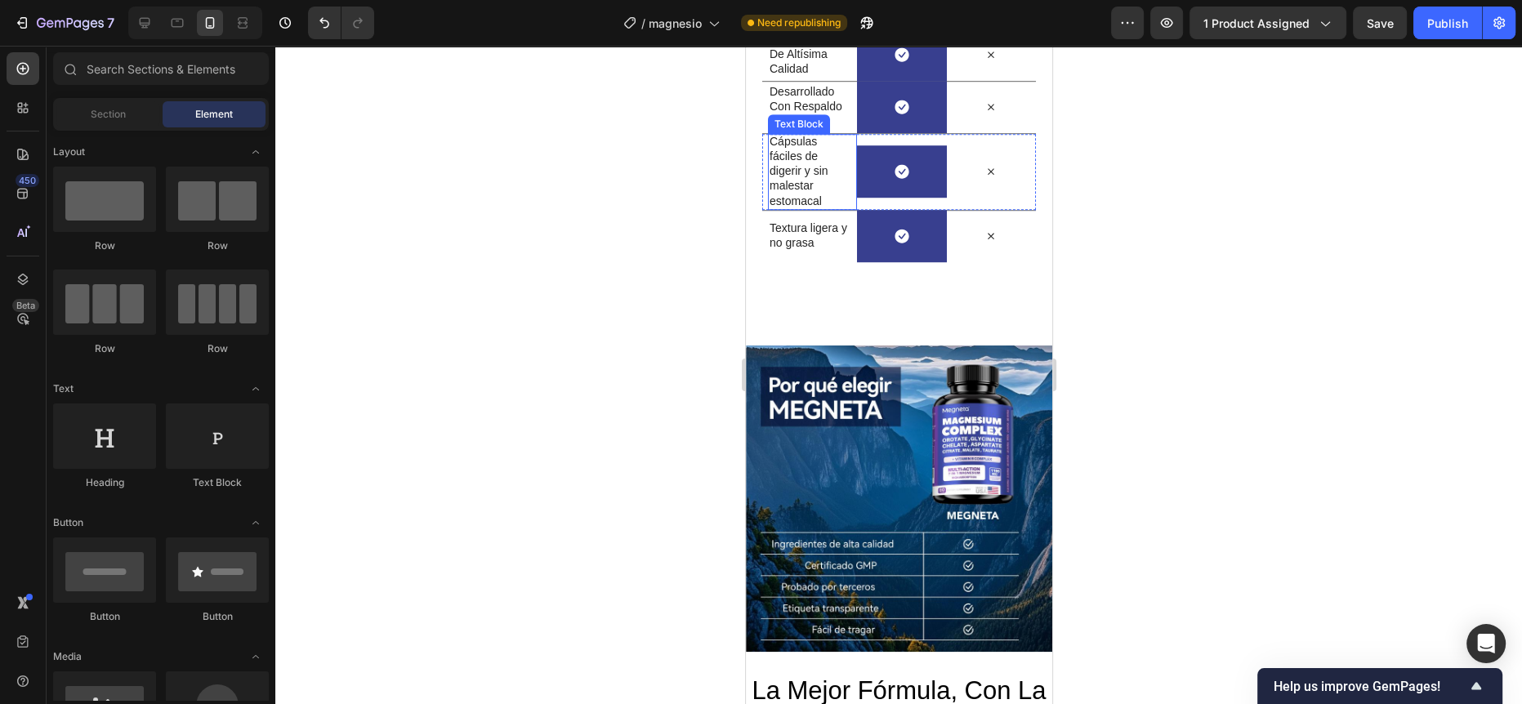
click at [804, 208] on p "Cápsulas fáciles de digerir y sin malestar estomacal" at bounding box center [809, 171] width 80 height 74
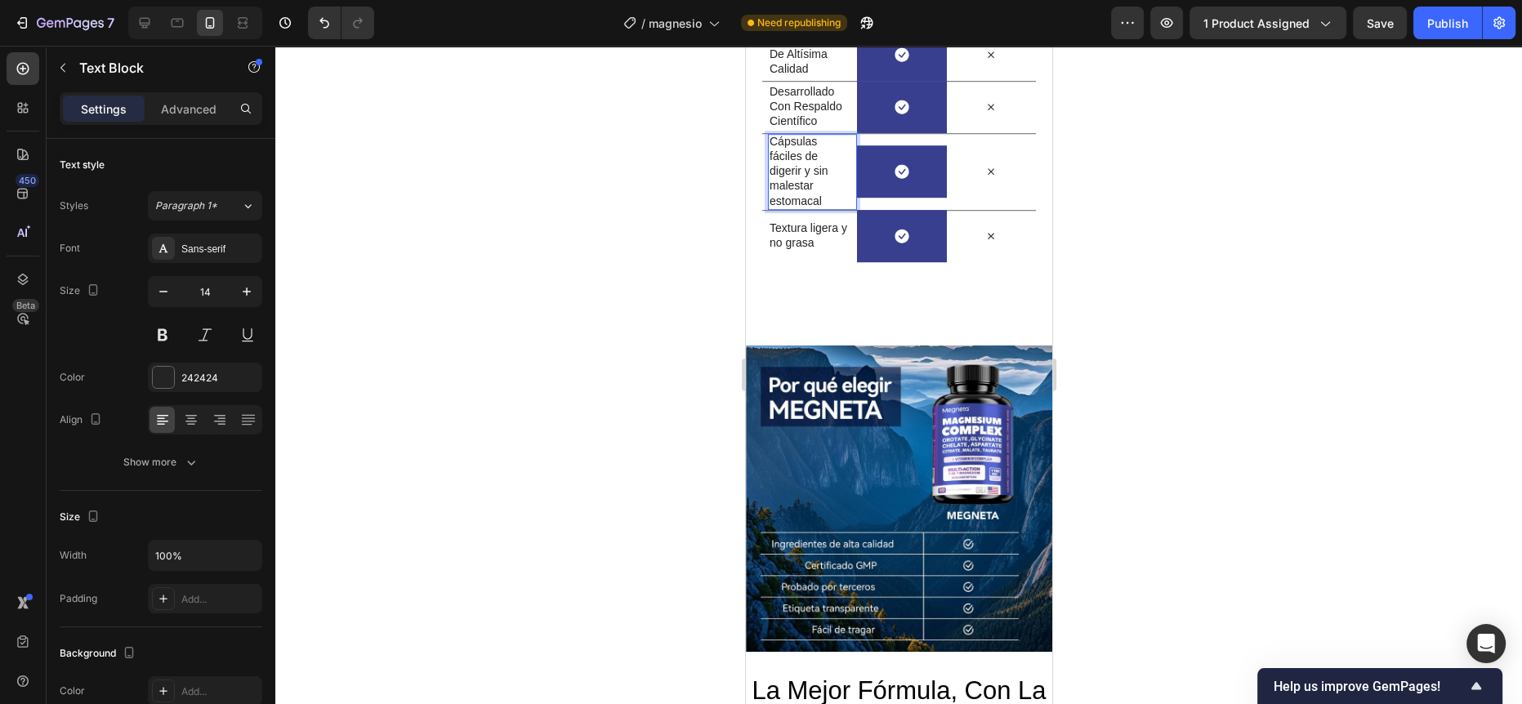
click at [825, 208] on p "Cápsulas fáciles de digerir y sin malestar estomacal" at bounding box center [809, 171] width 80 height 74
click at [773, 208] on p "Cápsulas fáciles de digerir y sin malestar estomacal" at bounding box center [809, 171] width 80 height 74
click at [773, 208] on p "Cápsulas fáciles de Digerir y sin malestar estomacal" at bounding box center [809, 171] width 80 height 74
click at [825, 208] on p "Cápsulas Fáciles de Digerir y sin malestar estomacal" at bounding box center [809, 171] width 80 height 74
drag, startPoint x: 826, startPoint y: 470, endPoint x: 807, endPoint y: 444, distance: 32.2
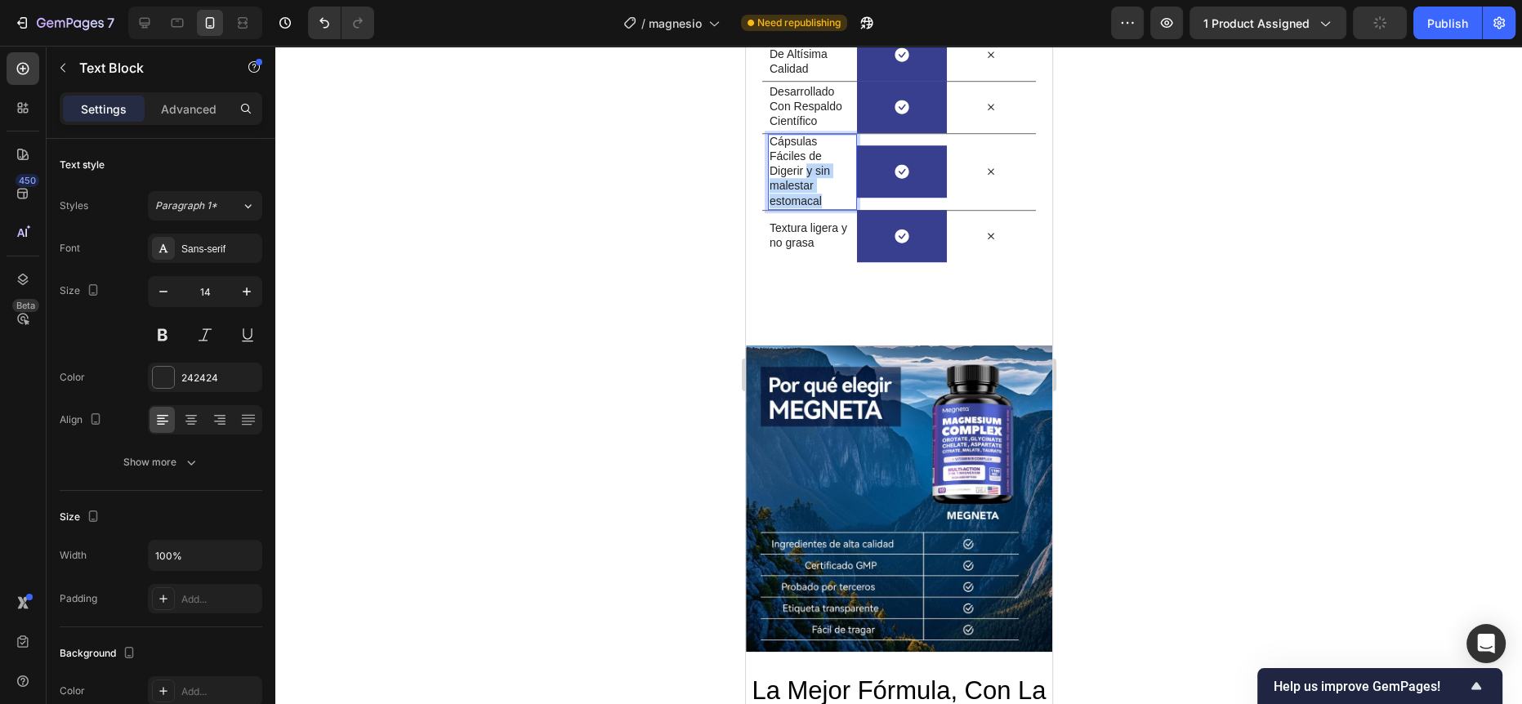
click at [807, 208] on p "Cápsulas Fáciles de Digerir y sin malestar estomacal" at bounding box center [809, 171] width 80 height 74
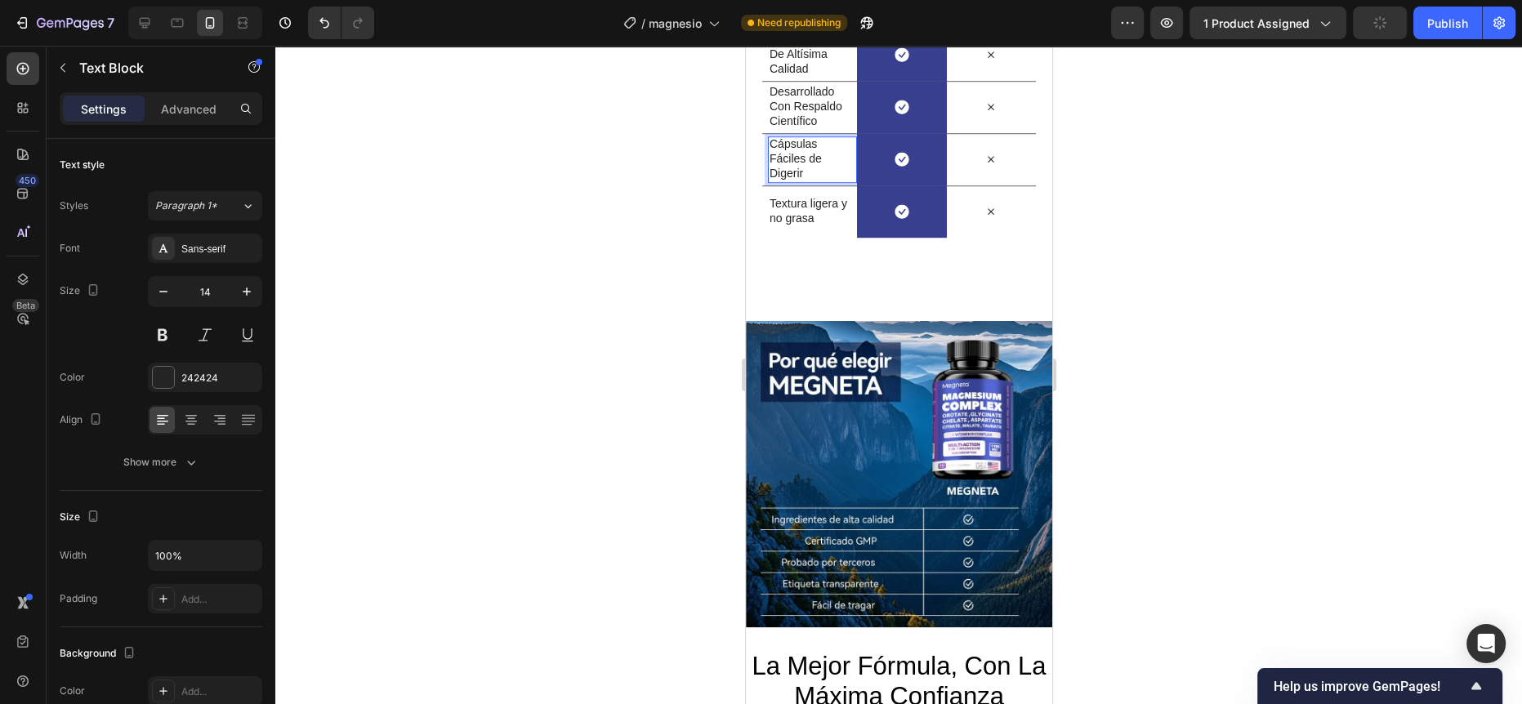
scroll to position [1375, 0]
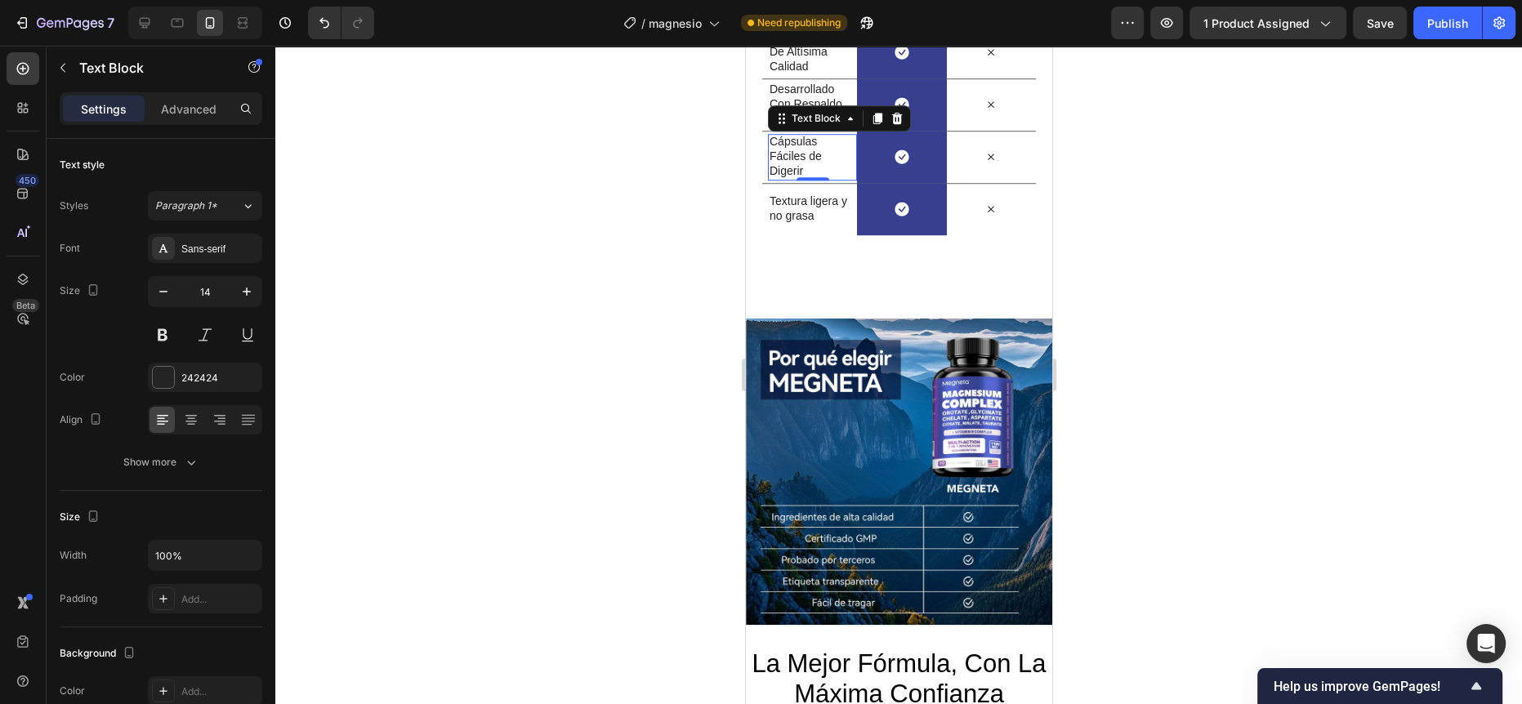
click at [582, 378] on div at bounding box center [898, 375] width 1246 height 658
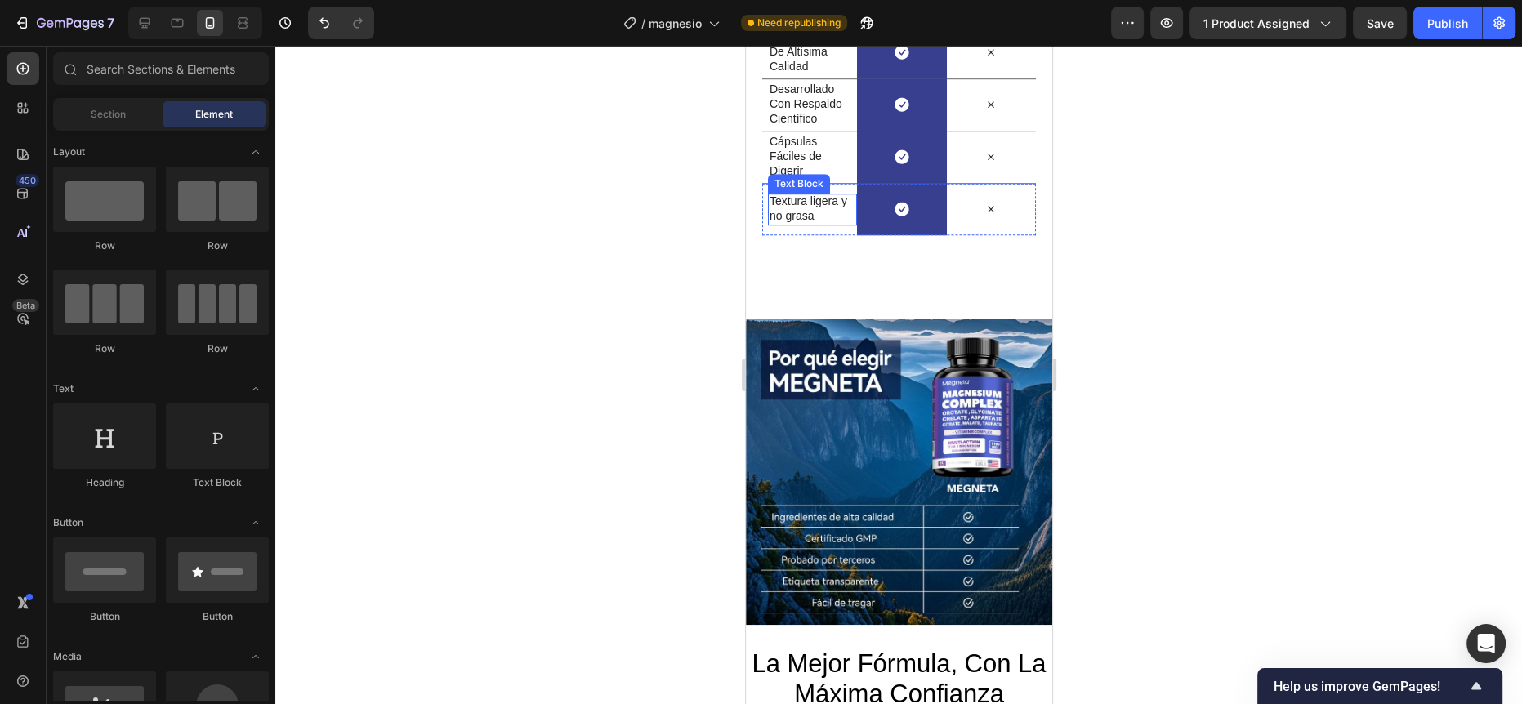
click at [802, 223] on p "Textura ligera y no grasa" at bounding box center [809, 208] width 80 height 29
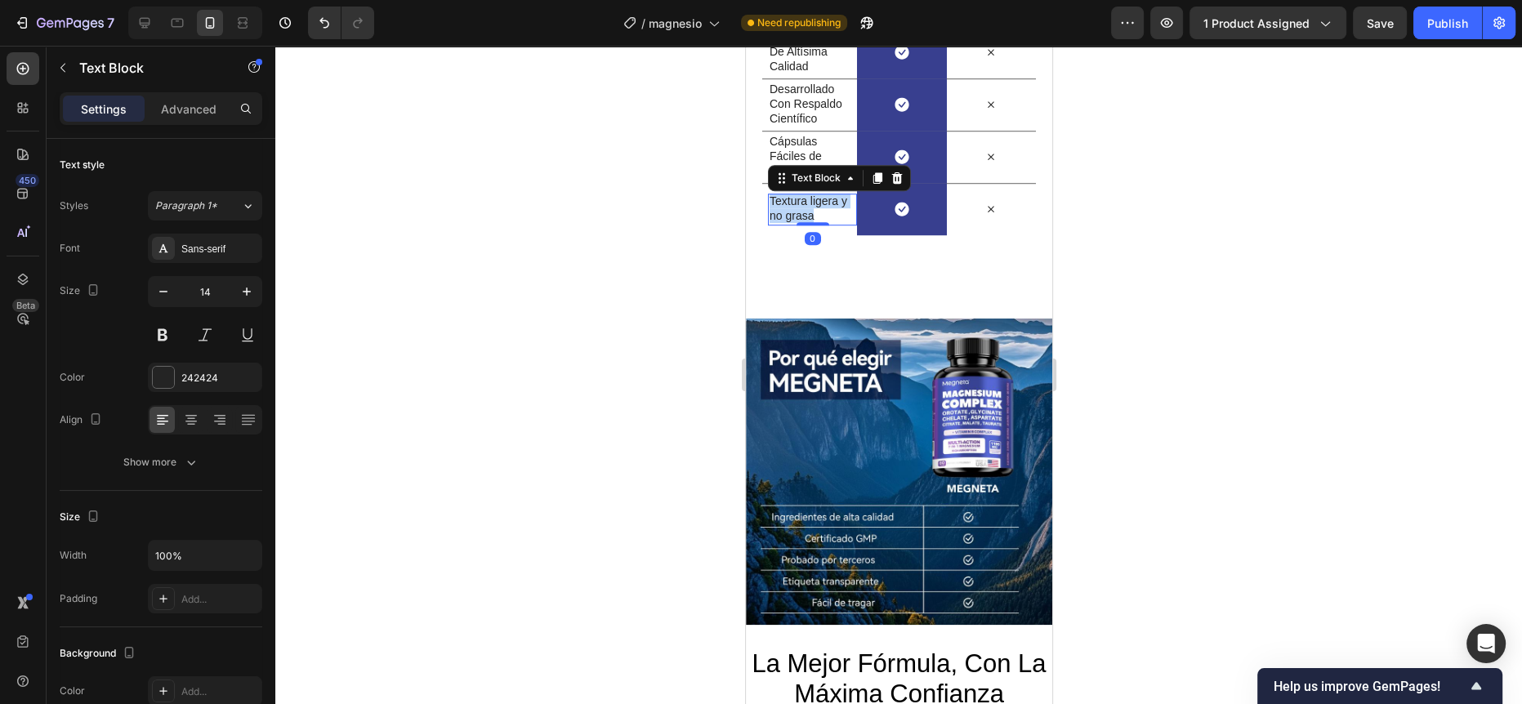
click at [802, 223] on p "Textura ligera y no grasa" at bounding box center [809, 208] width 80 height 29
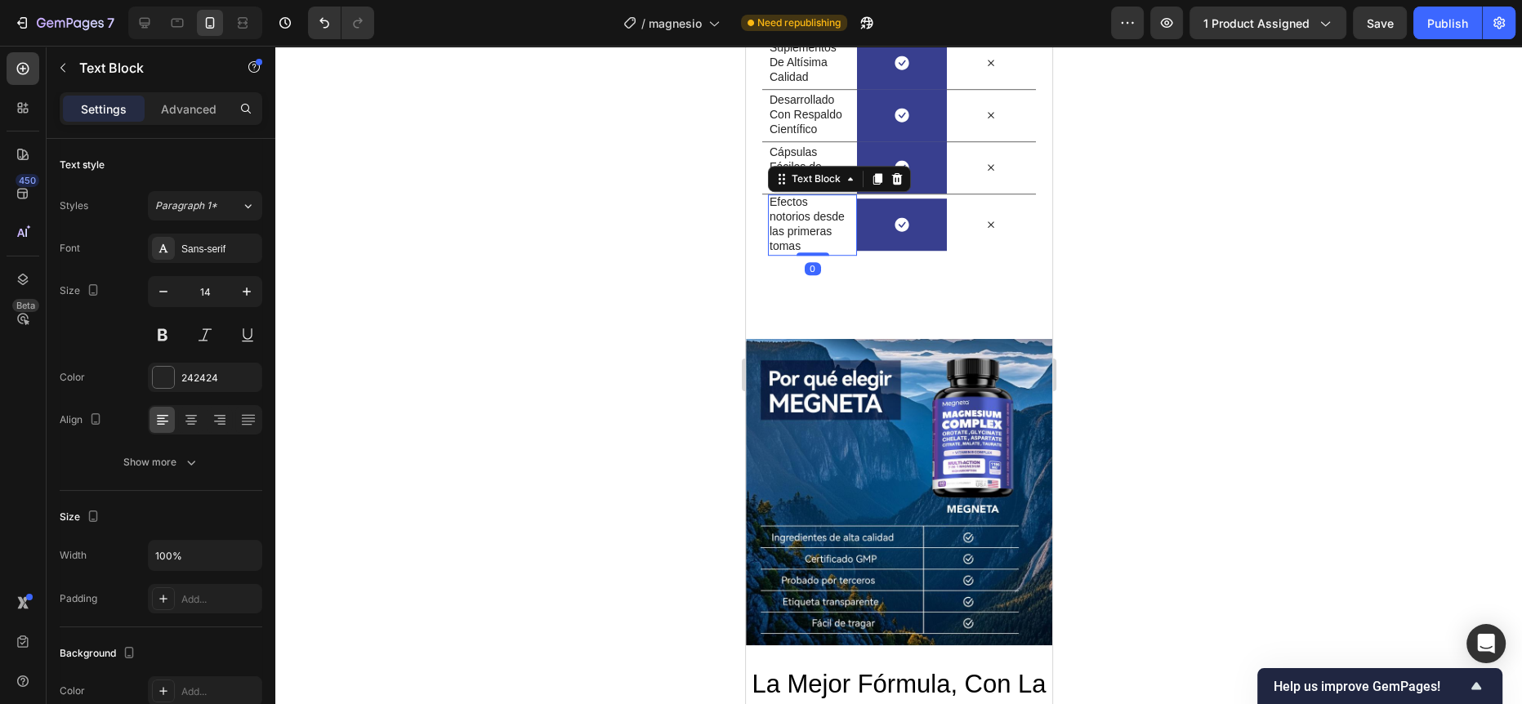
click at [675, 452] on div at bounding box center [898, 375] width 1246 height 658
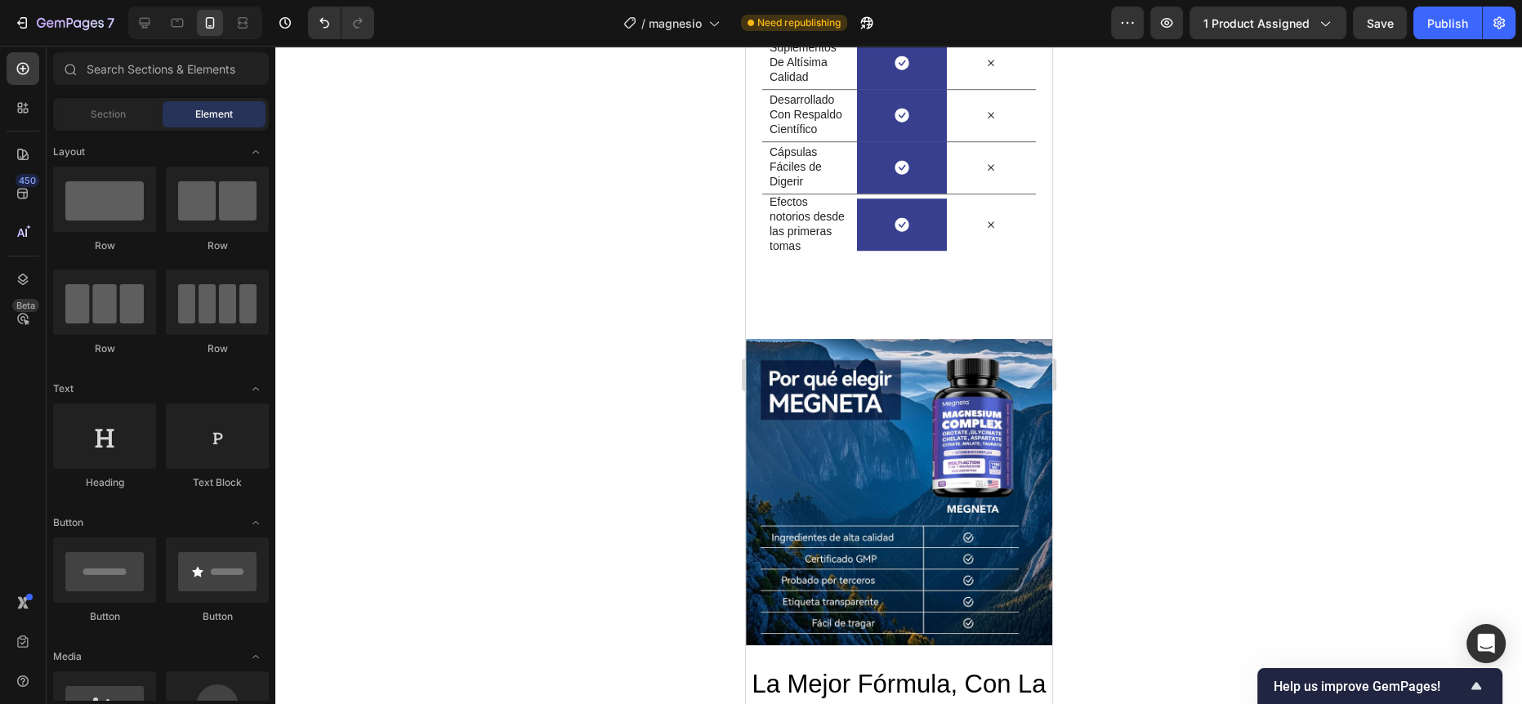
click at [828, 254] on p "Efectos notorios desde las primeras tomas" at bounding box center [809, 224] width 80 height 60
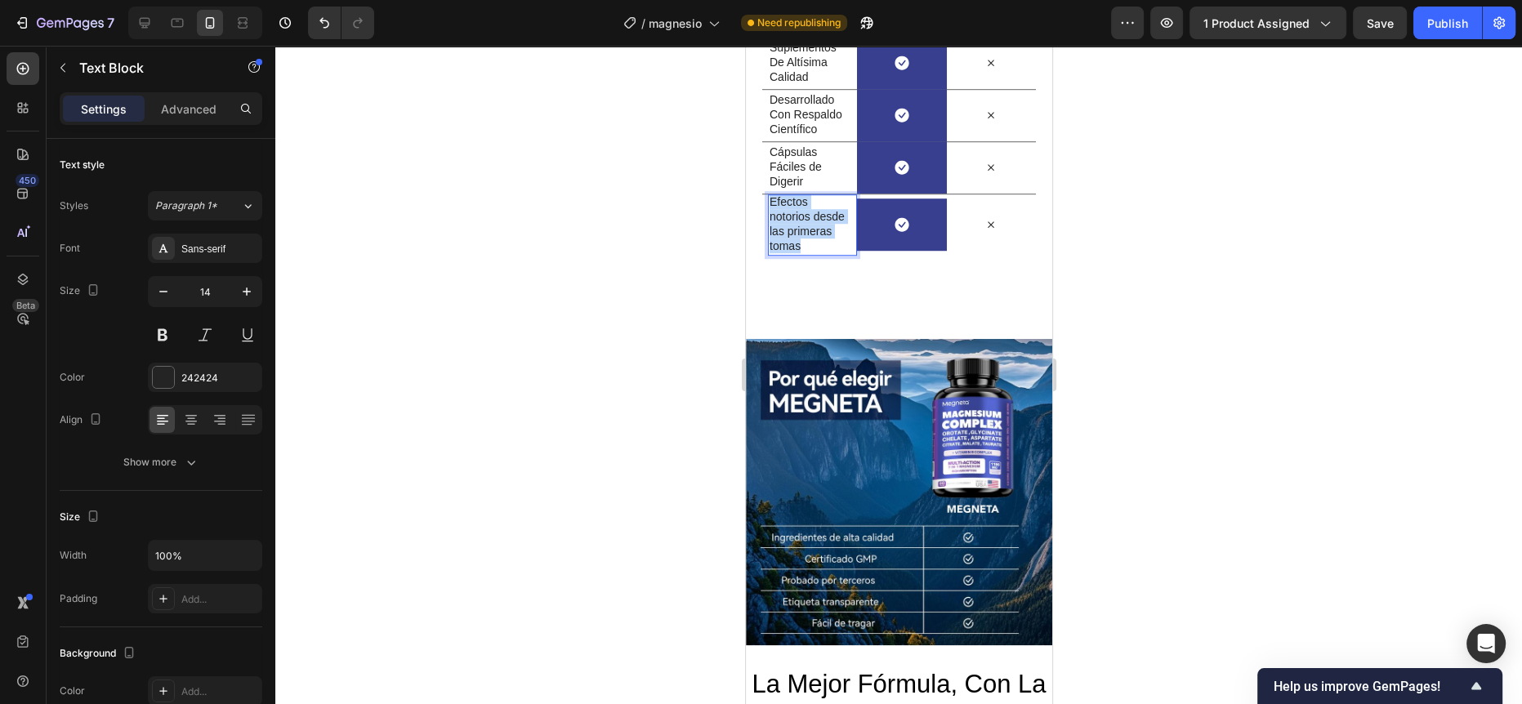
click at [828, 254] on p "Efectos notorios desde las primeras tomas" at bounding box center [809, 224] width 80 height 60
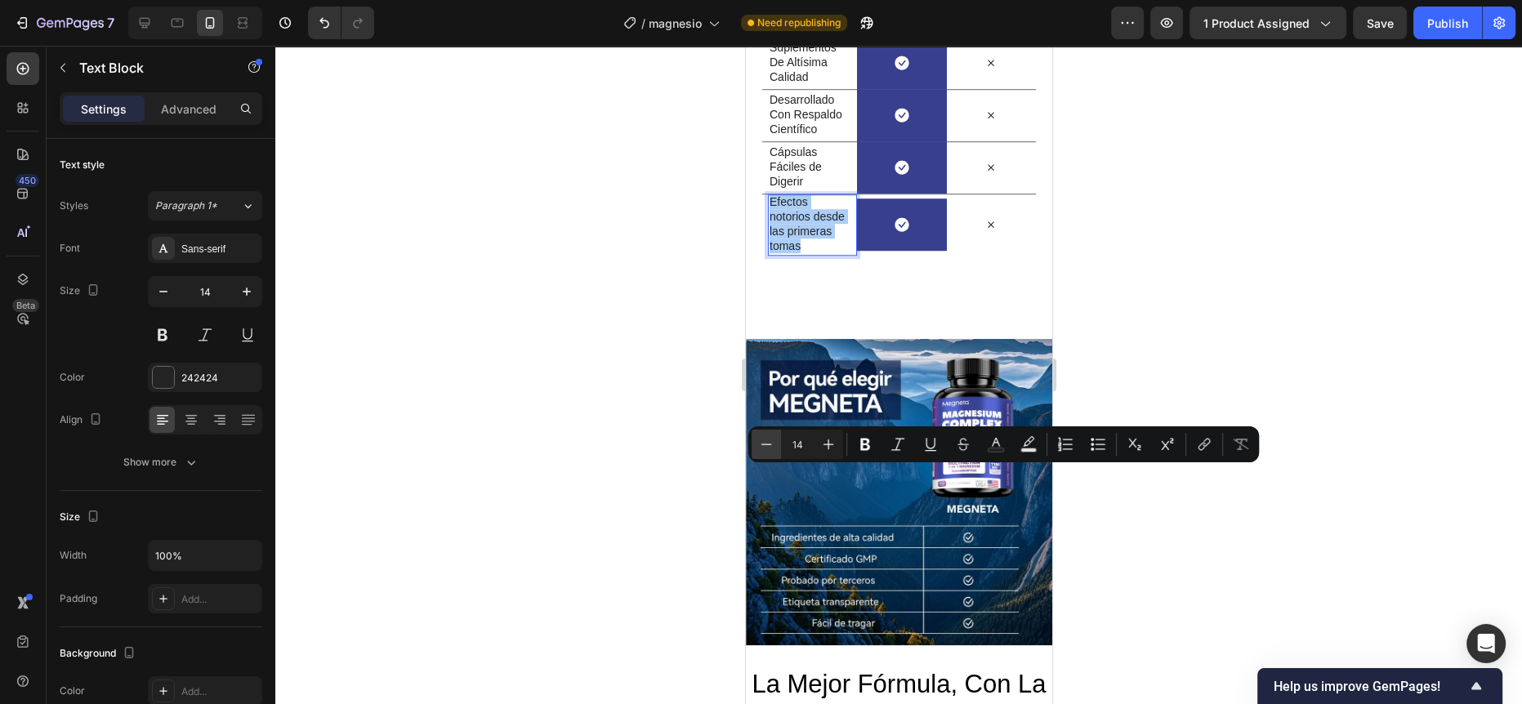
click at [770, 446] on icon "Editor contextual toolbar" at bounding box center [766, 444] width 16 height 16
type input "13"
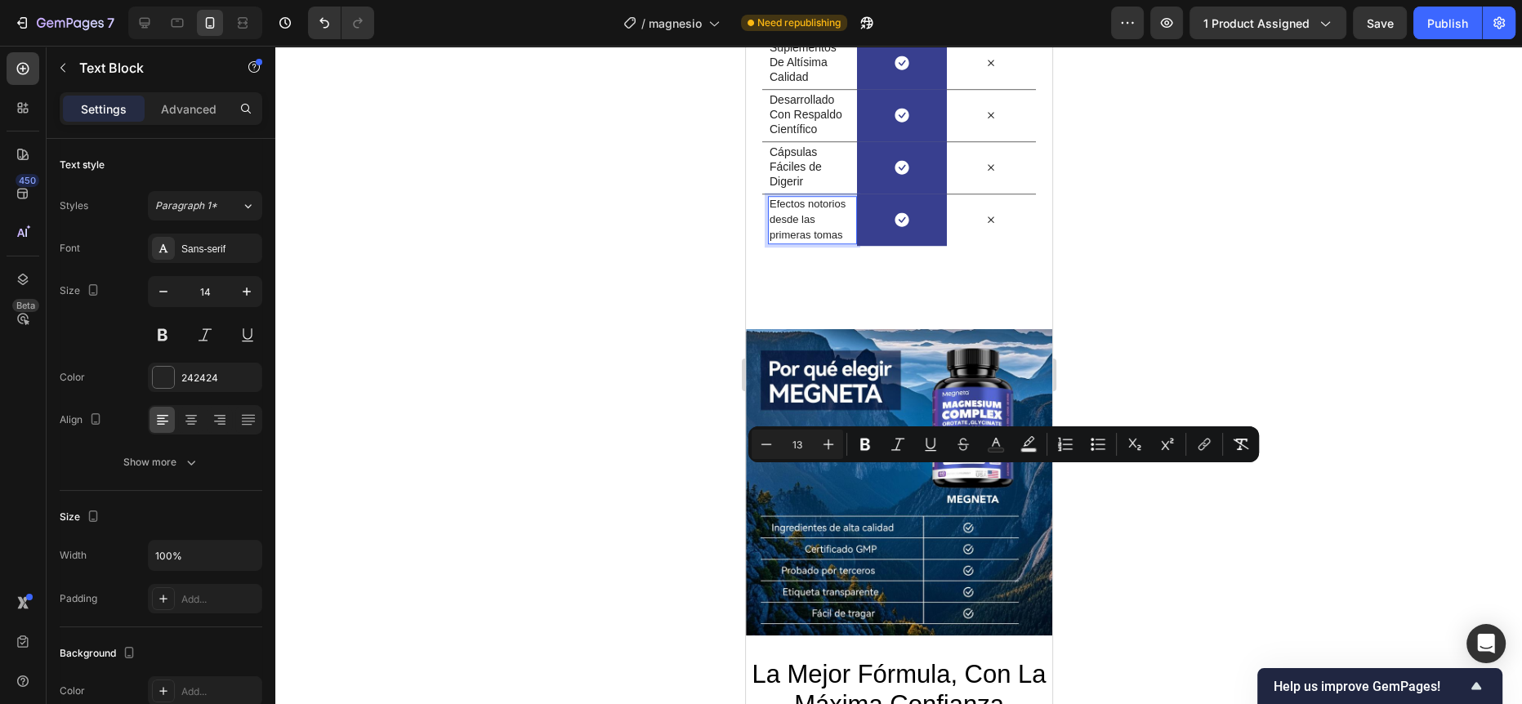
click at [675, 458] on div at bounding box center [898, 375] width 1246 height 658
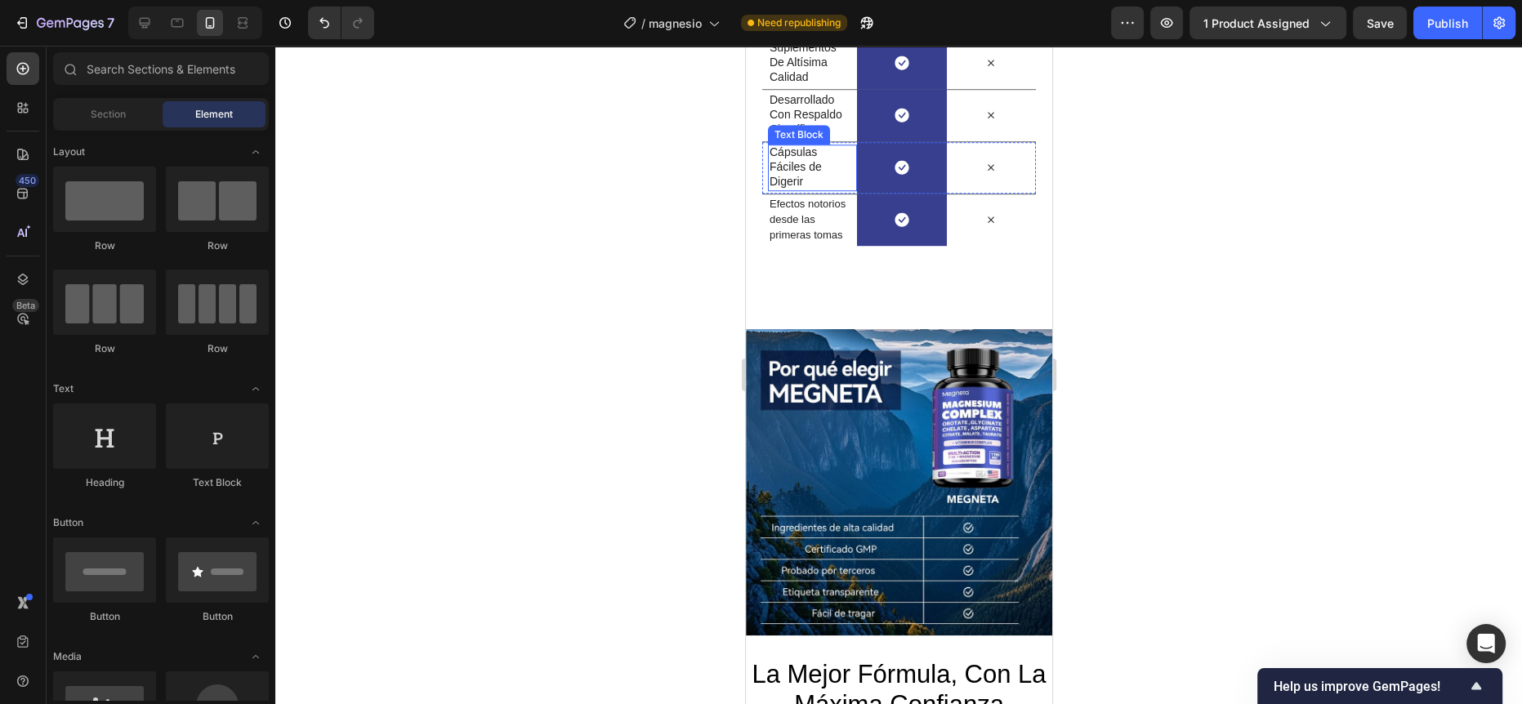
click at [771, 189] on p "Cápsulas Fáciles de Digerir" at bounding box center [809, 167] width 80 height 45
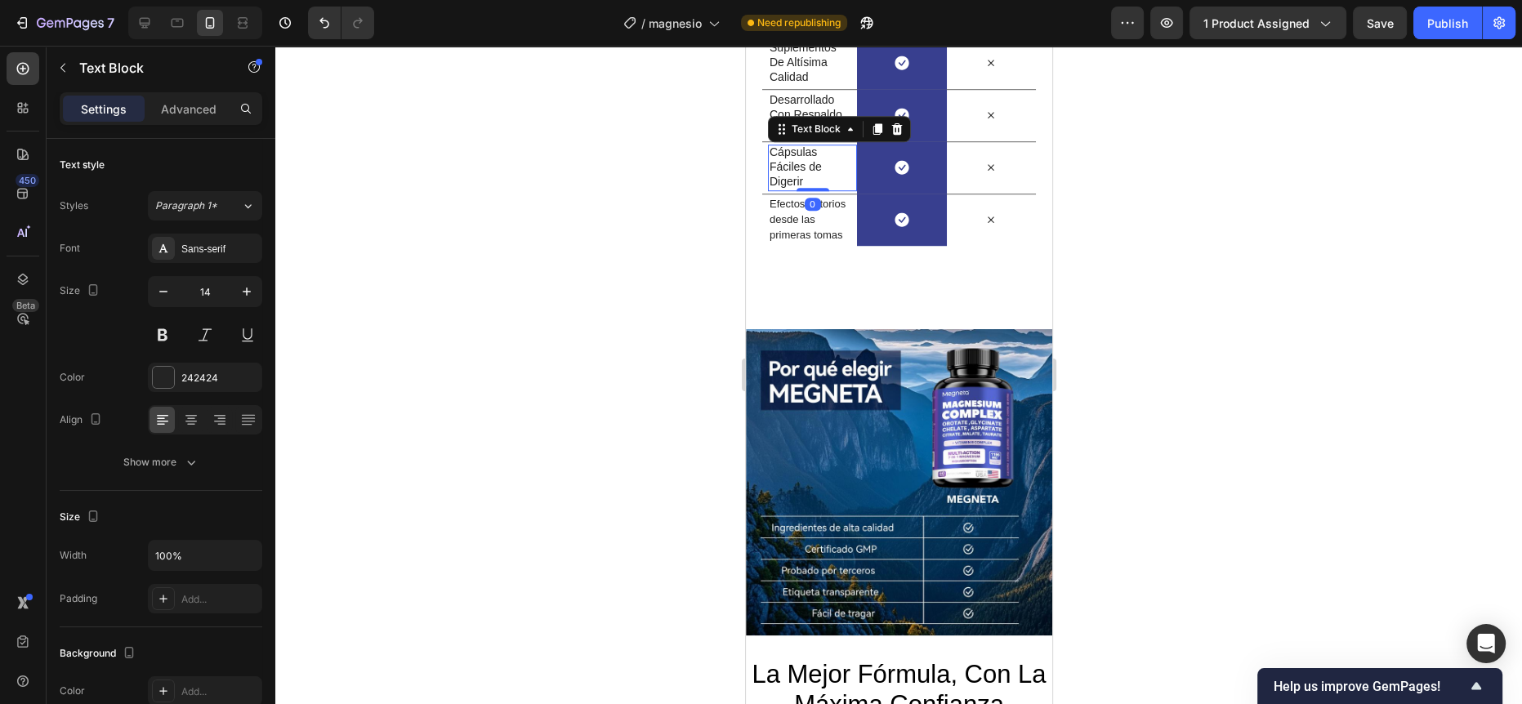
click at [771, 189] on p "Cápsulas Fáciles de Digerir" at bounding box center [809, 167] width 80 height 45
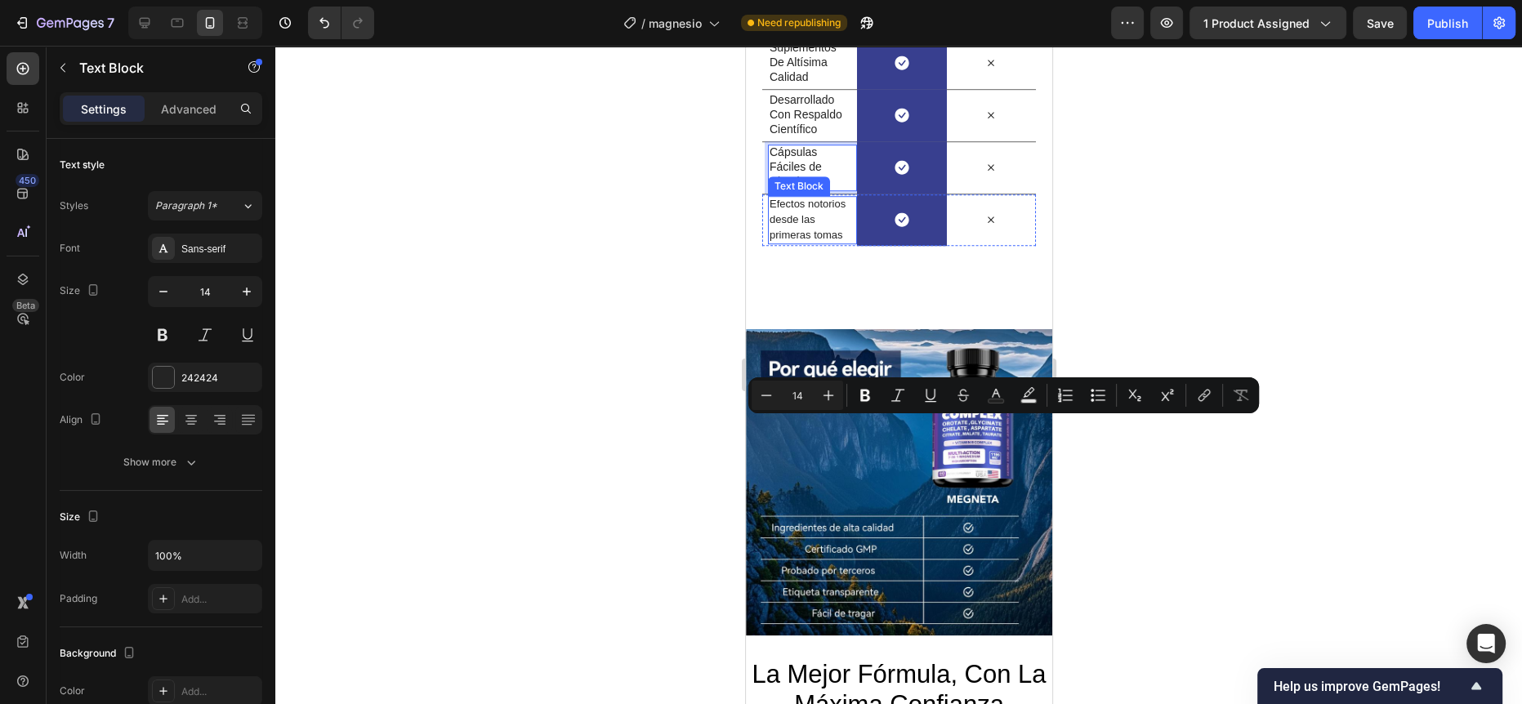
click at [789, 241] on span "Efectos notorios desde las primeras tomas" at bounding box center [807, 219] width 76 height 43
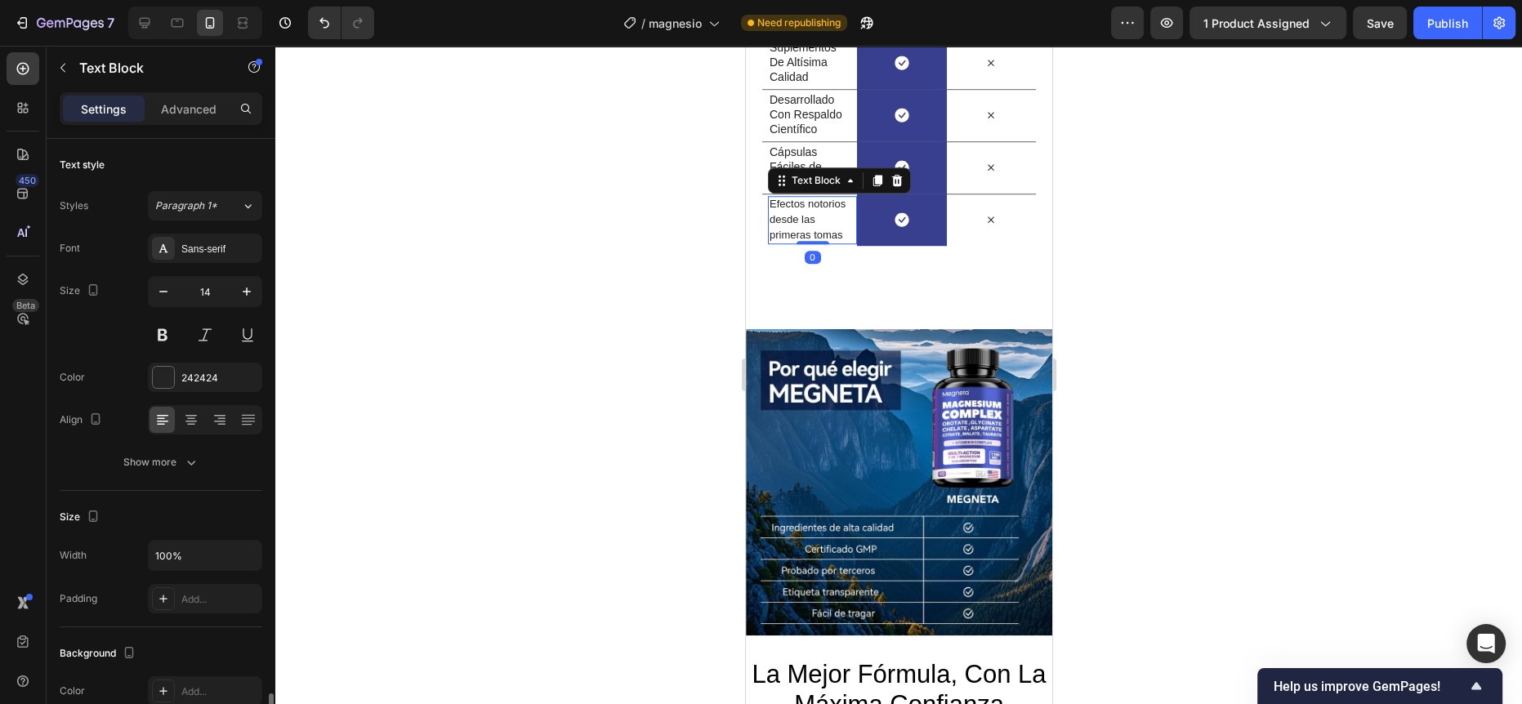
scroll to position [340, 0]
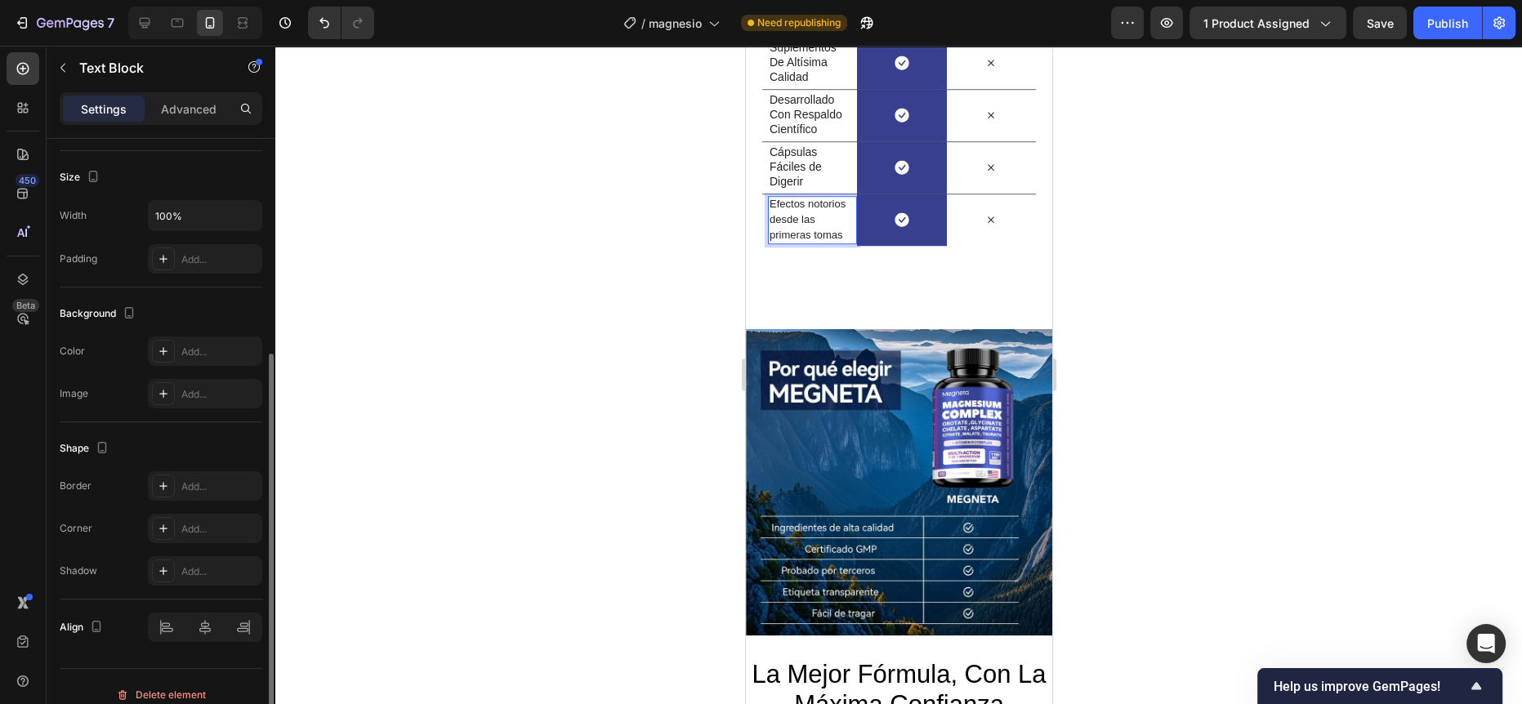
click at [789, 241] on span "Efectos notorios desde las primeras tomas" at bounding box center [807, 219] width 76 height 43
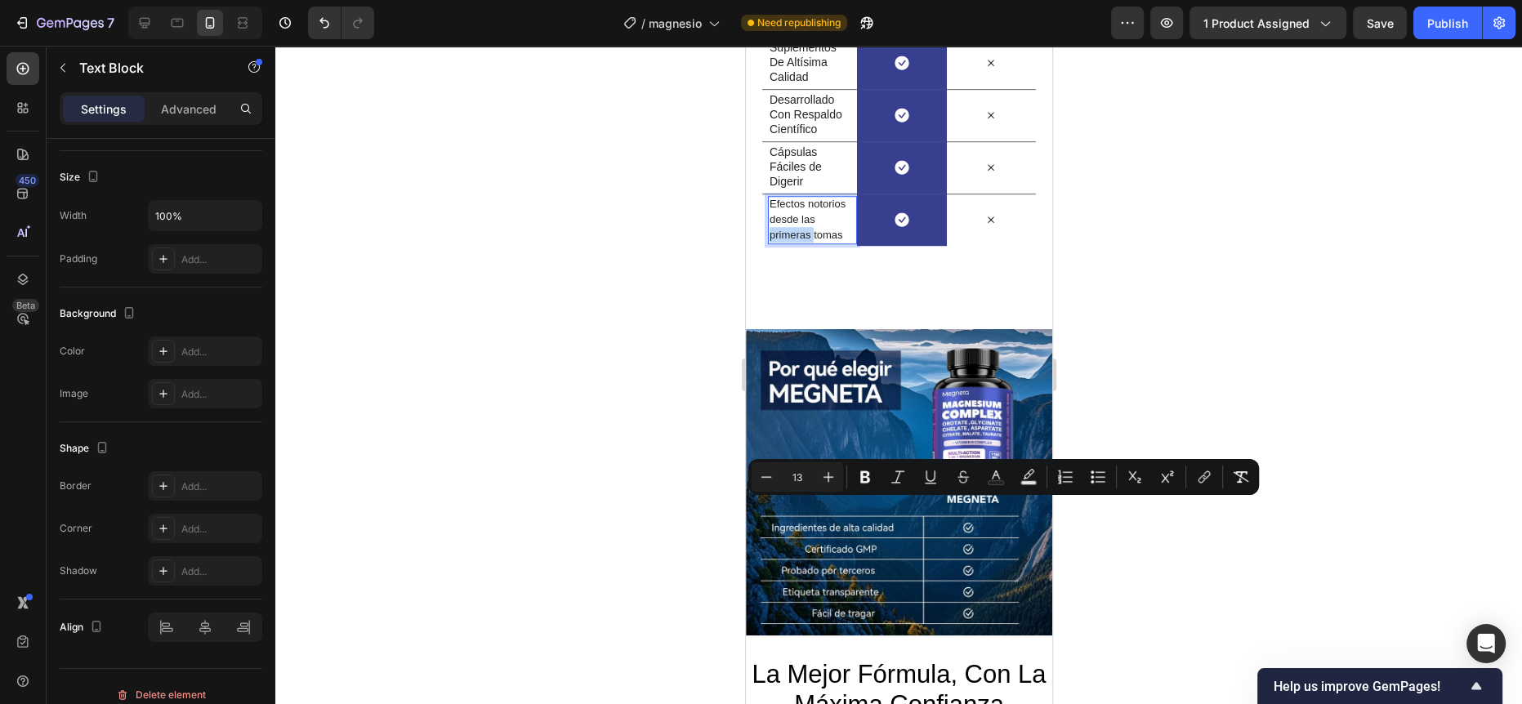
click at [789, 241] on span "Efectos notorios desde las primeras tomas" at bounding box center [807, 219] width 76 height 43
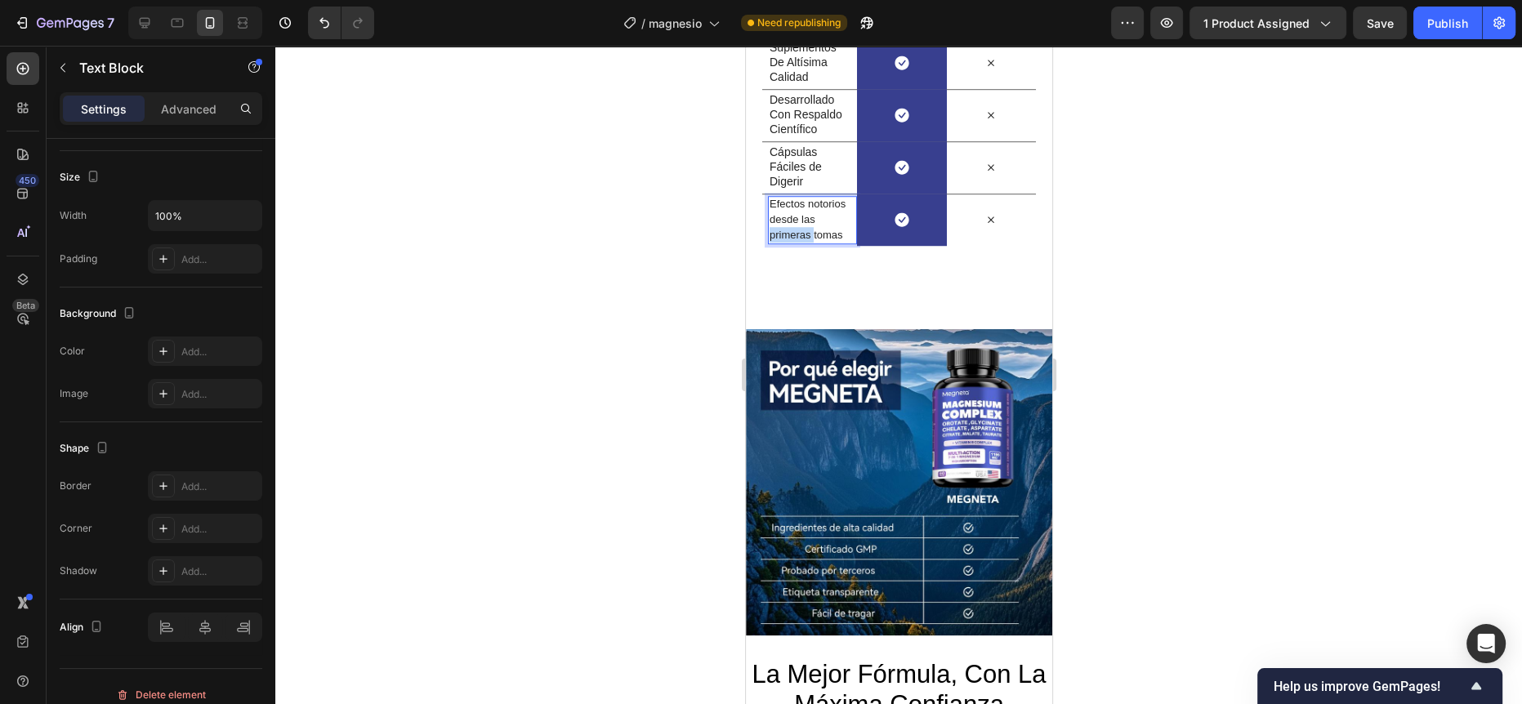
click at [789, 241] on span "Efectos notorios desde las primeras tomas" at bounding box center [807, 219] width 76 height 43
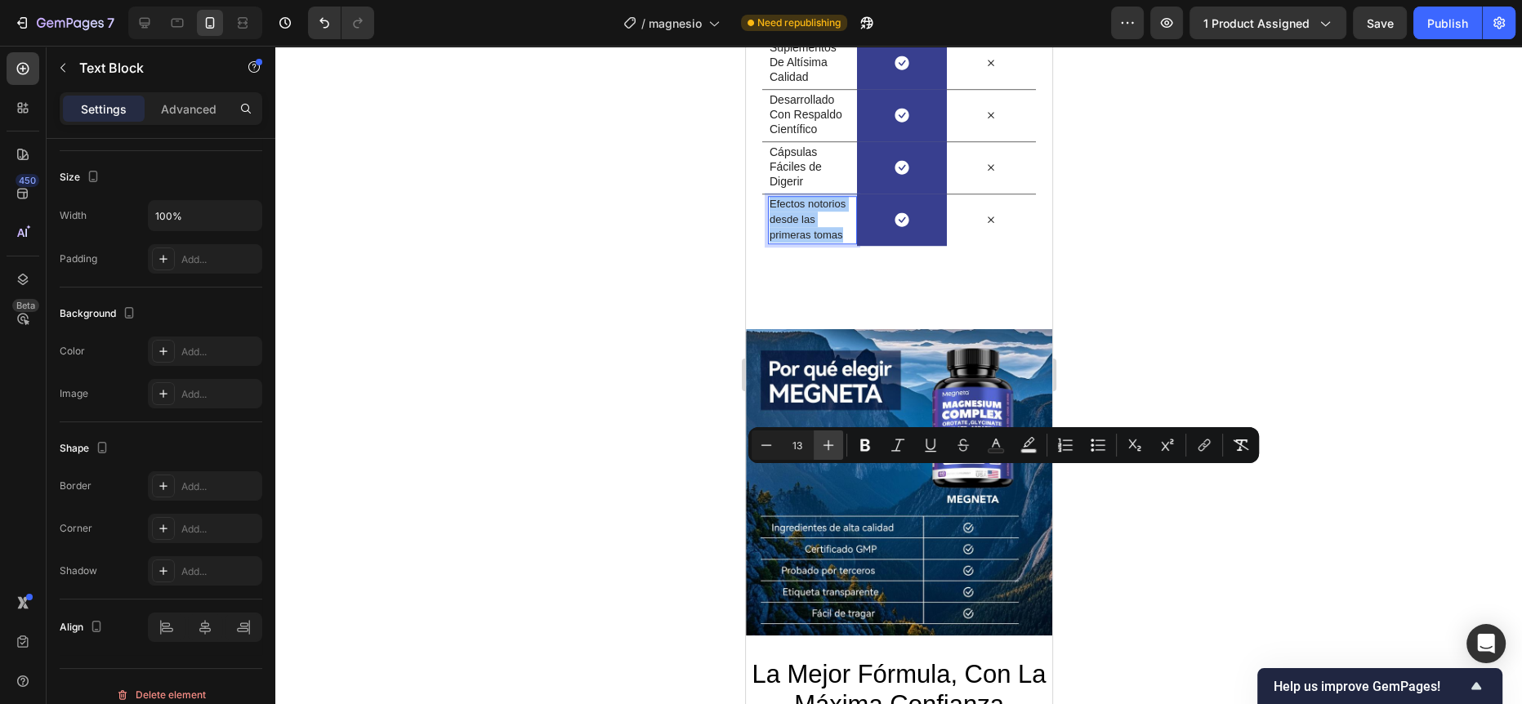
click at [825, 448] on icon "Editor contextual toolbar" at bounding box center [828, 445] width 16 height 16
type input "14"
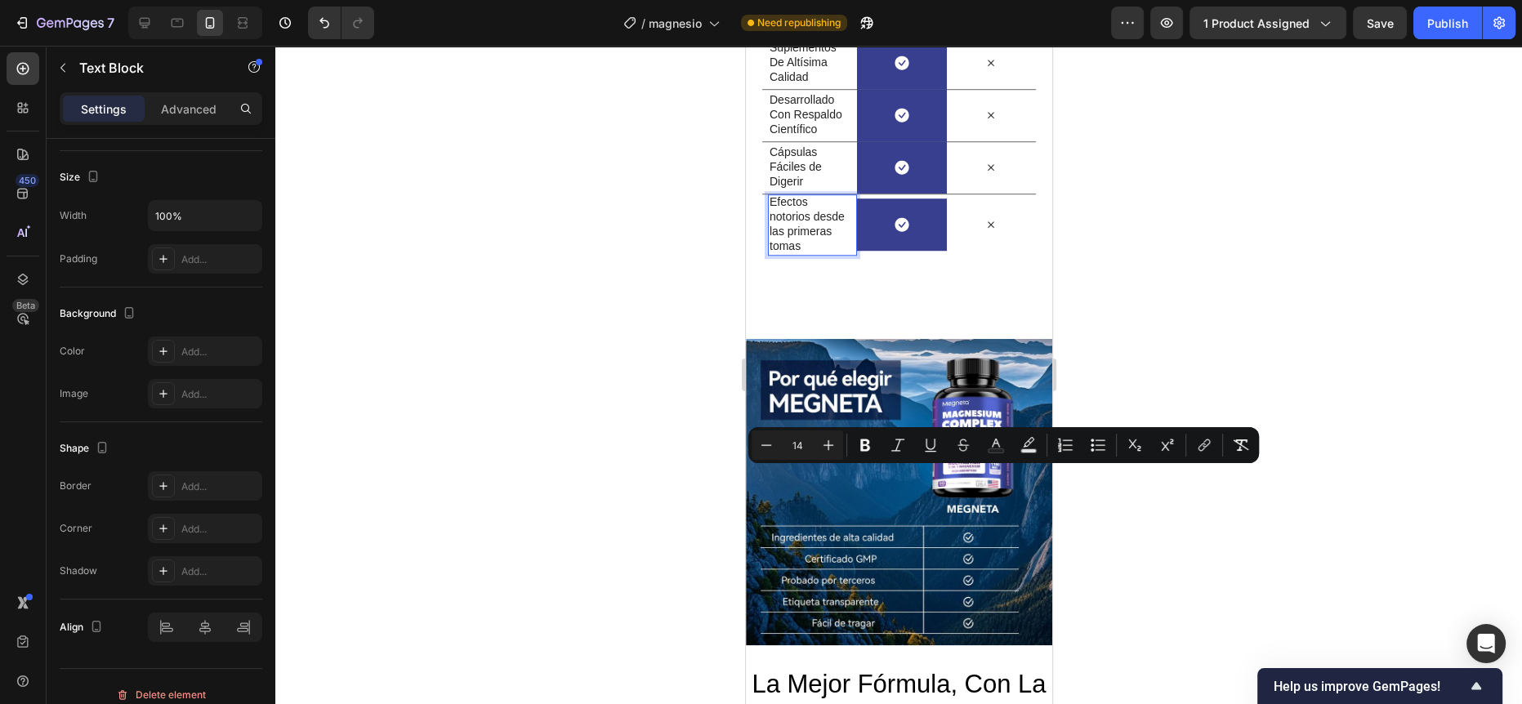
click at [675, 448] on div at bounding box center [898, 375] width 1246 height 658
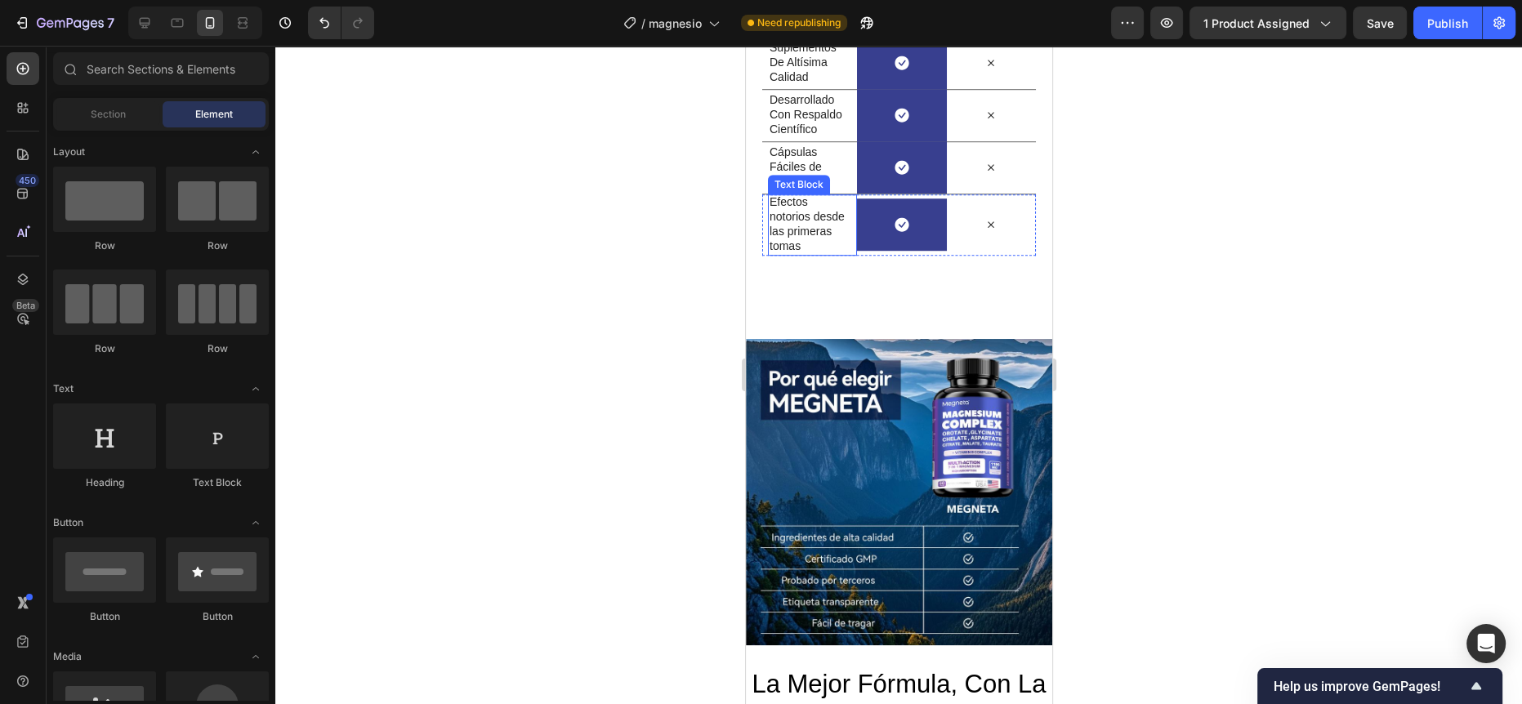
click at [806, 253] on span "Efectos notorios desde las primeras tomas" at bounding box center [806, 224] width 75 height 58
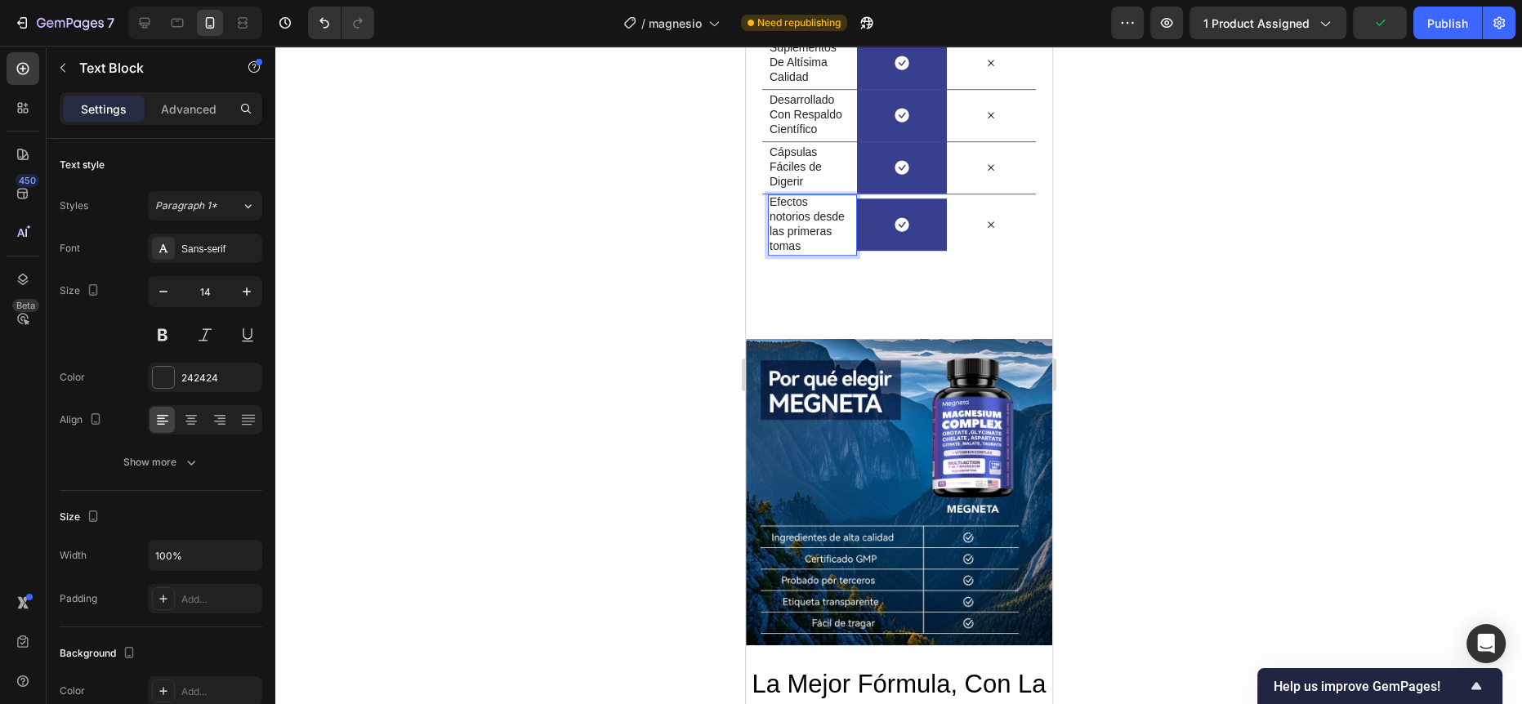
click at [774, 253] on span "Efectos notorios desde las primeras tomas" at bounding box center [806, 224] width 75 height 58
click at [770, 253] on span "Efectos notorios desde las primeras tomas" at bounding box center [806, 224] width 75 height 58
click at [847, 256] on div "Efectos notorios desde las primeras tomas Text Block 0" at bounding box center [811, 224] width 89 height 61
click at [820, 254] on p "Efectos notorios desde las primeras tomas" at bounding box center [809, 224] width 80 height 60
click at [795, 253] on span "Efectos notorios desde las primeras tomas" at bounding box center [806, 224] width 75 height 58
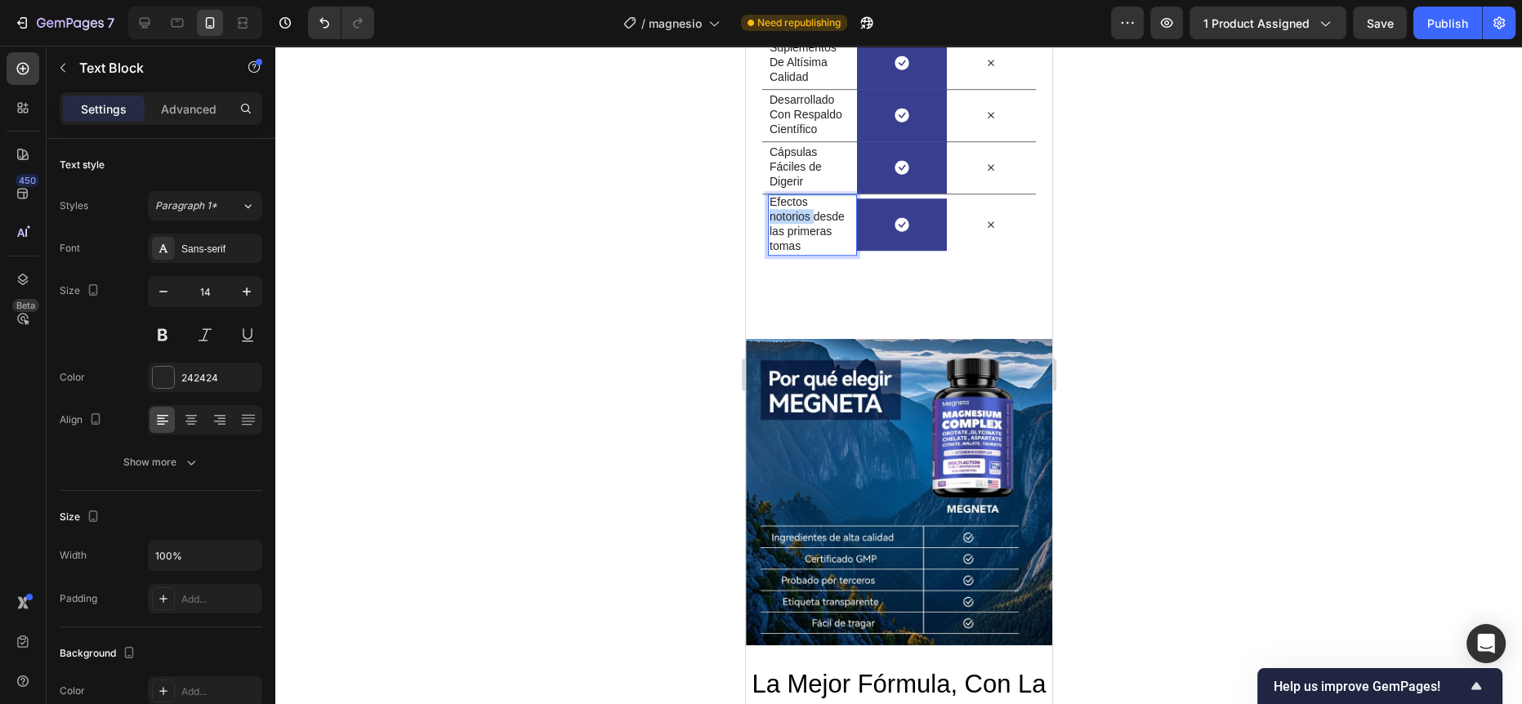
click at [795, 253] on span "Efectos notorios desde las primeras tomas" at bounding box center [806, 224] width 75 height 58
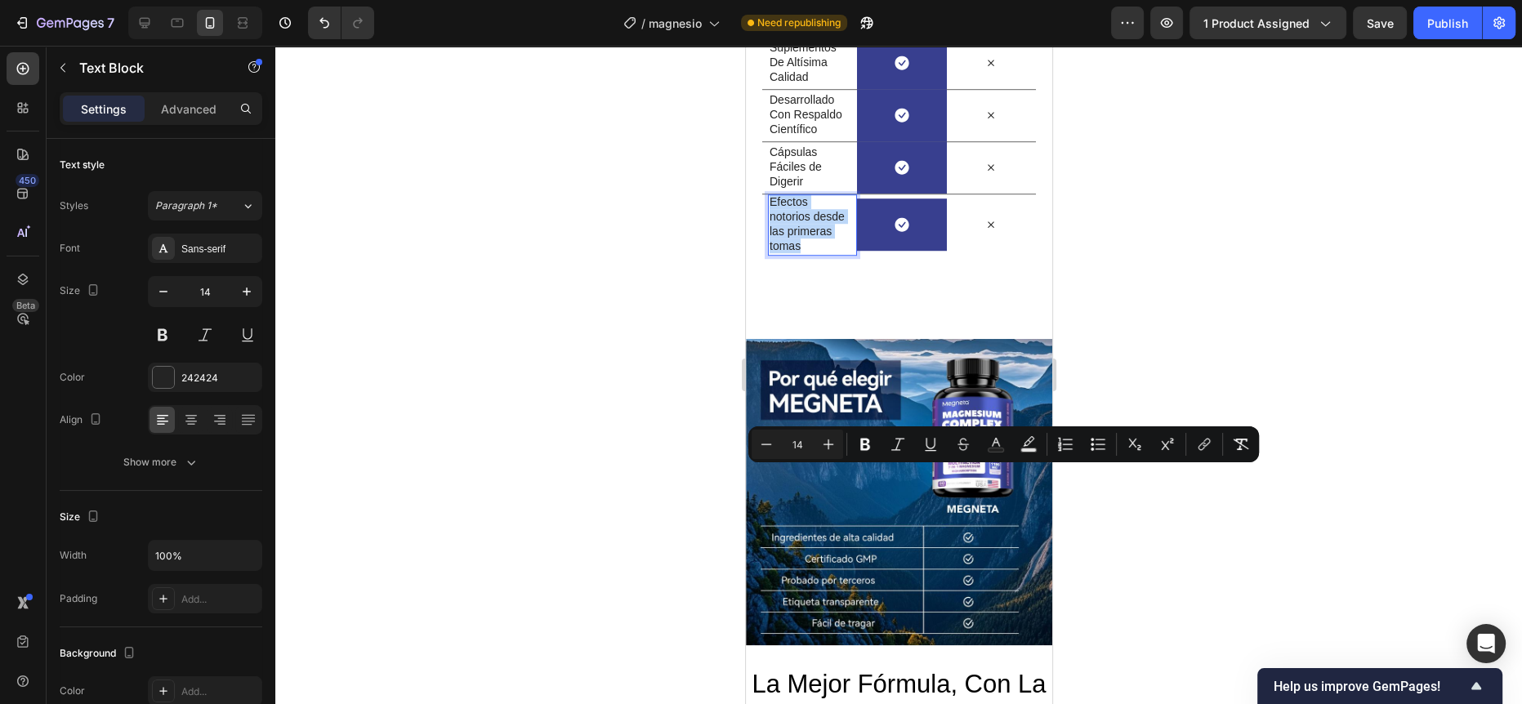
copy span "Efectos notorios desde las primeras tomas"
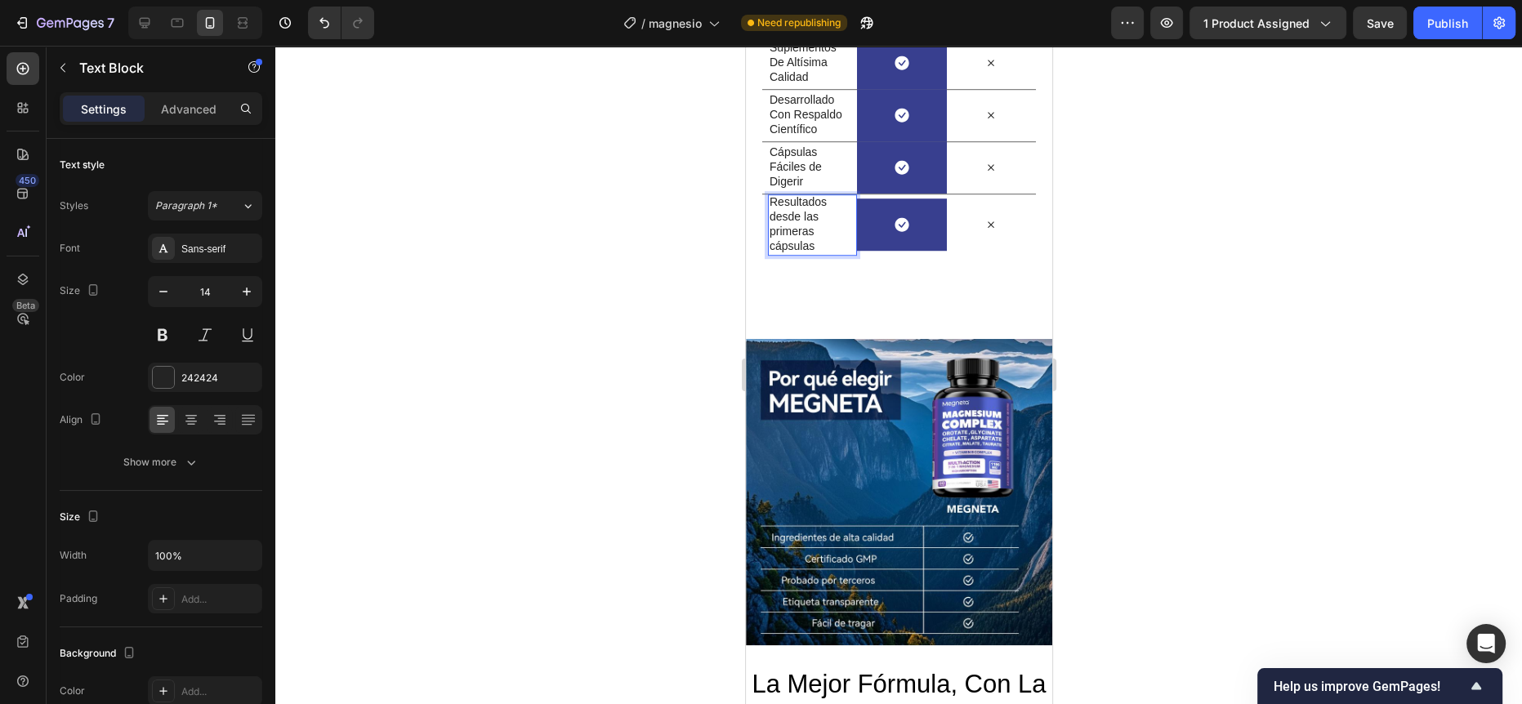
click at [772, 253] on span "Resultados desde las primeras cápsulas" at bounding box center [797, 224] width 57 height 58
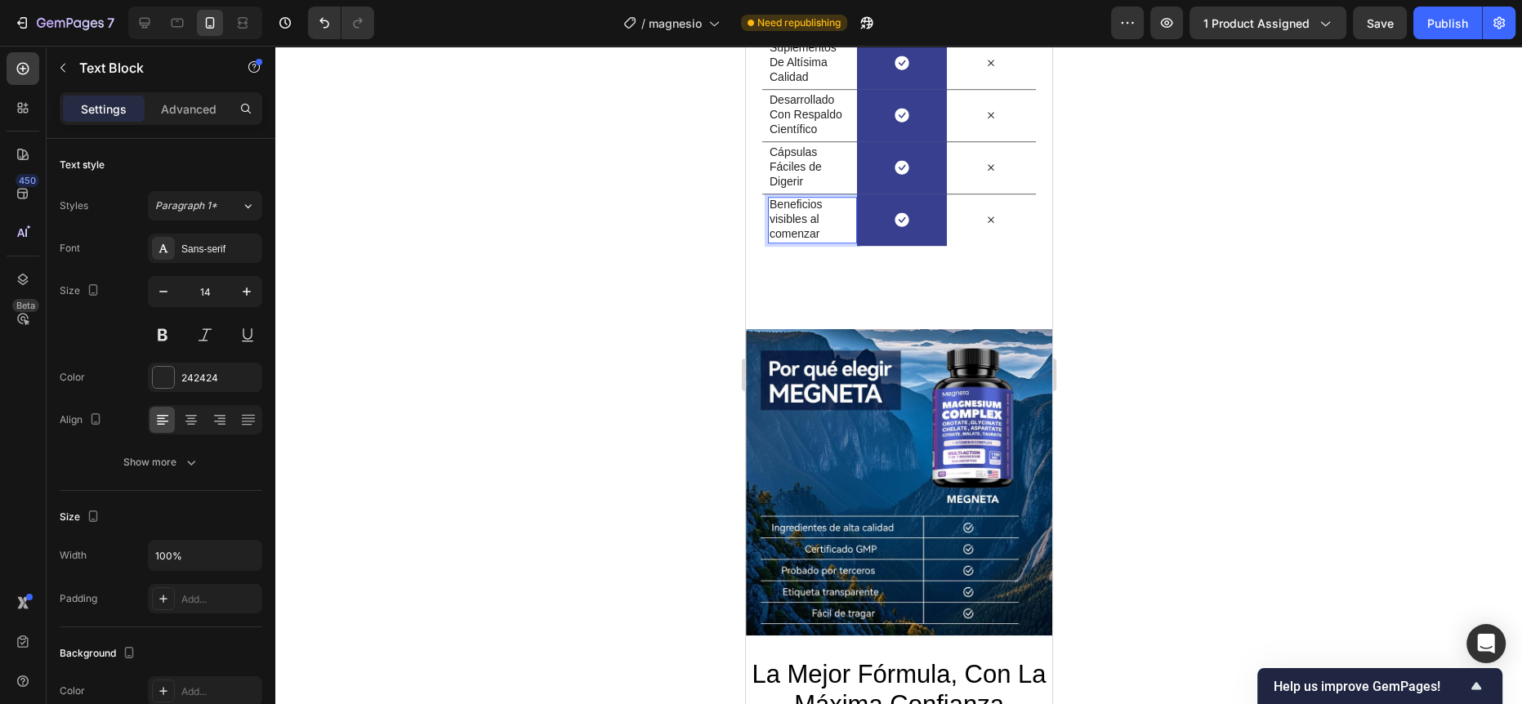
scroll to position [1366, 0]
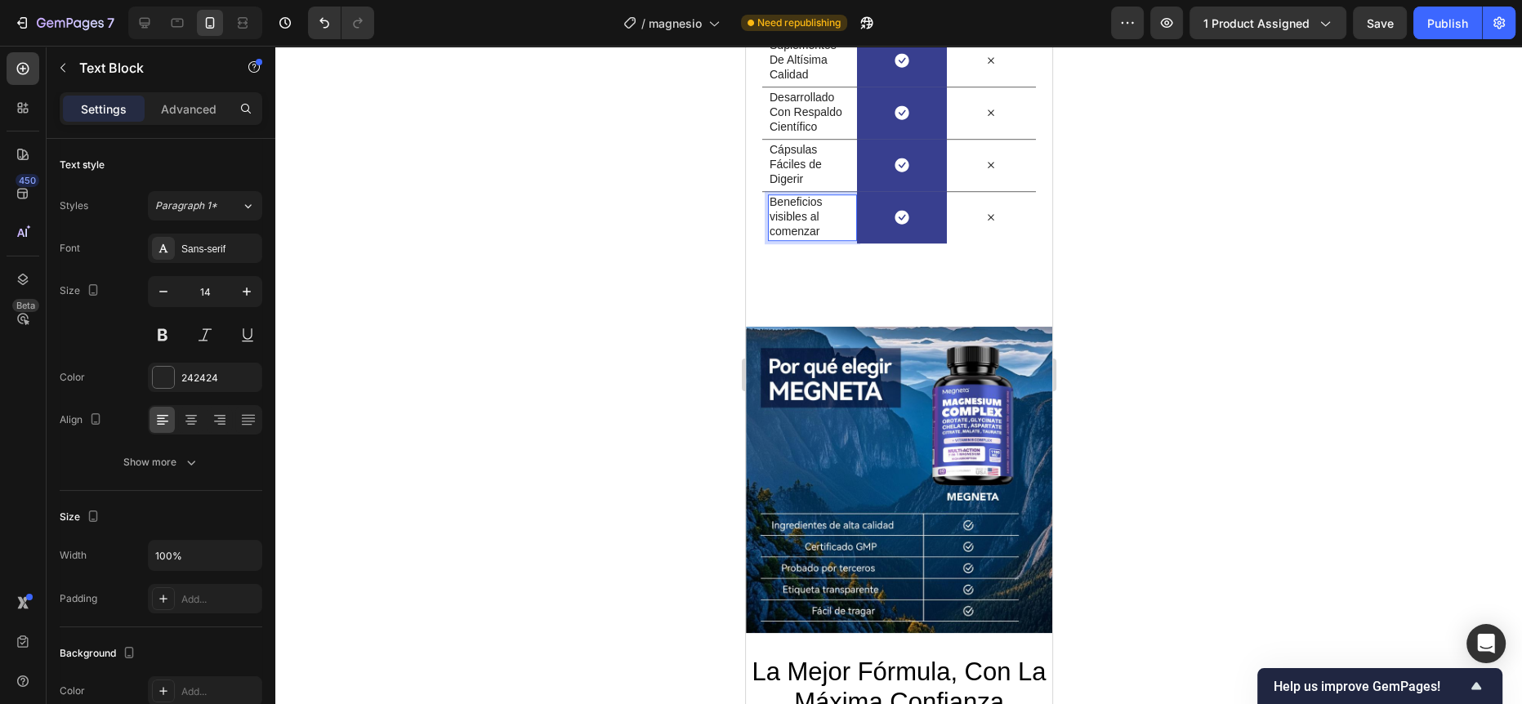
click at [604, 411] on div at bounding box center [898, 375] width 1246 height 658
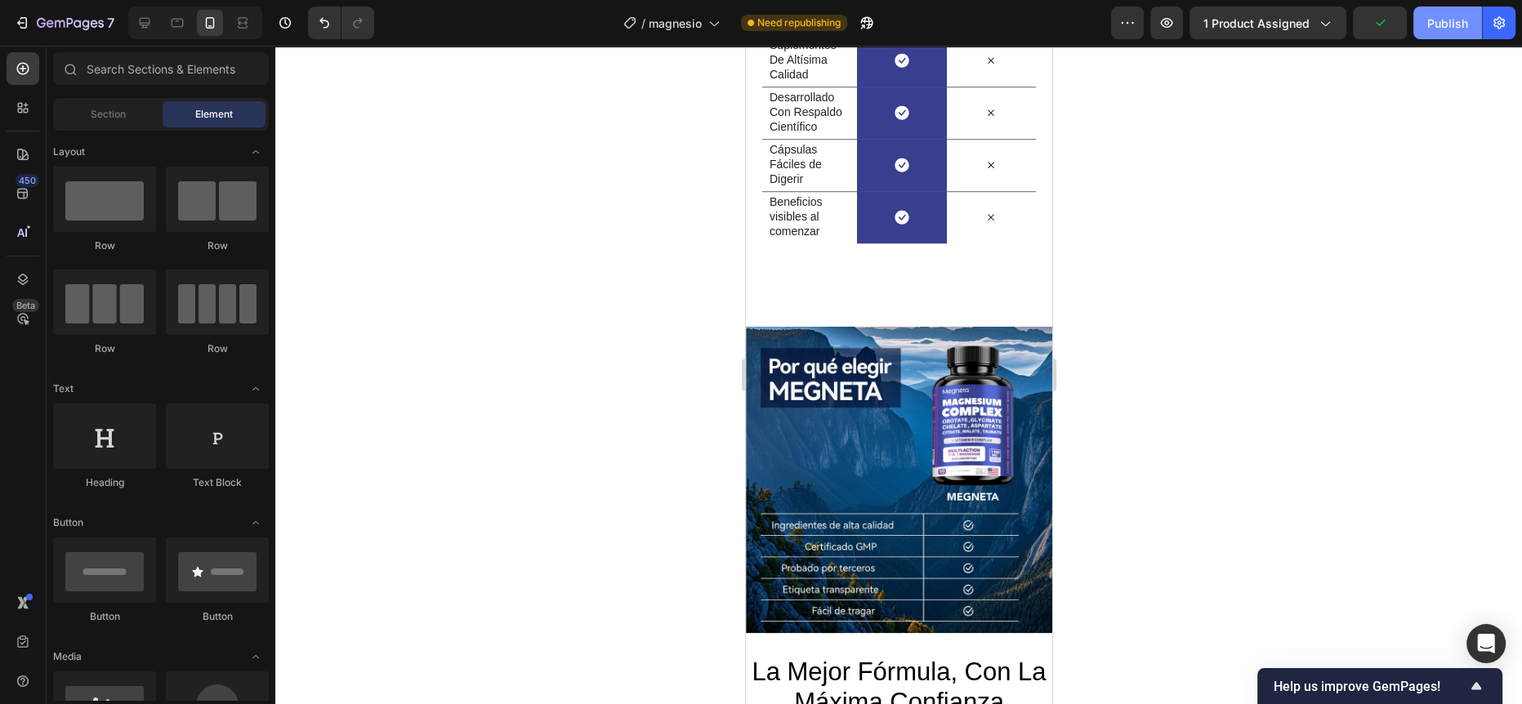
click at [1433, 29] on div "Publish" at bounding box center [1447, 23] width 41 height 17
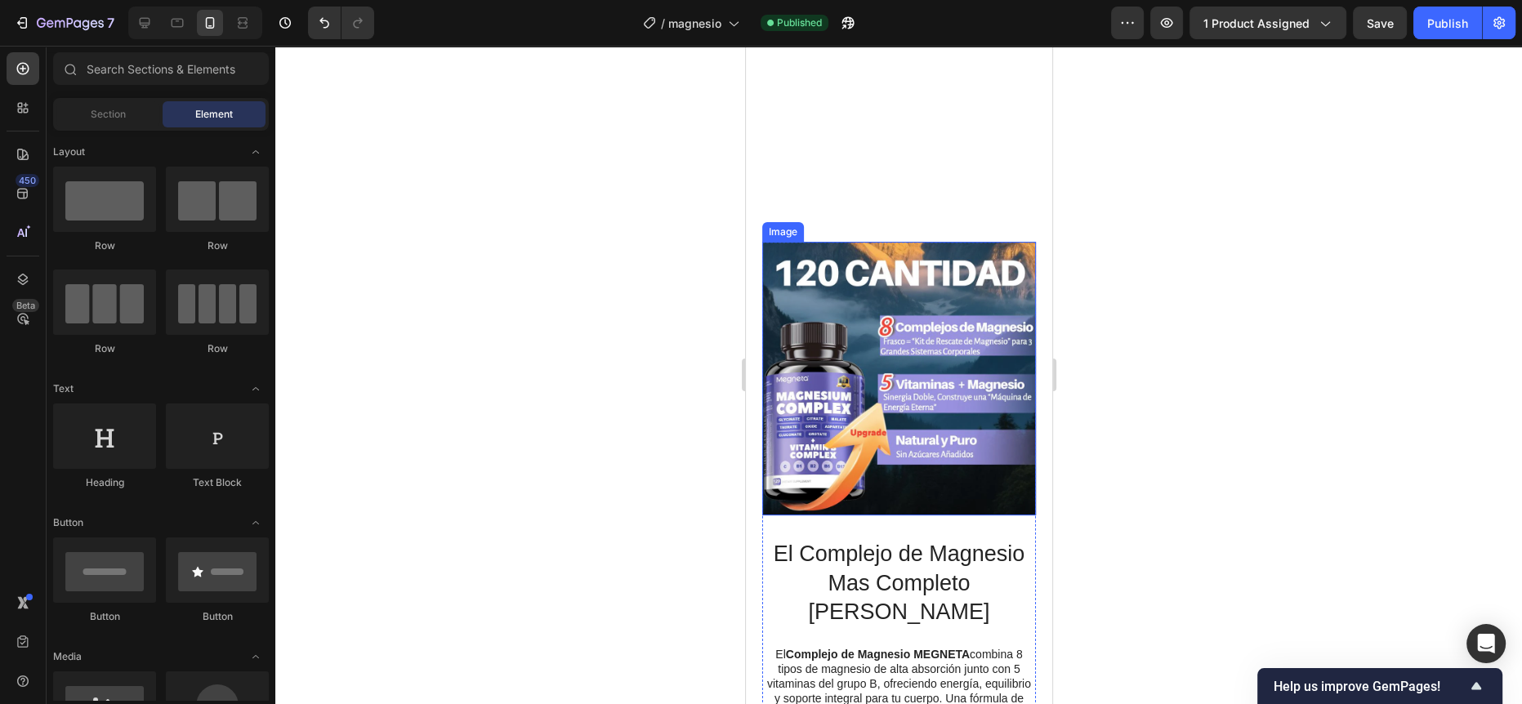
scroll to position [1183, 0]
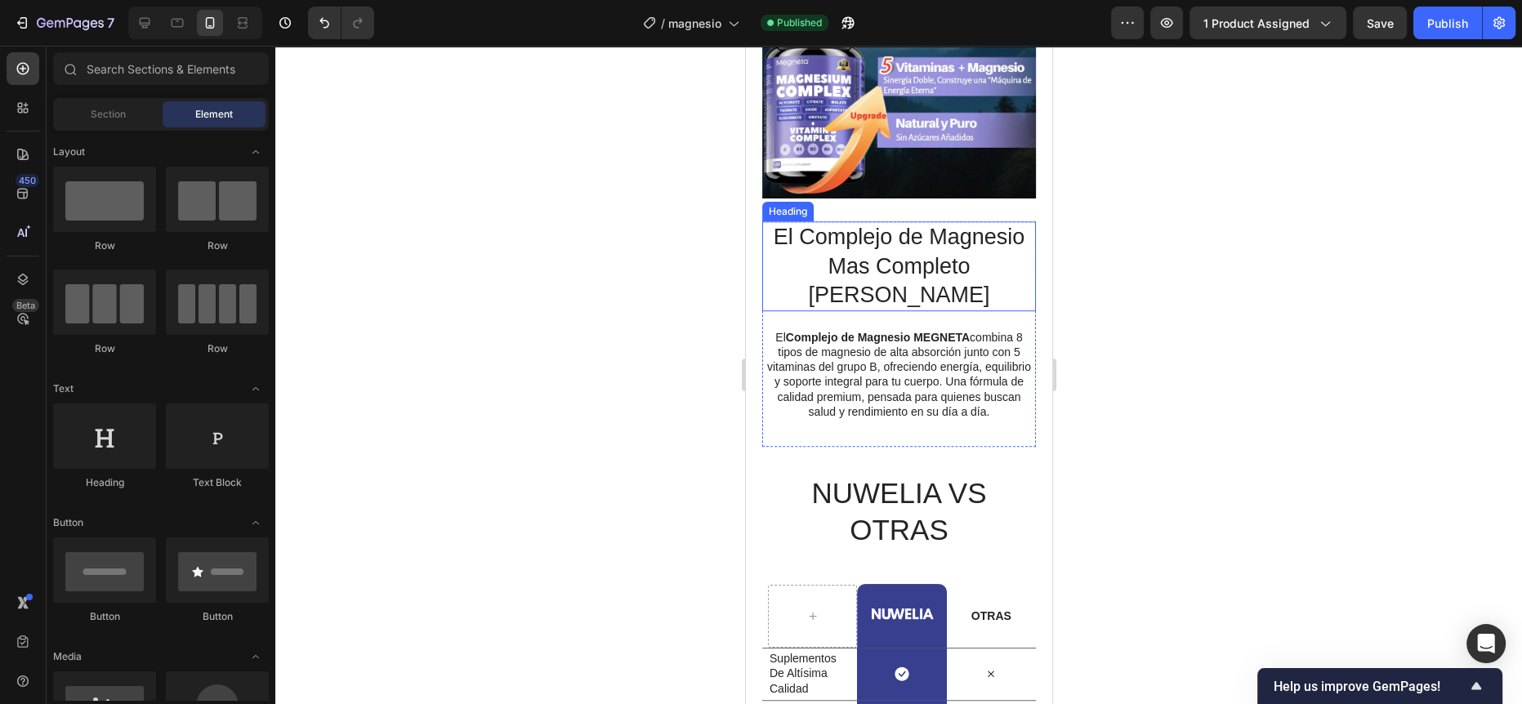
click at [887, 230] on h2 "El Complejo de Magnesio Mas Completo [PERSON_NAME]" at bounding box center [898, 265] width 274 height 89
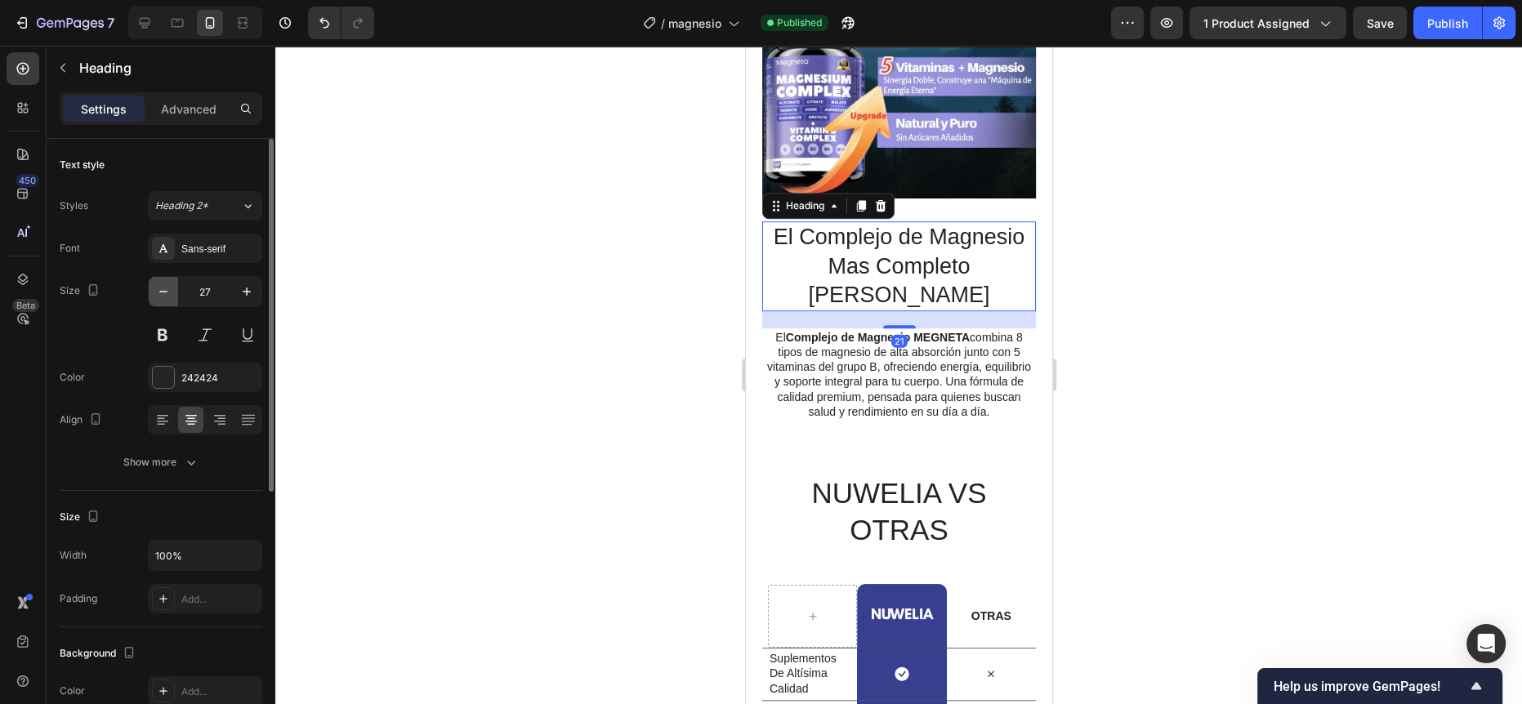
click at [167, 292] on icon "button" at bounding box center [163, 291] width 16 height 16
type input "25"
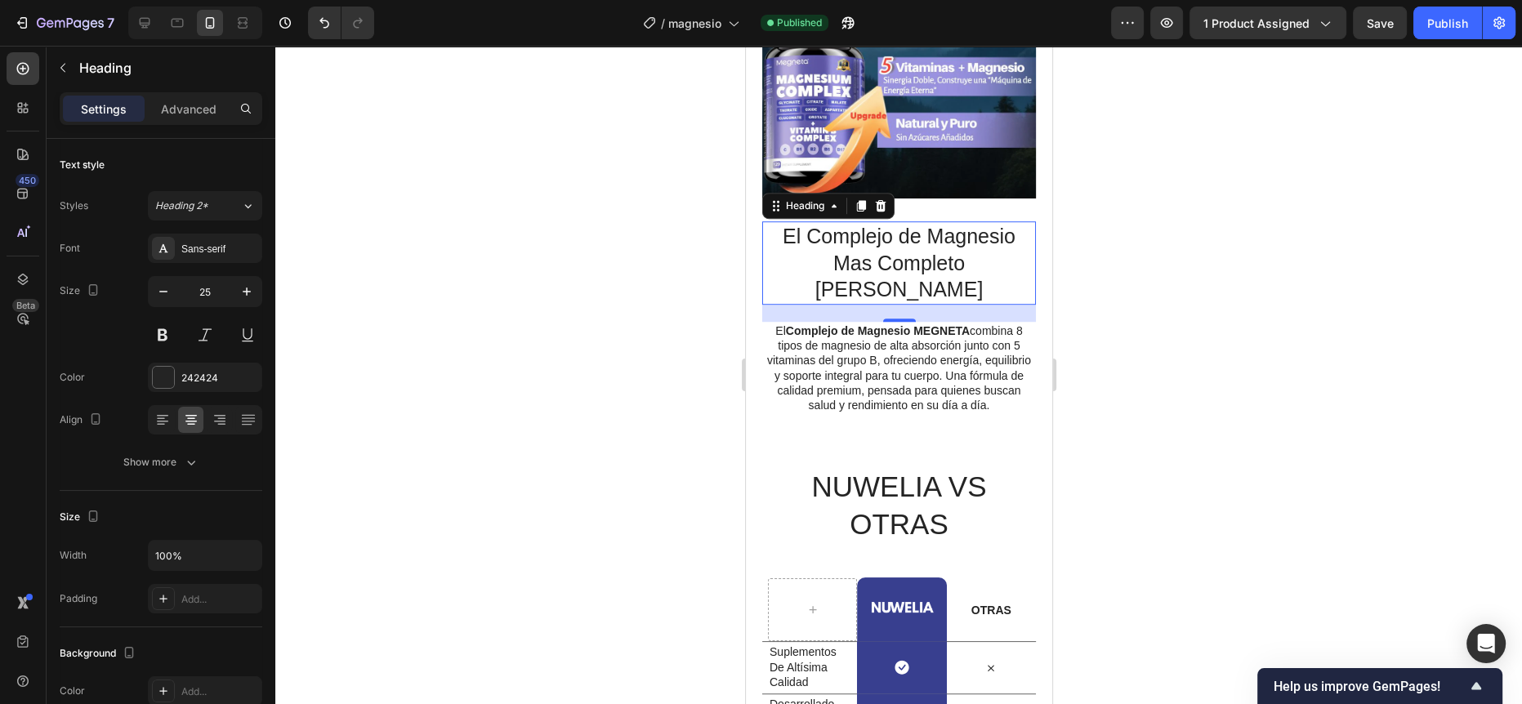
click at [702, 298] on div at bounding box center [898, 375] width 1246 height 658
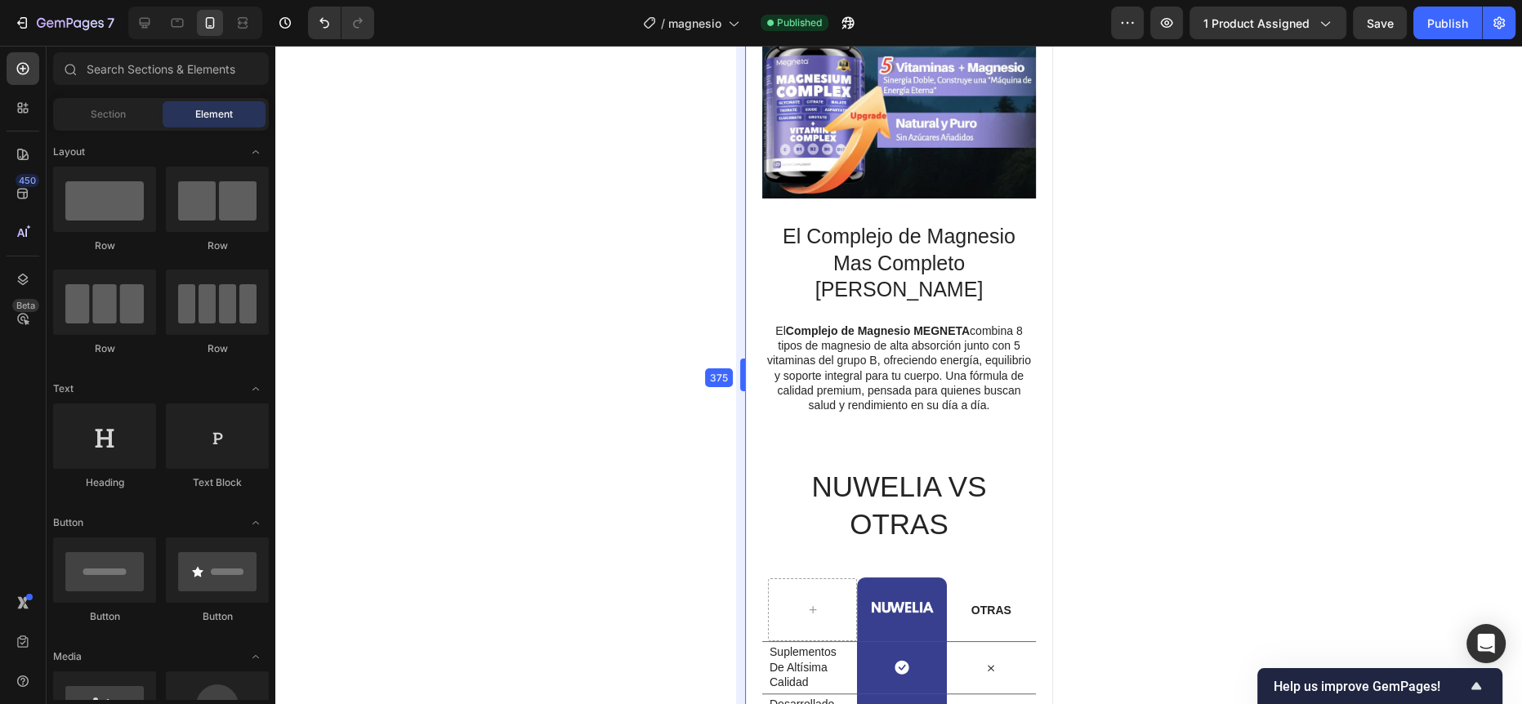
drag, startPoint x: 734, startPoint y: 258, endPoint x: 53, endPoint y: 218, distance: 682.4
click at [825, 259] on h2 "El Complejo de Magnesio Mas Completo [PERSON_NAME]" at bounding box center [898, 262] width 274 height 83
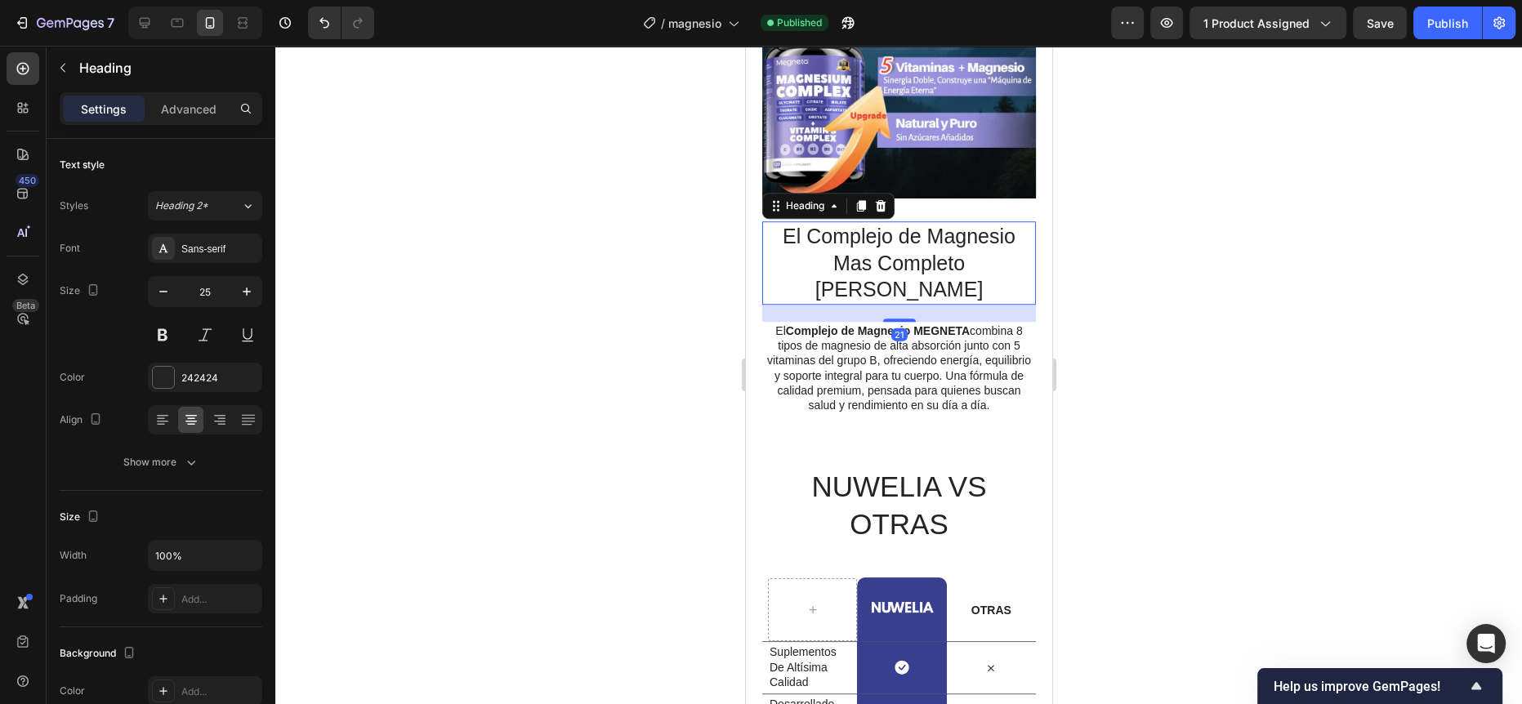
click at [642, 290] on div at bounding box center [898, 375] width 1246 height 658
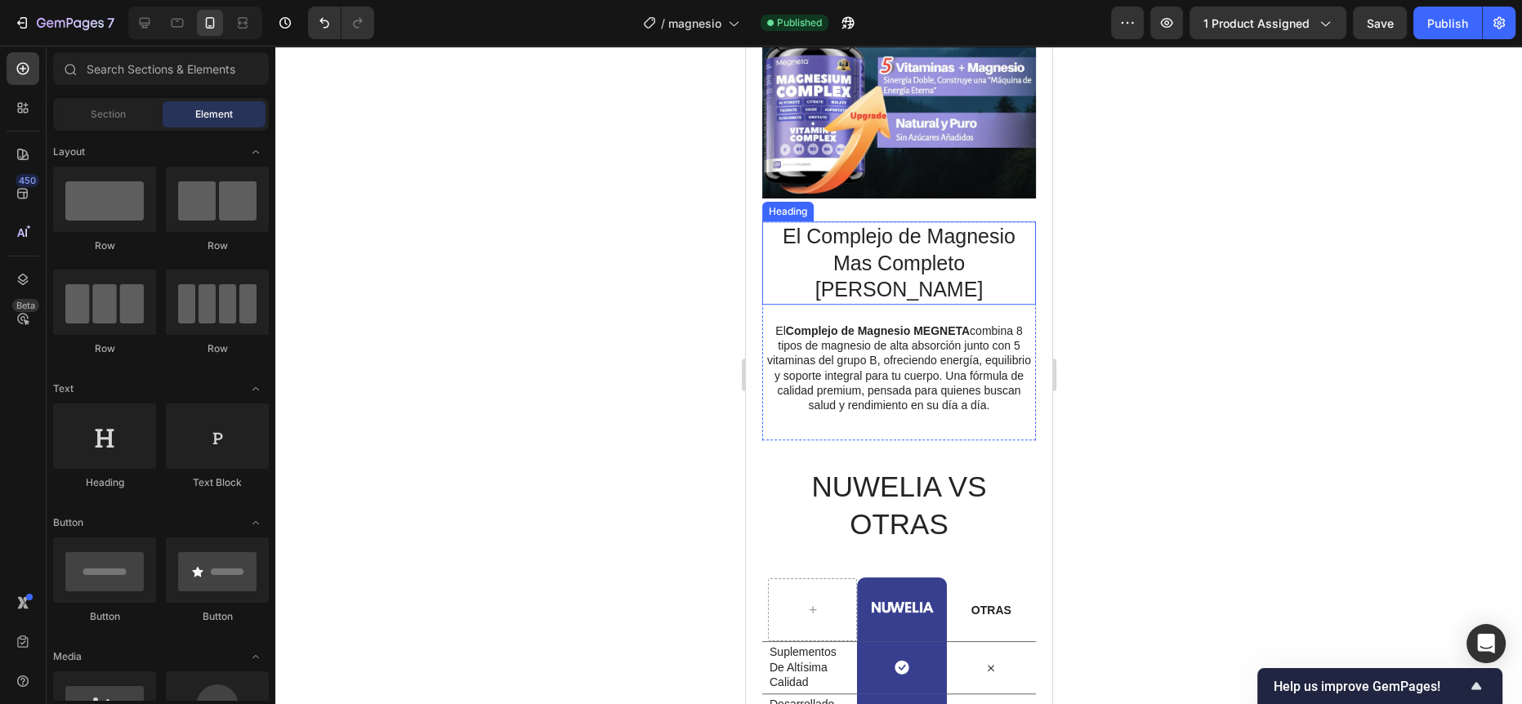
click at [814, 235] on h2 "El Complejo de Magnesio Mas Completo [PERSON_NAME]" at bounding box center [898, 262] width 274 height 83
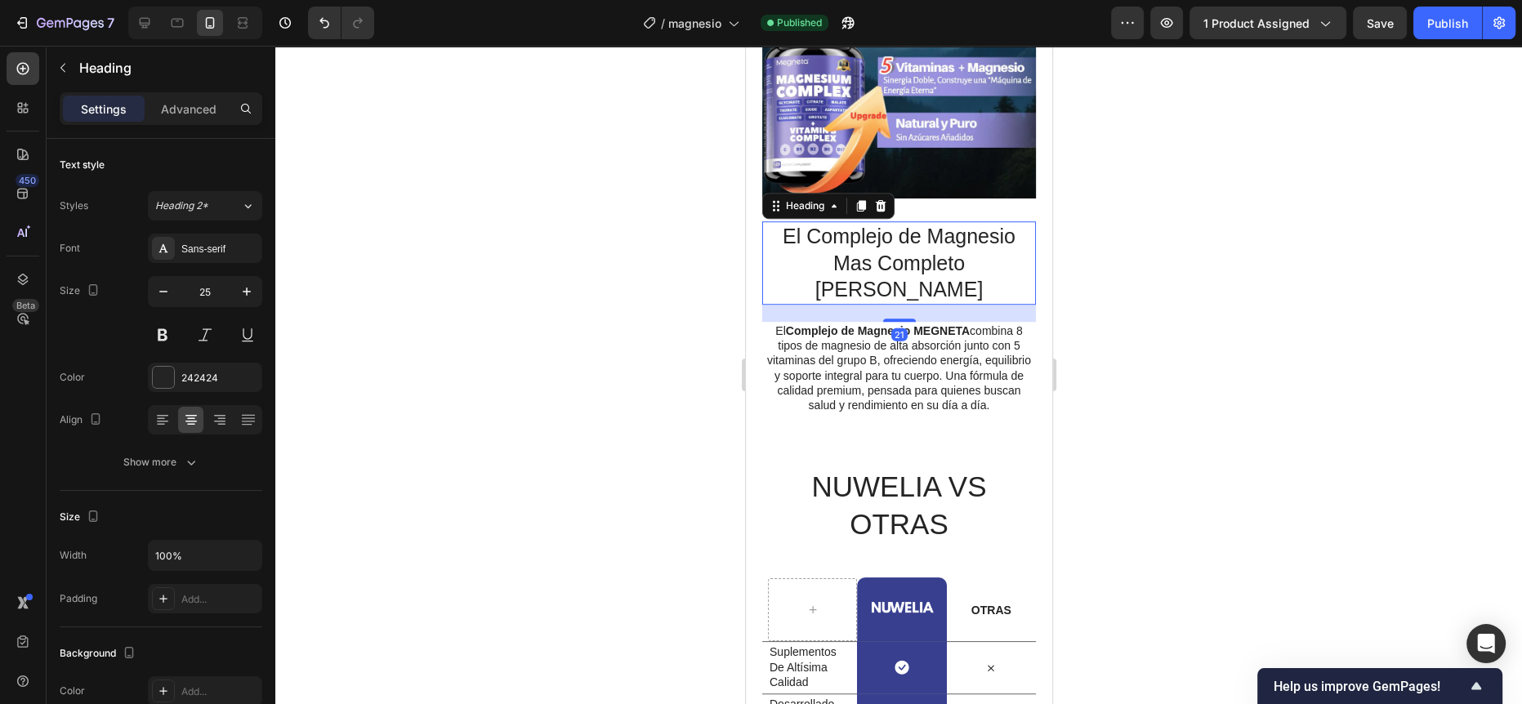
click at [623, 274] on div at bounding box center [898, 375] width 1246 height 658
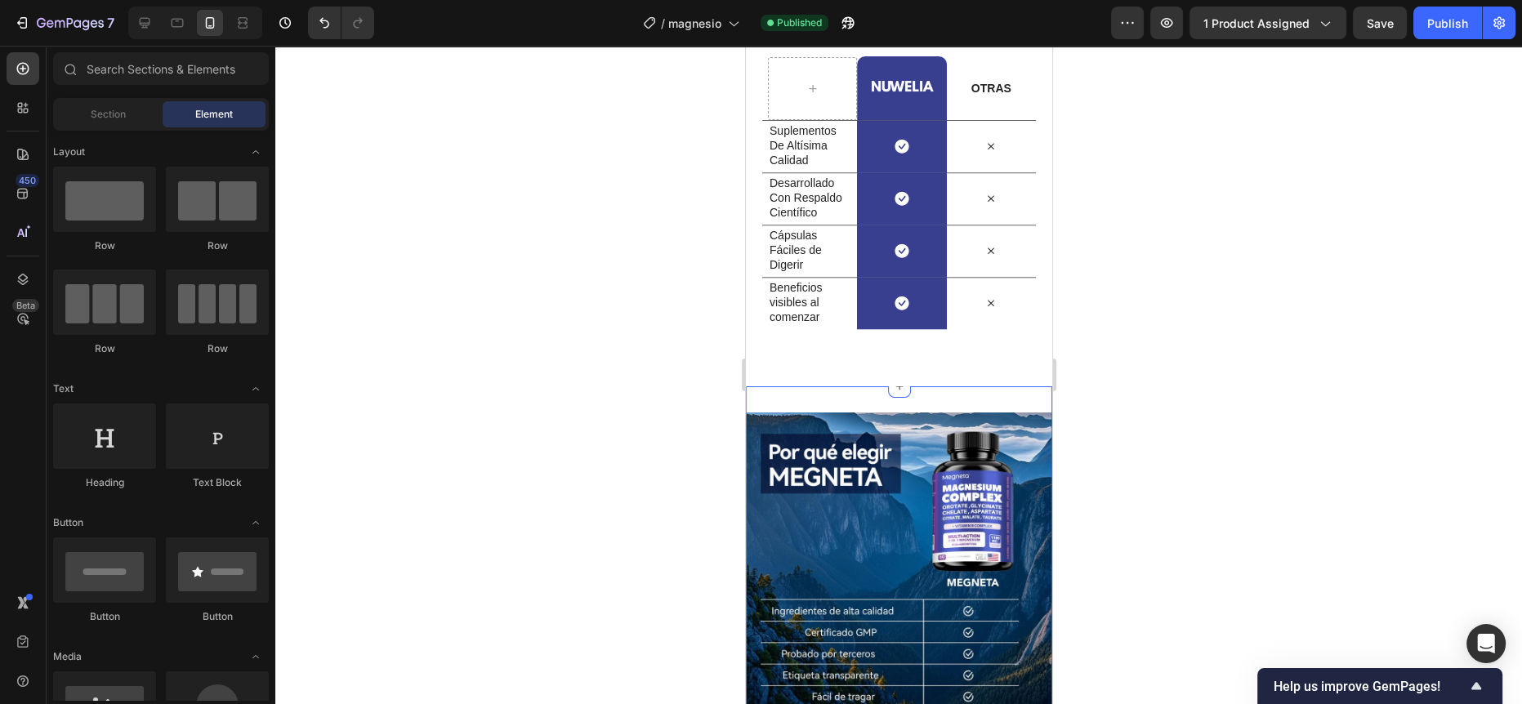
scroll to position [1979, 0]
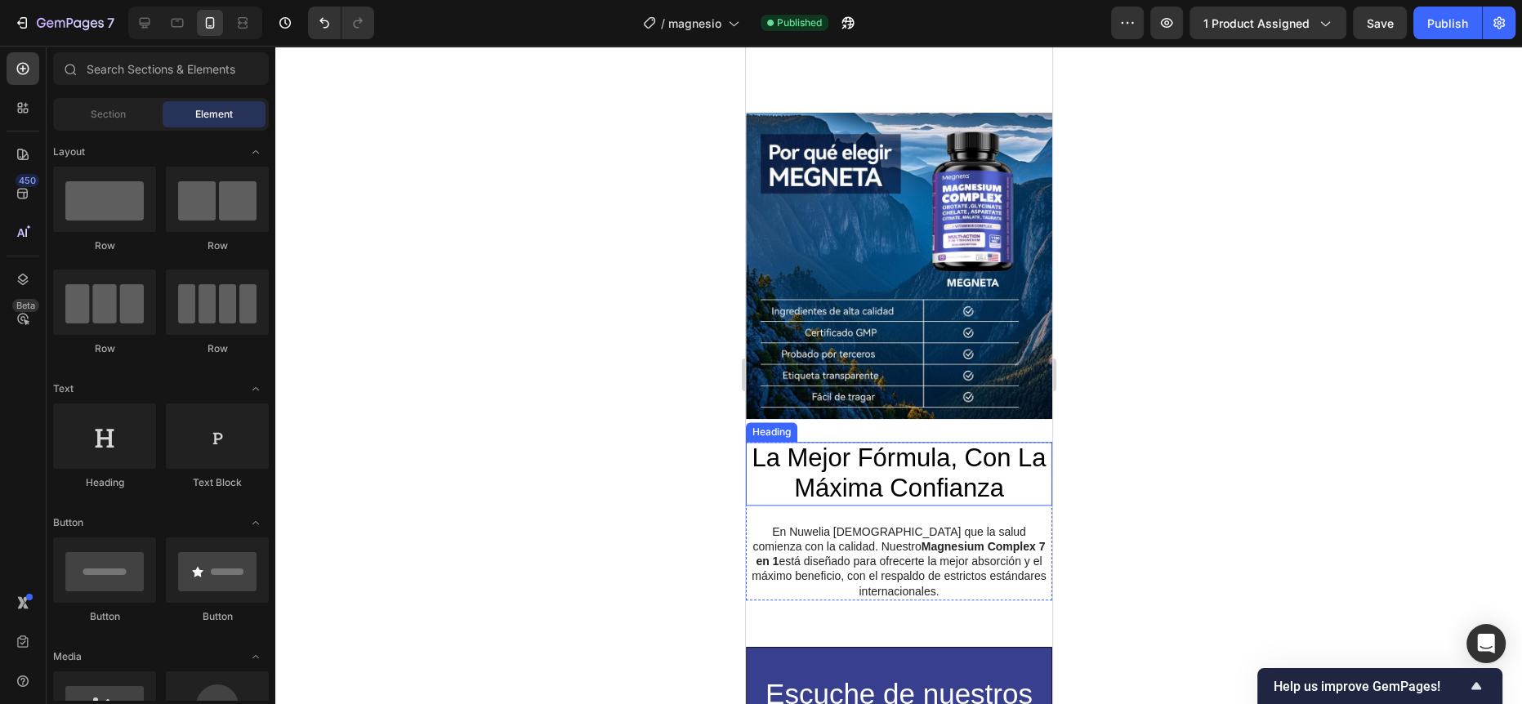
click at [873, 448] on span "La Mejor Fórmula, Con La Máxima Confianza" at bounding box center [898, 473] width 294 height 59
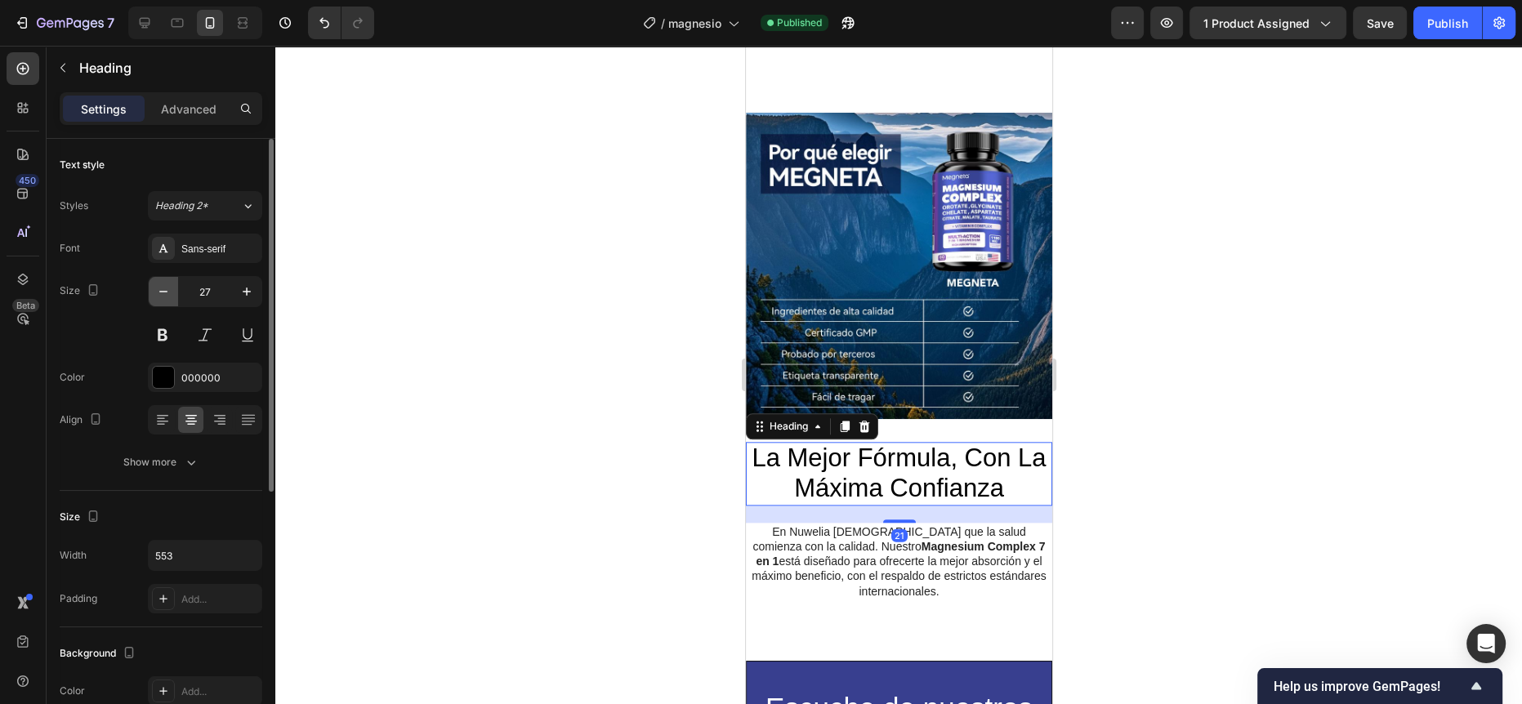
click at [168, 293] on icon "button" at bounding box center [163, 291] width 16 height 16
type input "25"
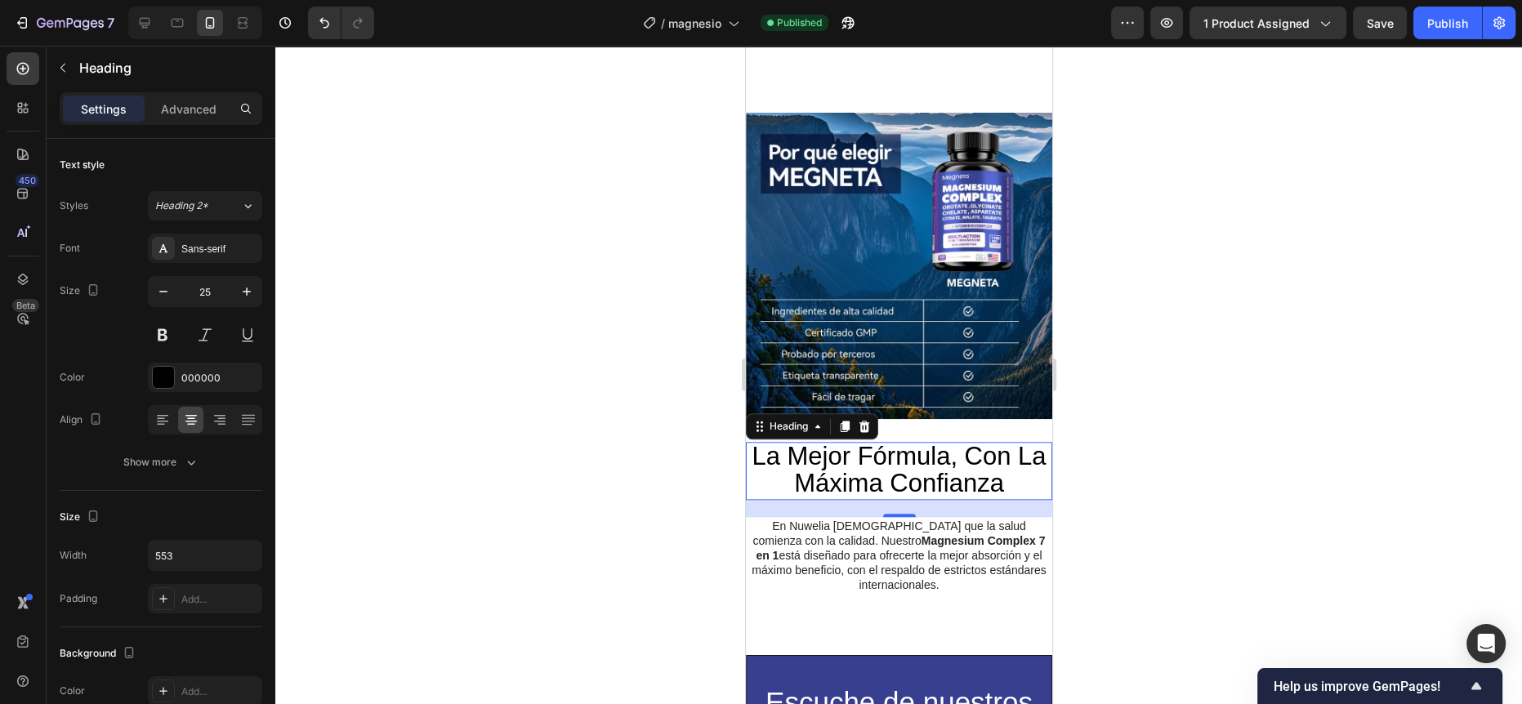
click at [487, 328] on div at bounding box center [898, 375] width 1246 height 658
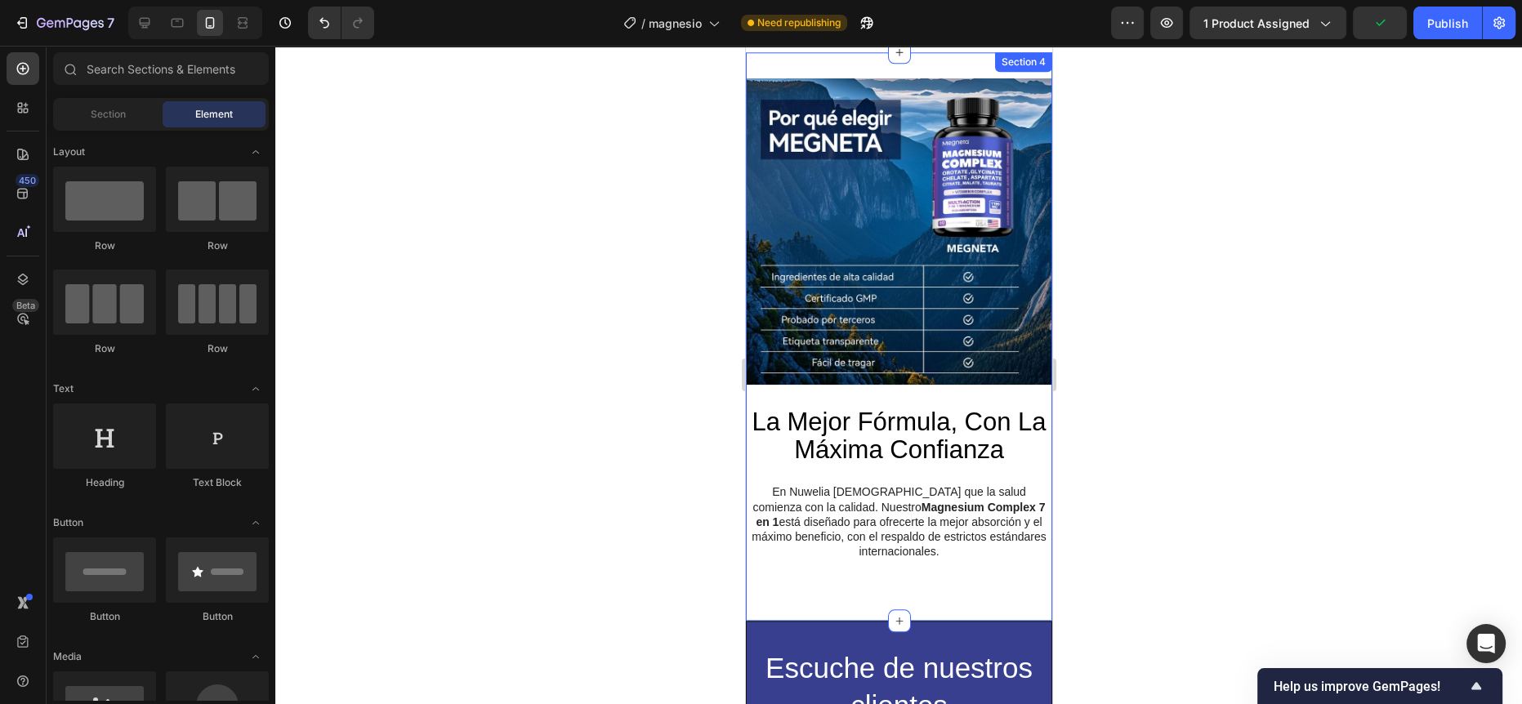
scroll to position [2093, 0]
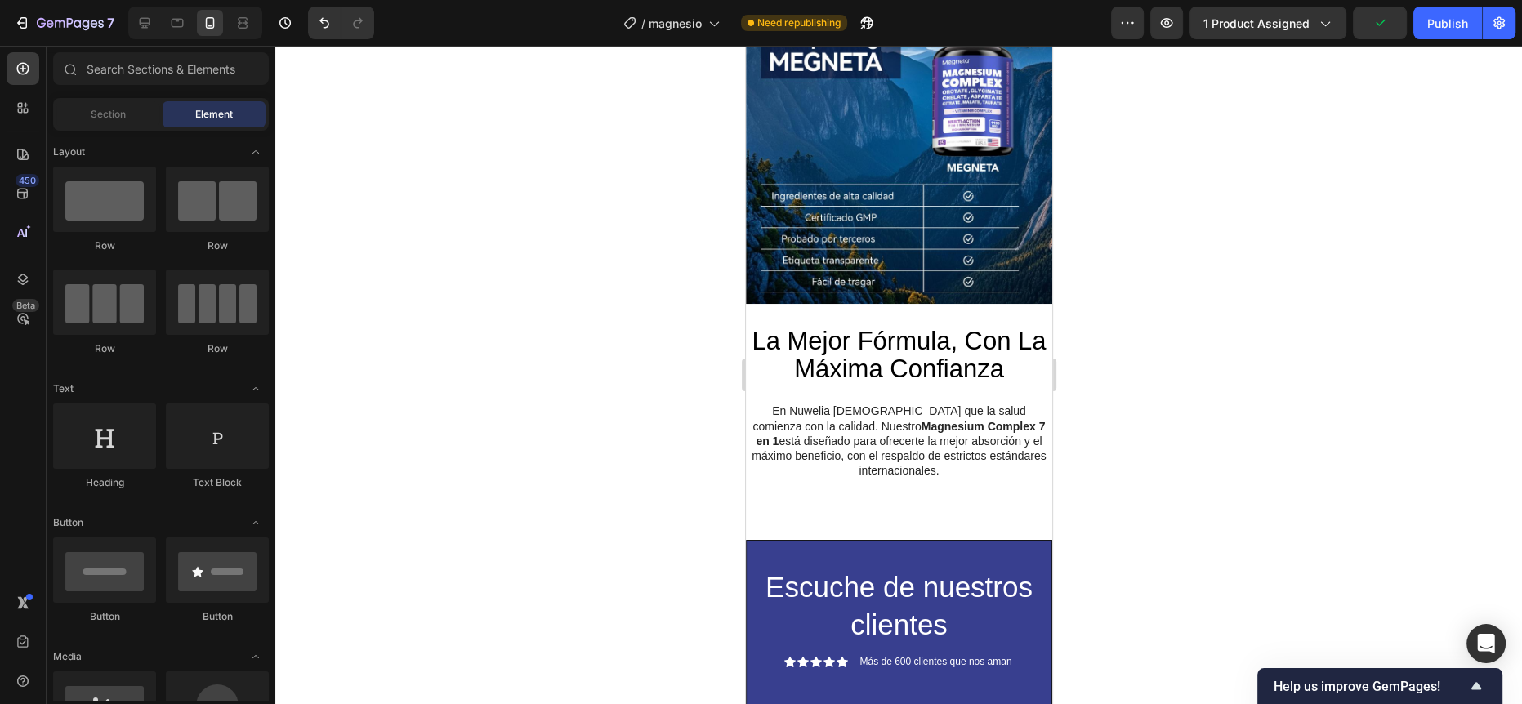
click at [577, 447] on div at bounding box center [898, 375] width 1246 height 658
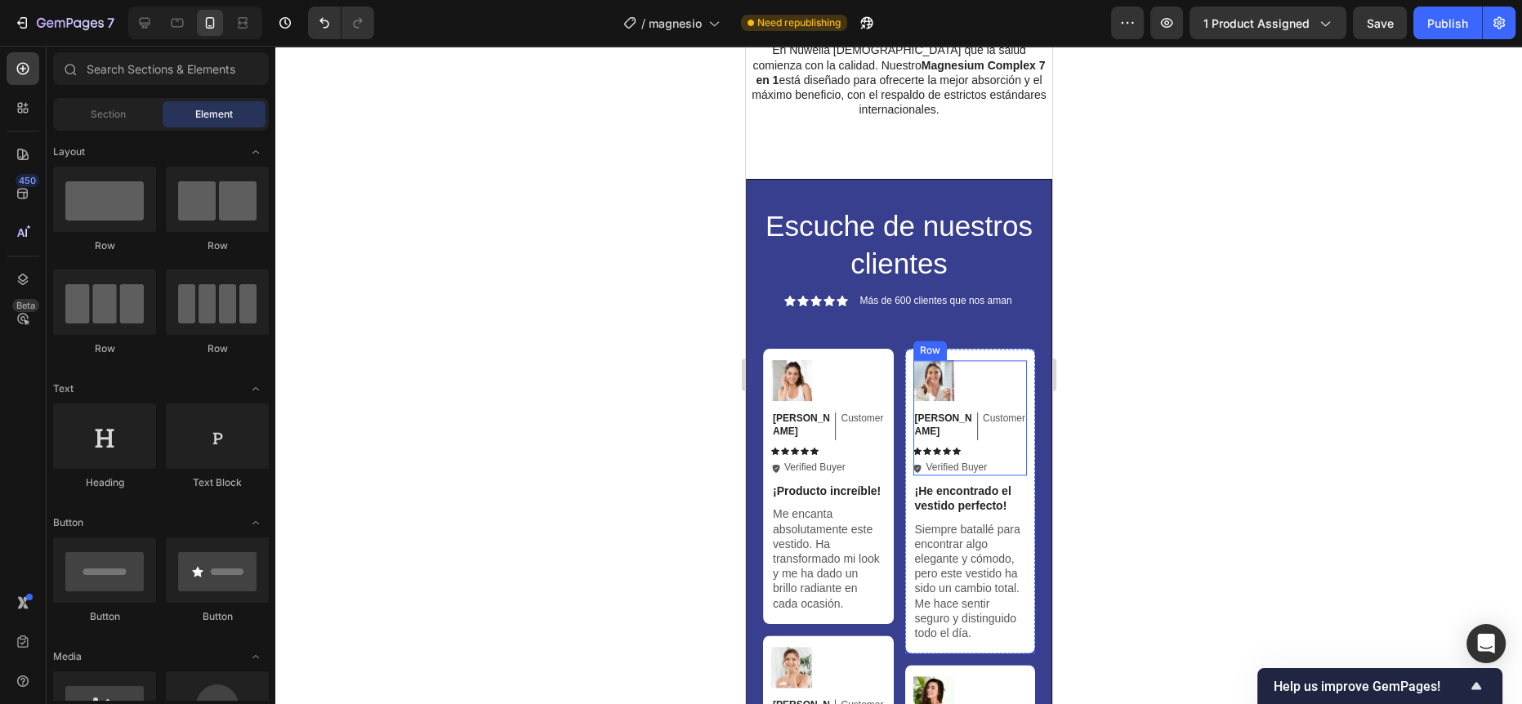
scroll to position [2309, 0]
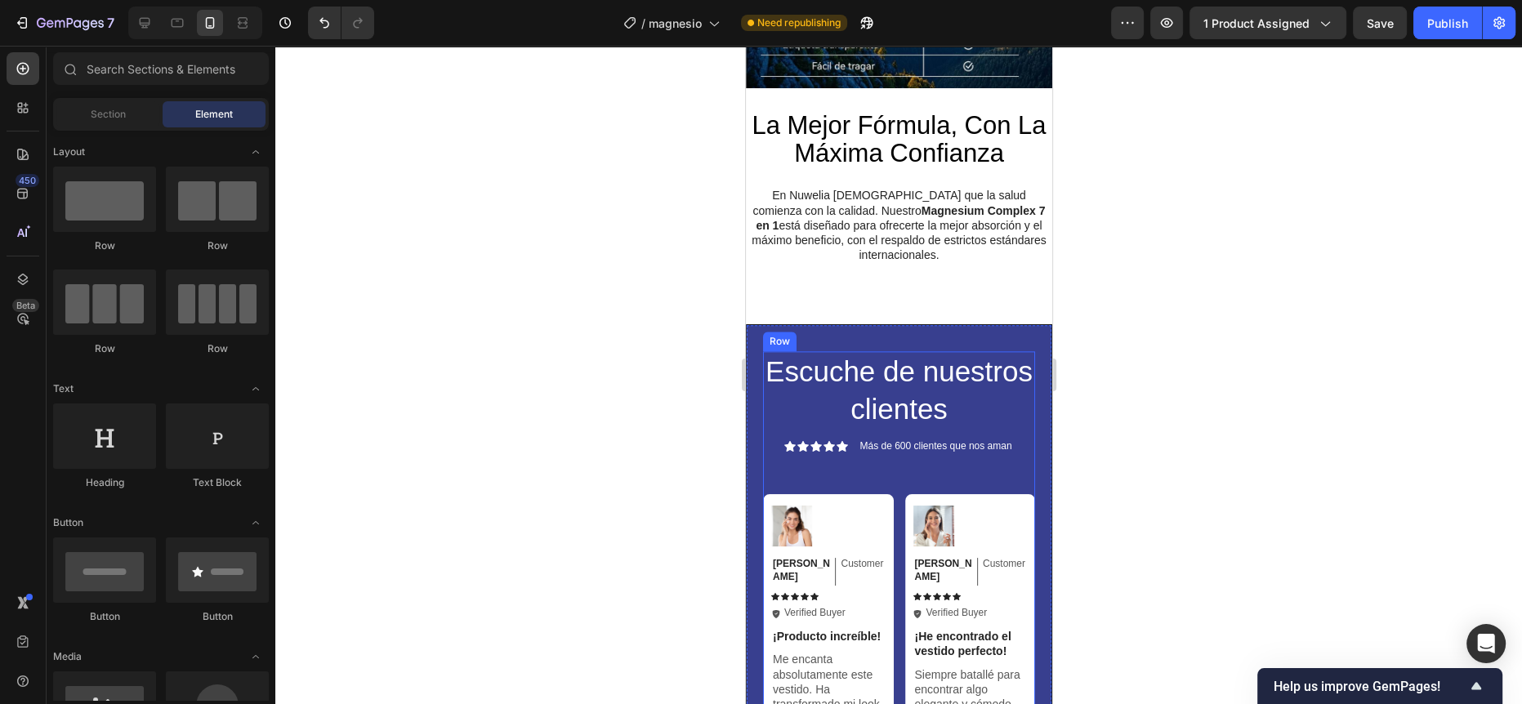
click at [942, 406] on span "Escuche de nuestros clientes" at bounding box center [897, 389] width 267 height 69
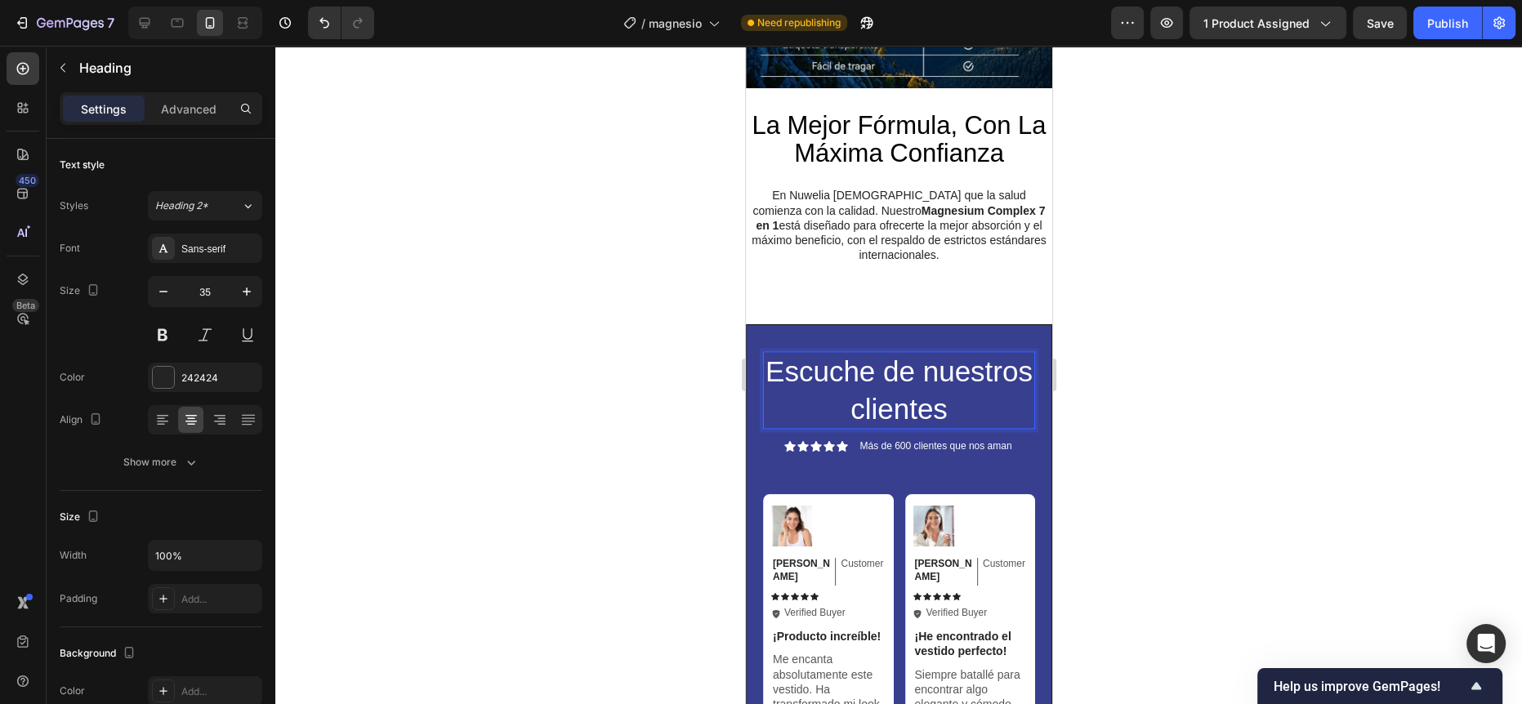
click at [950, 364] on span "Escuche de nuestros clientes" at bounding box center [897, 389] width 267 height 69
click at [965, 359] on span "Escuche De nuestros clientes" at bounding box center [898, 389] width 215 height 69
click at [919, 357] on span "Escuche A nuestros clientes" at bounding box center [898, 389] width 251 height 69
click at [947, 363] on span "Escuche A Nuestros clientes" at bounding box center [898, 389] width 256 height 69
click at [957, 363] on span "Escuche A Nuestros clientes" at bounding box center [898, 389] width 256 height 69
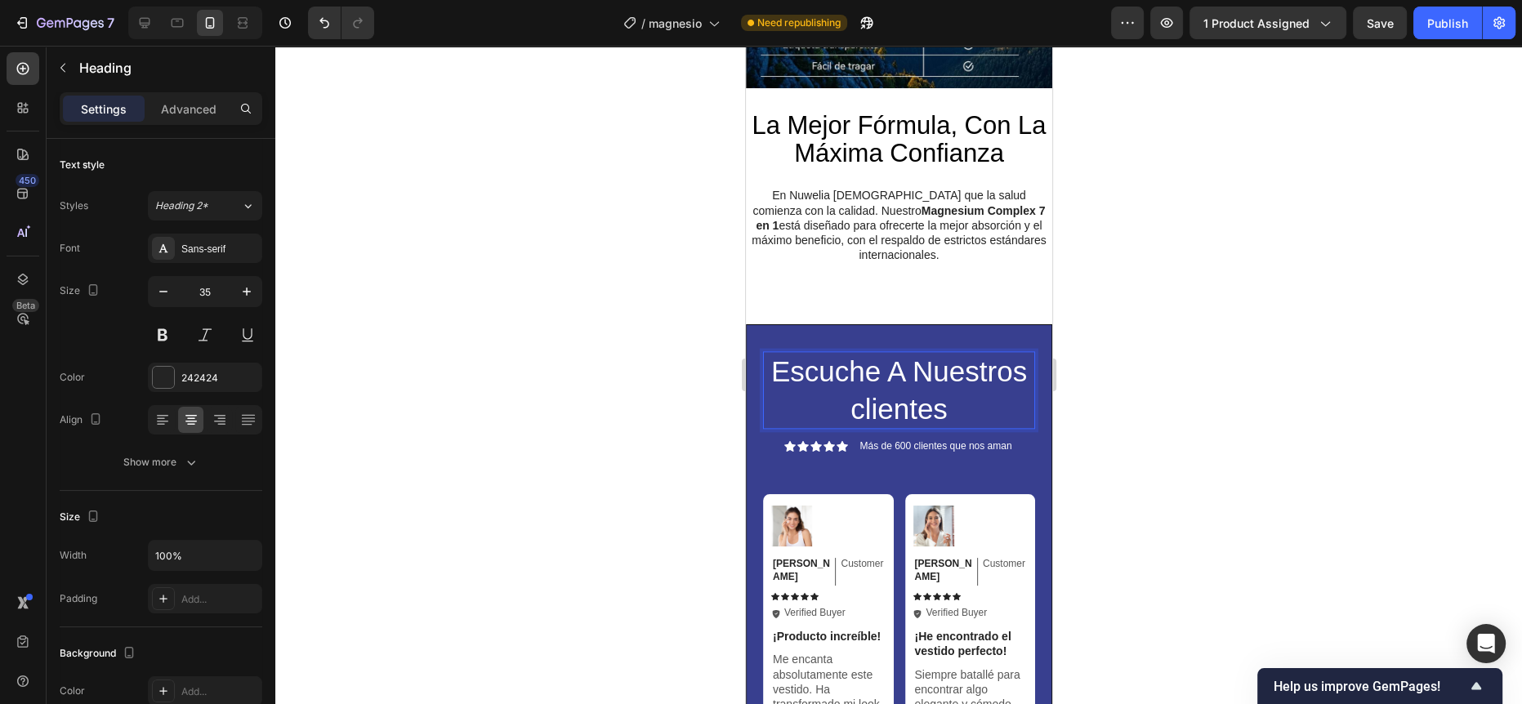
click at [913, 394] on span "Escuche A Nuestros clientes" at bounding box center [898, 389] width 256 height 69
click at [805, 372] on p "Escuche A Nuestros Clientes" at bounding box center [898, 390] width 269 height 74
click at [652, 354] on div at bounding box center [898, 375] width 1246 height 658
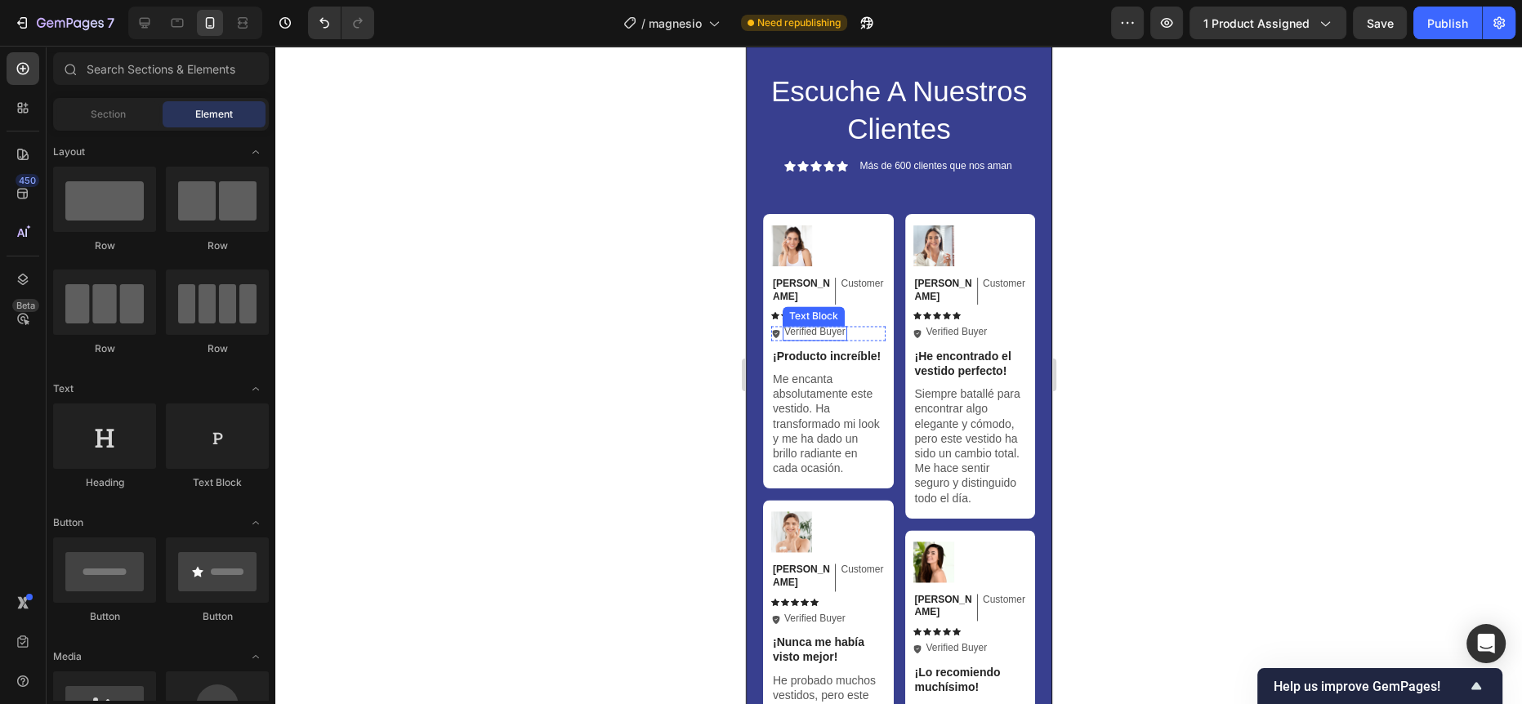
scroll to position [3345, 0]
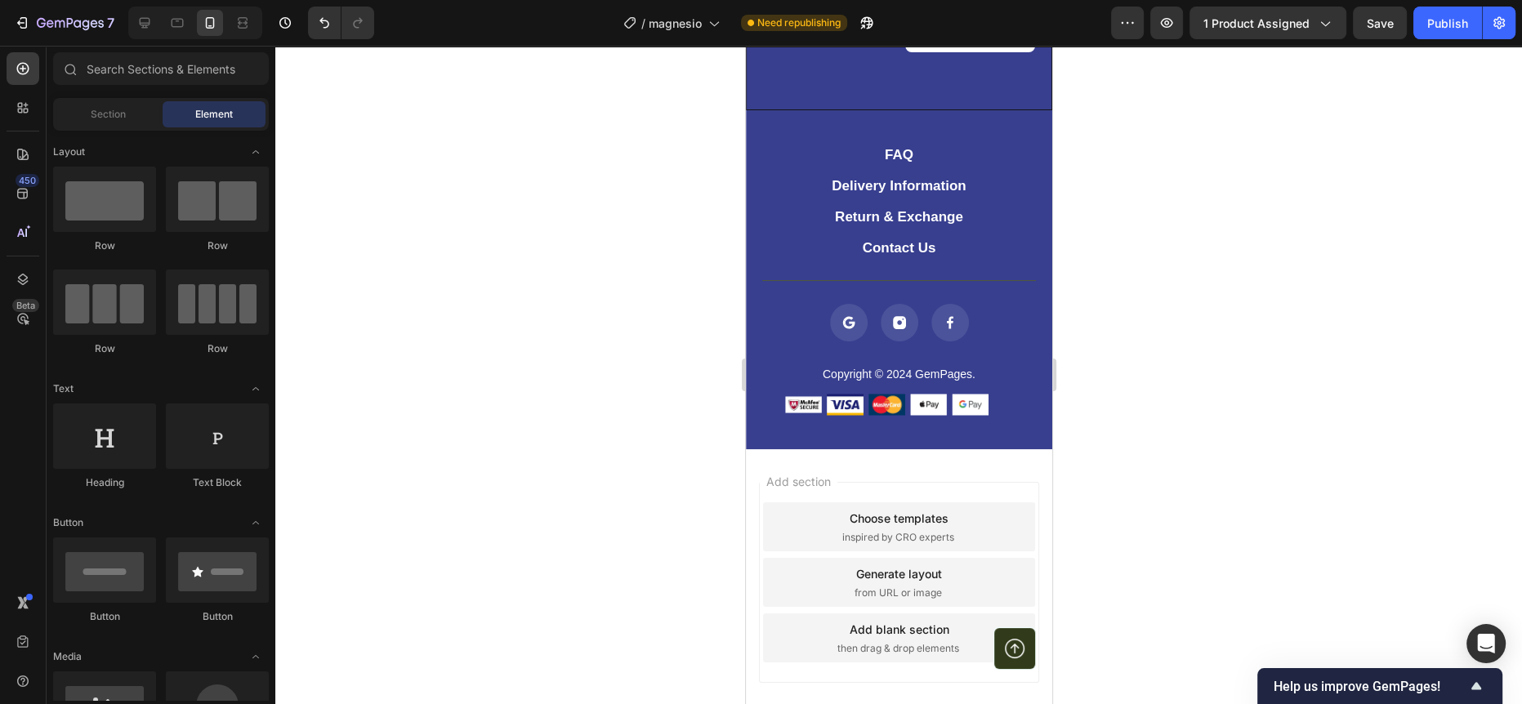
click at [568, 281] on div at bounding box center [898, 375] width 1246 height 658
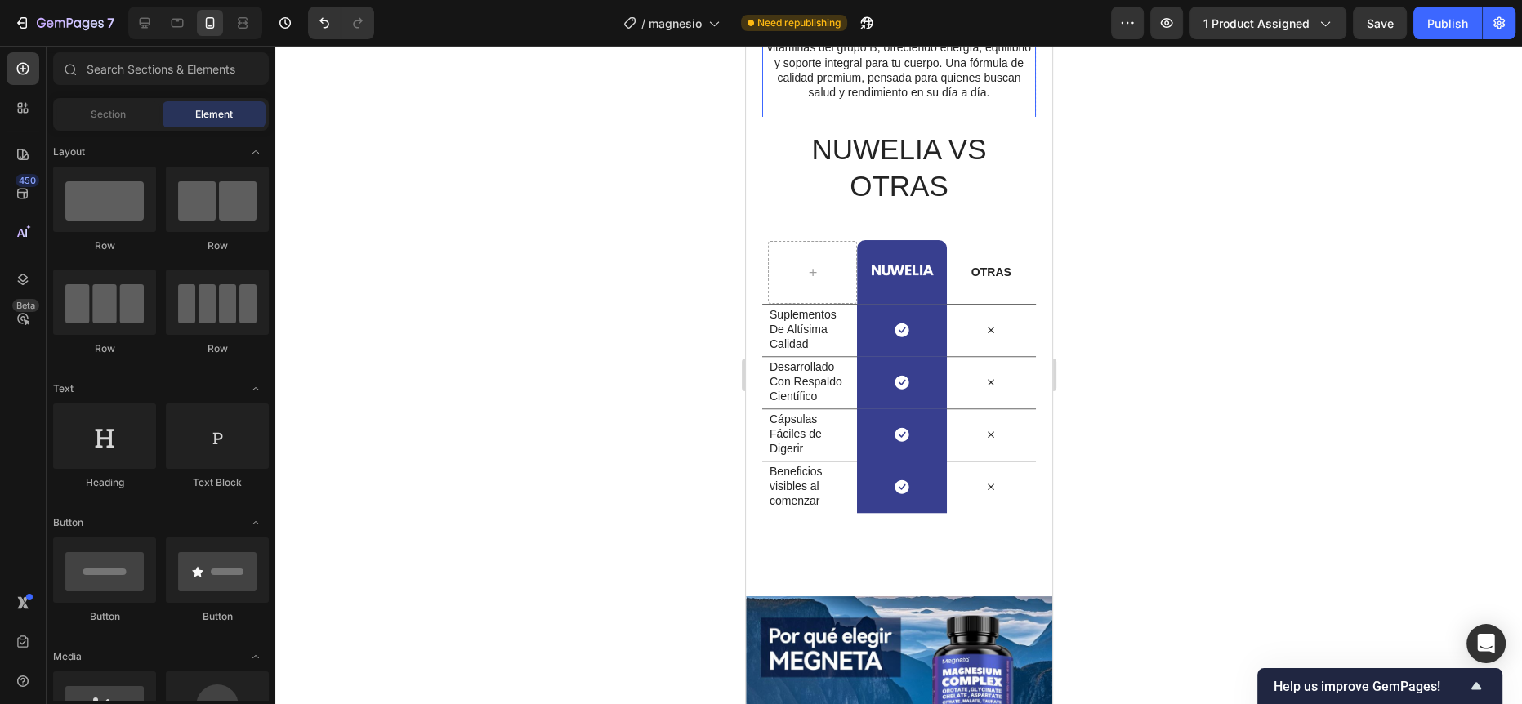
scroll to position [1505, 0]
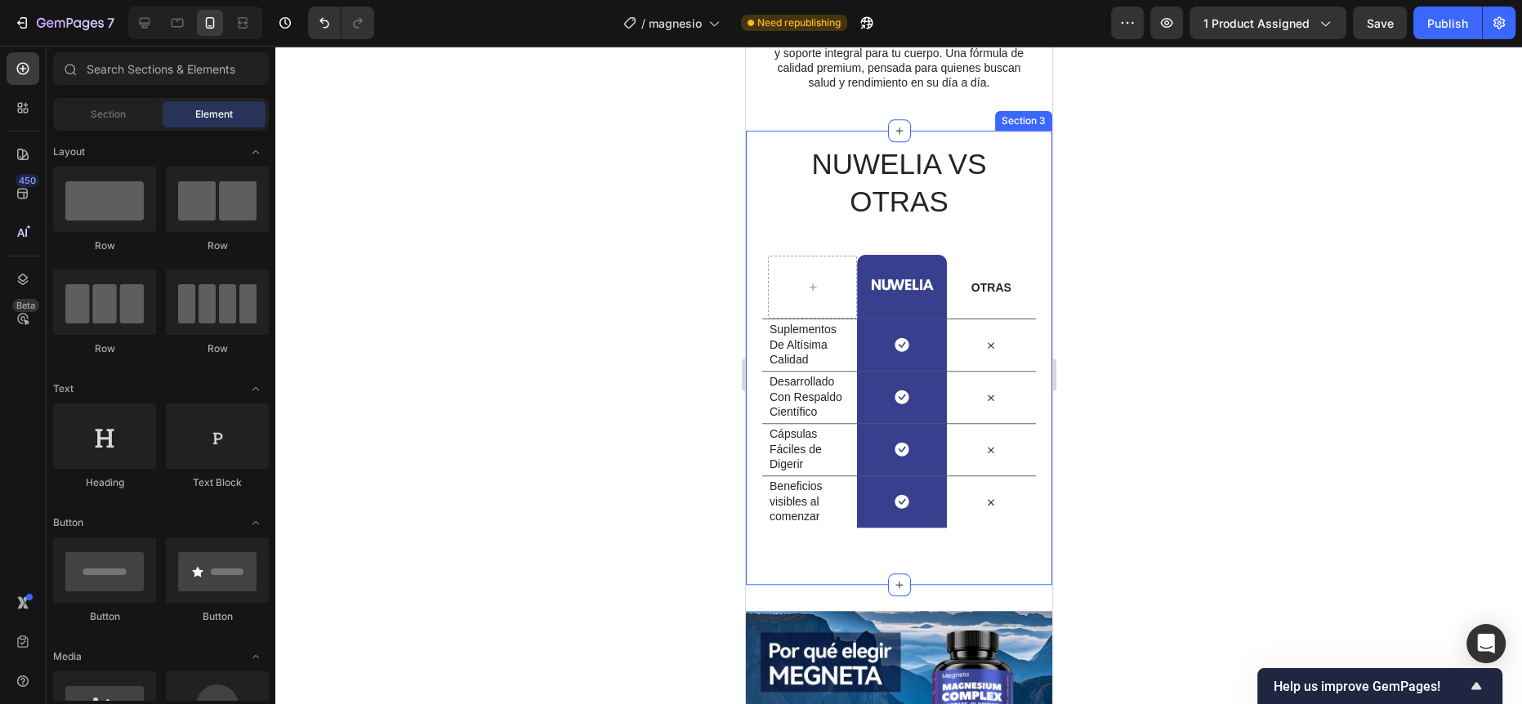
click at [929, 521] on div "NUWELIA VS OTRAS Heading Row Image Row OTRAS Text Block Row Suplementos De Altí…" at bounding box center [898, 358] width 306 height 454
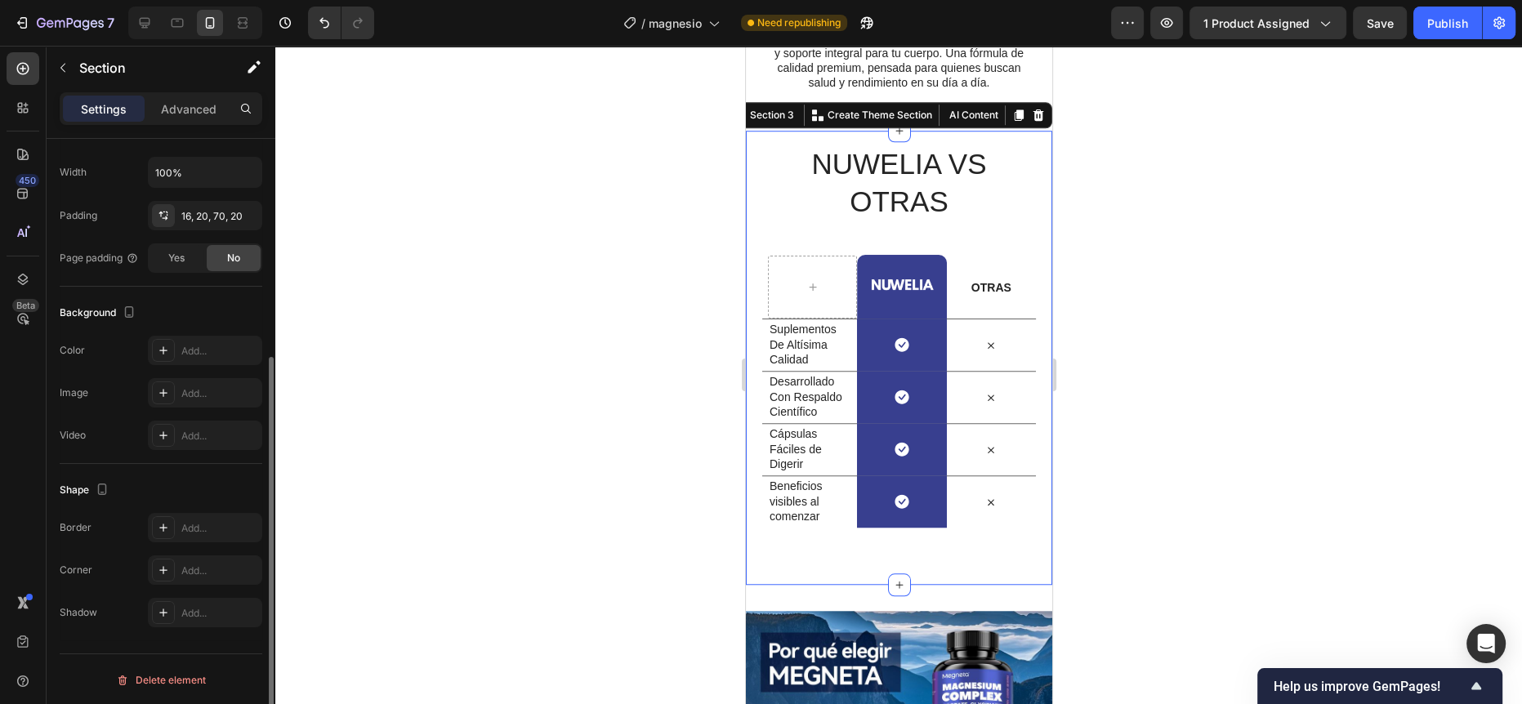
scroll to position [0, 0]
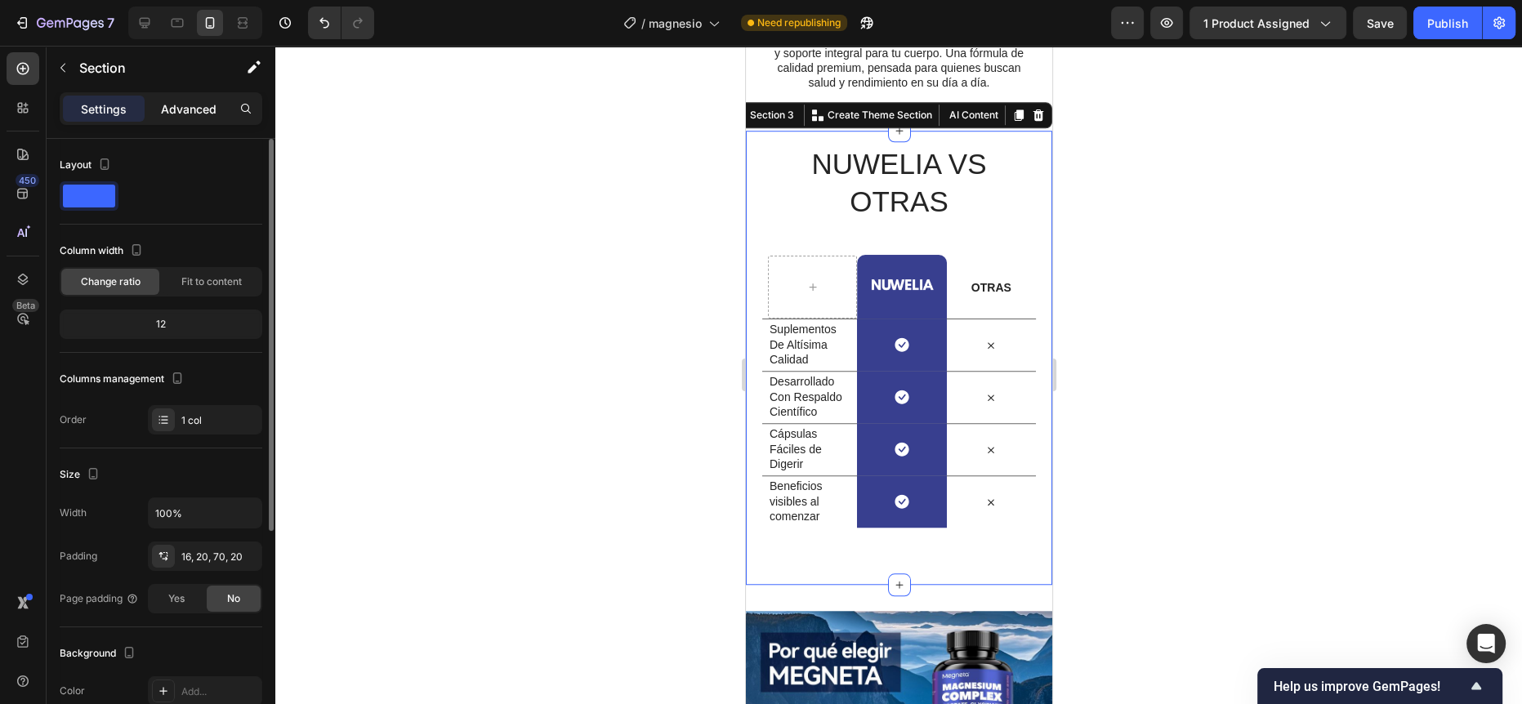
click at [177, 119] on div "Advanced" at bounding box center [189, 109] width 82 height 26
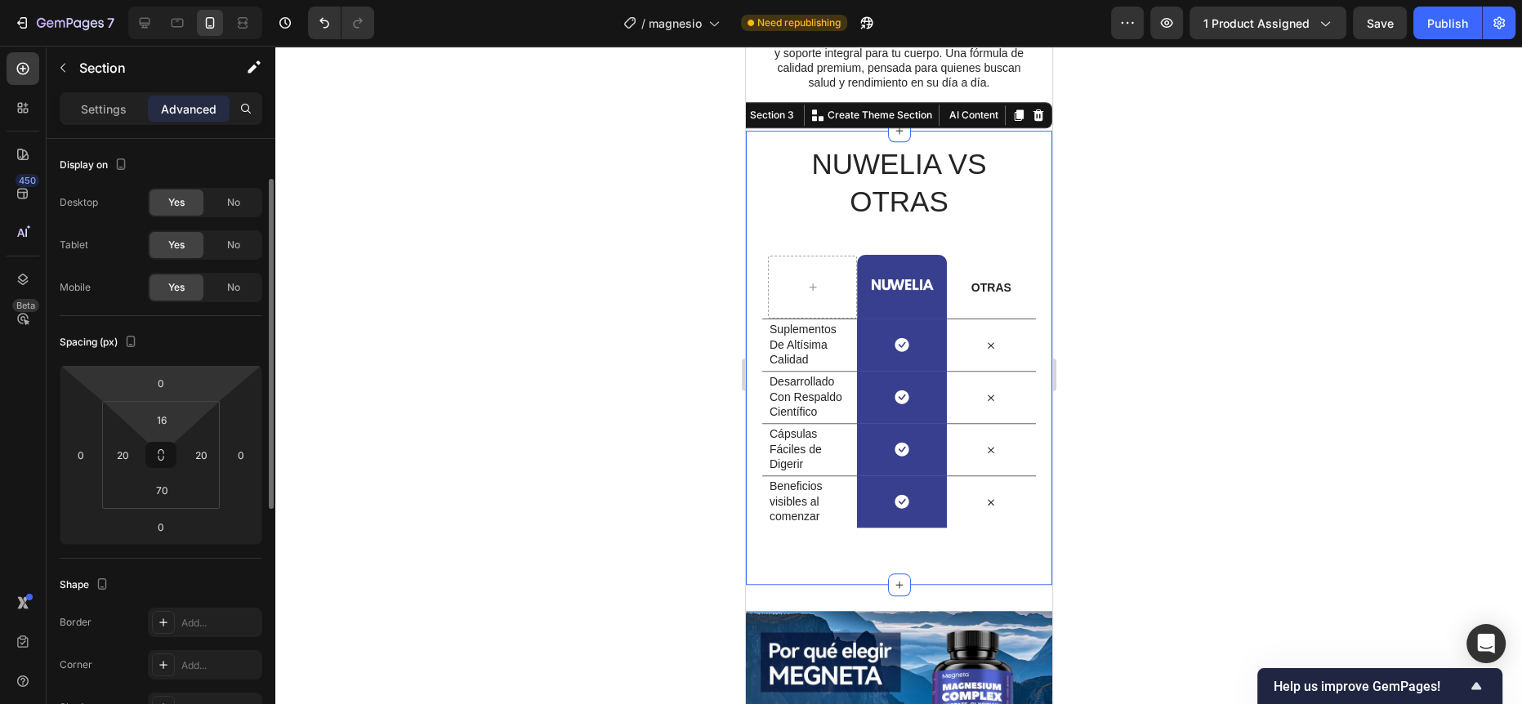
scroll to position [43, 0]
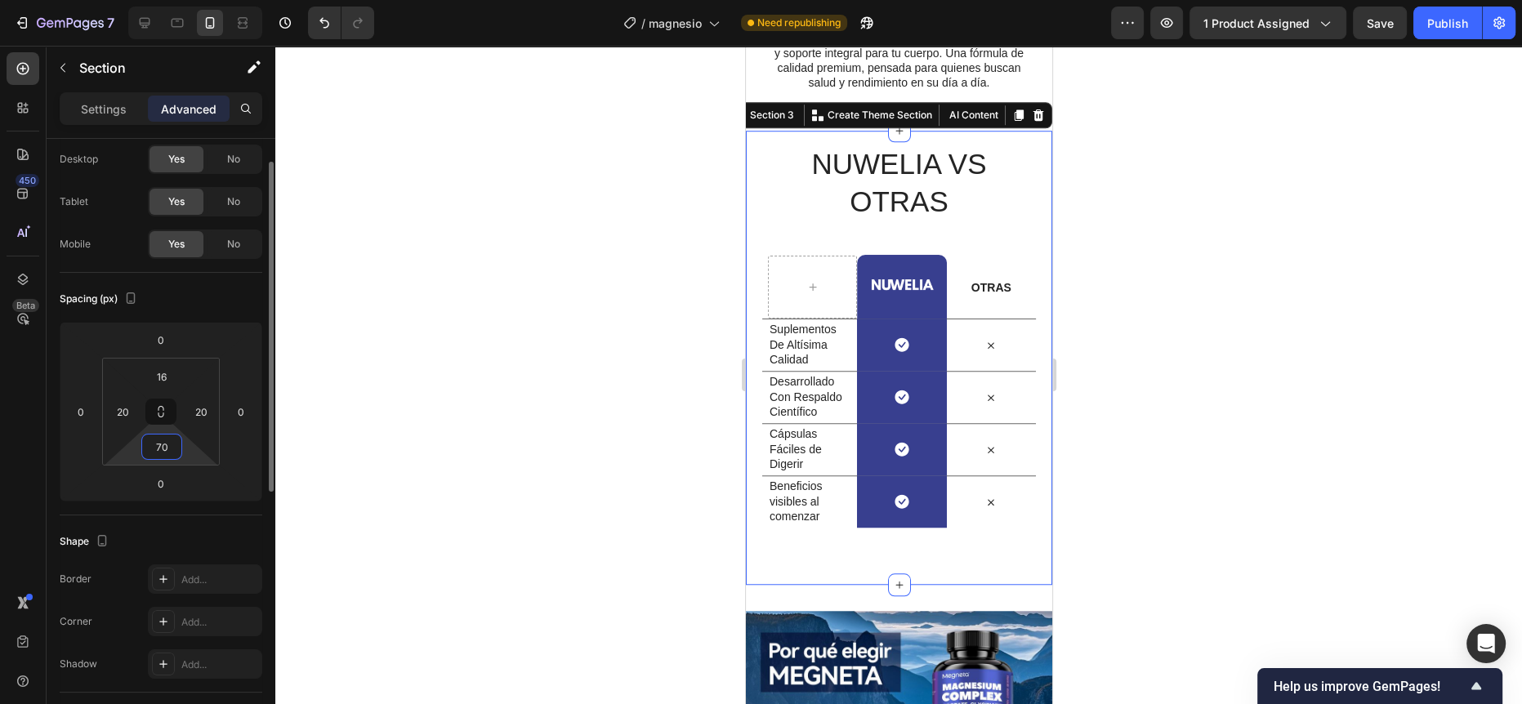
click at [157, 451] on input "70" at bounding box center [161, 447] width 33 height 25
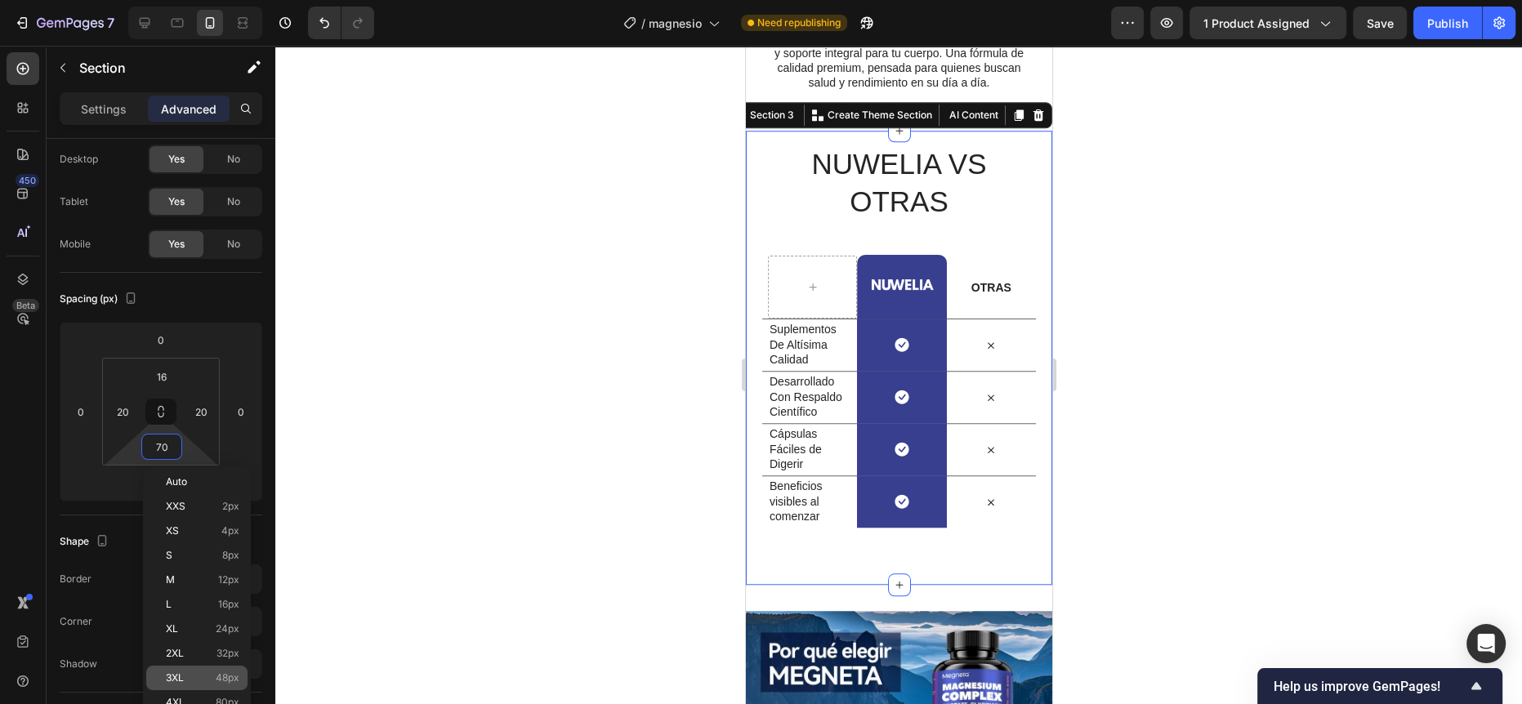
click at [183, 677] on span "3XL" at bounding box center [175, 677] width 18 height 11
type input "48"
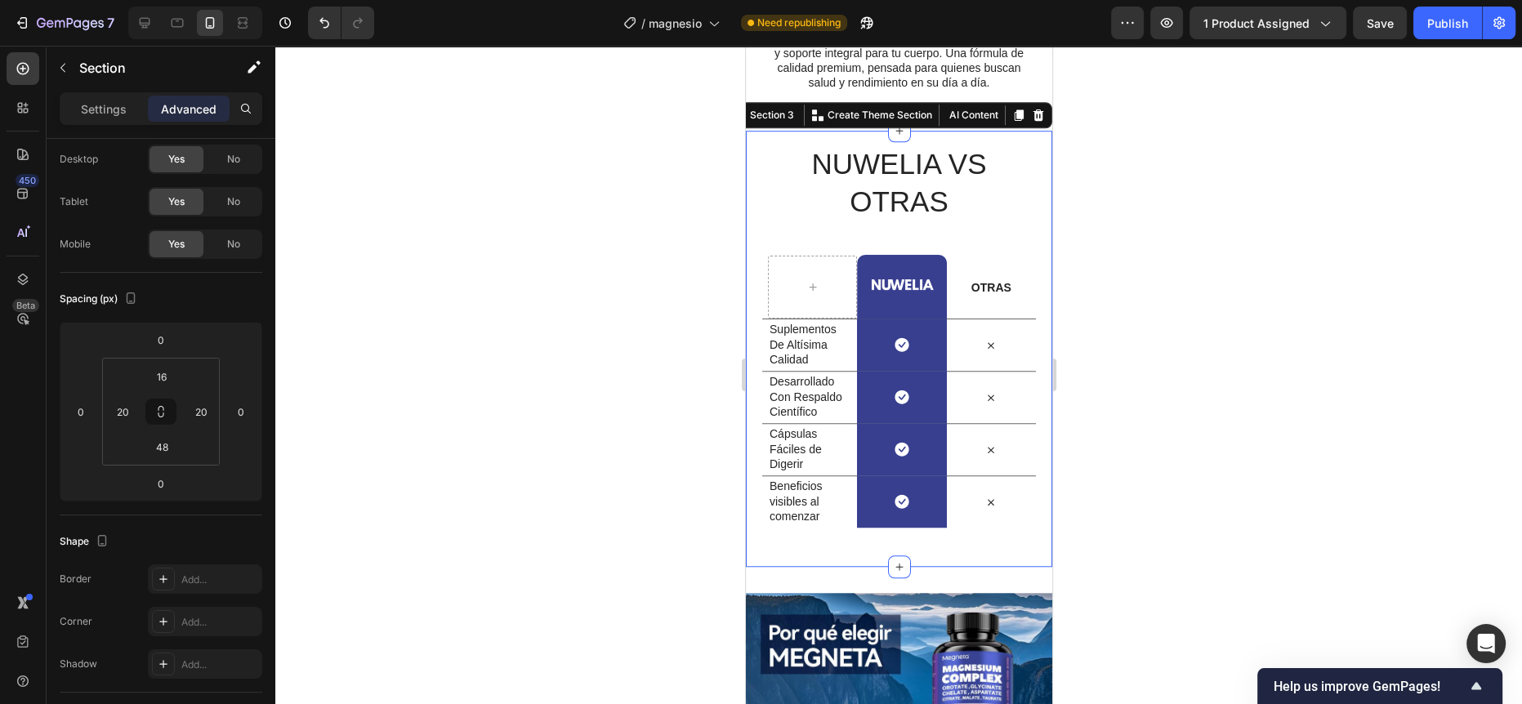
click at [507, 453] on div at bounding box center [898, 375] width 1246 height 658
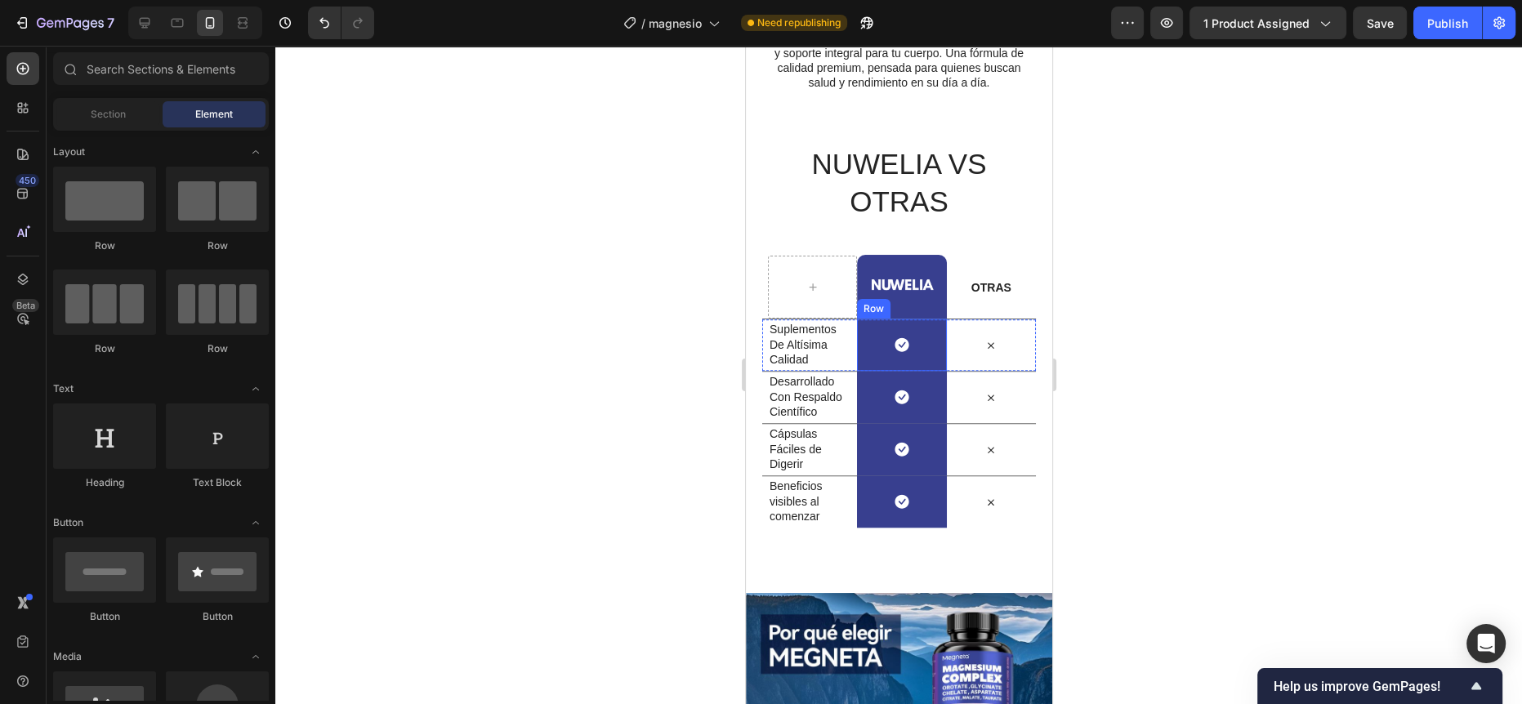
scroll to position [1347, 0]
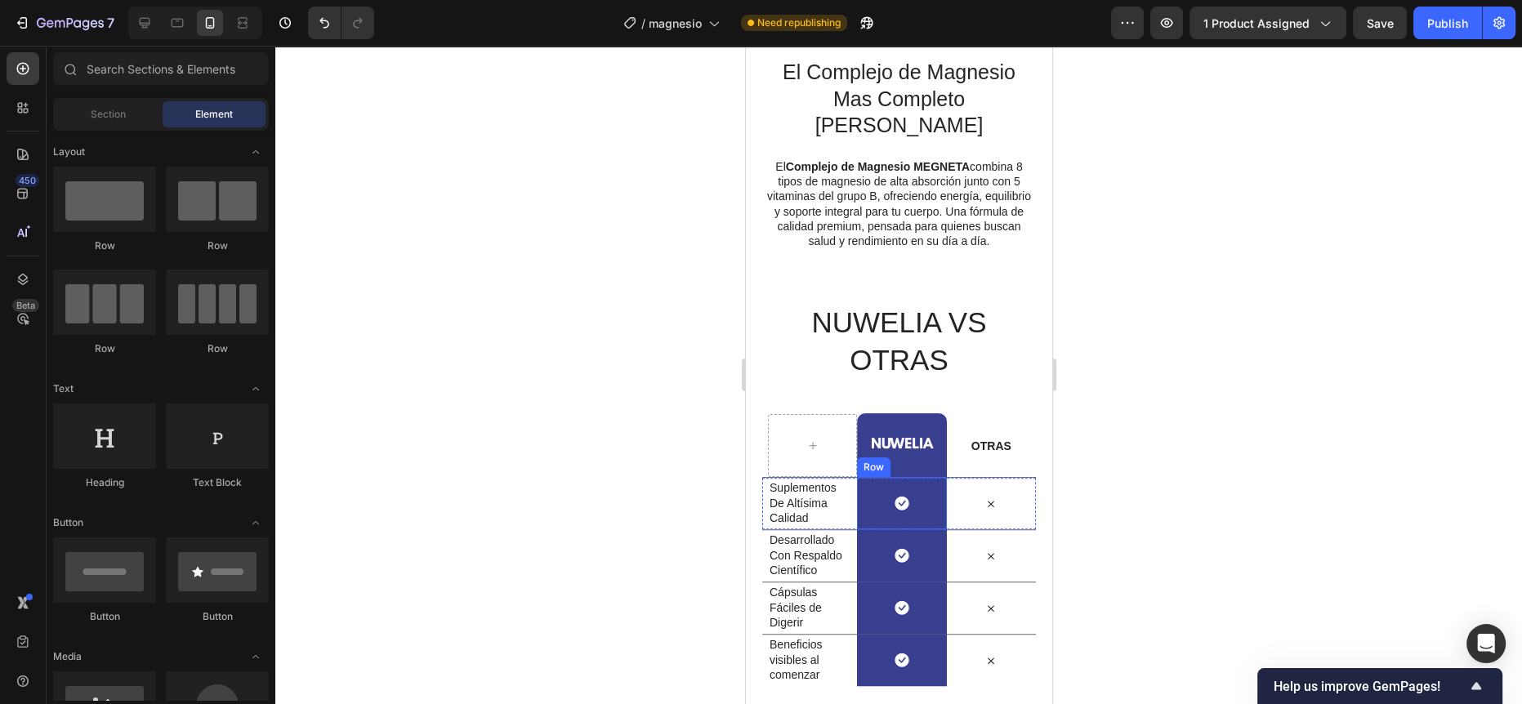
click at [876, 314] on h2 "NUWELIA VS OTRAS" at bounding box center [898, 341] width 274 height 78
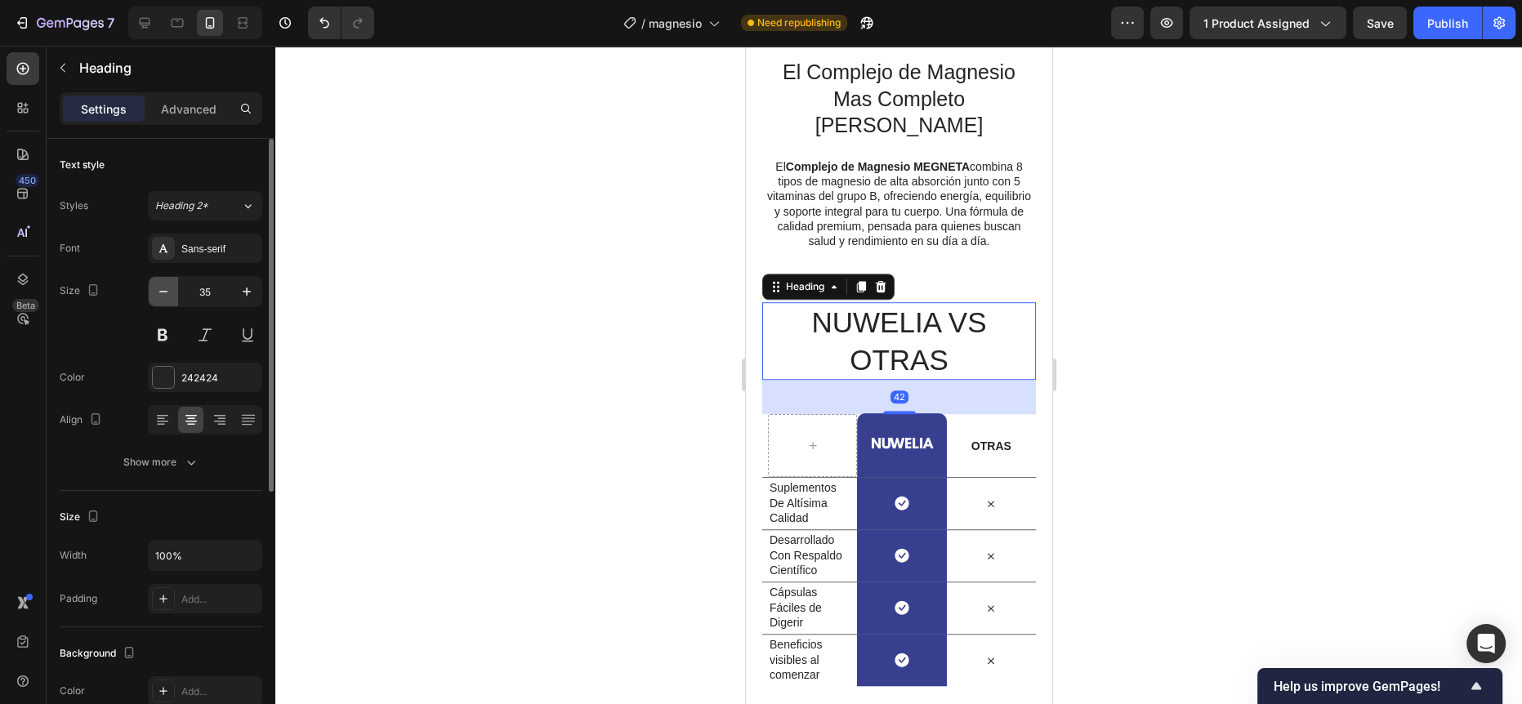
click at [167, 295] on icon "button" at bounding box center [163, 291] width 16 height 16
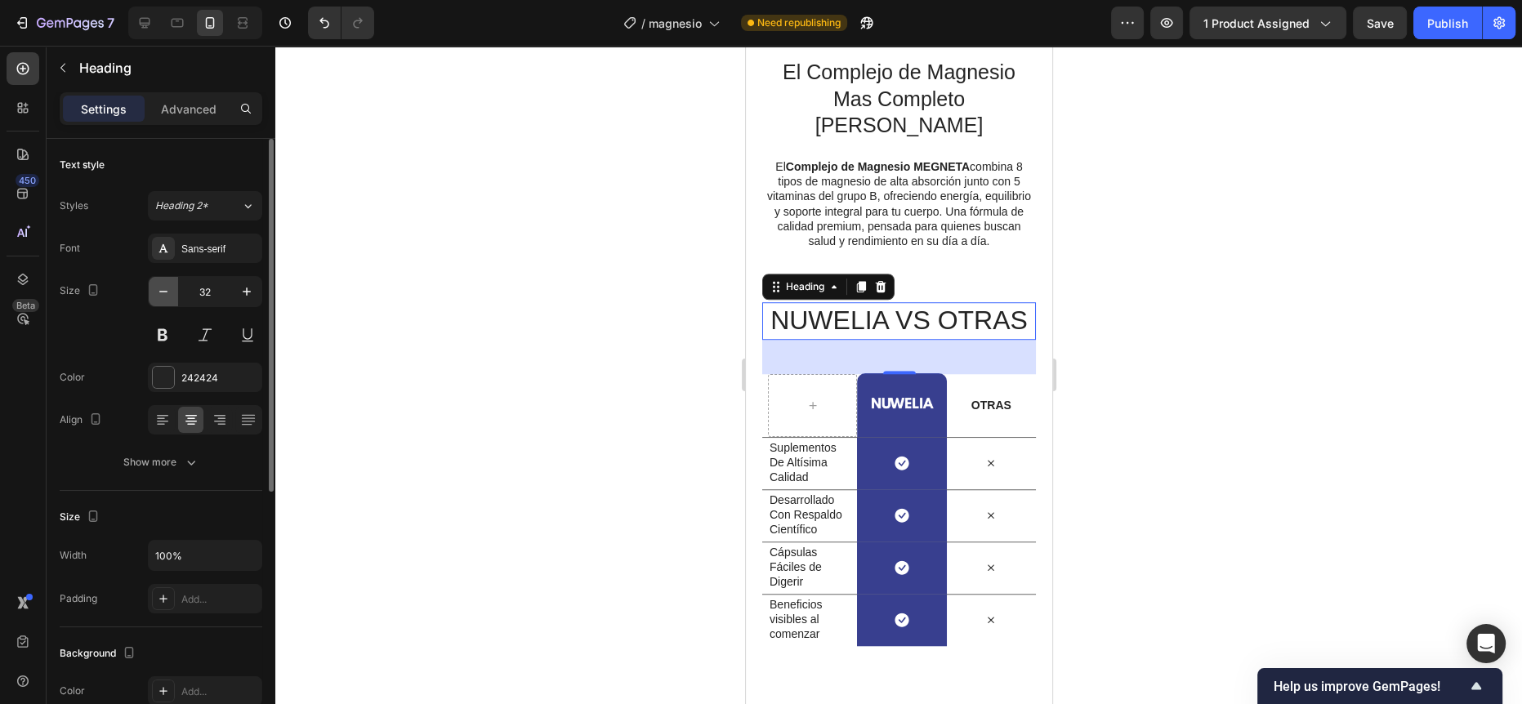
click at [167, 295] on icon "button" at bounding box center [163, 291] width 16 height 16
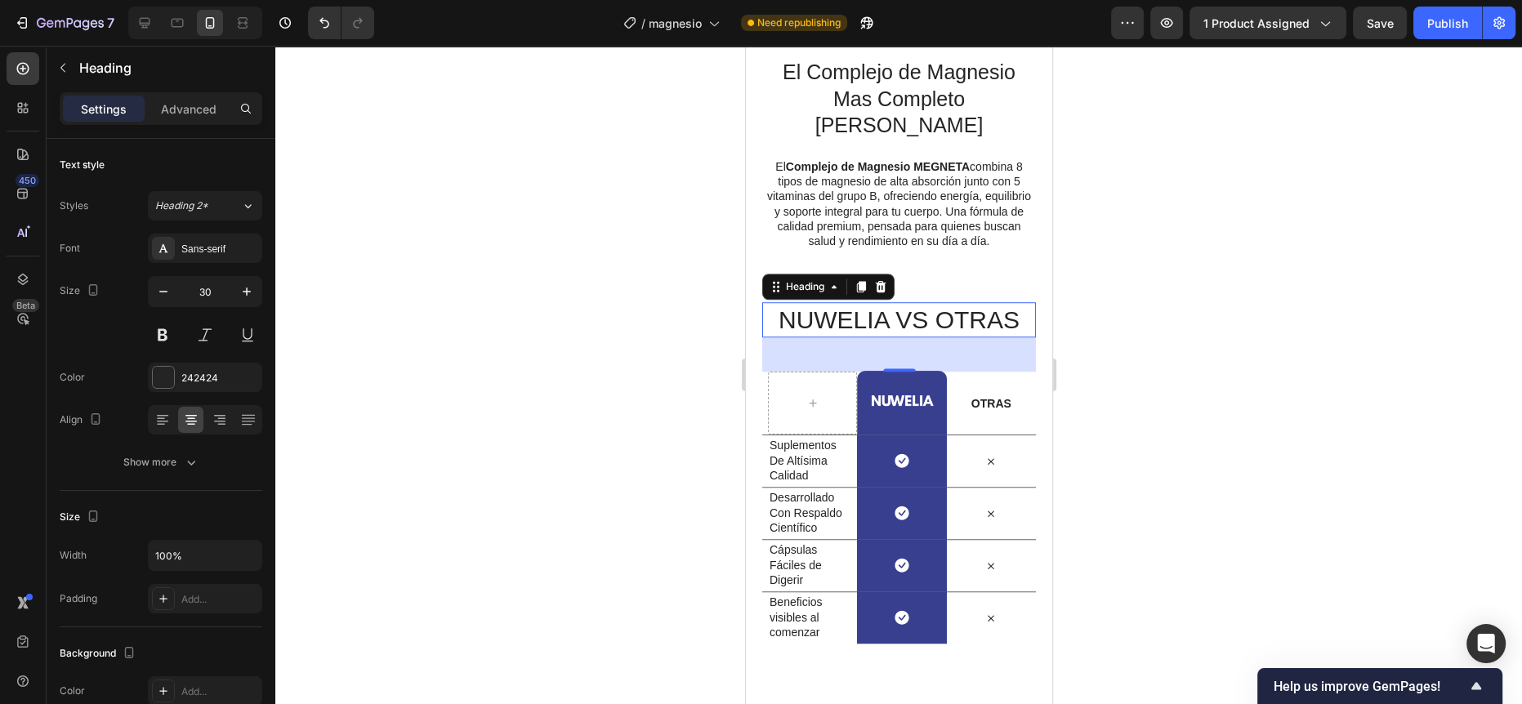
type input "29"
click at [471, 318] on div at bounding box center [898, 375] width 1246 height 658
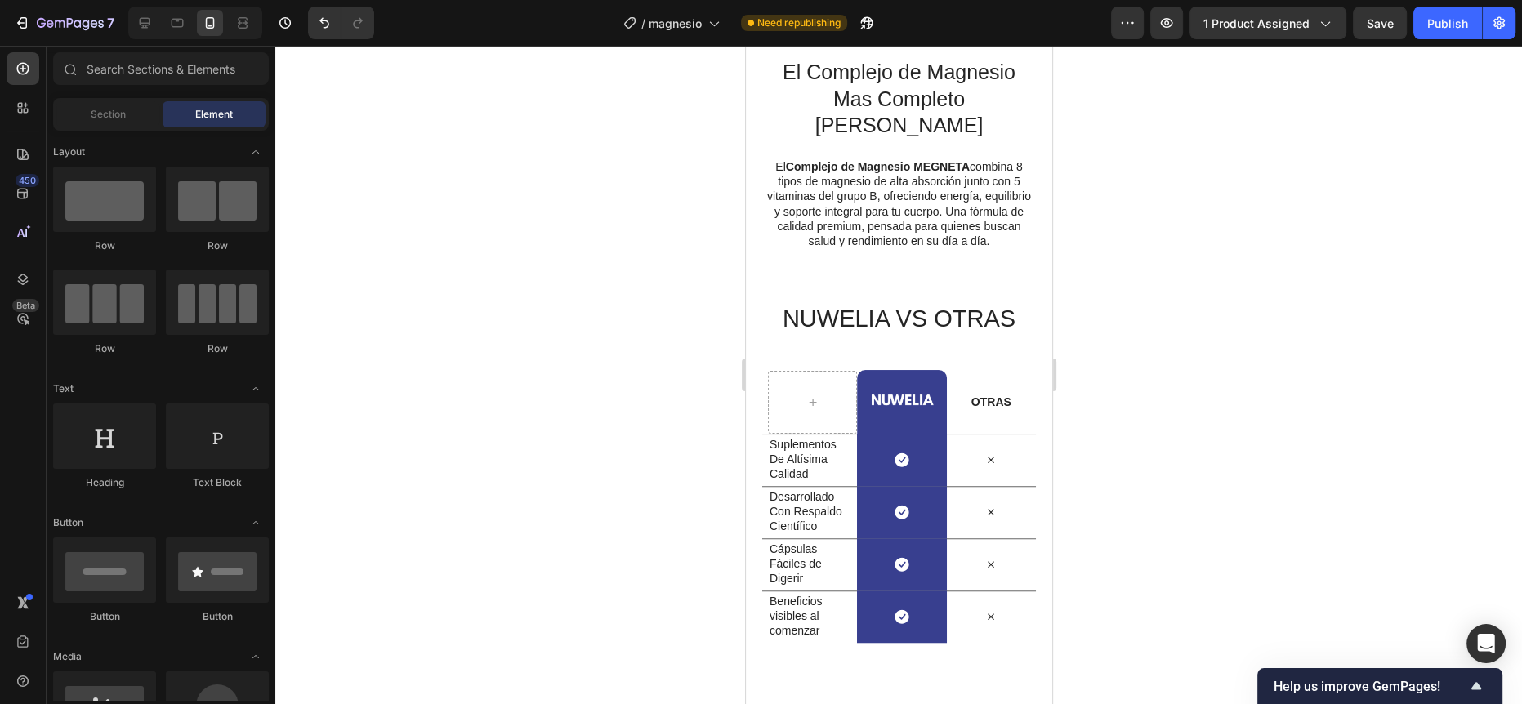
click at [680, 300] on div at bounding box center [898, 375] width 1246 height 658
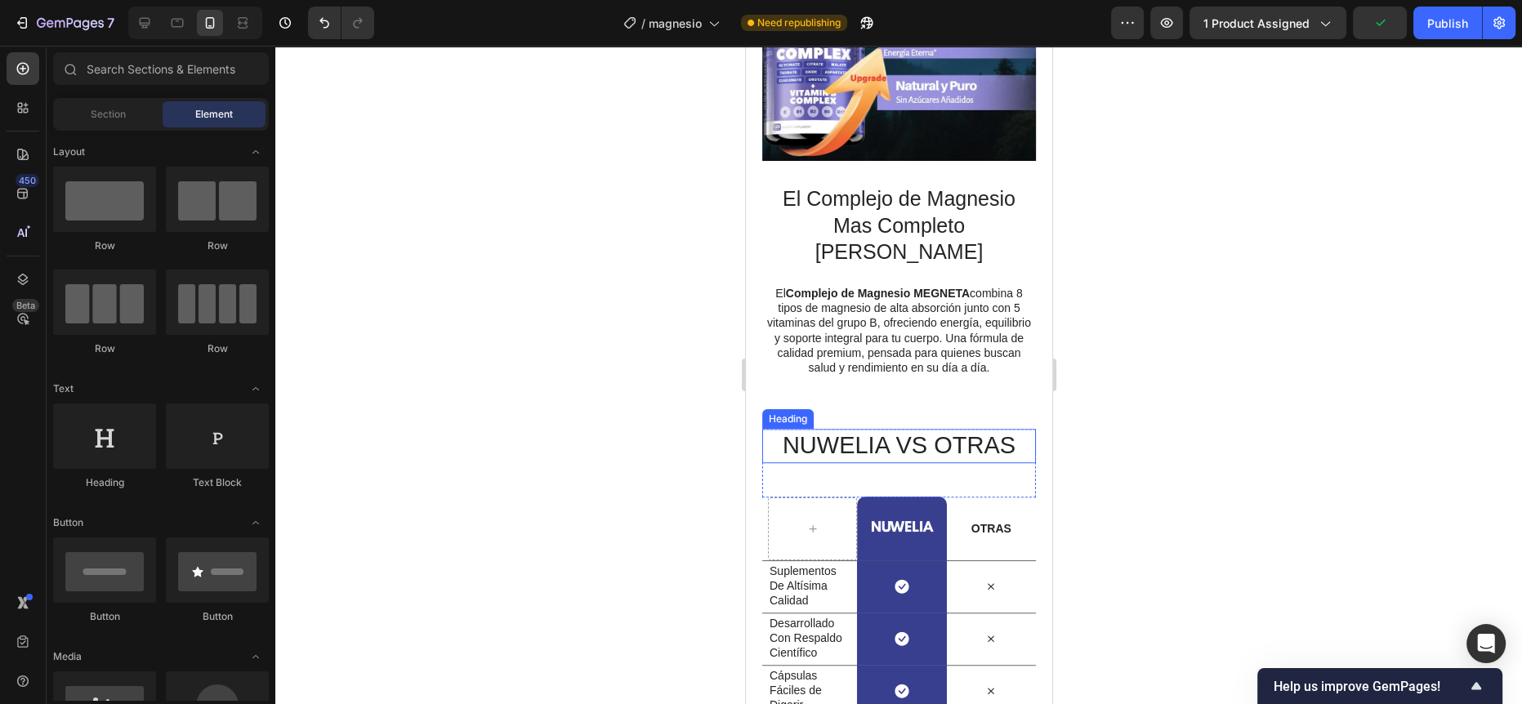
scroll to position [1219, 0]
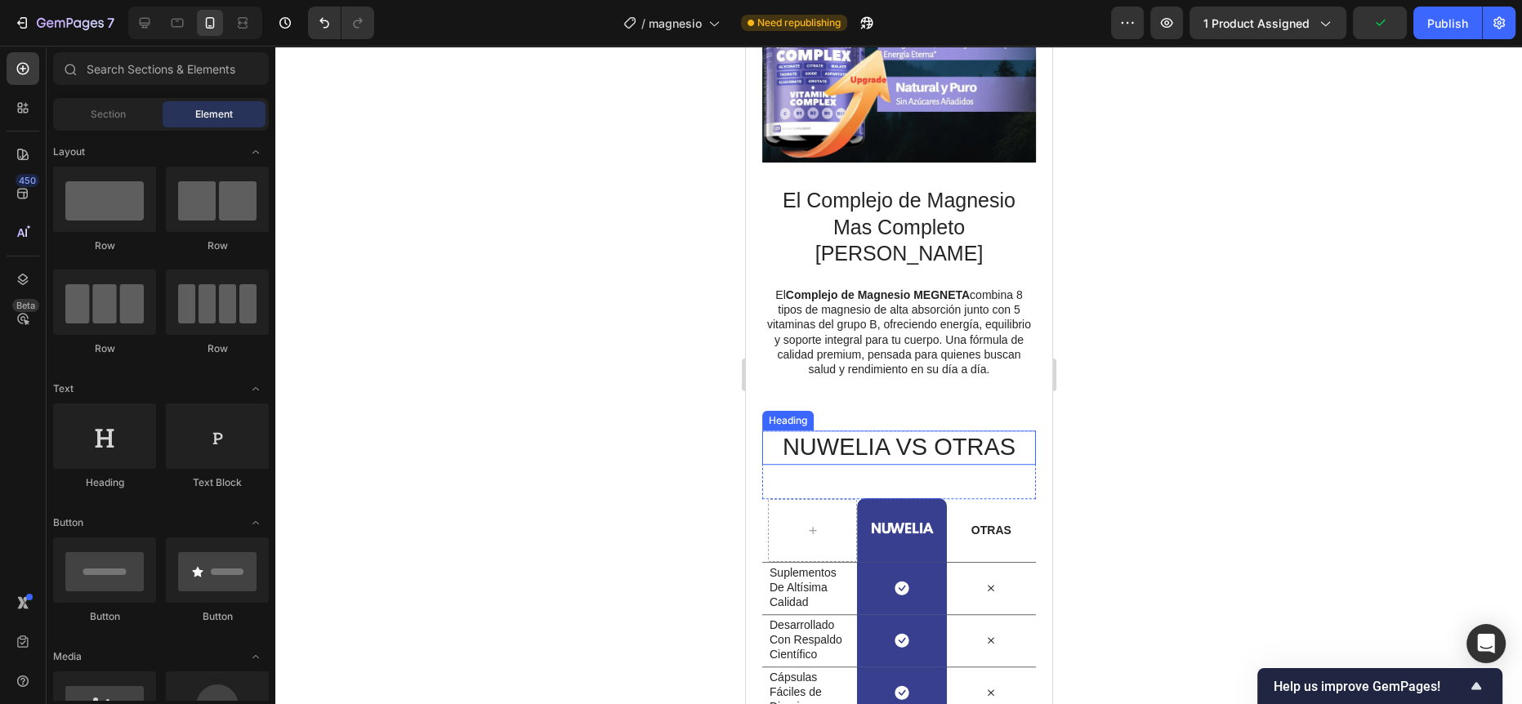
click at [892, 430] on h2 "NUWELIA VS OTRAS" at bounding box center [898, 447] width 274 height 34
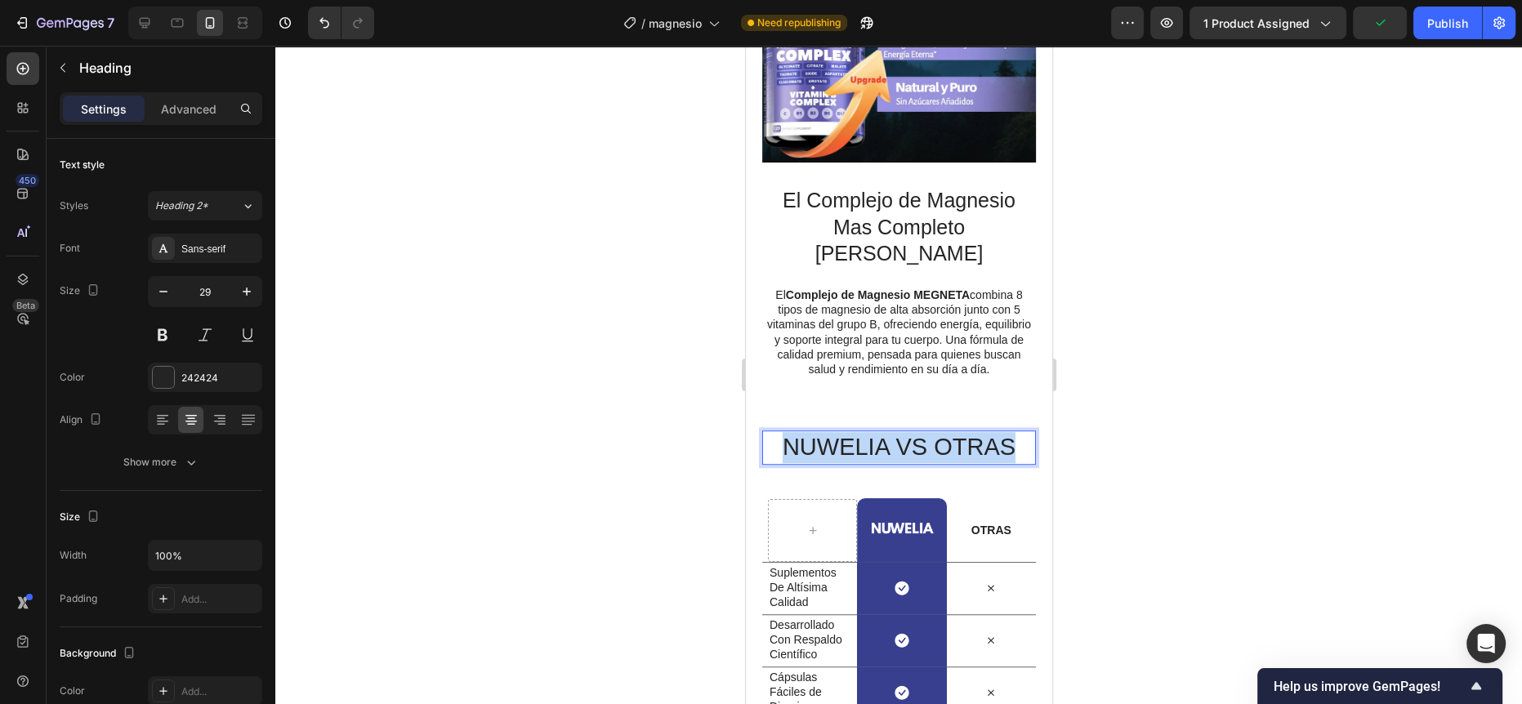
click at [892, 432] on p "NUWELIA VS OTRAS" at bounding box center [898, 447] width 270 height 31
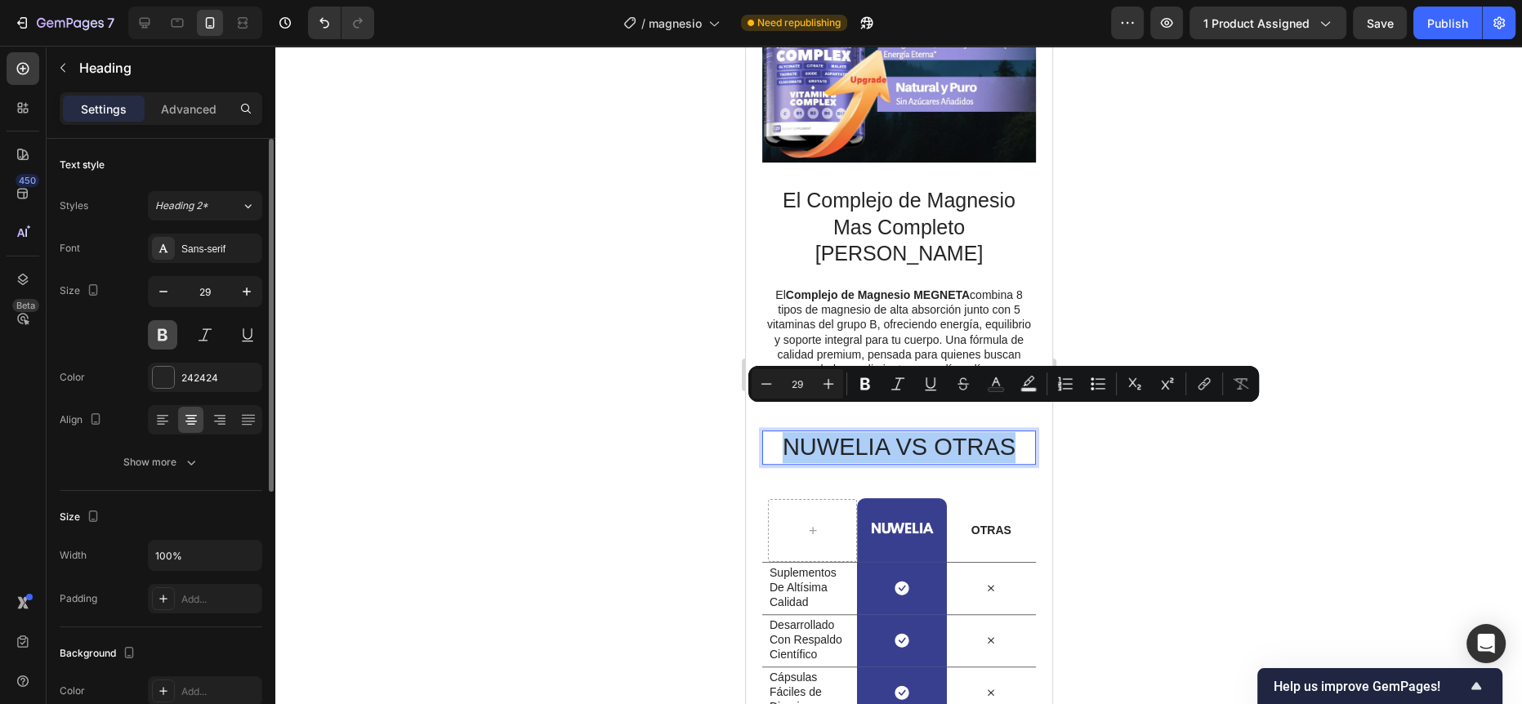
click at [170, 335] on button at bounding box center [162, 334] width 29 height 29
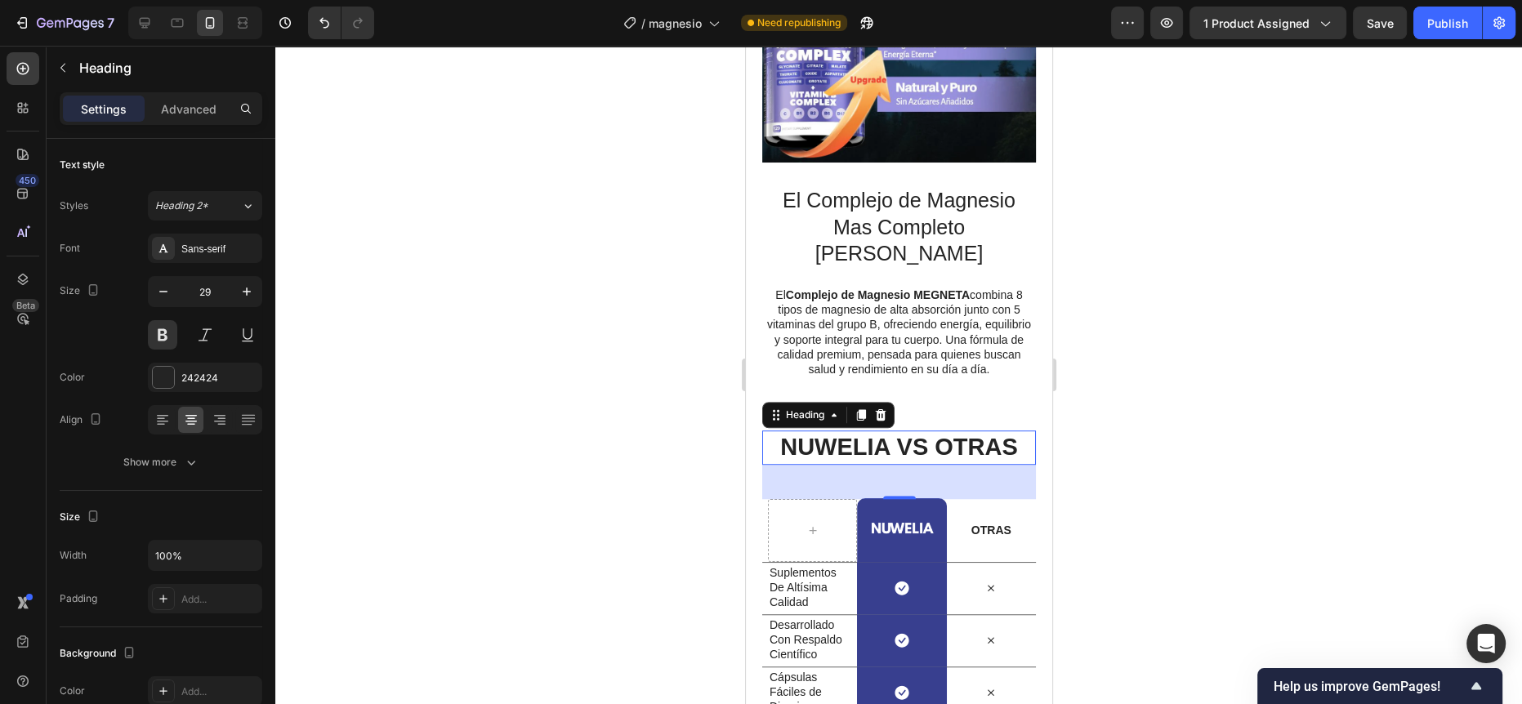
click at [516, 372] on div at bounding box center [898, 375] width 1246 height 658
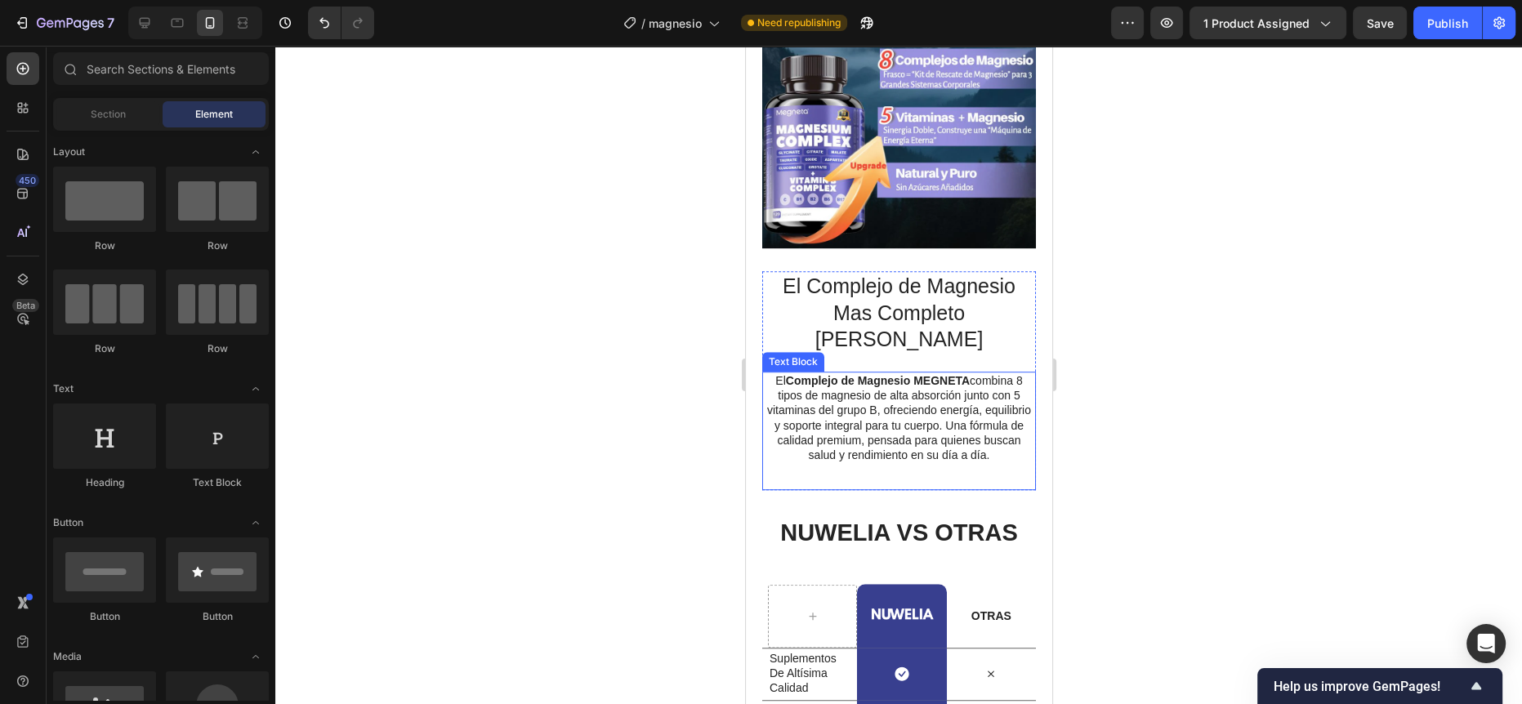
scroll to position [925, 0]
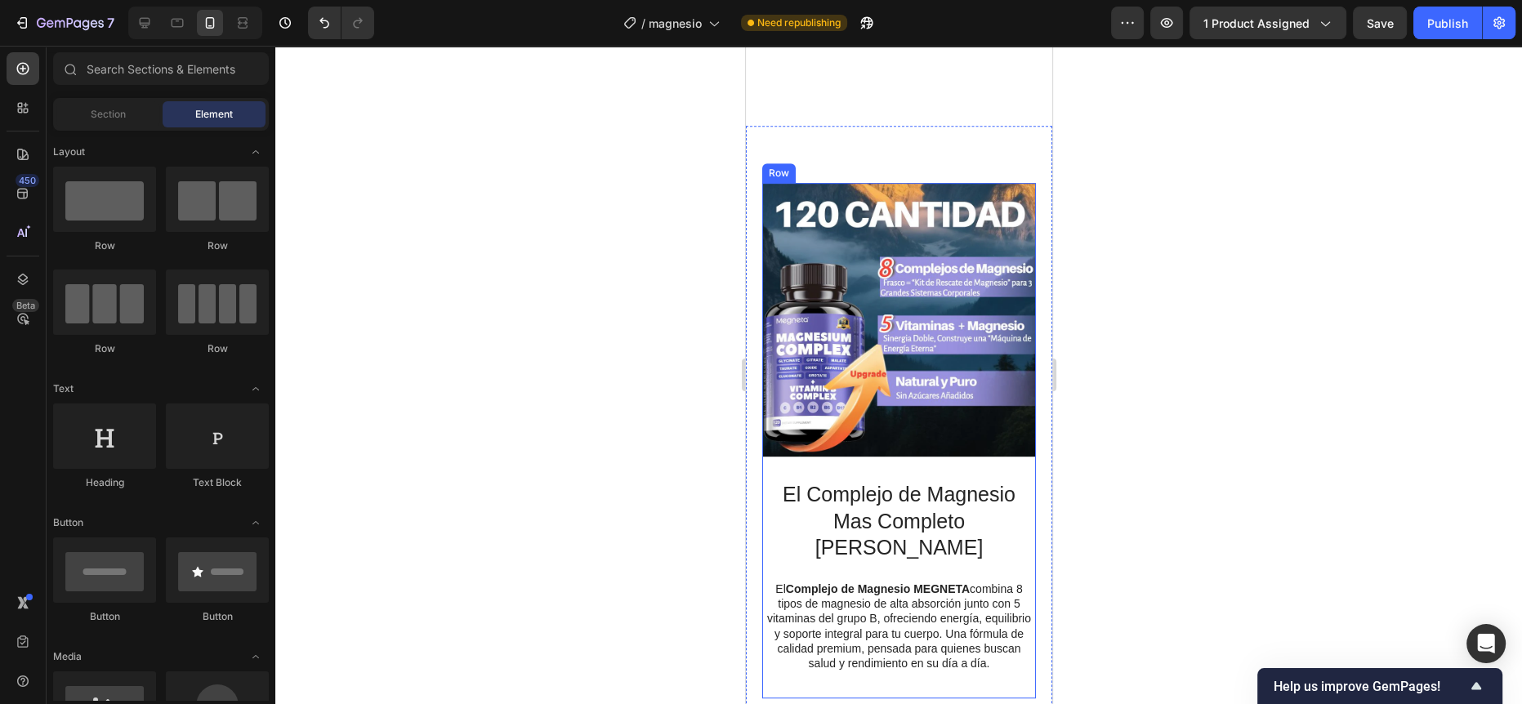
click at [859, 486] on h2 "El Complejo de Magnesio Mas Completo [PERSON_NAME]" at bounding box center [898, 520] width 274 height 83
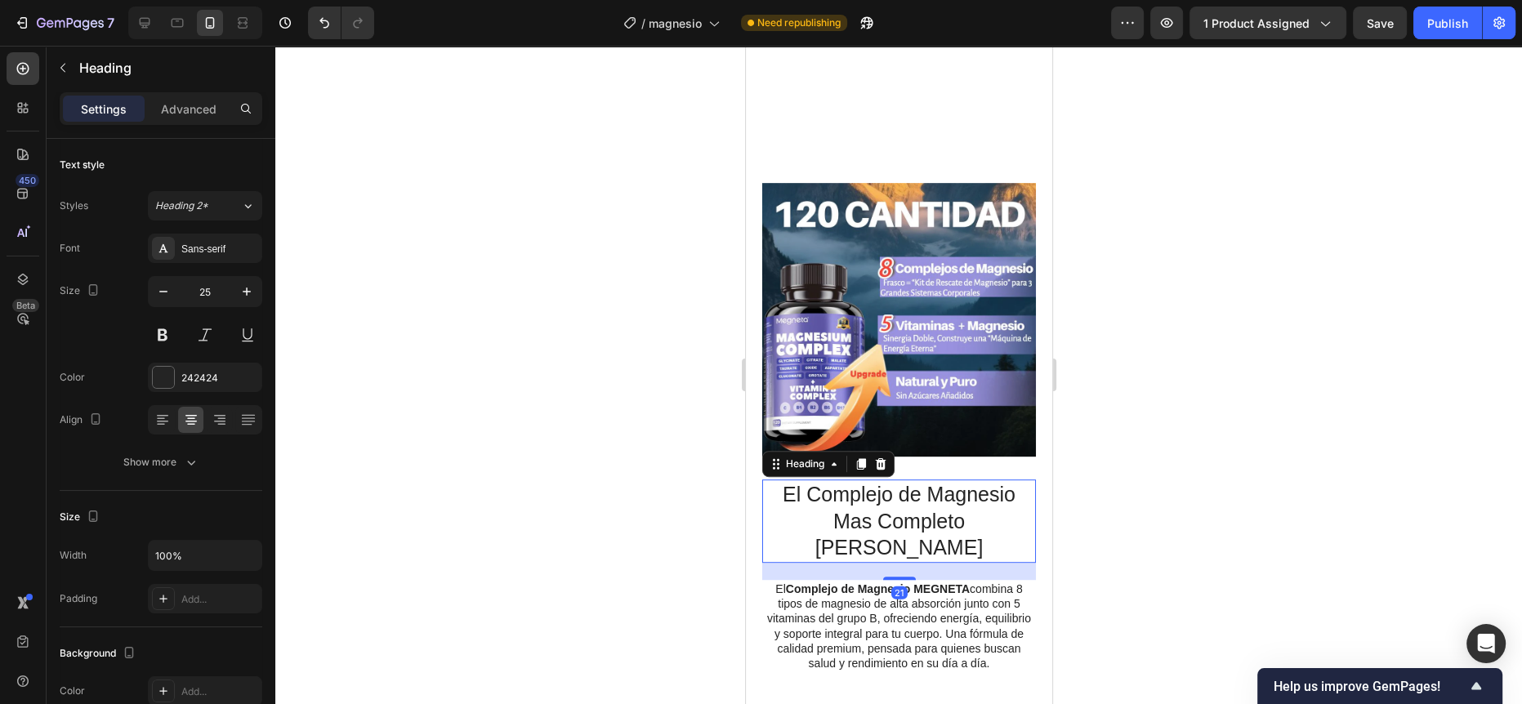
click at [859, 486] on h2 "El Complejo de Magnesio Mas Completo [PERSON_NAME]" at bounding box center [898, 520] width 274 height 83
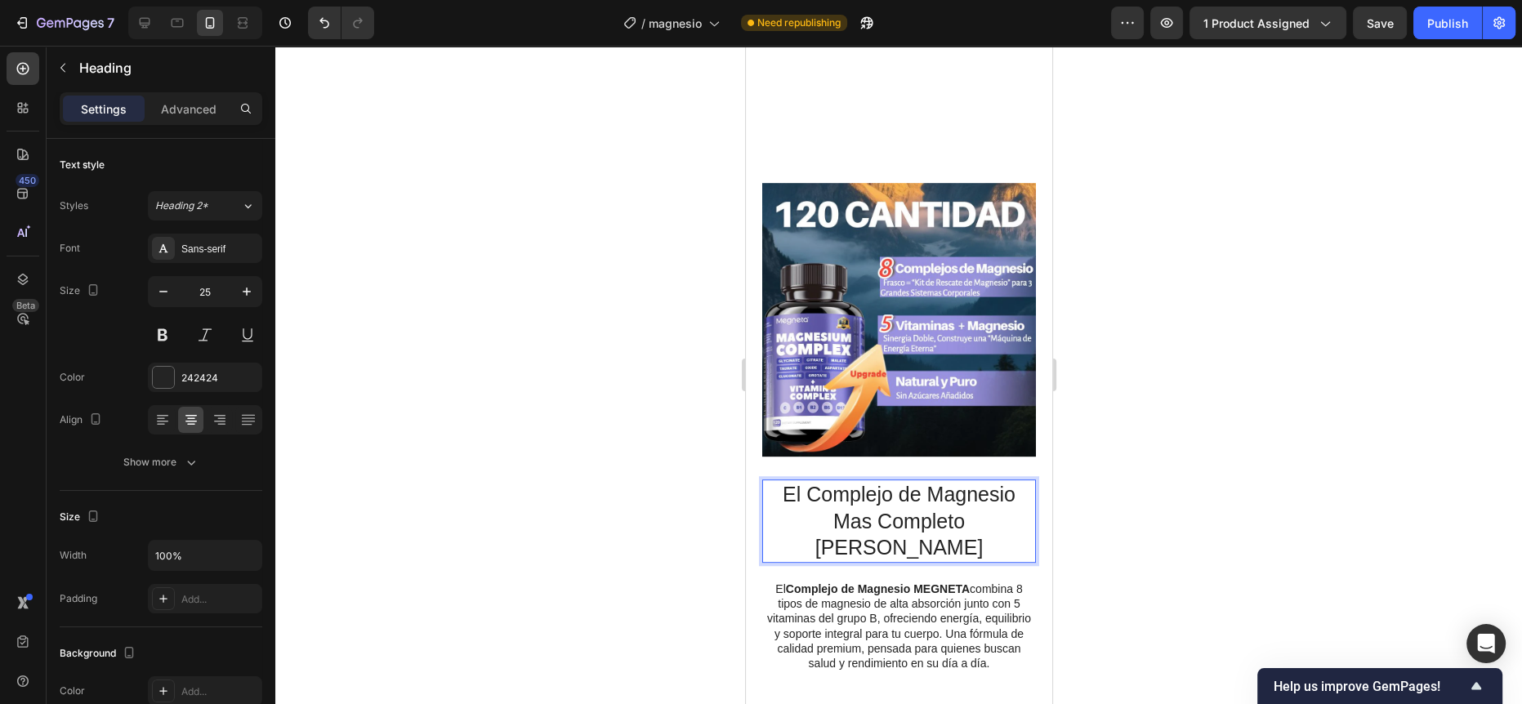
click at [859, 486] on p "El Complejo de Magnesio Mas Completo [PERSON_NAME]" at bounding box center [898, 521] width 270 height 80
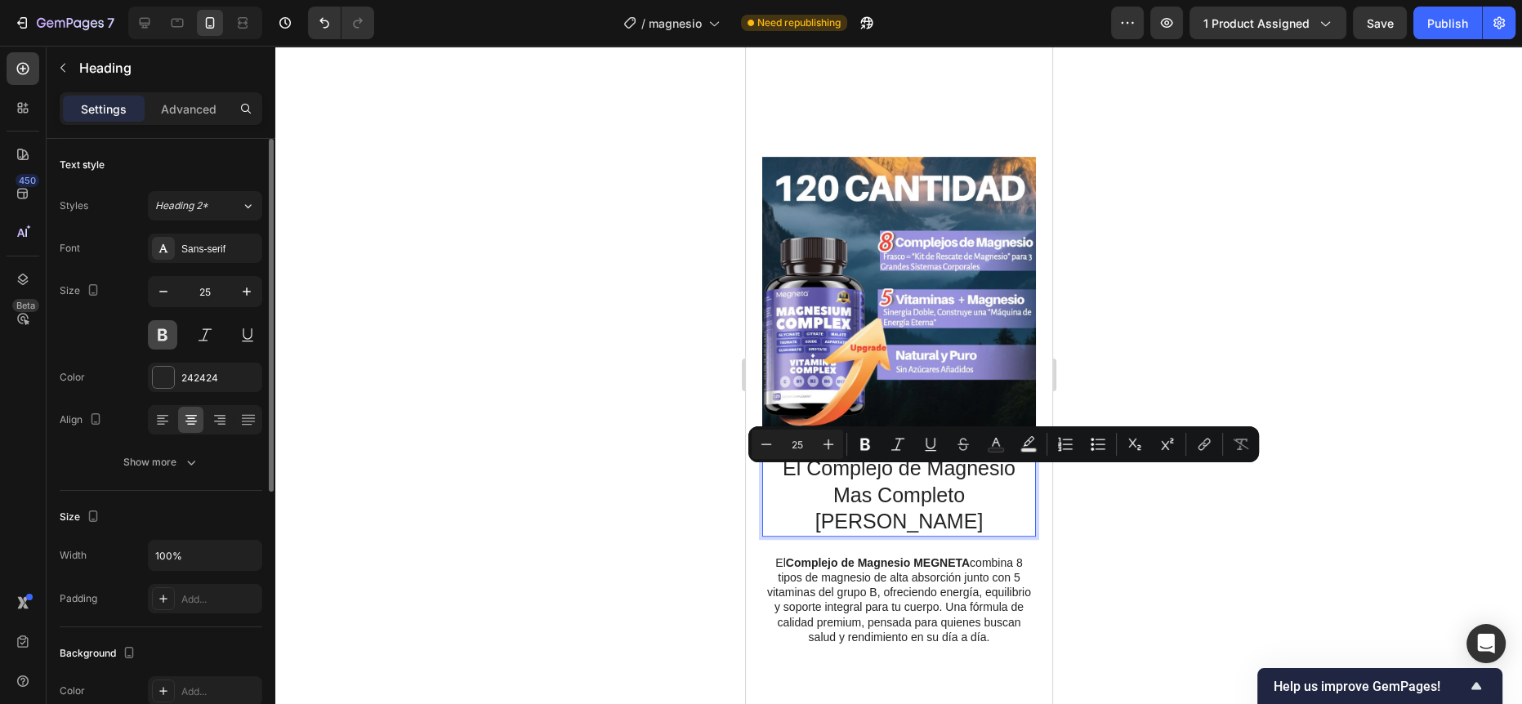
click at [159, 329] on button at bounding box center [162, 334] width 29 height 29
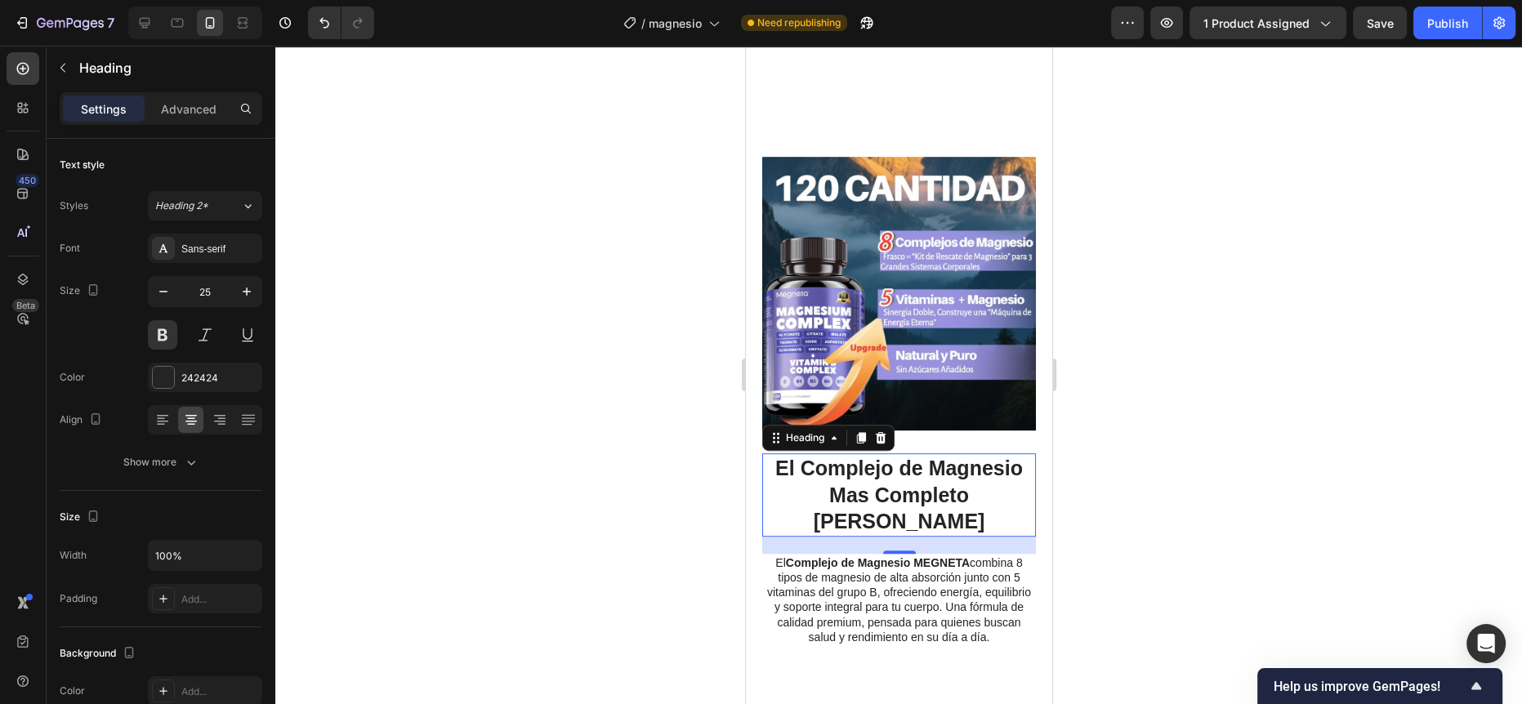
click at [550, 348] on div at bounding box center [898, 375] width 1246 height 658
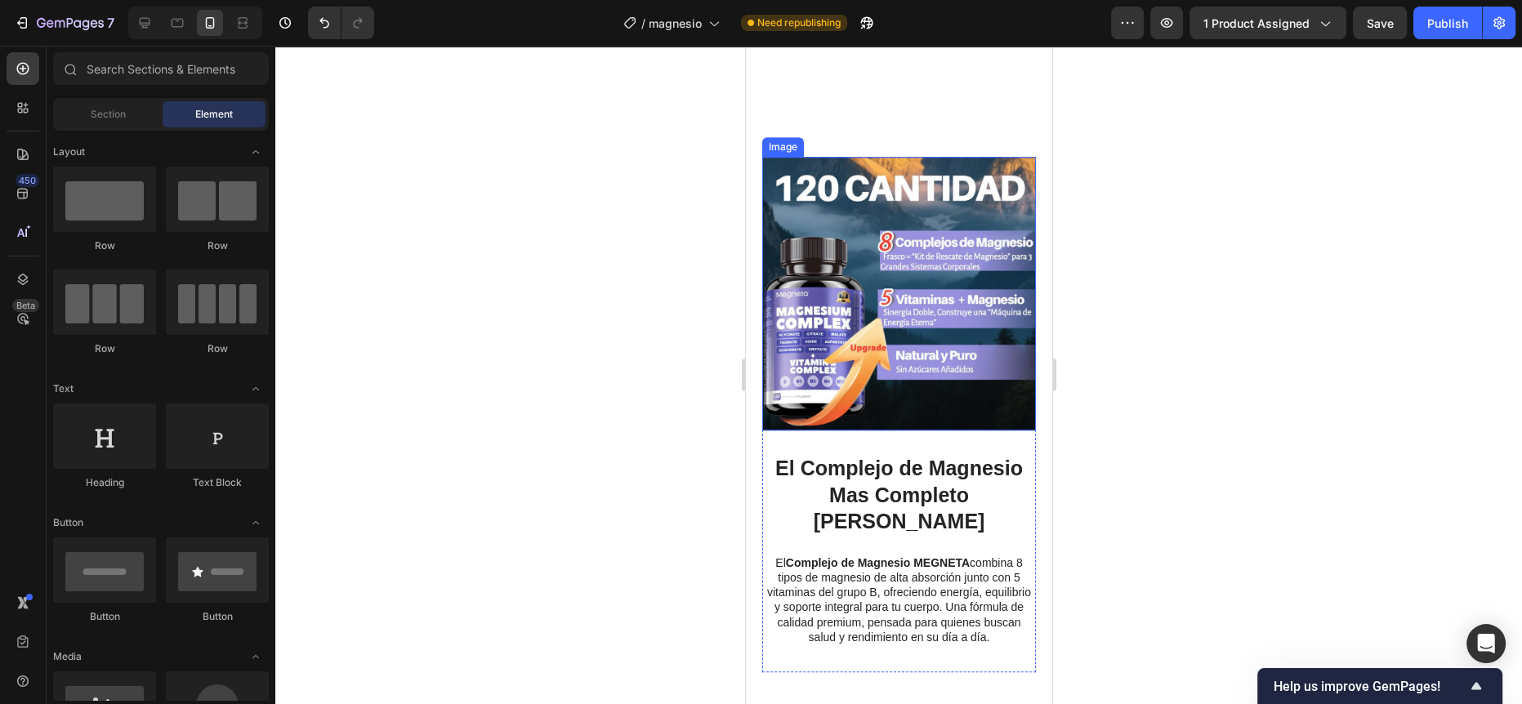
scroll to position [999, 0]
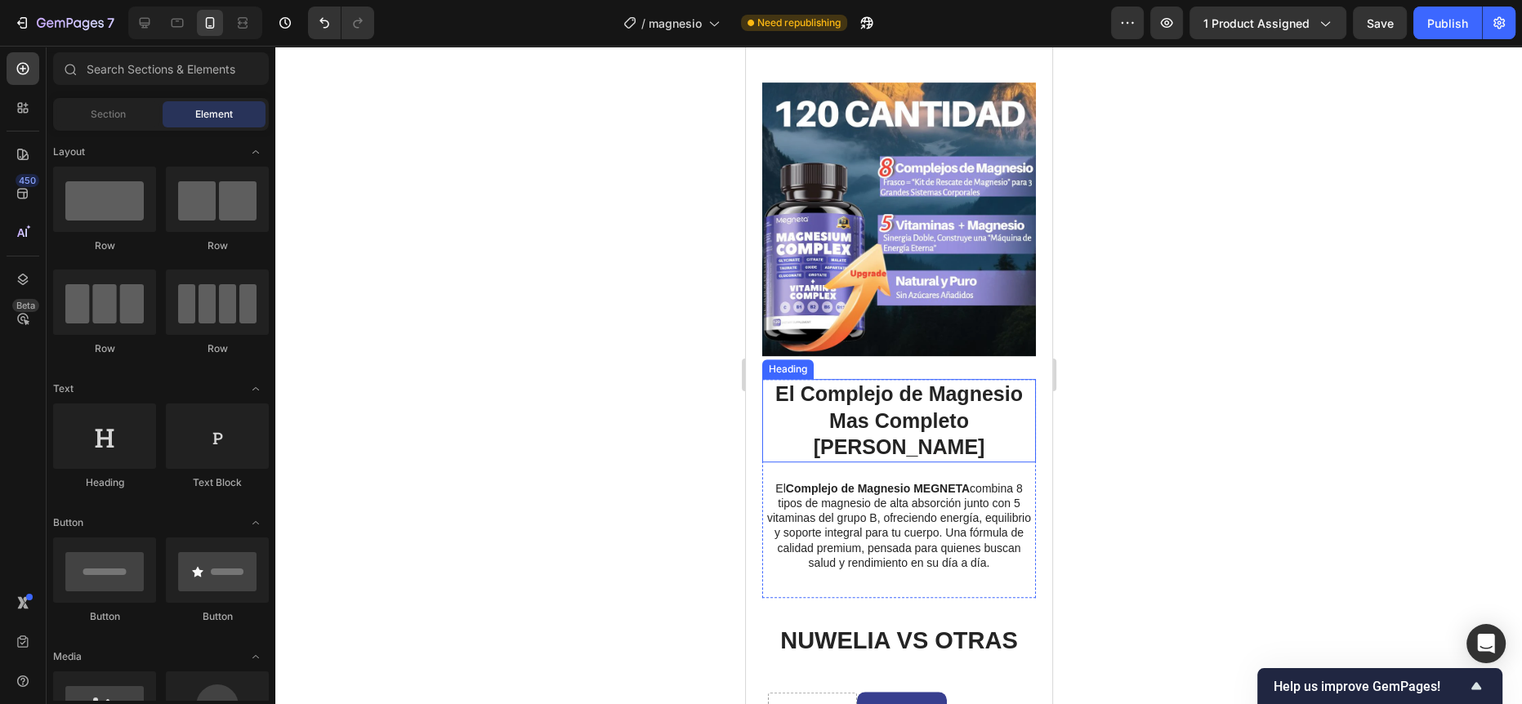
click at [890, 408] on p "El Complejo de Magnesio Mas Completo [PERSON_NAME]" at bounding box center [898, 421] width 270 height 80
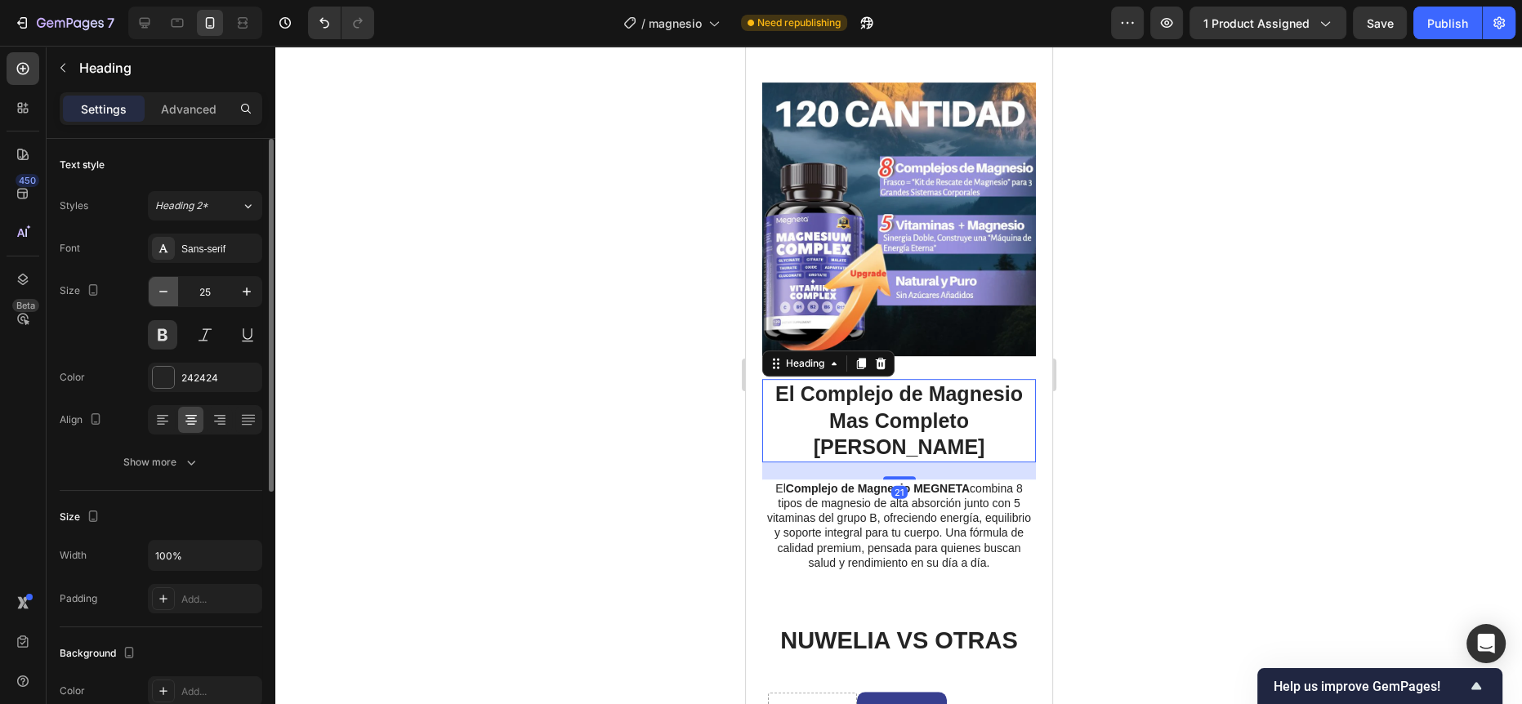
click at [167, 292] on icon "button" at bounding box center [163, 291] width 16 height 16
type input "24"
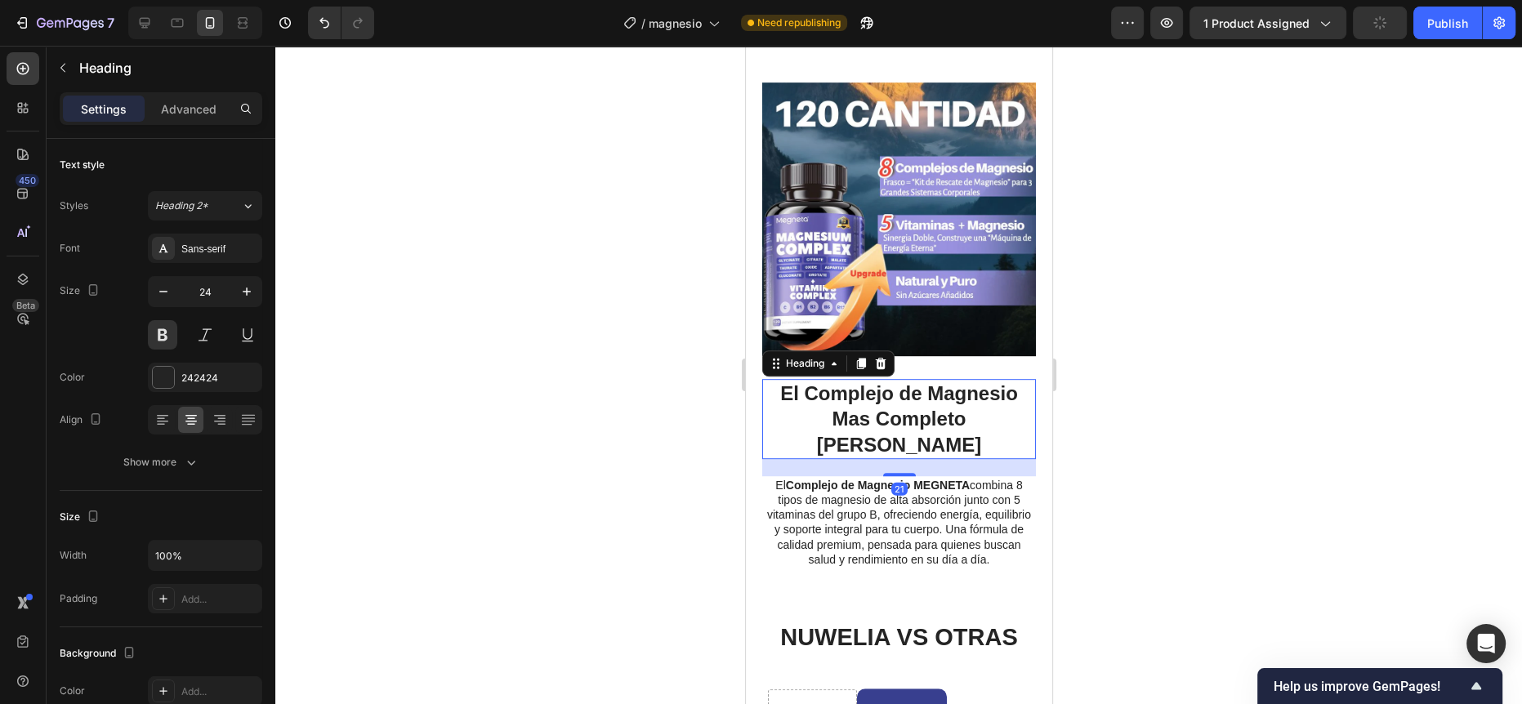
click at [488, 429] on div at bounding box center [898, 375] width 1246 height 658
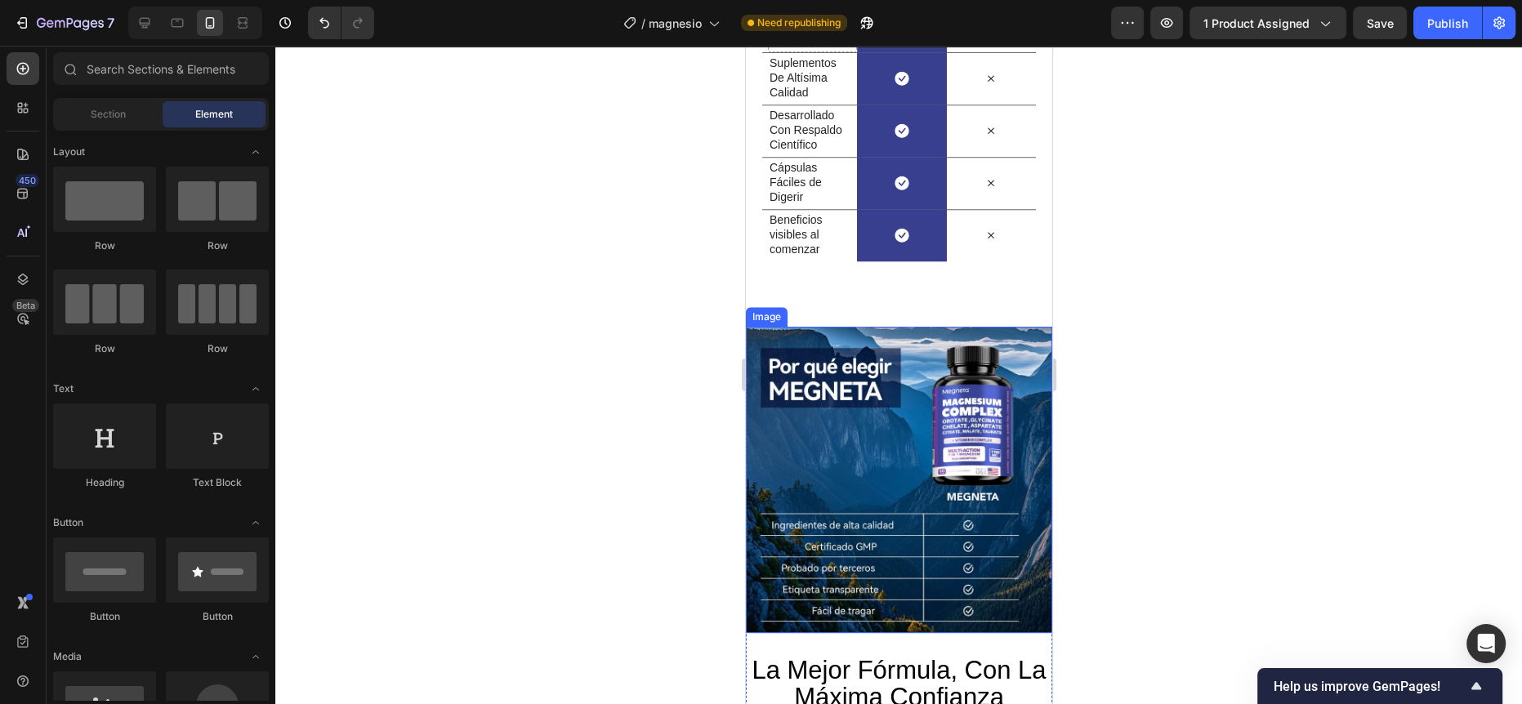
scroll to position [1861, 0]
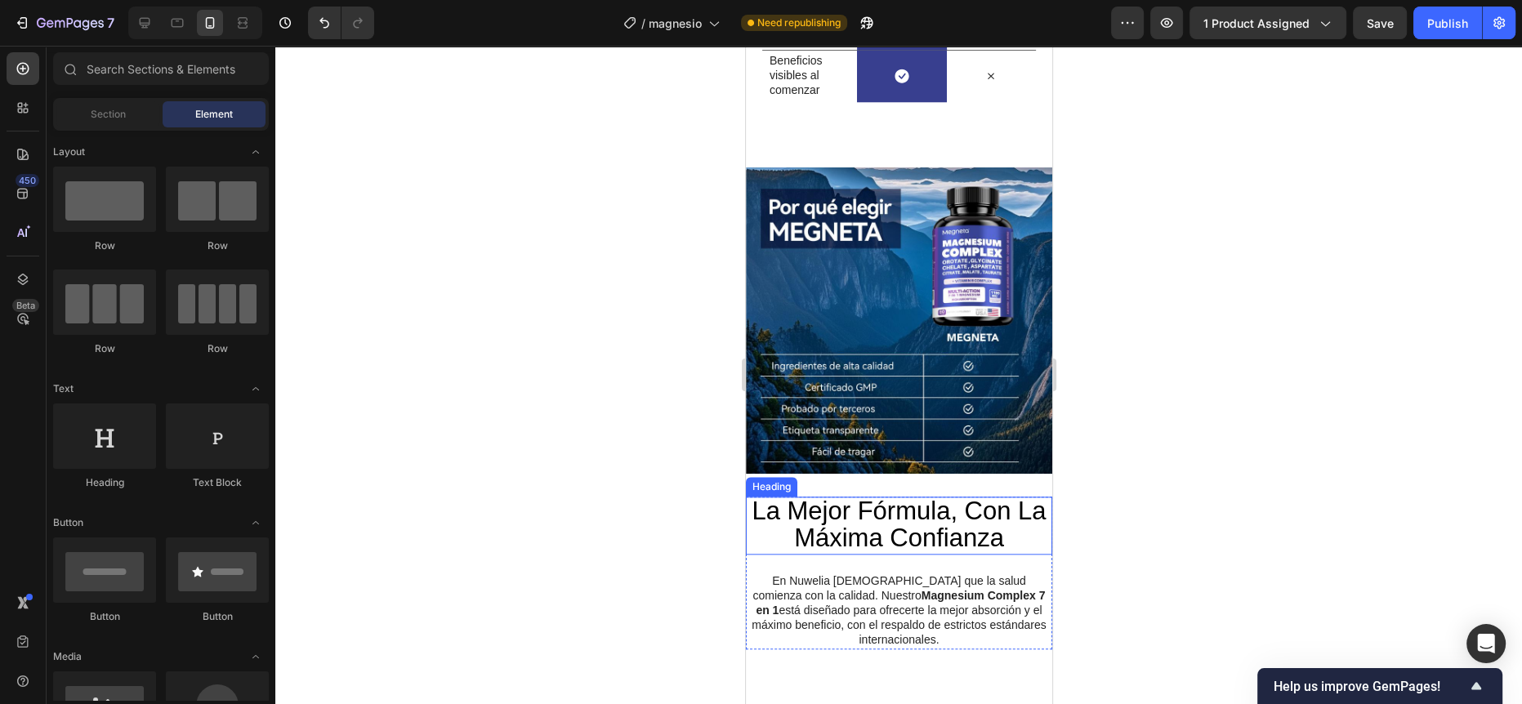
click at [855, 528] on span "La Mejor Fórmula, Con La Máxima Confianza" at bounding box center [898, 525] width 294 height 56
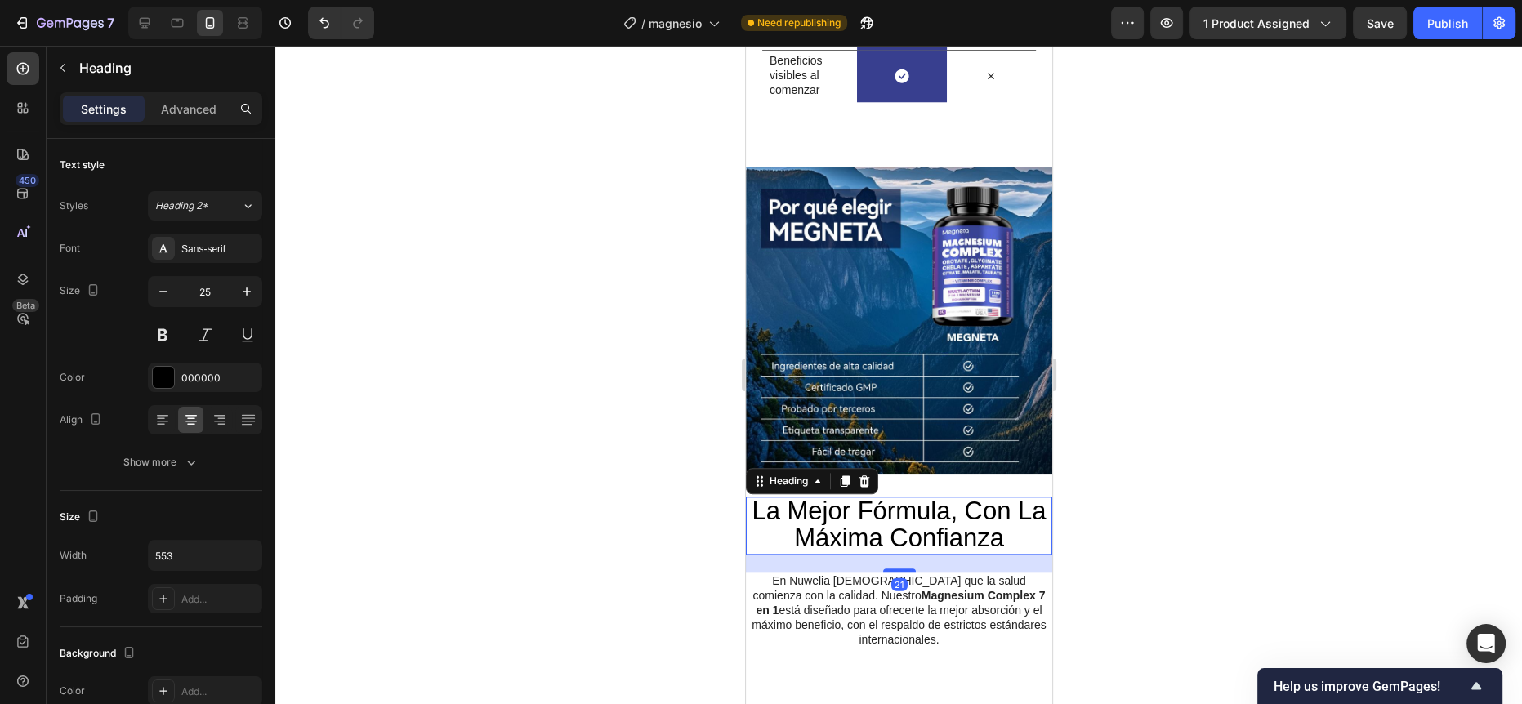
click at [855, 528] on span "La Mejor Fórmula, Con La Máxima Confianza" at bounding box center [898, 525] width 294 height 56
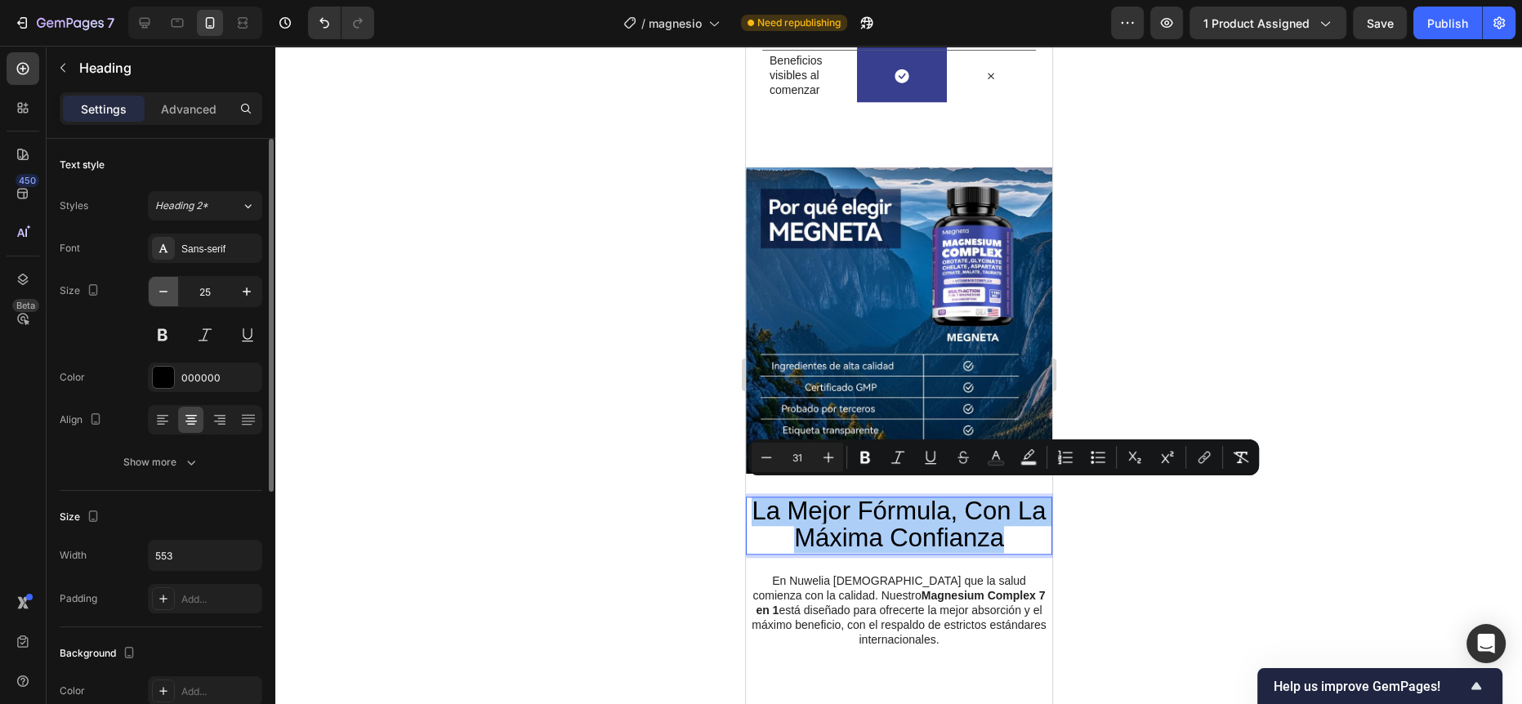
click at [167, 288] on icon "button" at bounding box center [163, 291] width 16 height 16
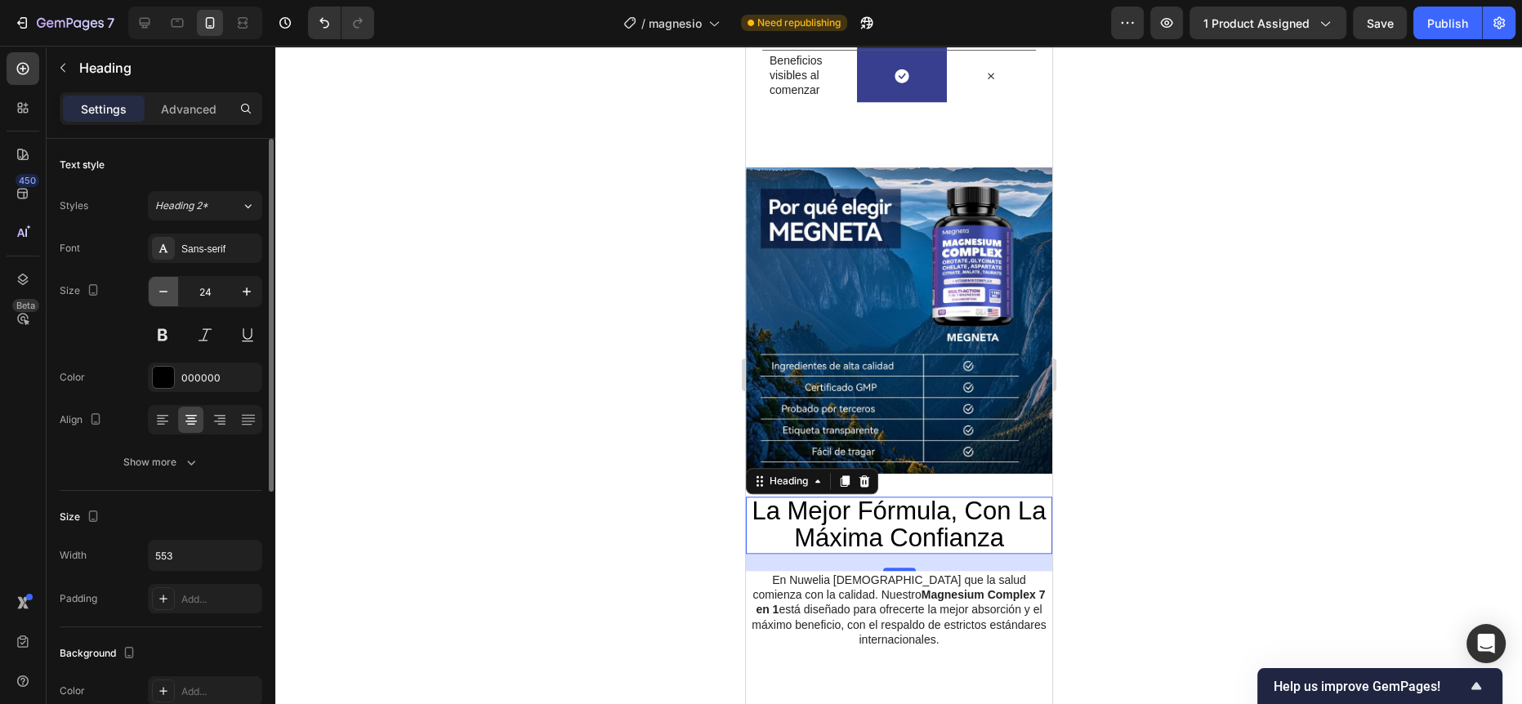
click at [167, 288] on icon "button" at bounding box center [163, 291] width 16 height 16
type input "23"
click at [867, 506] on span "La Mejor Fórmula, Con La Máxima Confianza" at bounding box center [898, 524] width 294 height 56
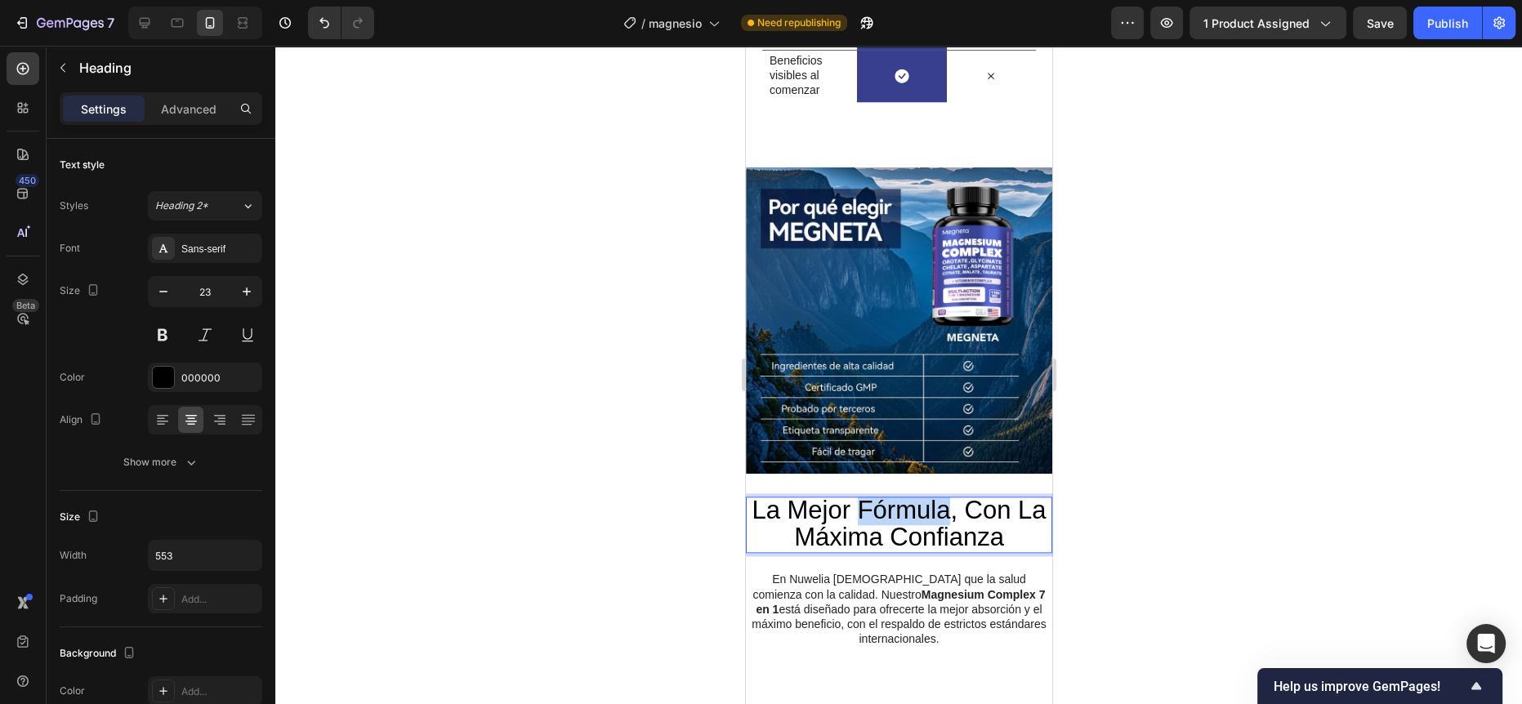
click at [867, 506] on span "La Mejor Fórmula, Con La Máxima Confianza" at bounding box center [898, 524] width 294 height 56
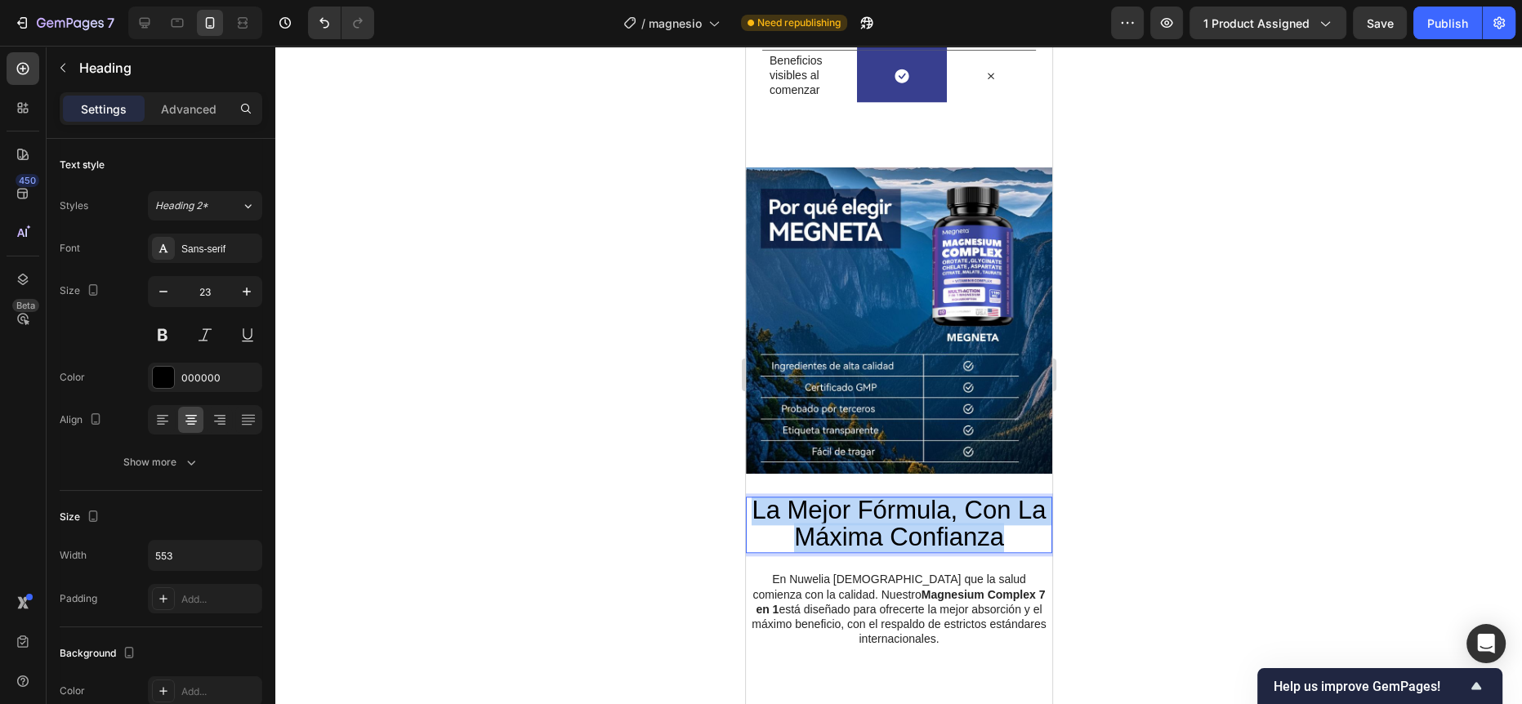
click at [867, 506] on span "La Mejor Fórmula, Con La Máxima Confianza" at bounding box center [898, 524] width 294 height 56
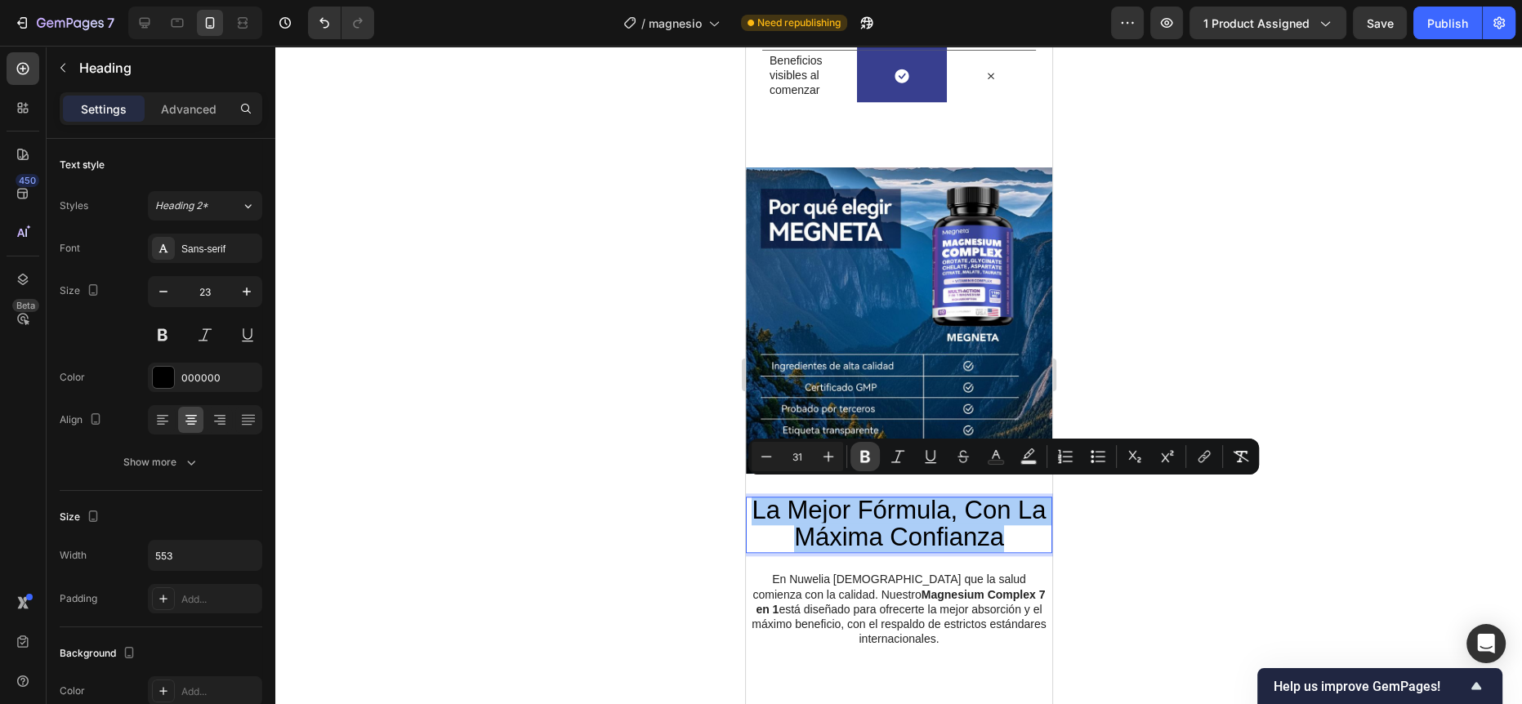
click at [856, 446] on button "Bold" at bounding box center [864, 456] width 29 height 29
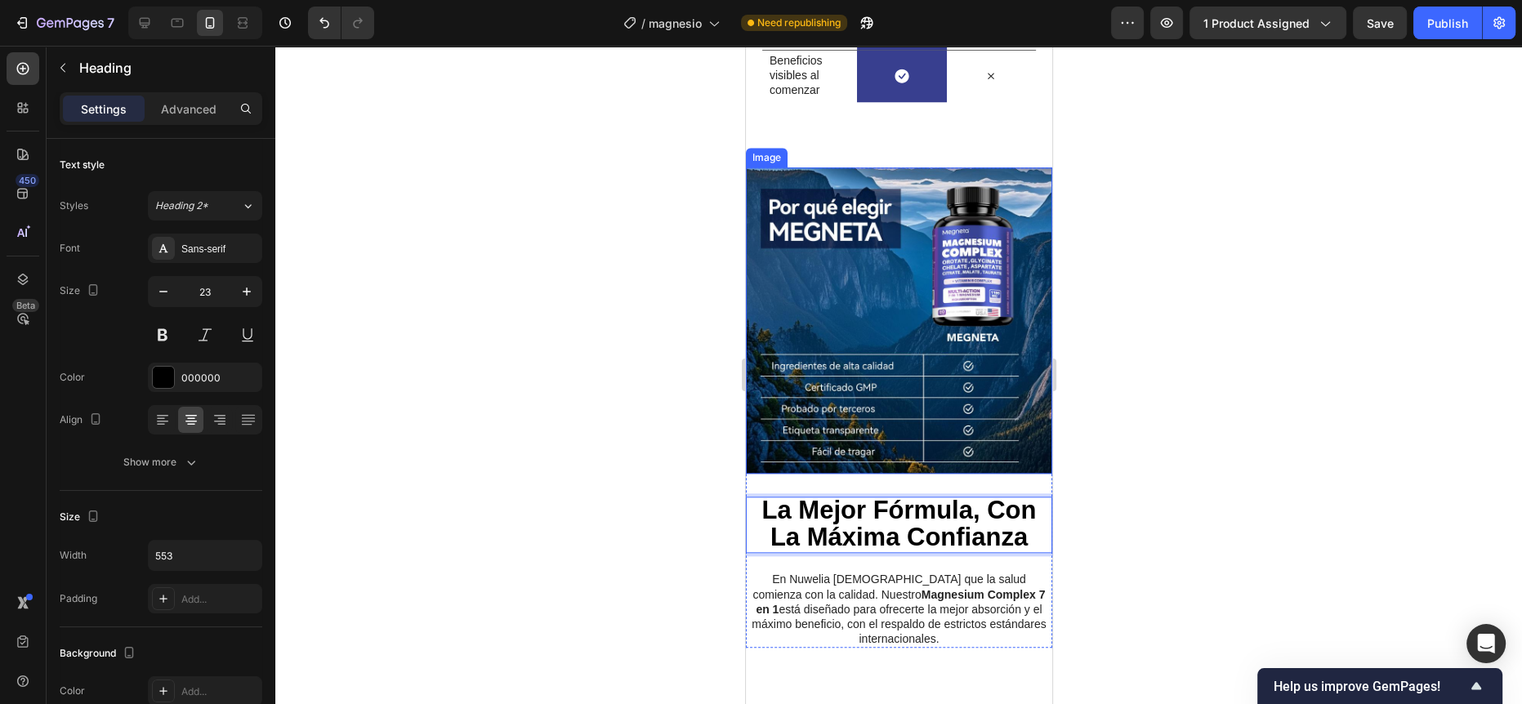
click at [662, 432] on div at bounding box center [898, 375] width 1246 height 658
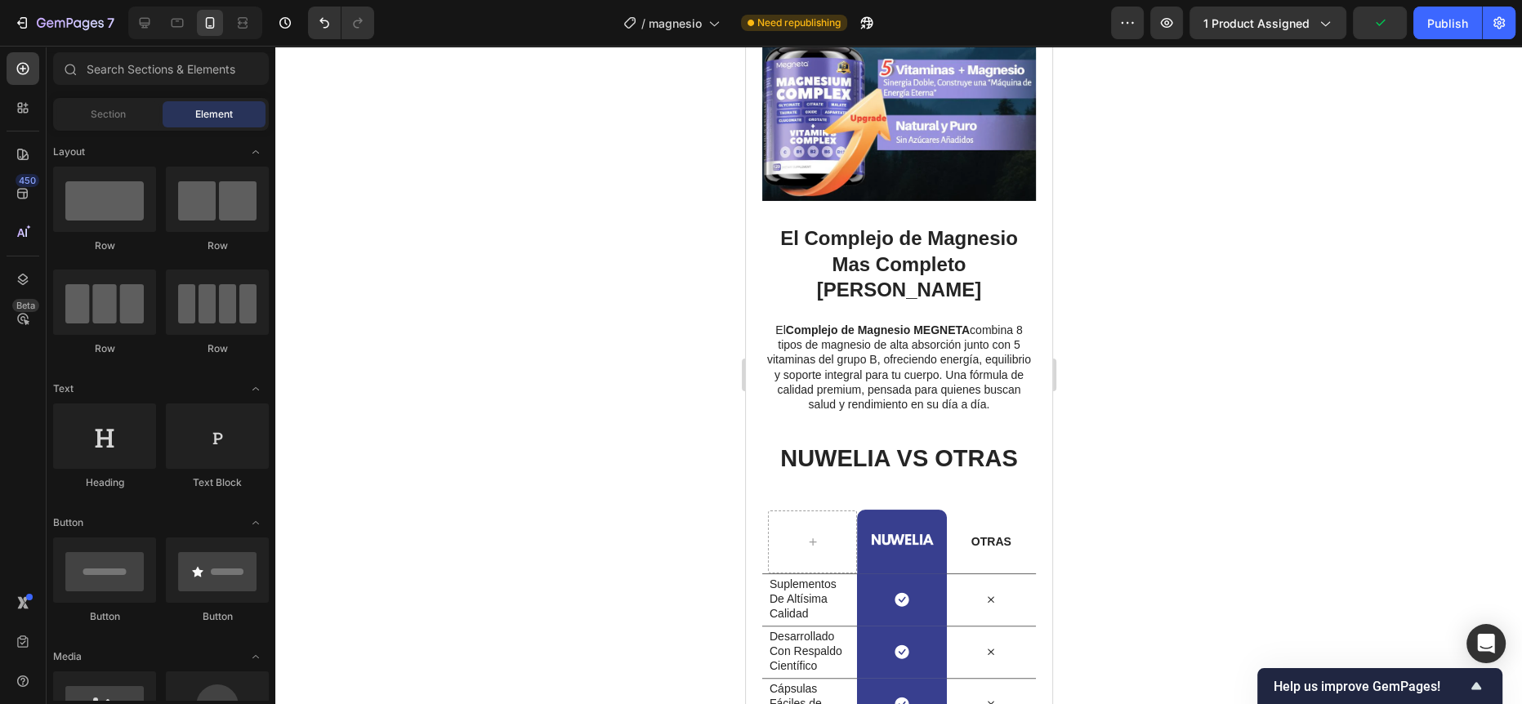
scroll to position [1035, 0]
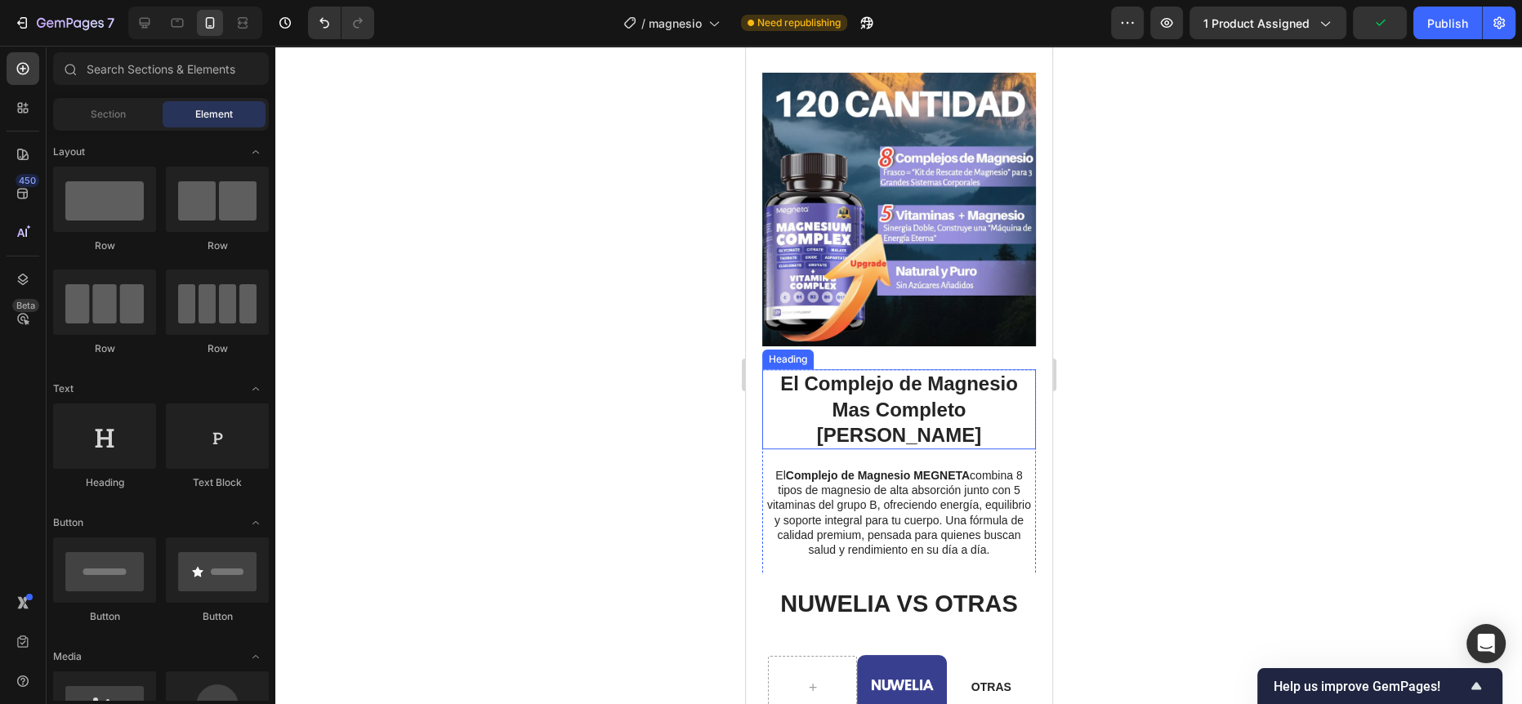
click at [887, 387] on h2 "El Complejo de Magnesio Mas Completo [PERSON_NAME]" at bounding box center [898, 409] width 274 height 80
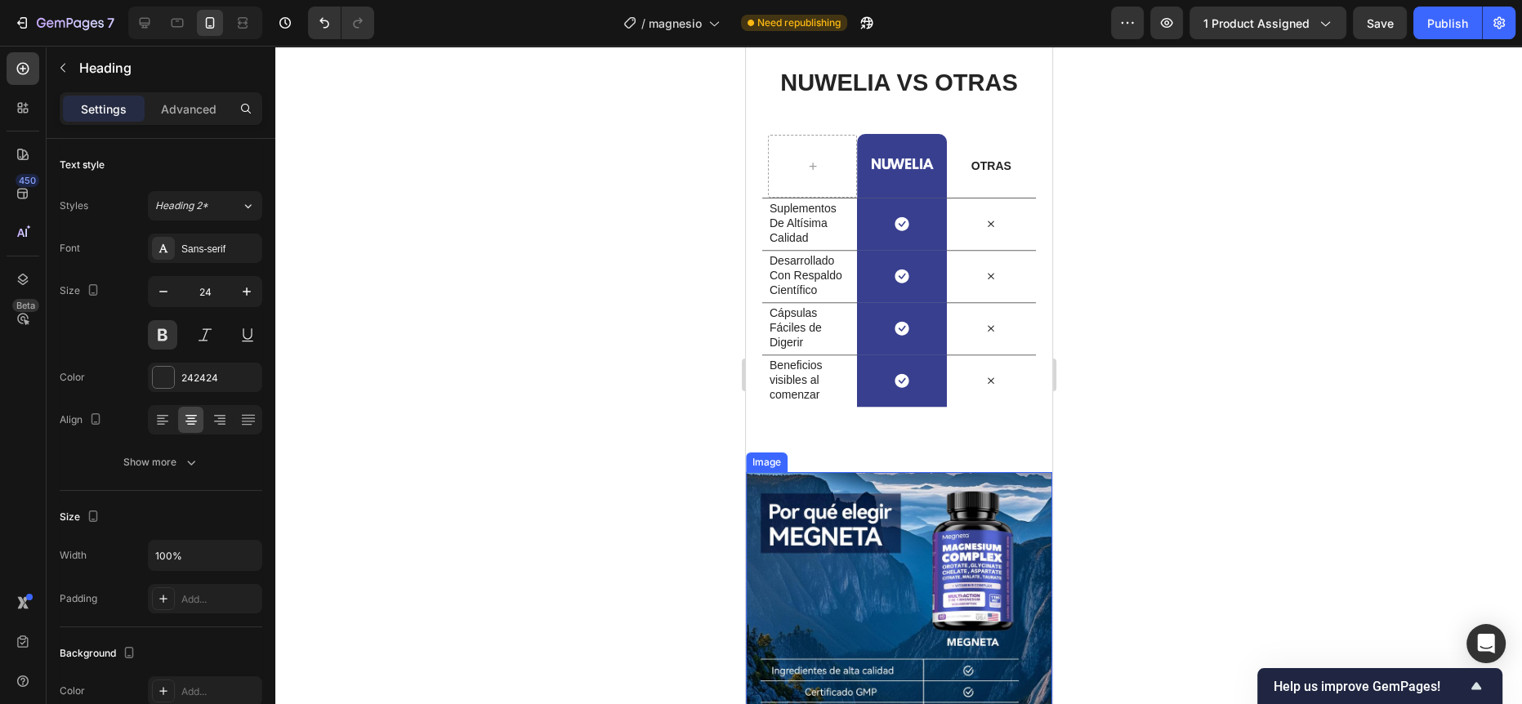
scroll to position [1852, 0]
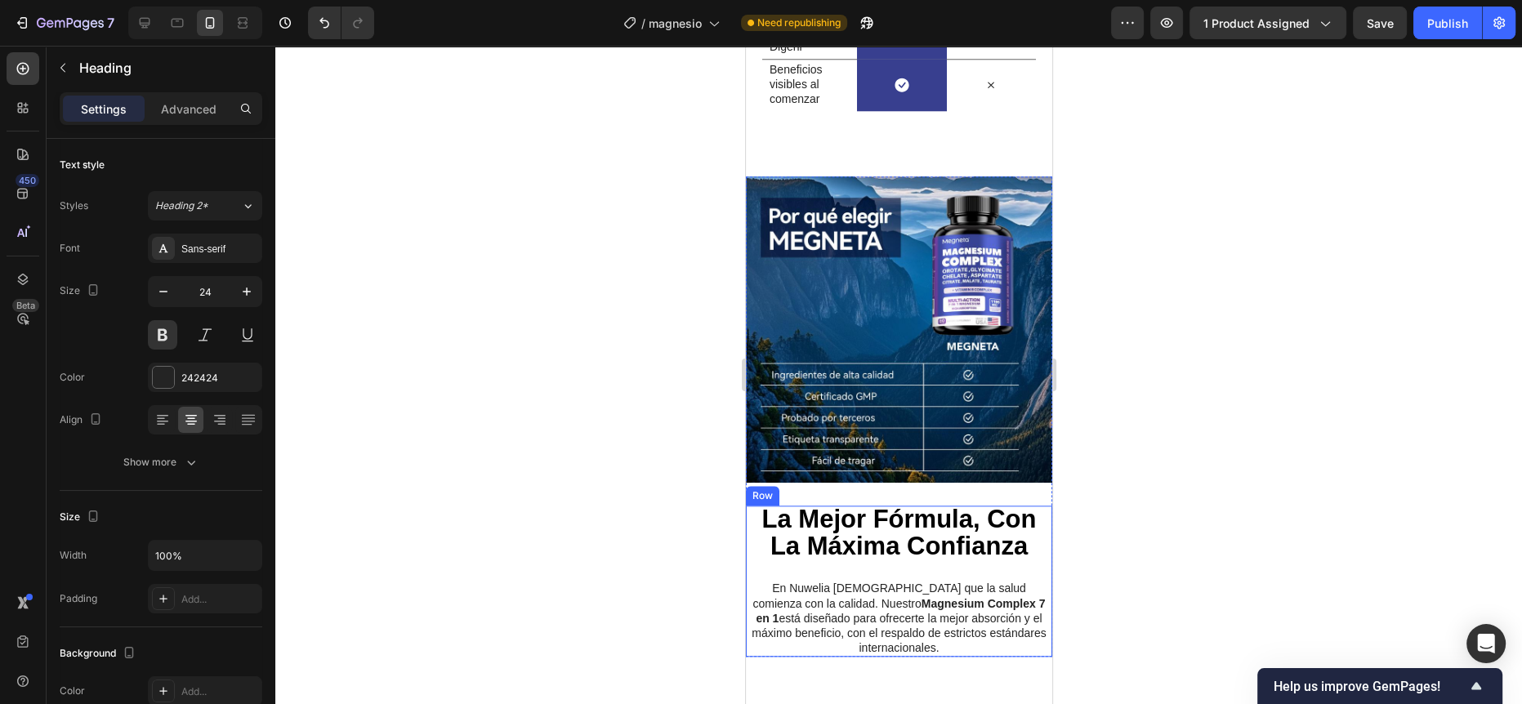
click at [898, 528] on strong "La Mejor Fórmula, Con La Máxima Confianza" at bounding box center [898, 533] width 274 height 56
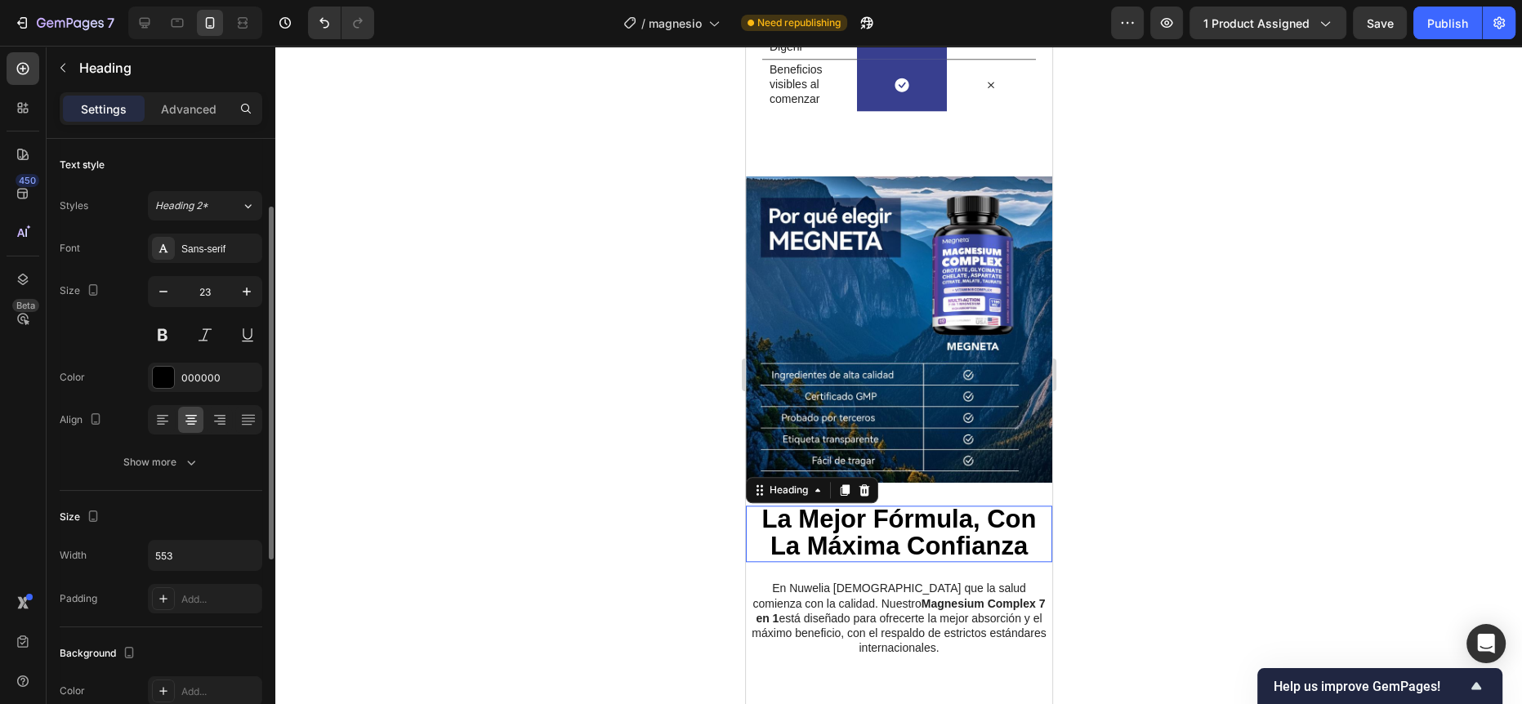
scroll to position [43, 0]
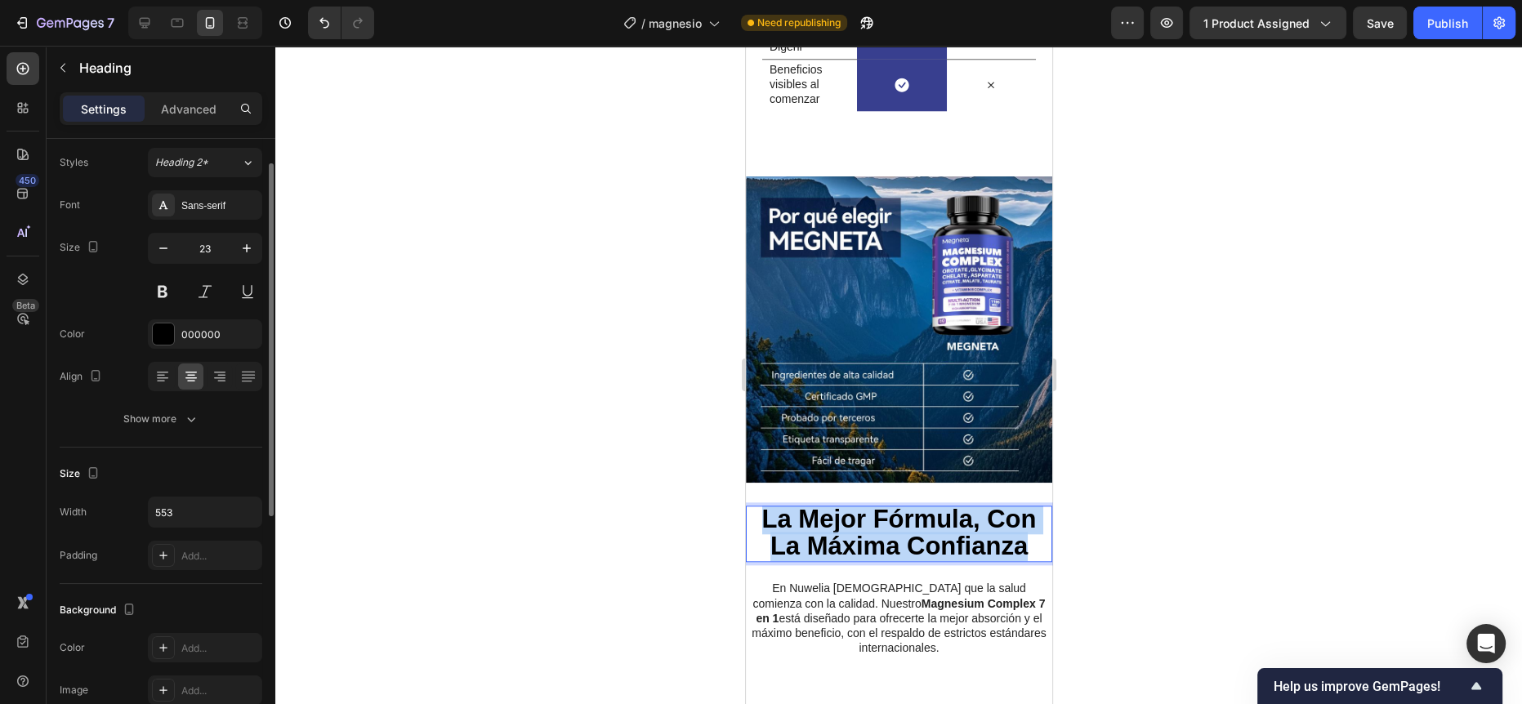
click at [898, 528] on strong "La Mejor Fórmula, Con La Máxima Confianza" at bounding box center [898, 533] width 274 height 56
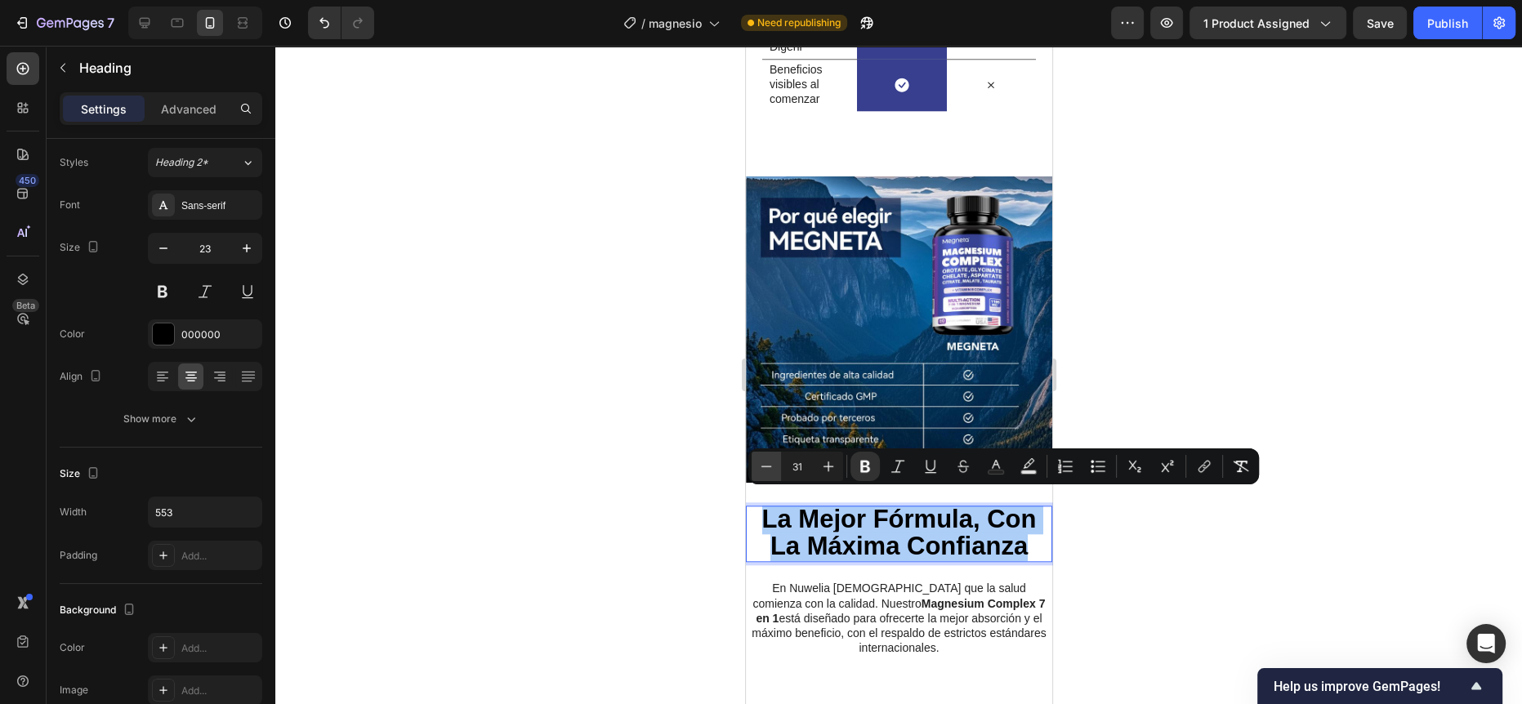
click at [767, 464] on icon "Editor contextual toolbar" at bounding box center [766, 466] width 16 height 16
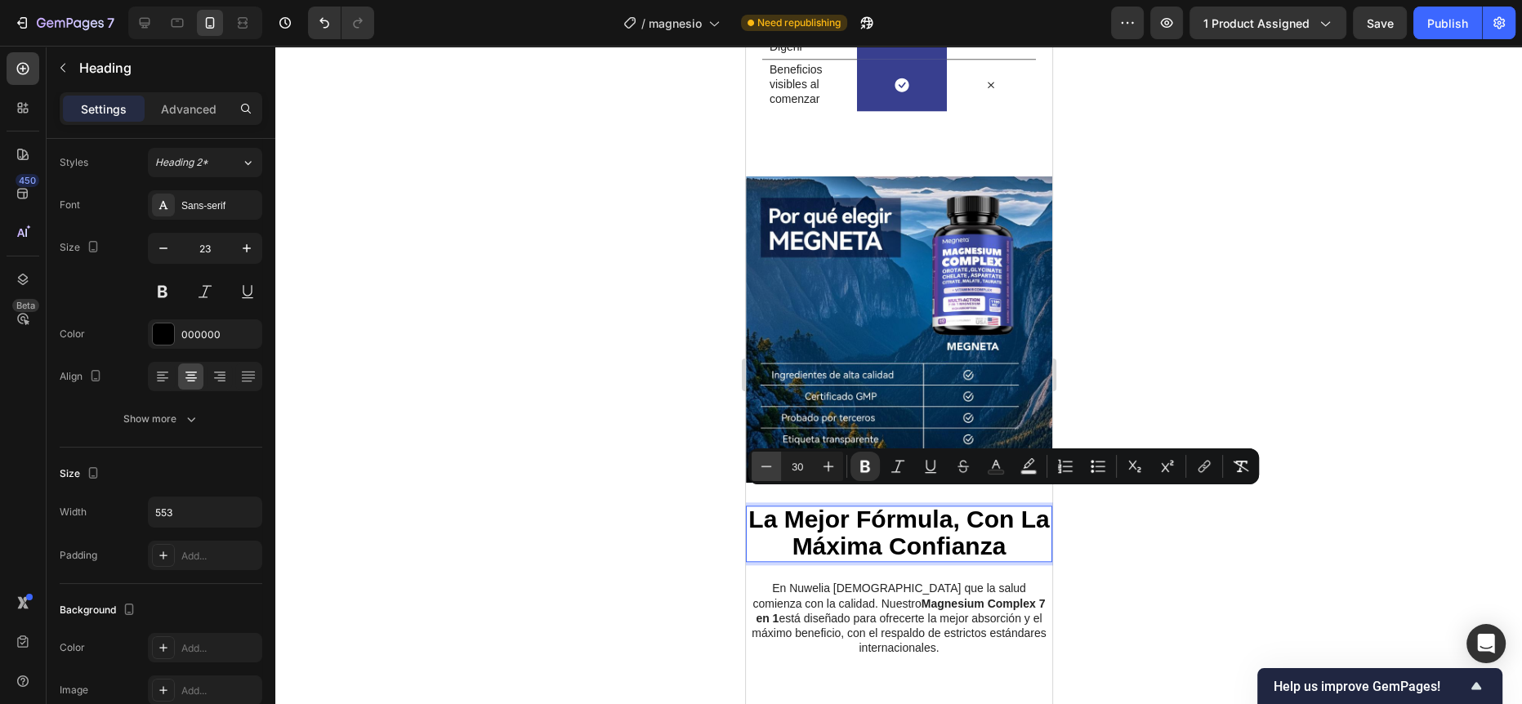
click at [767, 464] on icon "Editor contextual toolbar" at bounding box center [766, 466] width 16 height 16
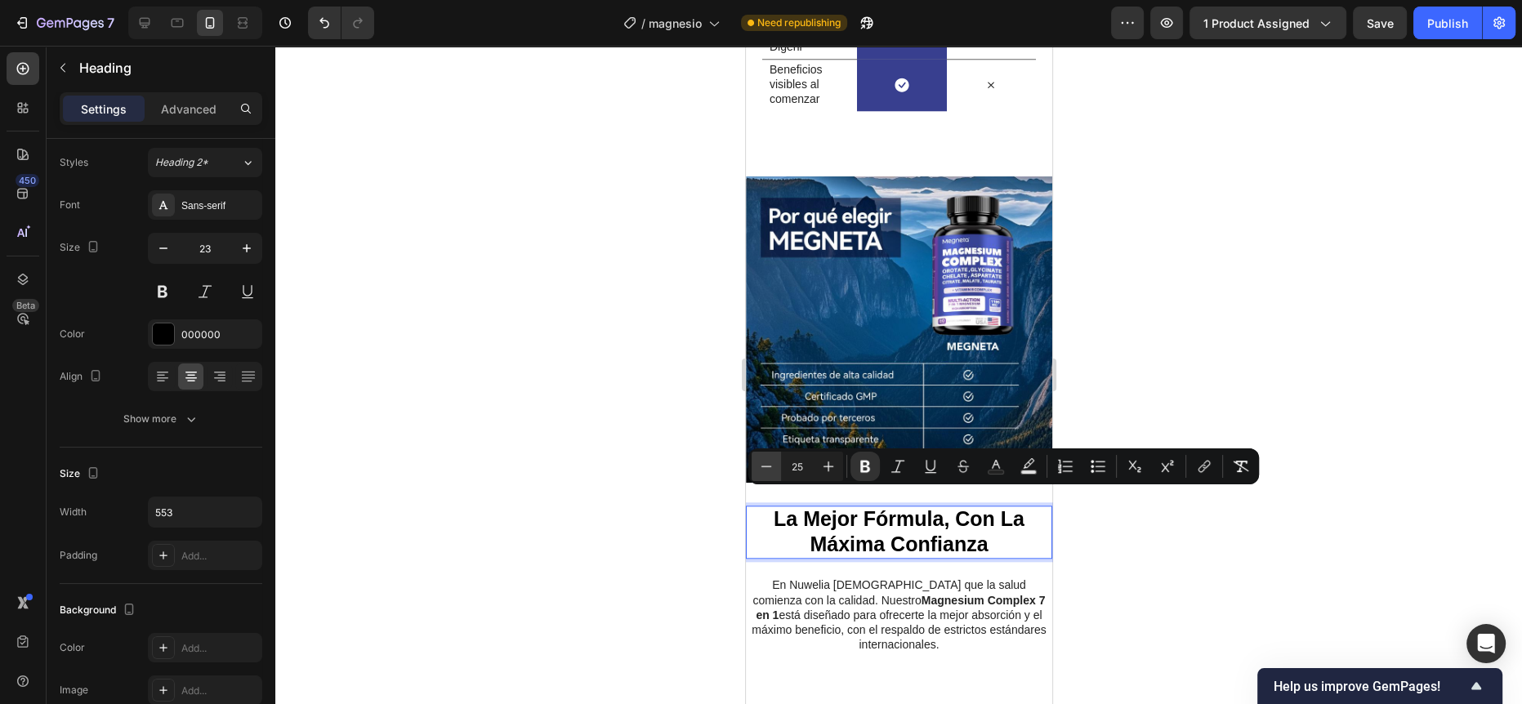
click at [767, 464] on icon "Editor contextual toolbar" at bounding box center [766, 466] width 16 height 16
type input "24"
click at [694, 464] on div at bounding box center [898, 375] width 1246 height 658
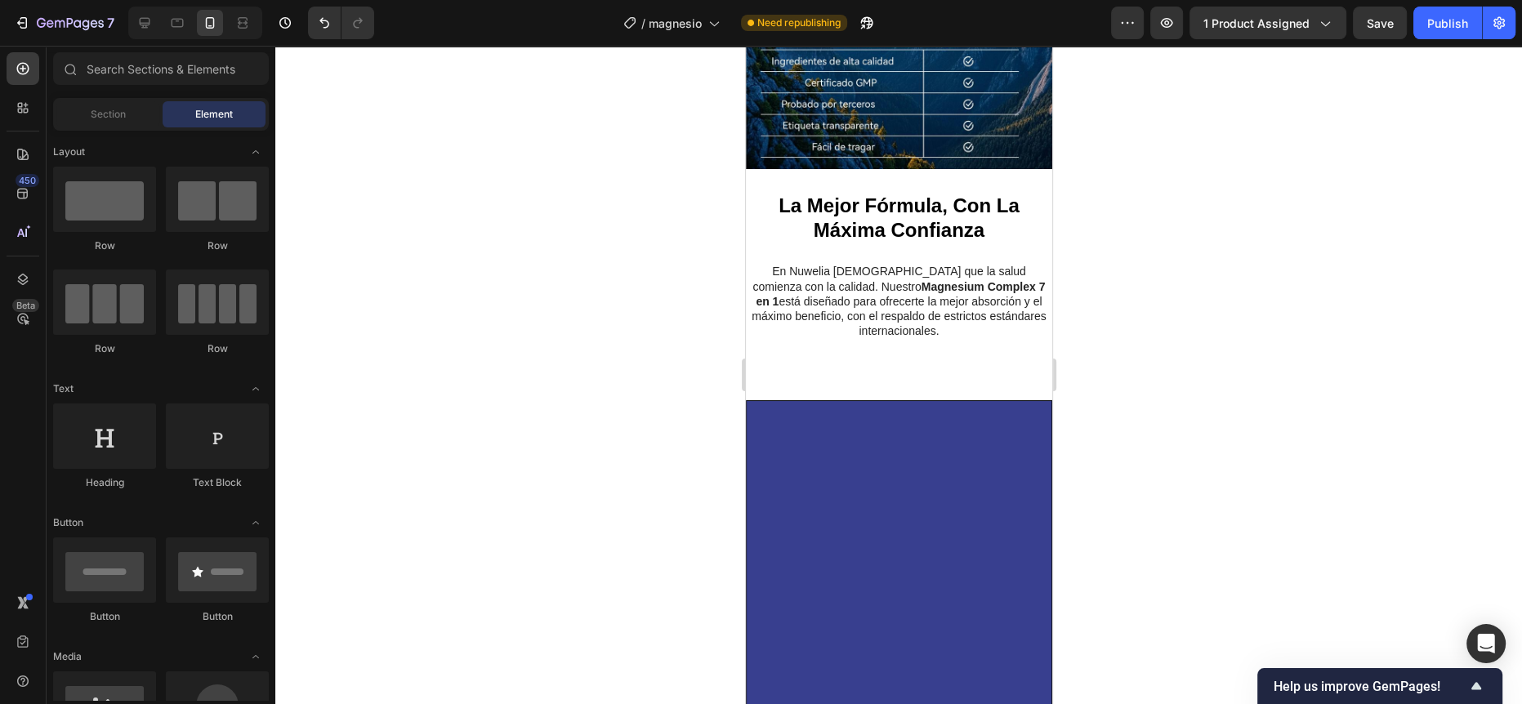
scroll to position [1777, 0]
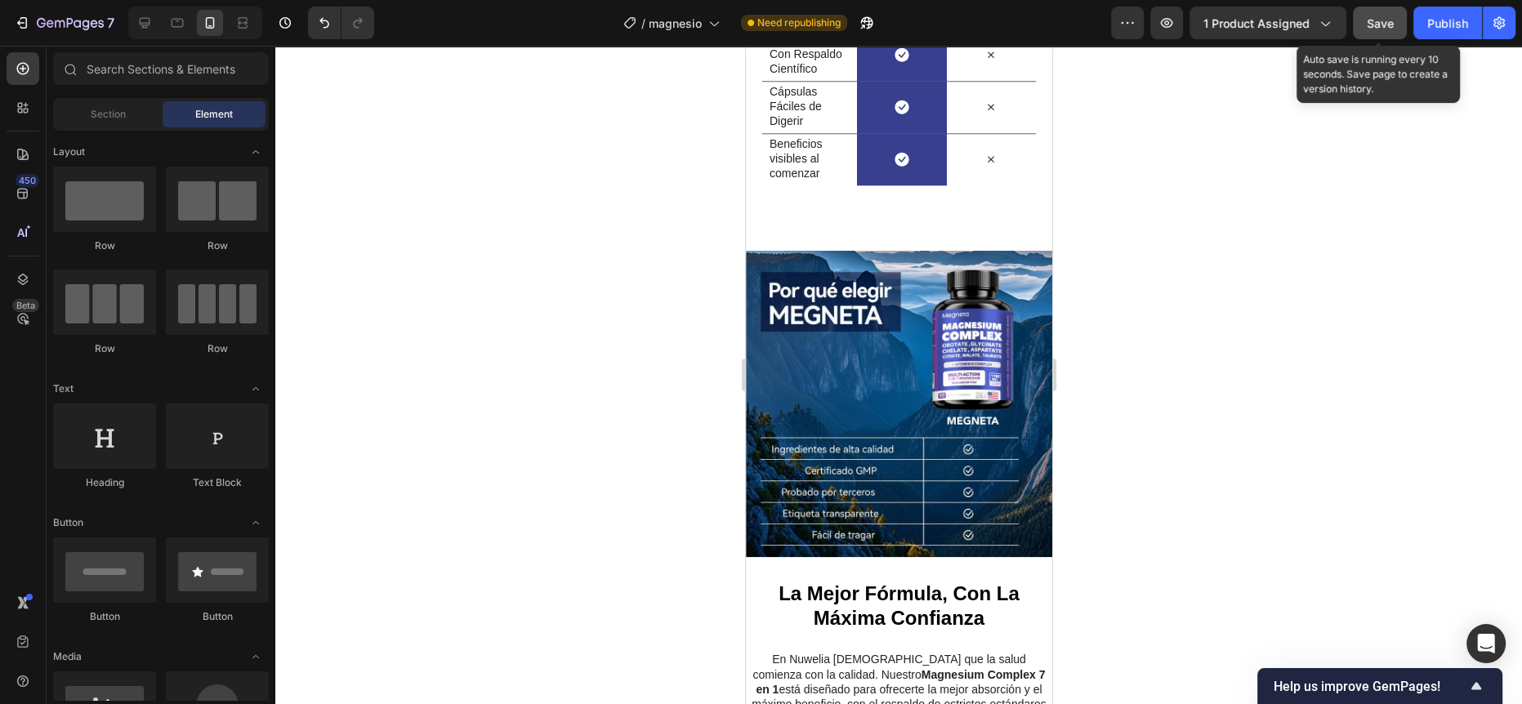
click at [1384, 16] on span "Save" at bounding box center [1379, 23] width 27 height 14
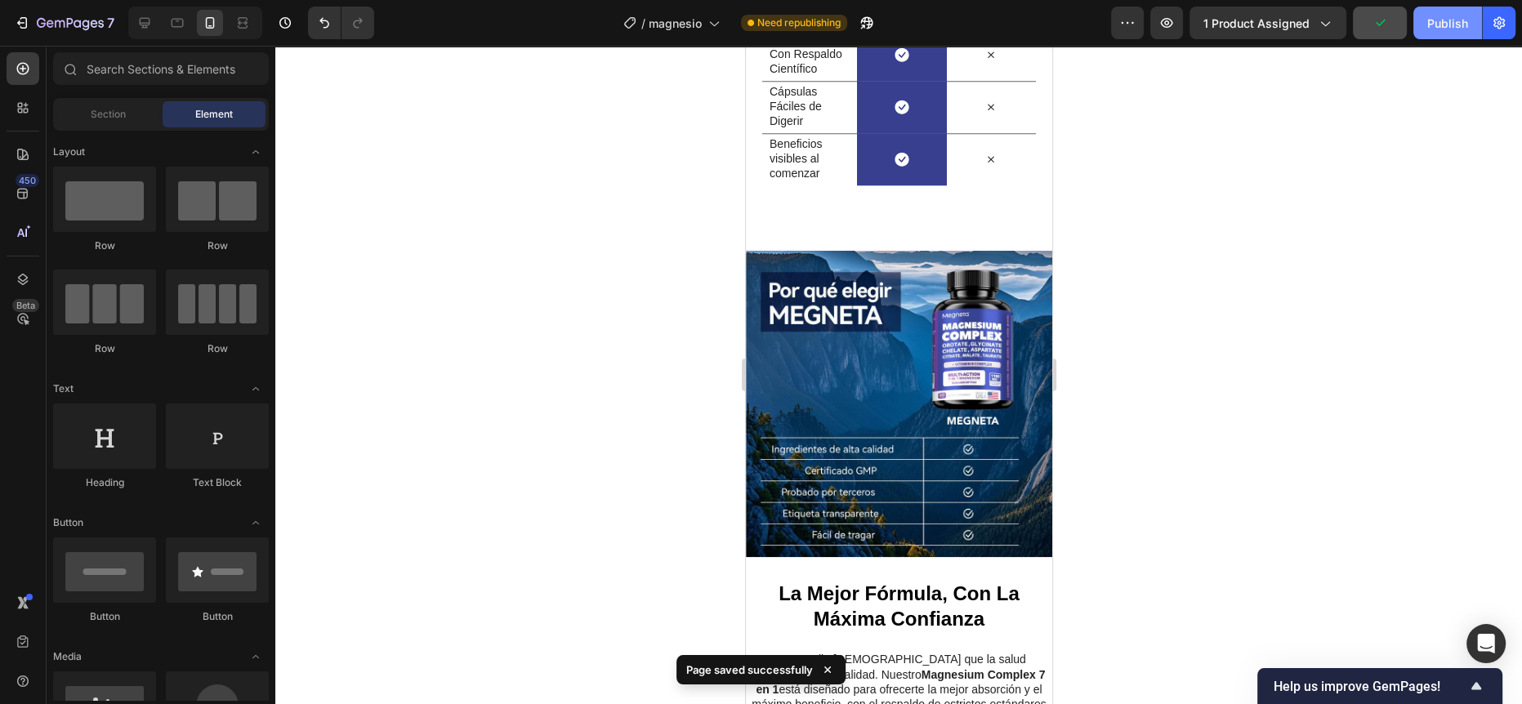
click at [1433, 25] on div "Publish" at bounding box center [1447, 23] width 41 height 17
